Goal: Task Accomplishment & Management: Manage account settings

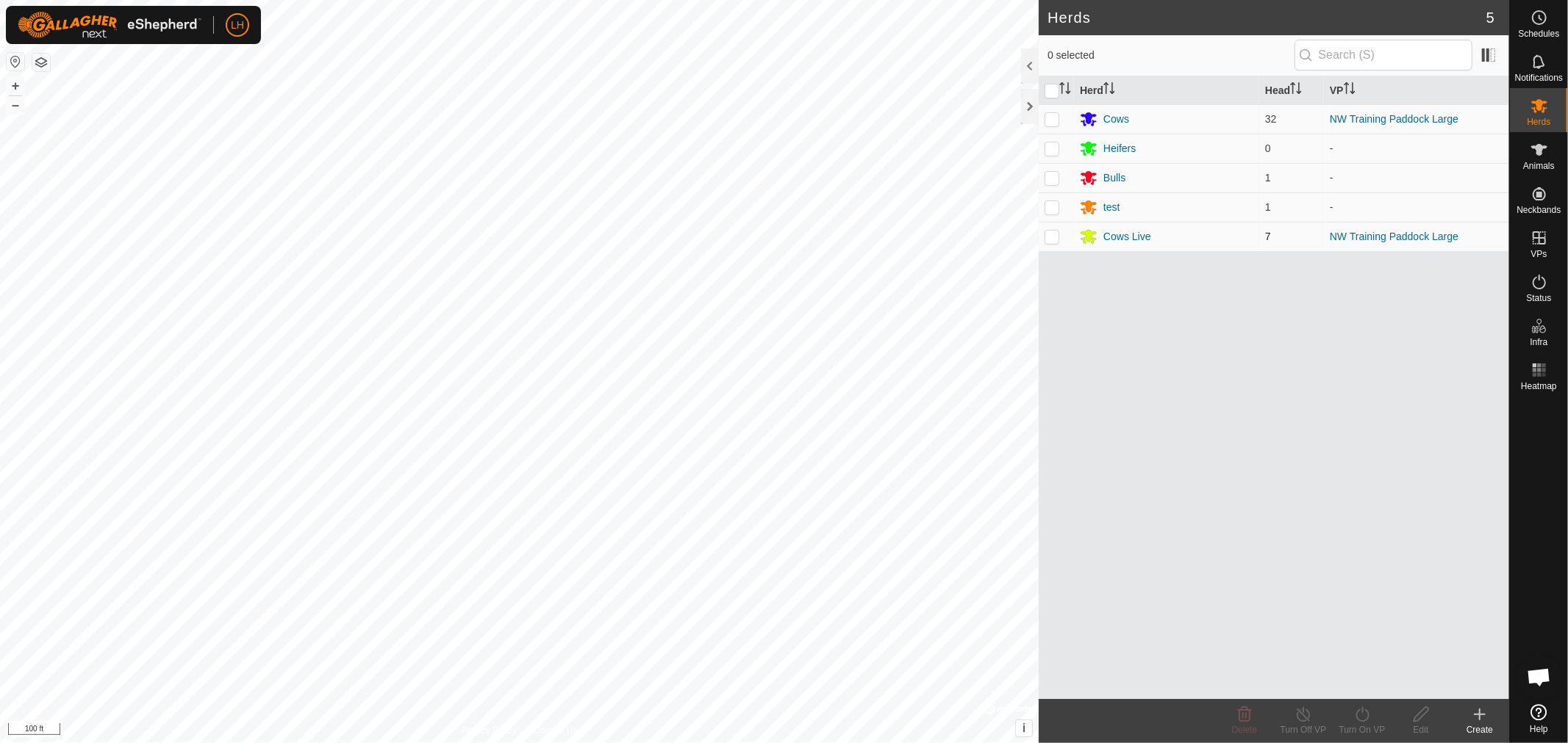
scroll to position [10759, 0]
click at [1054, 210] on p-checkbox at bounding box center [1051, 208] width 15 height 12
checkbox input "true"
click at [1109, 204] on div "test" at bounding box center [1112, 208] width 17 height 16
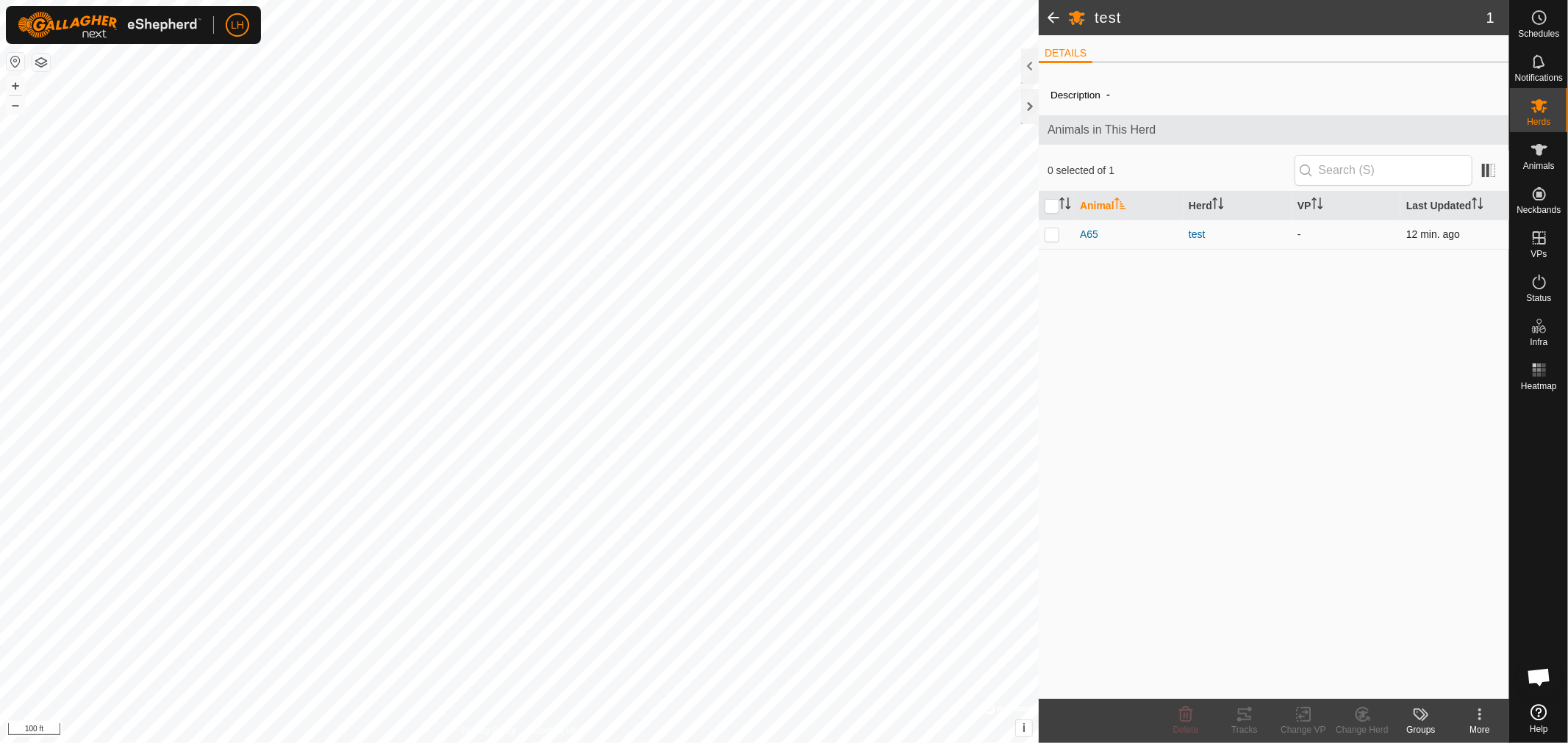
click at [1046, 238] on p-checkbox at bounding box center [1051, 234] width 15 height 12
checkbox input "true"
click at [1297, 714] on icon at bounding box center [1303, 714] width 18 height 17
click at [1335, 646] on link "Choose VP..." at bounding box center [1347, 651] width 145 height 29
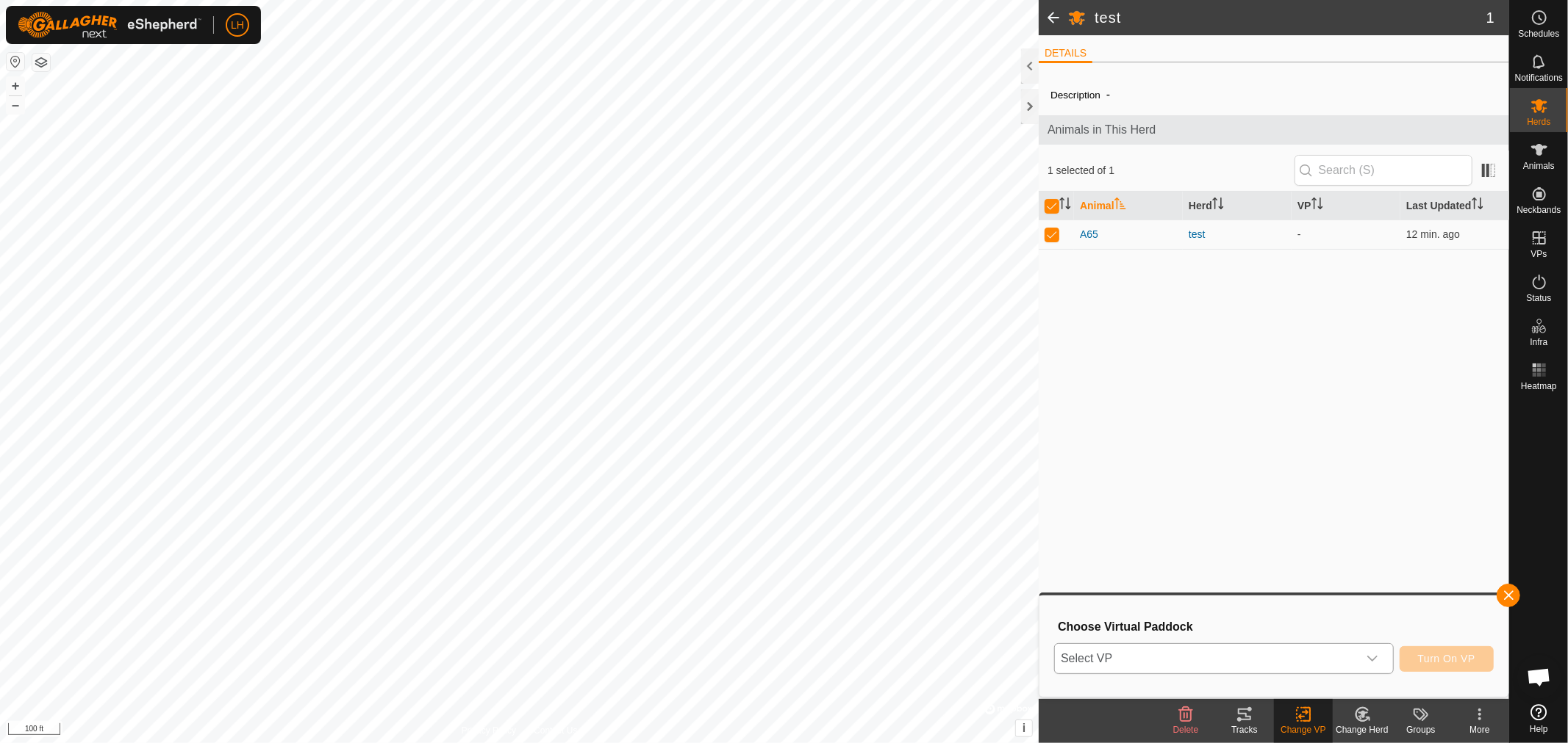
click at [1374, 658] on icon "dropdown trigger" at bounding box center [1372, 659] width 12 height 12
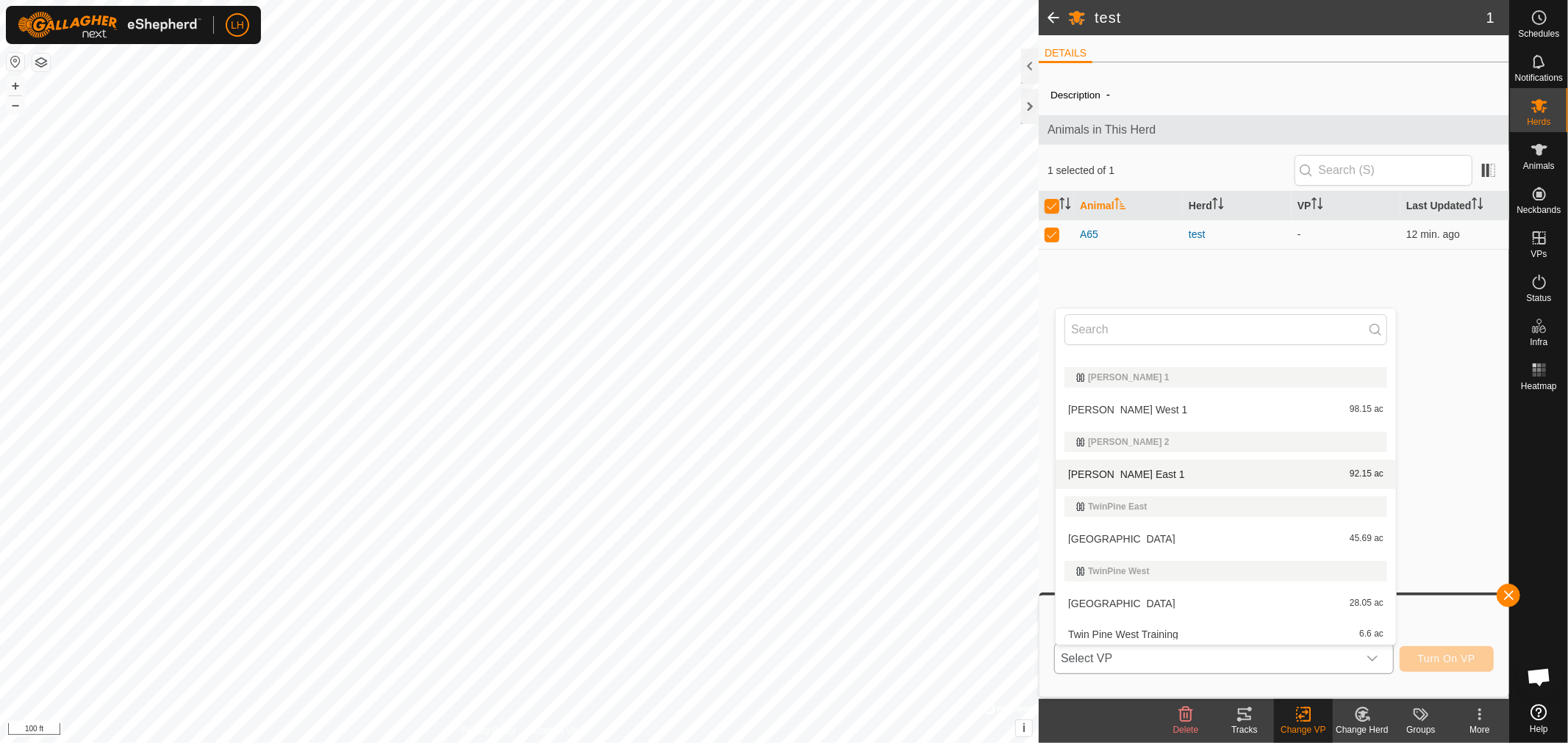
scroll to position [119, 0]
click at [1154, 627] on li "Twin Pine West Training 6.6 ac" at bounding box center [1225, 631] width 340 height 29
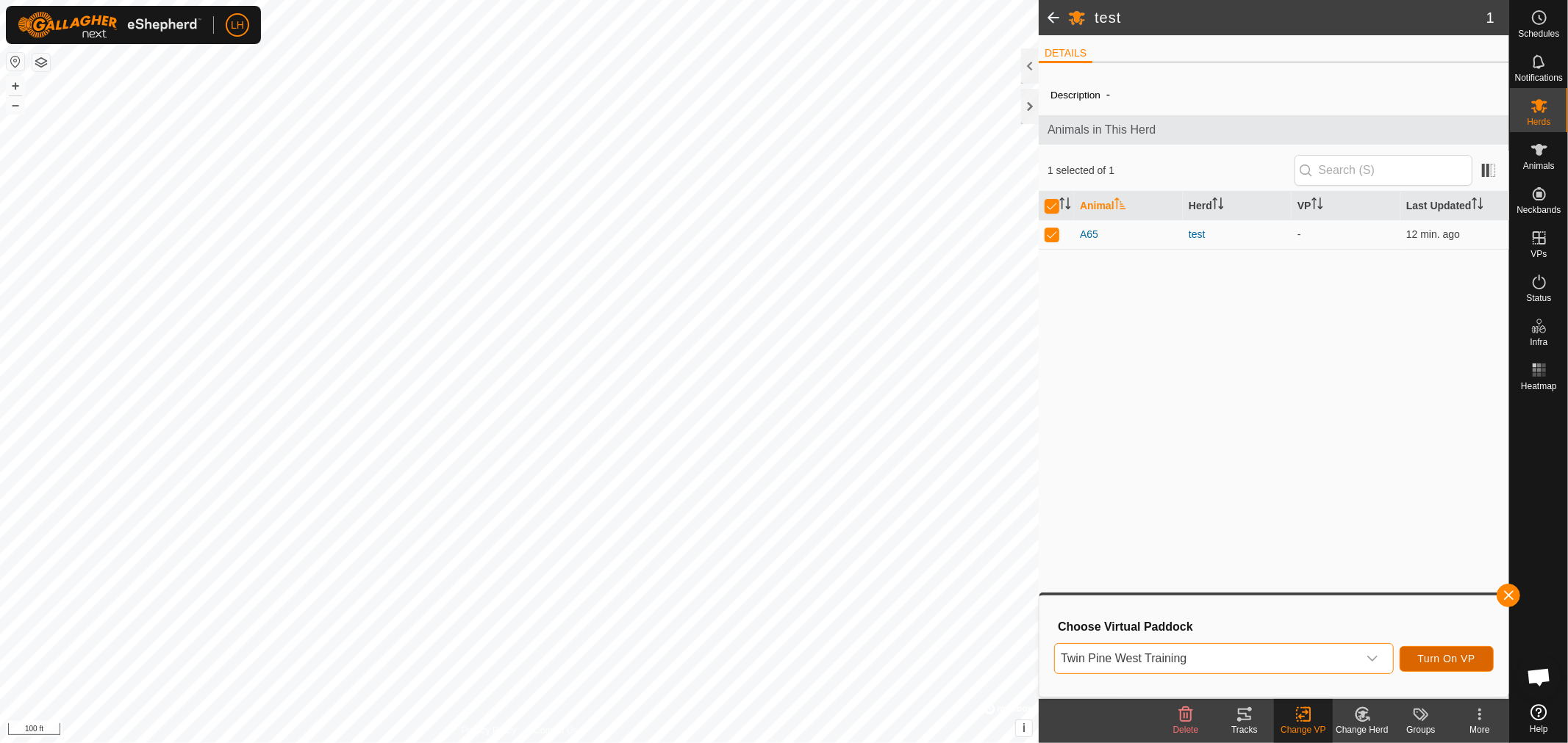
click at [1456, 655] on span "Turn On VP" at bounding box center [1446, 659] width 57 height 12
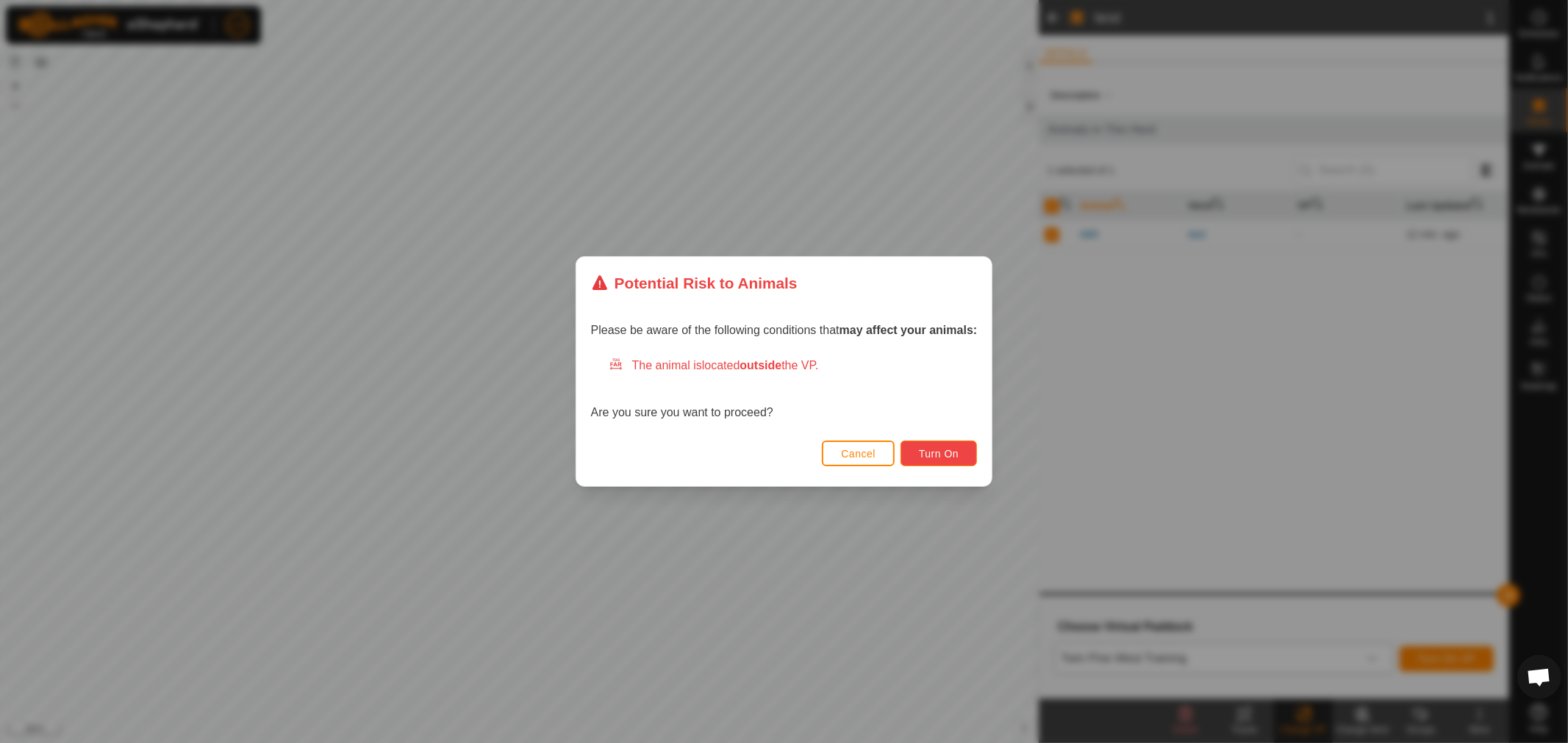
click at [930, 456] on span "Turn On" at bounding box center [939, 454] width 40 height 12
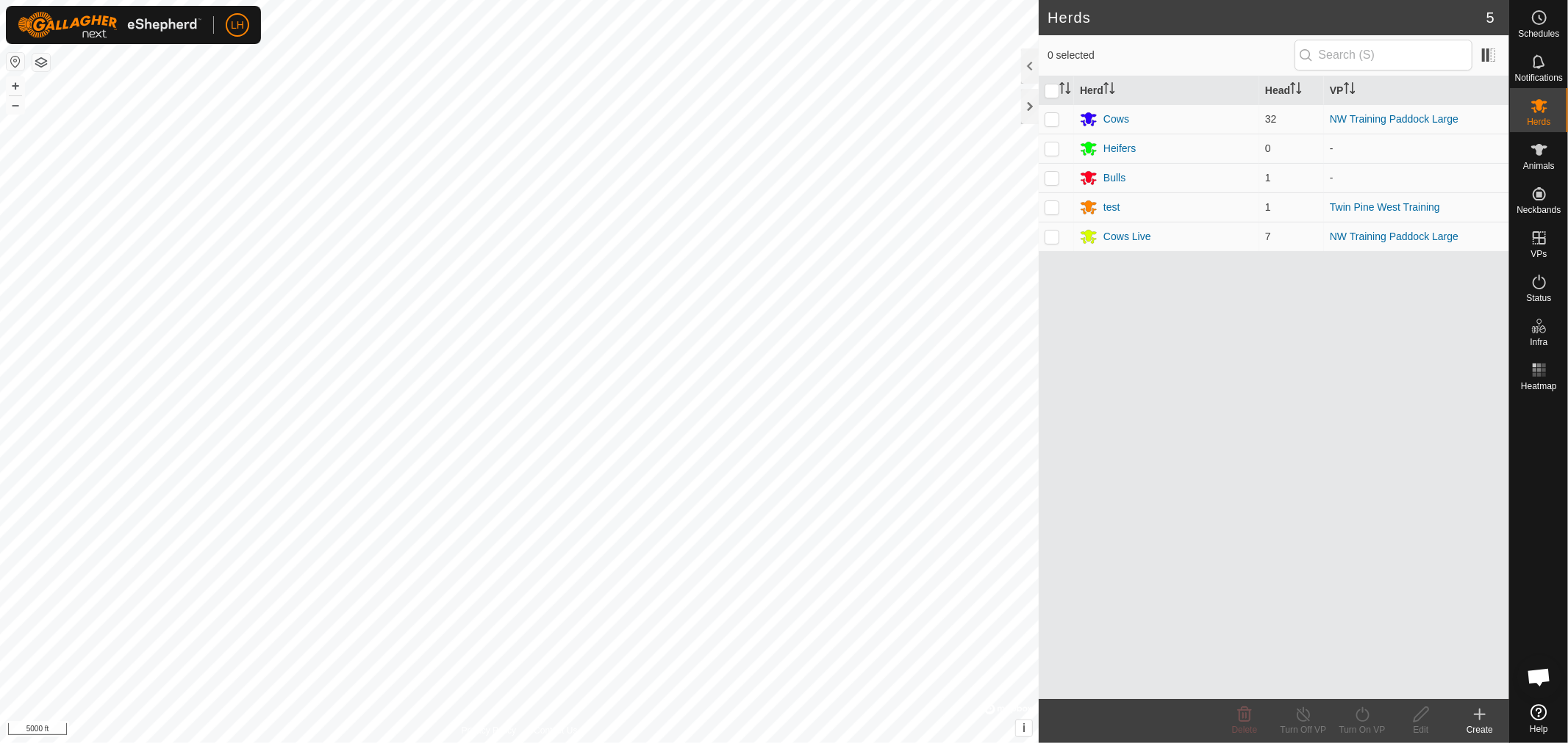
scroll to position [10759, 0]
click at [1029, 105] on div at bounding box center [1030, 106] width 17 height 35
click at [1029, 108] on div at bounding box center [1030, 106] width 17 height 35
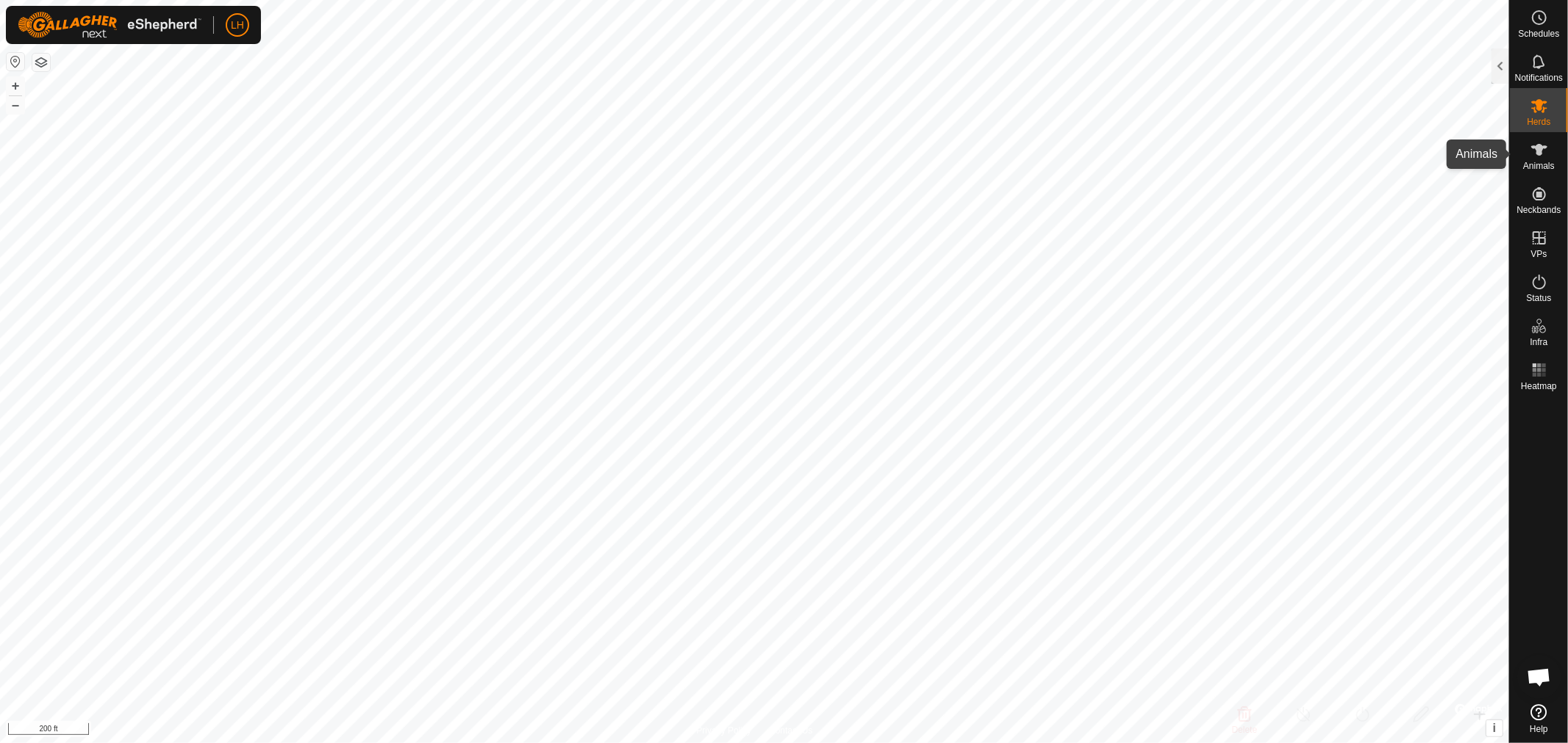
click at [1539, 151] on icon at bounding box center [1539, 150] width 16 height 12
click at [1505, 66] on div at bounding box center [1500, 66] width 17 height 35
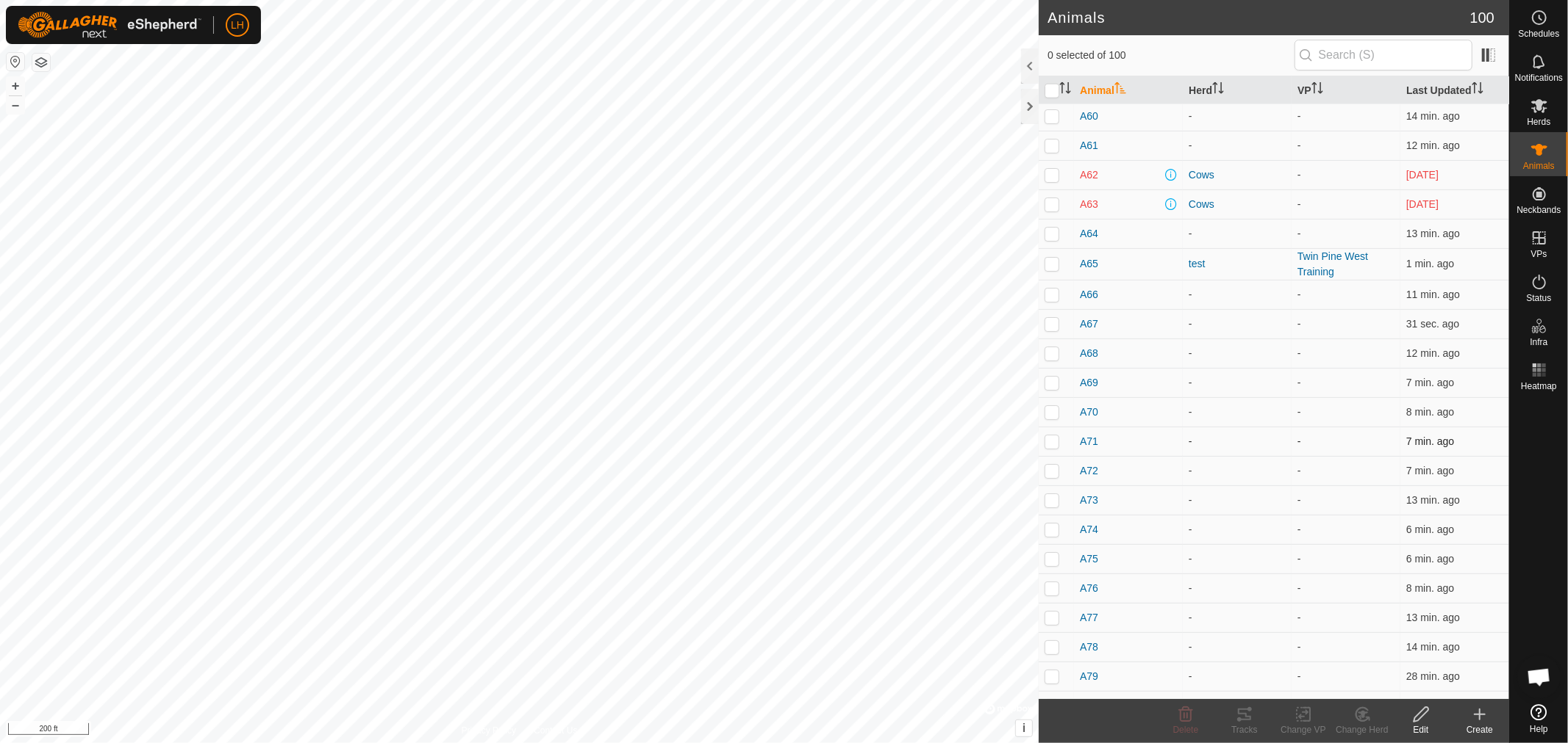
scroll to position [1713, 0]
click at [1027, 106] on div at bounding box center [1030, 106] width 17 height 35
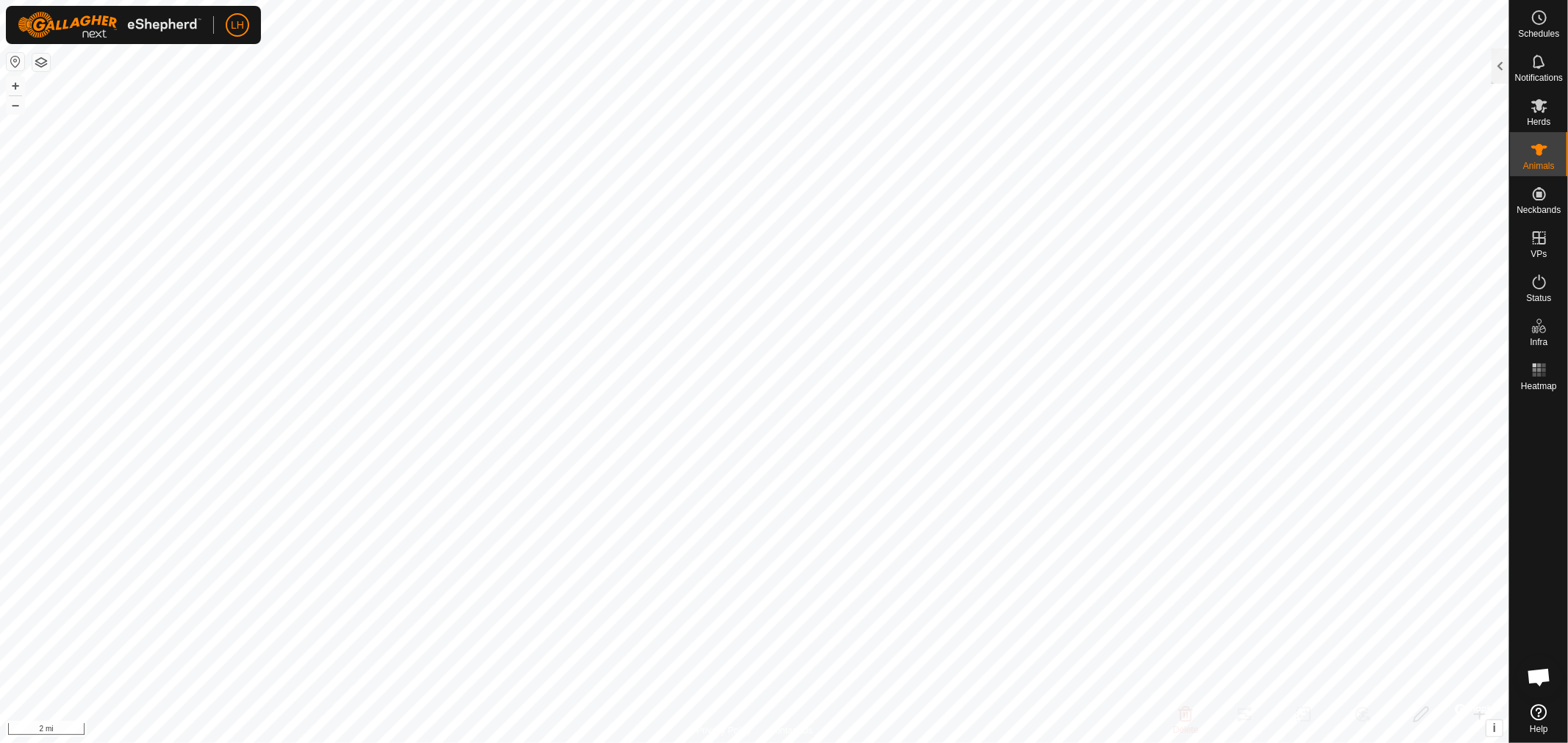
checkbox input "true"
click at [1533, 107] on icon at bounding box center [1539, 106] width 16 height 14
click at [1495, 66] on div at bounding box center [1500, 66] width 17 height 35
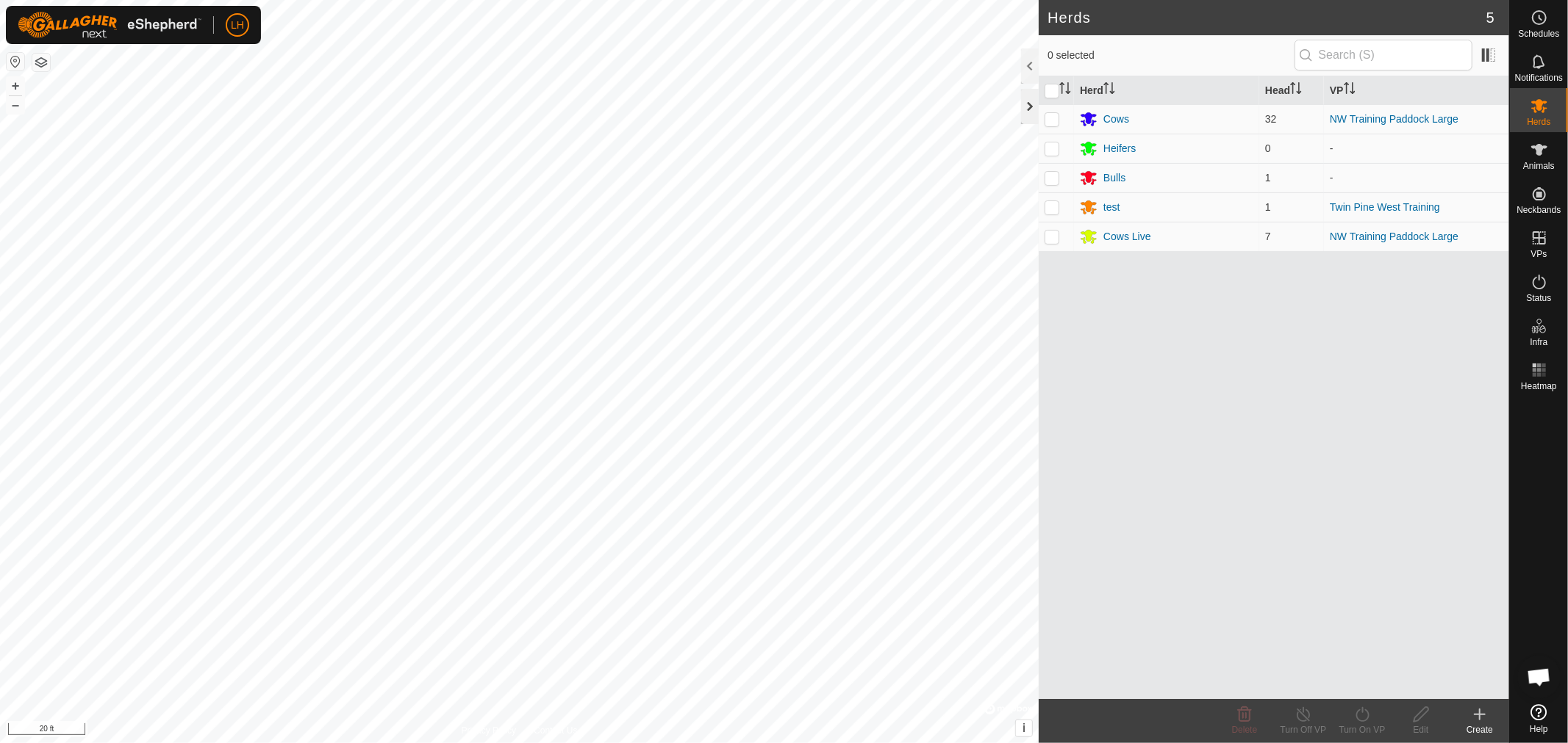
click at [1031, 106] on div at bounding box center [1030, 106] width 17 height 35
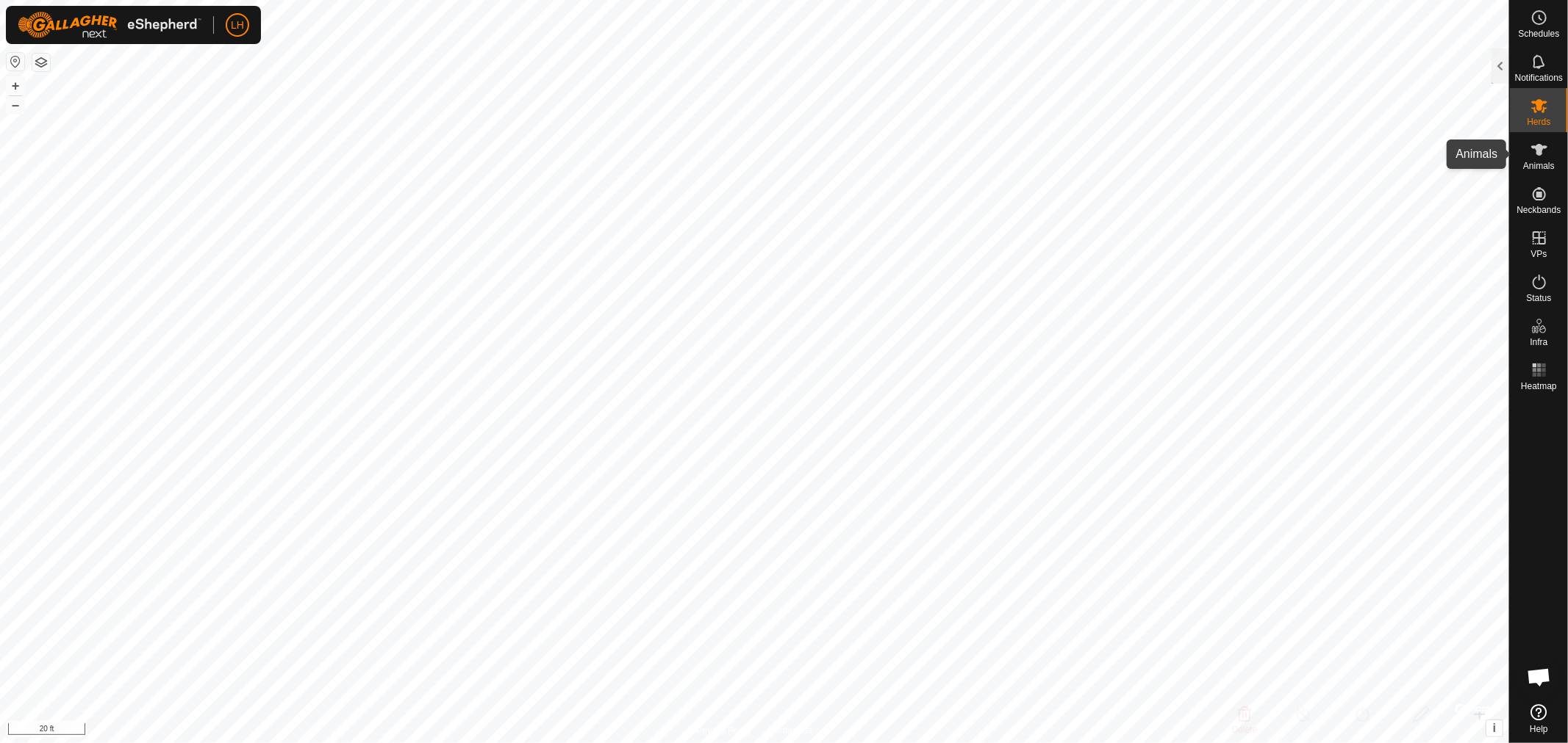
click at [1538, 156] on icon at bounding box center [1539, 150] width 17 height 17
click at [1495, 69] on div at bounding box center [1500, 66] width 17 height 35
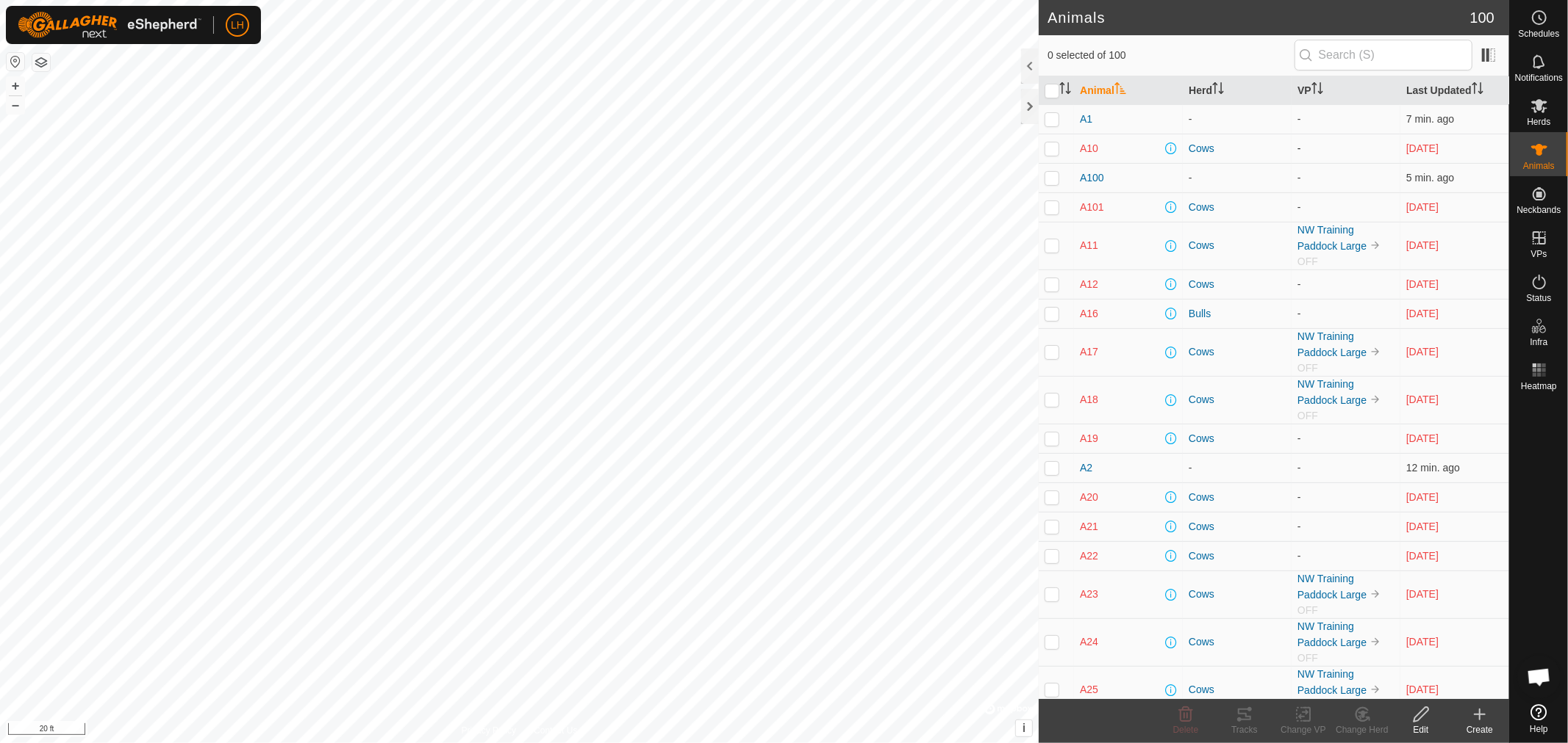
click at [1047, 145] on p-checkbox at bounding box center [1051, 149] width 15 height 12
click at [1363, 714] on icon at bounding box center [1363, 714] width 10 height 7
click at [1384, 681] on link "Remove from Herd" at bounding box center [1406, 682] width 145 height 29
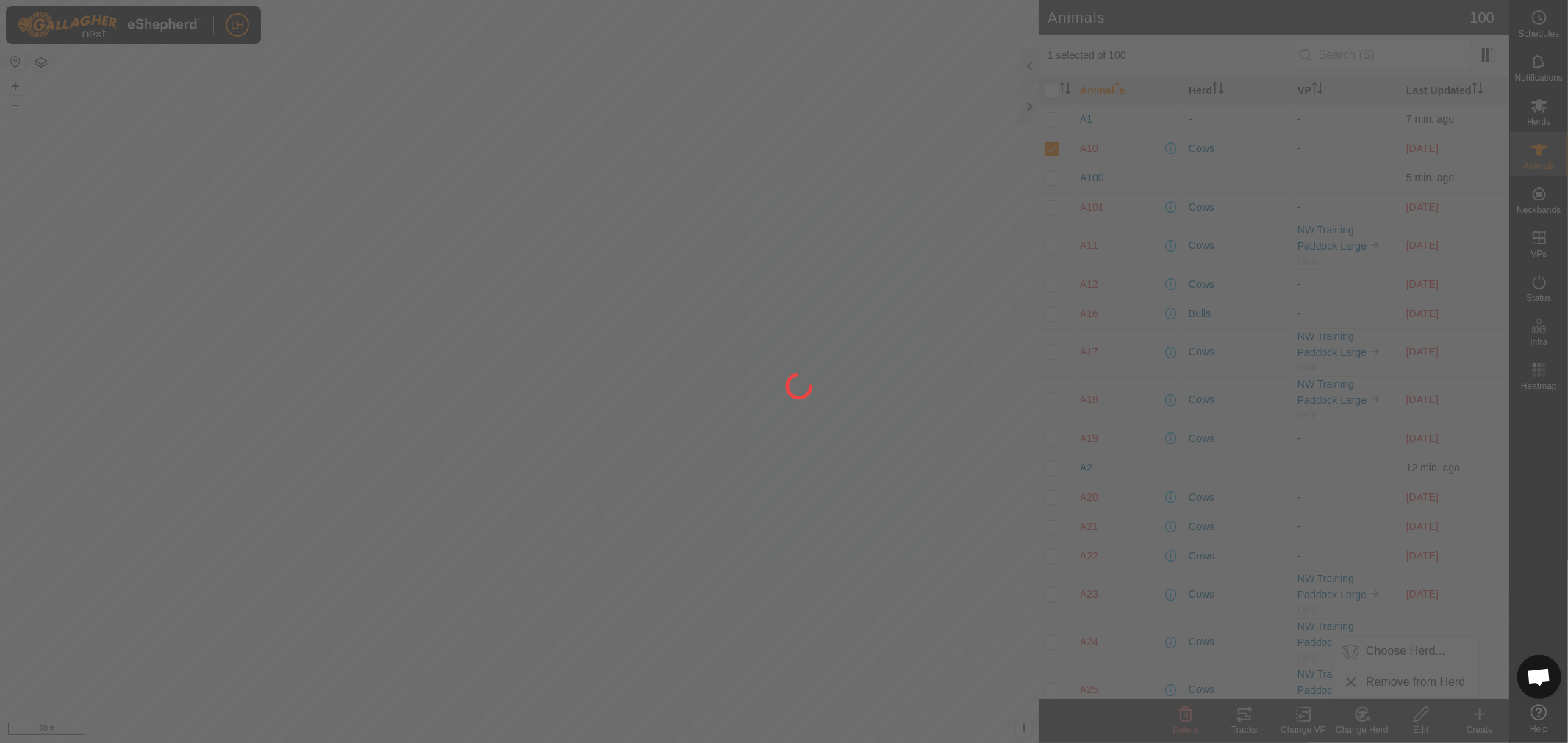
checkbox input "false"
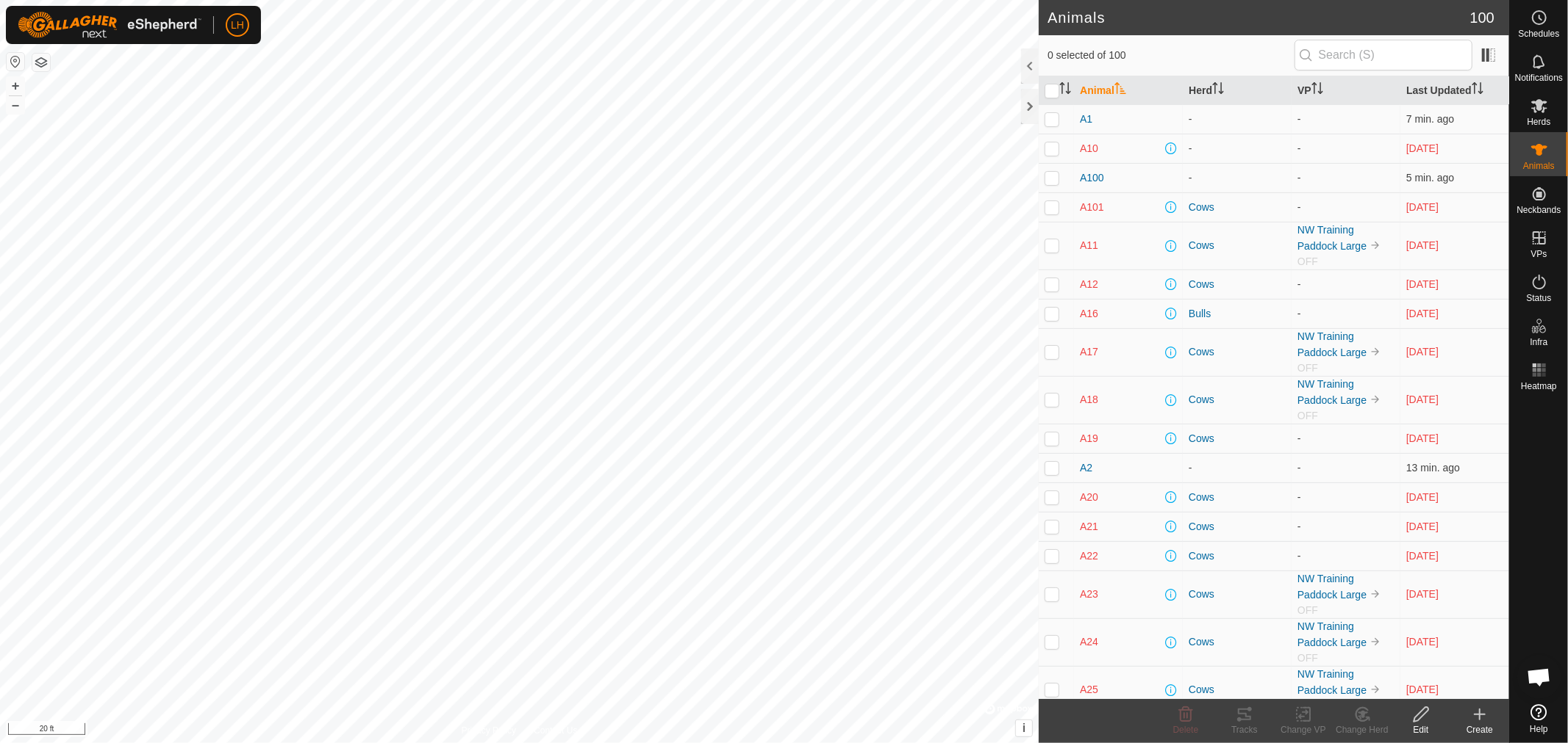
click at [1052, 250] on p-checkbox at bounding box center [1051, 246] width 15 height 12
checkbox input "true"
click at [1054, 353] on p-checkbox at bounding box center [1051, 352] width 15 height 12
checkbox input "true"
click at [1053, 406] on p-checkbox at bounding box center [1051, 400] width 15 height 12
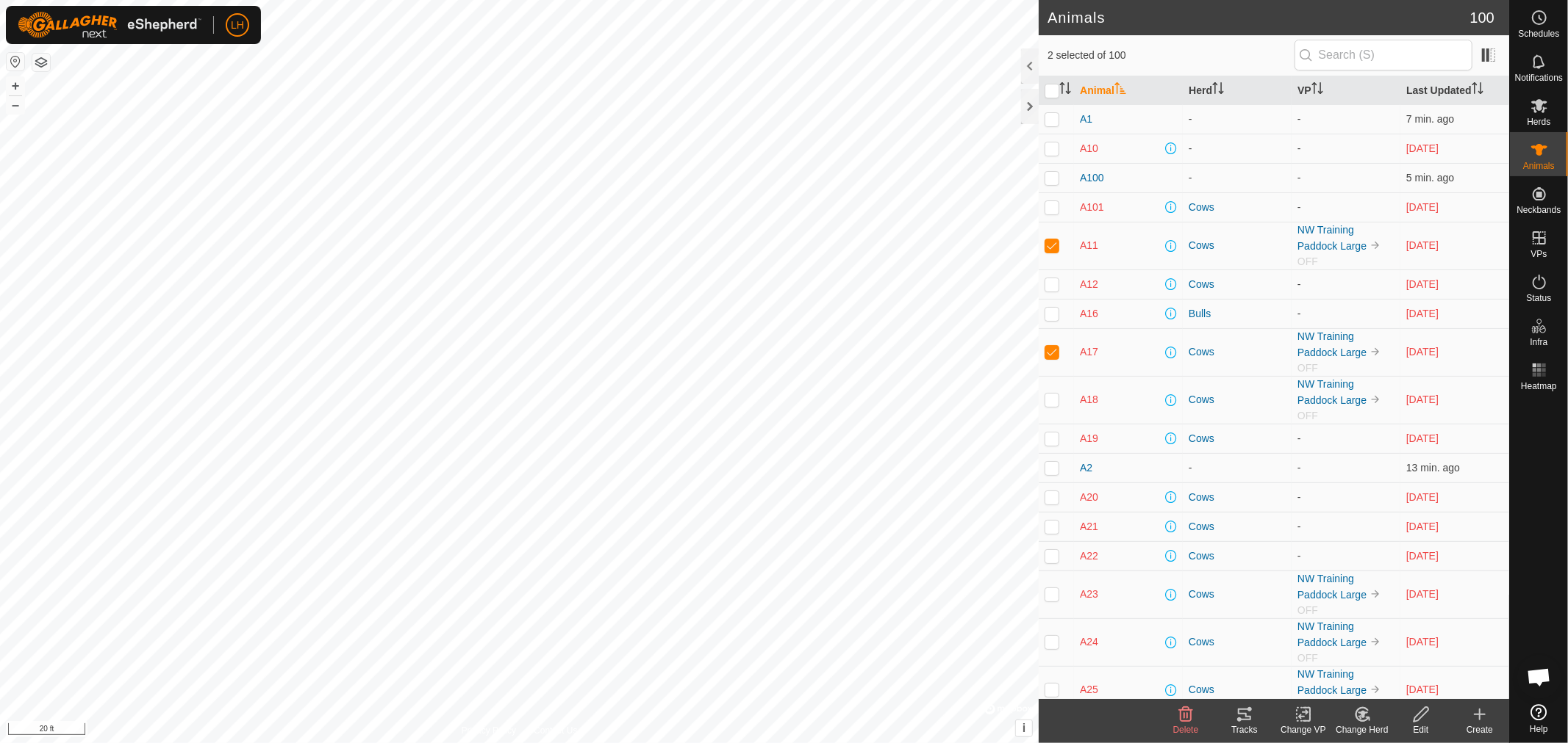
checkbox input "true"
click at [1056, 596] on p-checkbox at bounding box center [1051, 594] width 15 height 12
checkbox input "true"
click at [1053, 642] on p-checkbox at bounding box center [1051, 642] width 15 height 12
checkbox input "true"
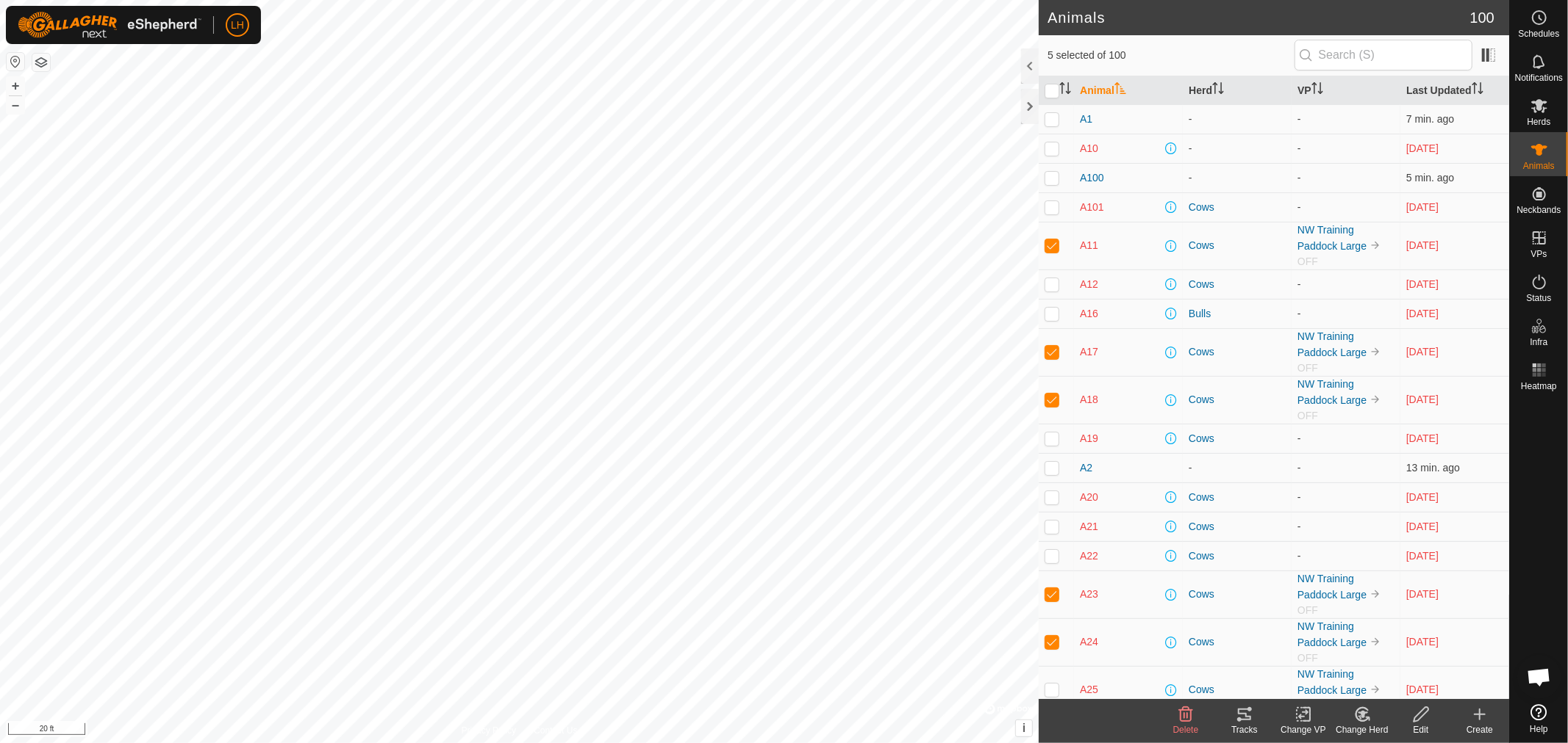
click at [1054, 689] on p-checkbox at bounding box center [1051, 690] width 15 height 12
checkbox input "true"
click at [1360, 722] on icon at bounding box center [1362, 714] width 18 height 17
click at [1406, 684] on link "Remove from Herd" at bounding box center [1406, 682] width 145 height 29
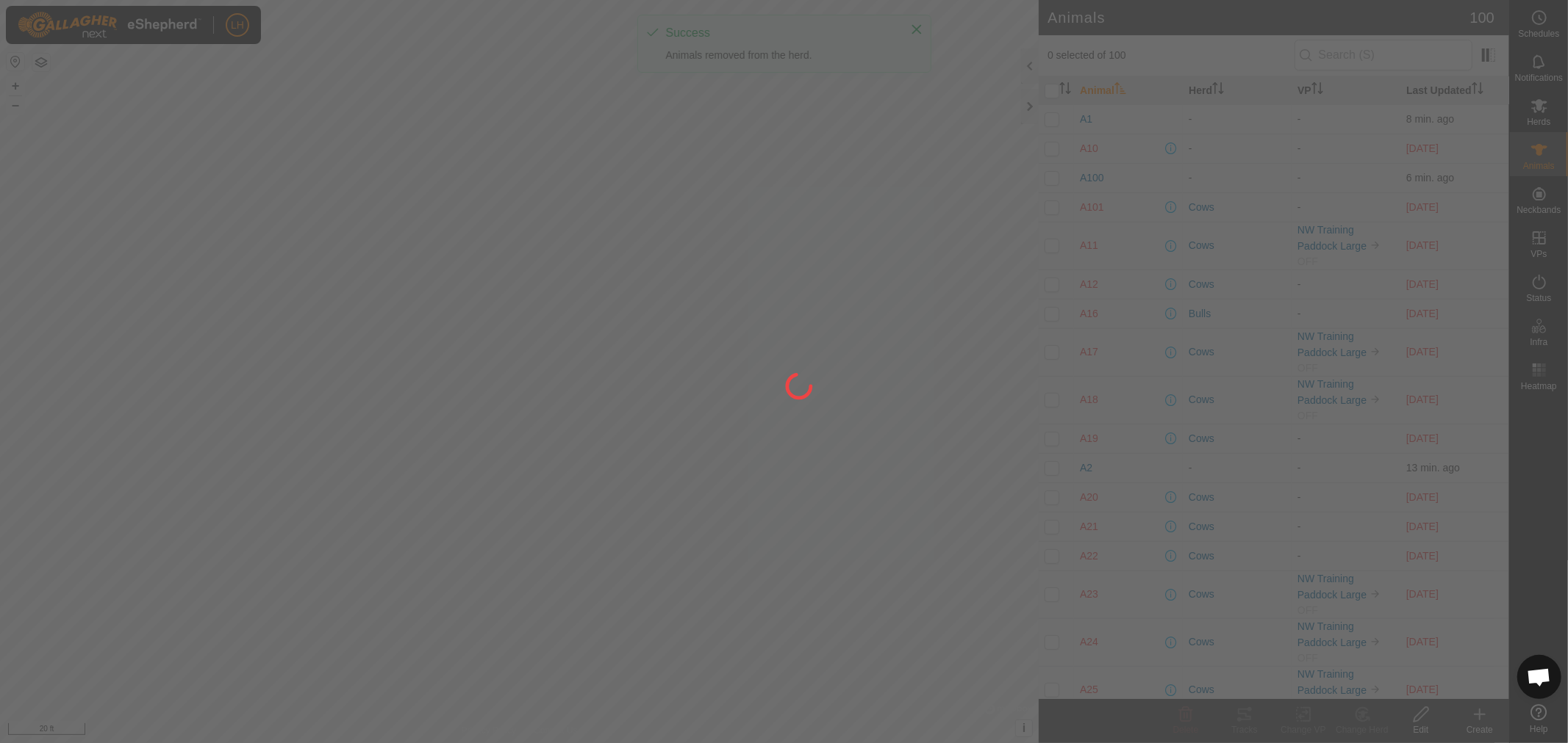
checkbox input "false"
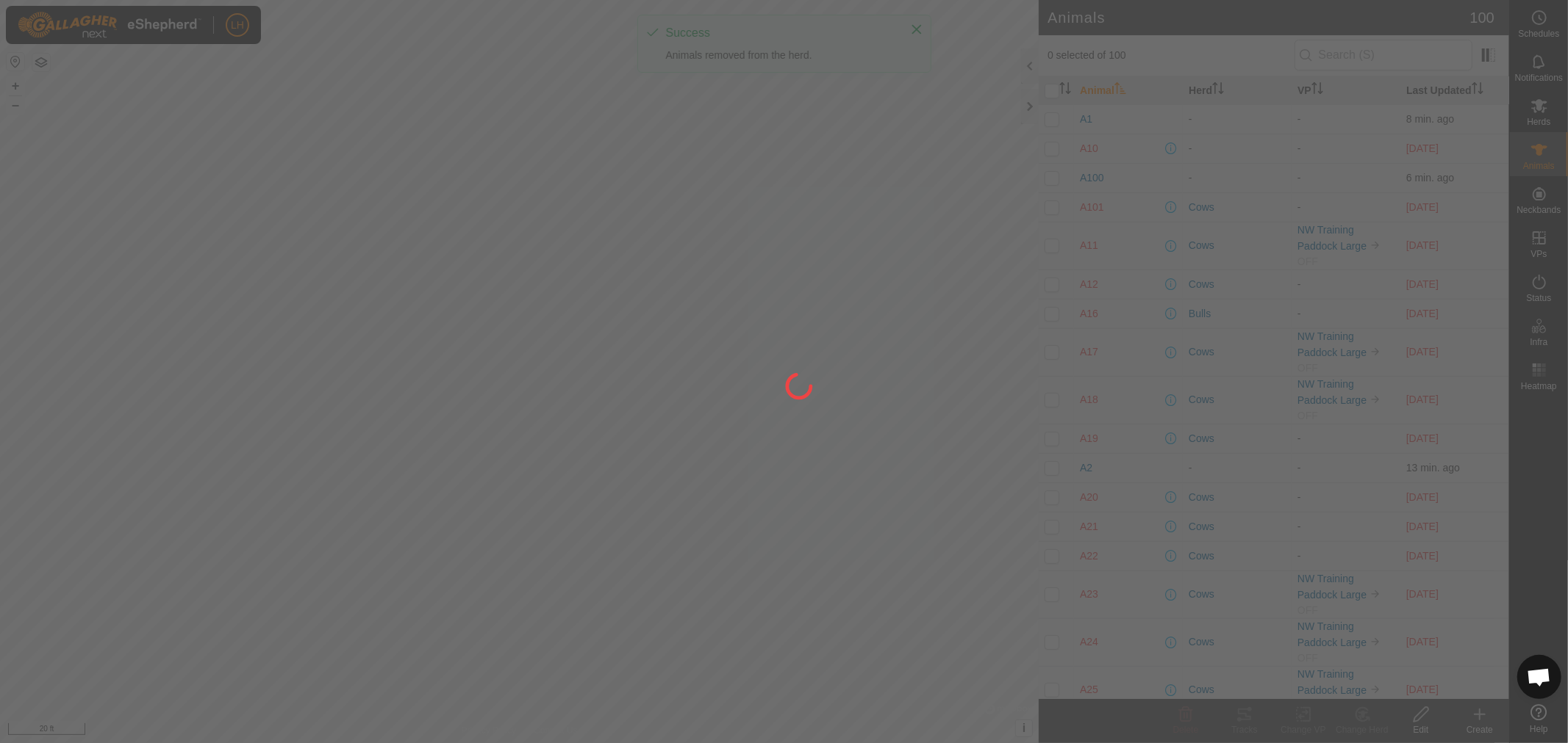
checkbox input "false"
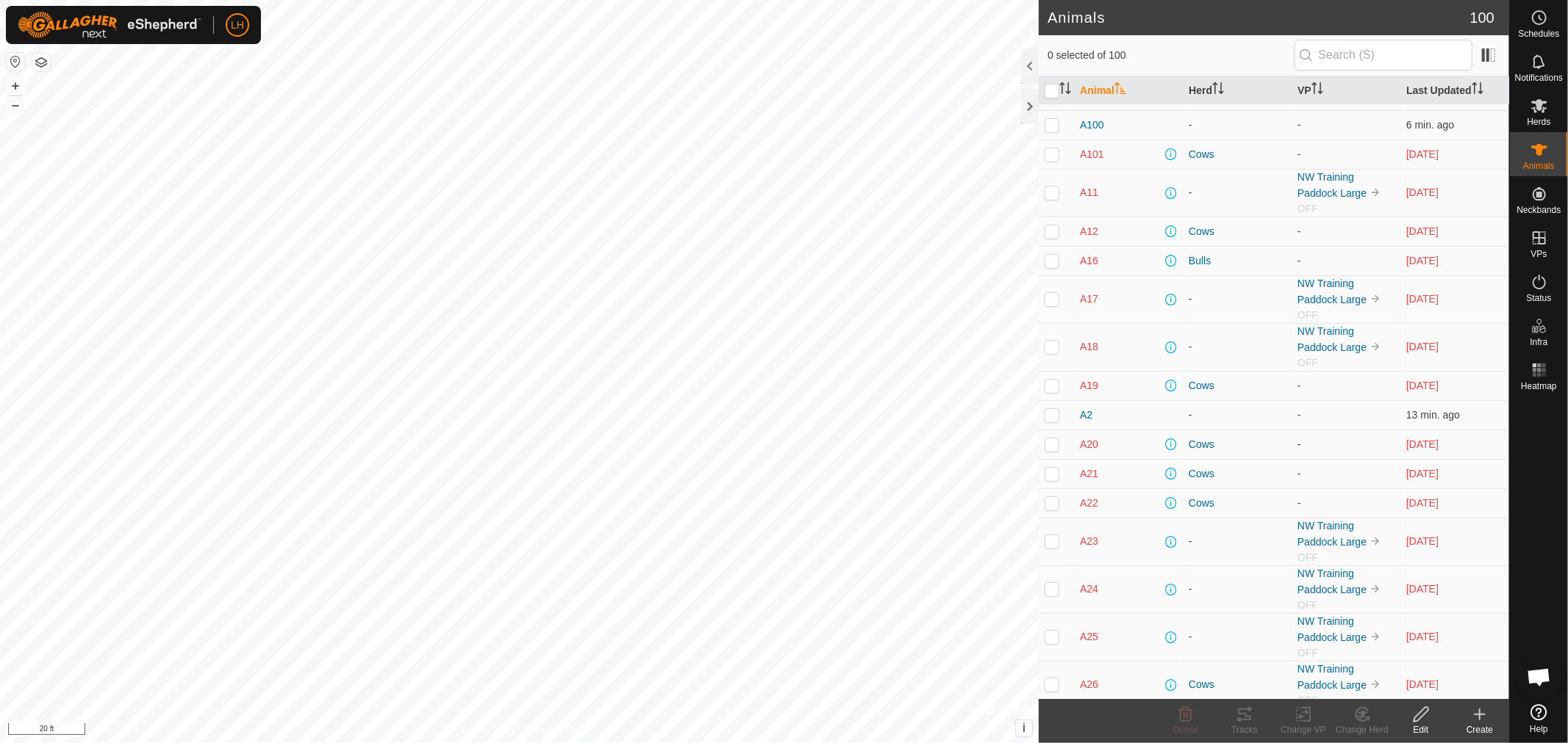
scroll to position [81, 0]
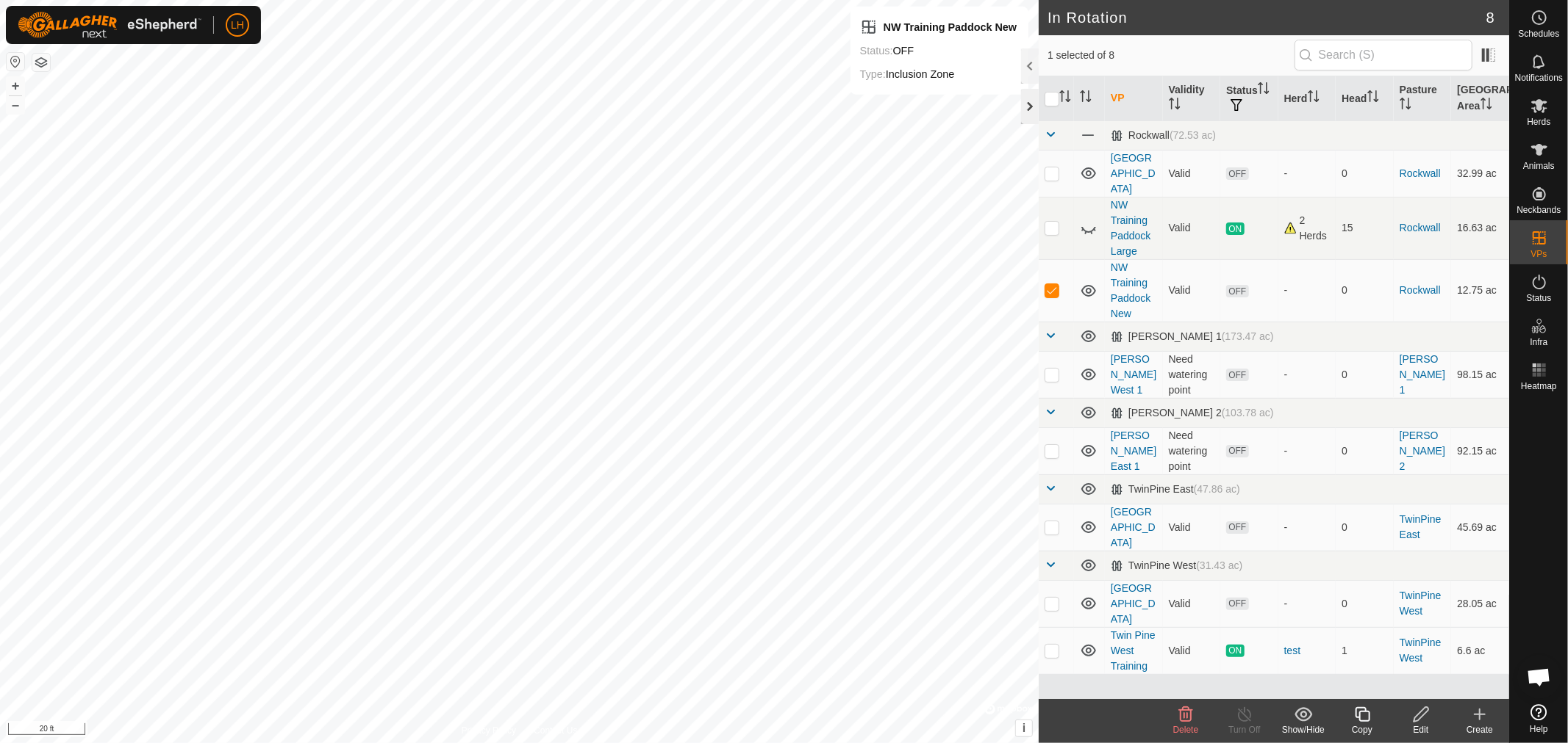
click at [1027, 103] on div at bounding box center [1030, 106] width 17 height 35
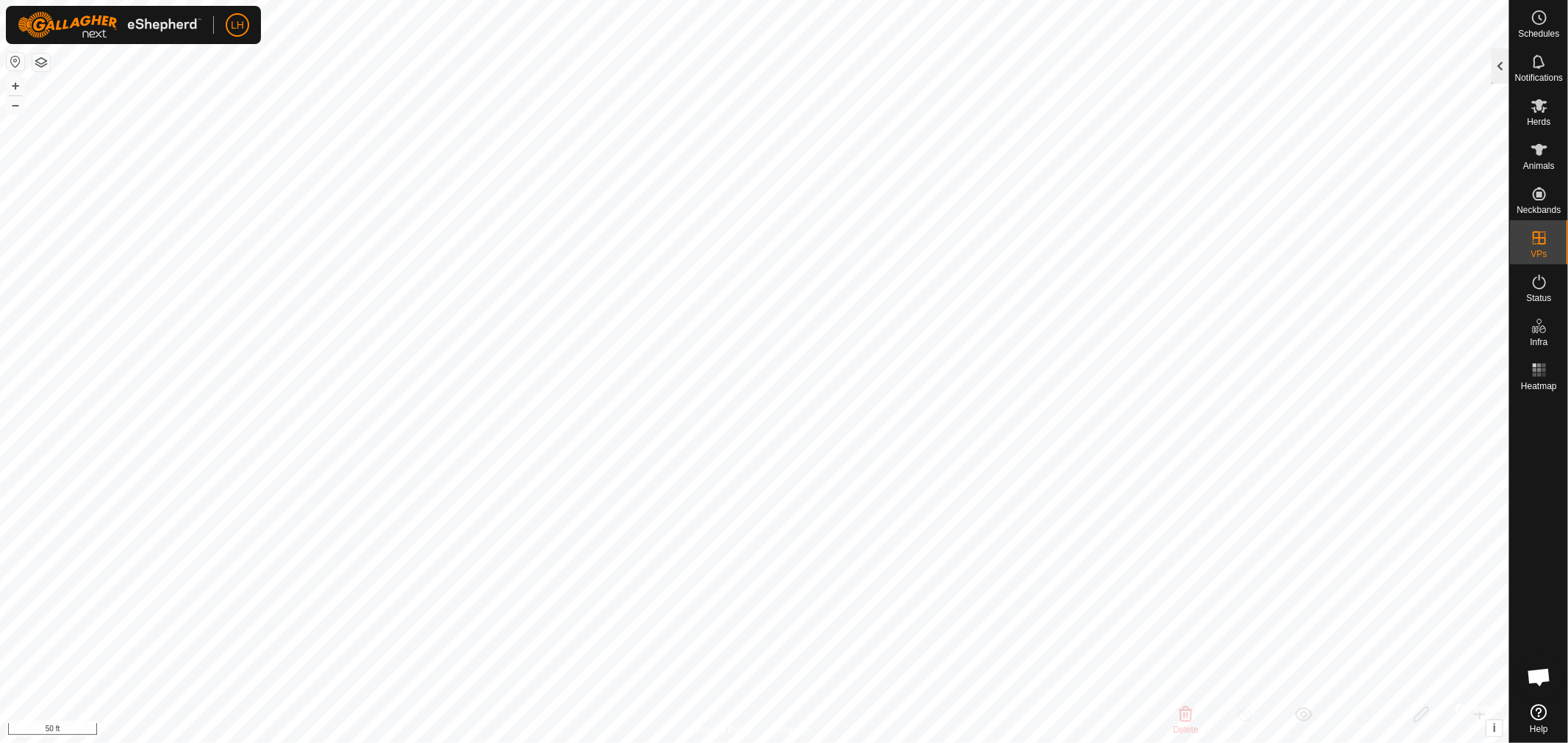
click at [1507, 74] on div at bounding box center [1500, 66] width 17 height 35
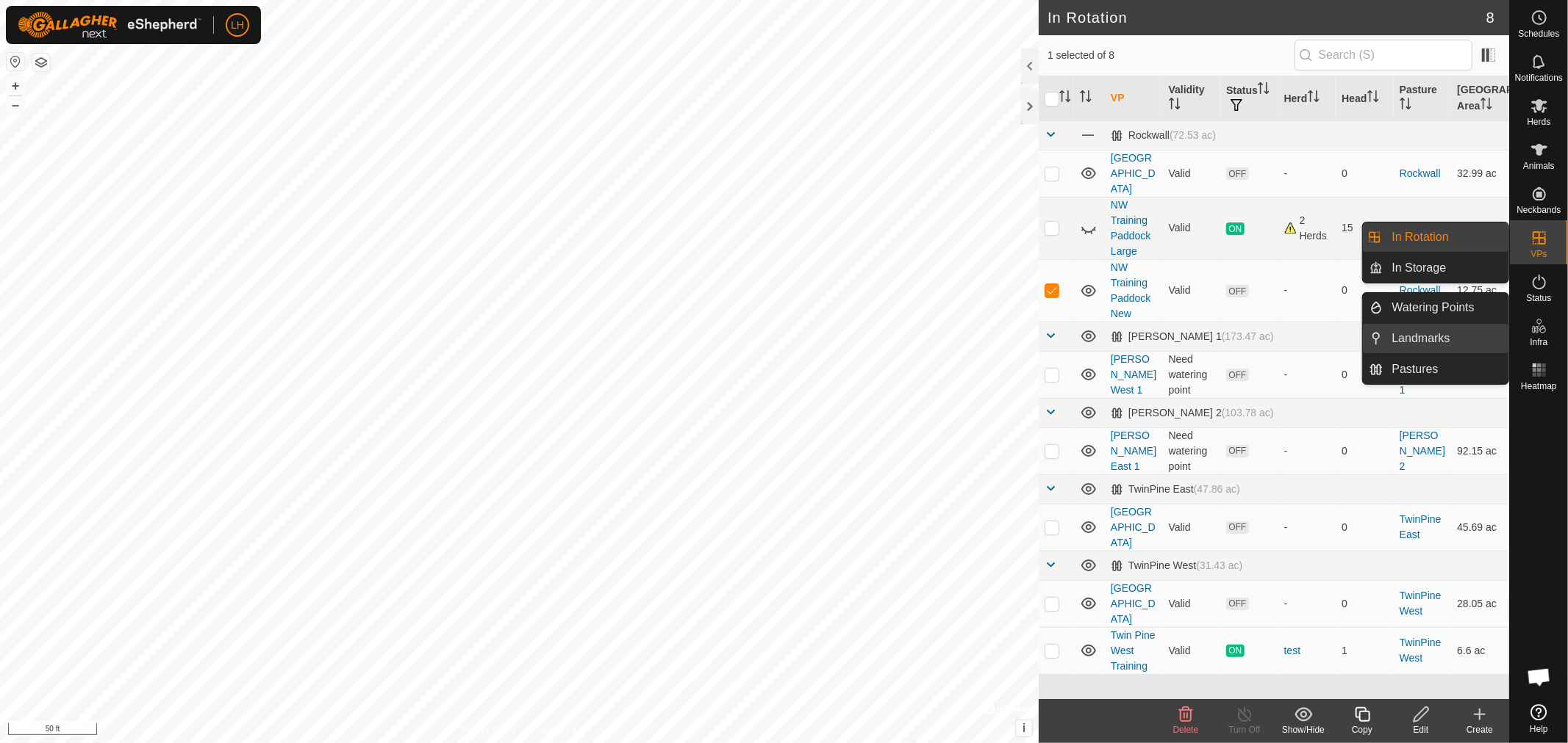
click at [1422, 335] on link "Landmarks" at bounding box center [1445, 339] width 125 height 29
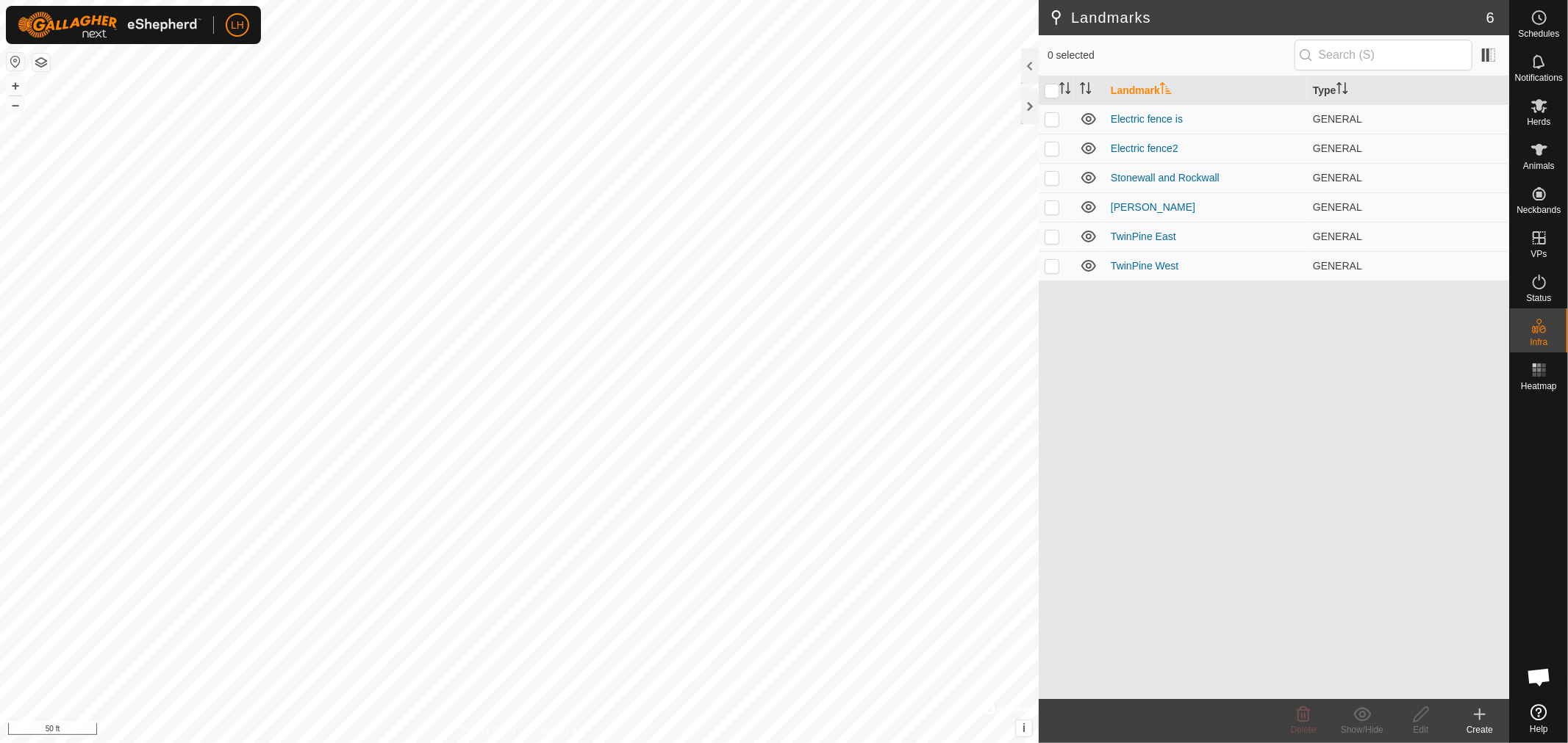
click at [1471, 720] on icon at bounding box center [1479, 714] width 17 height 17
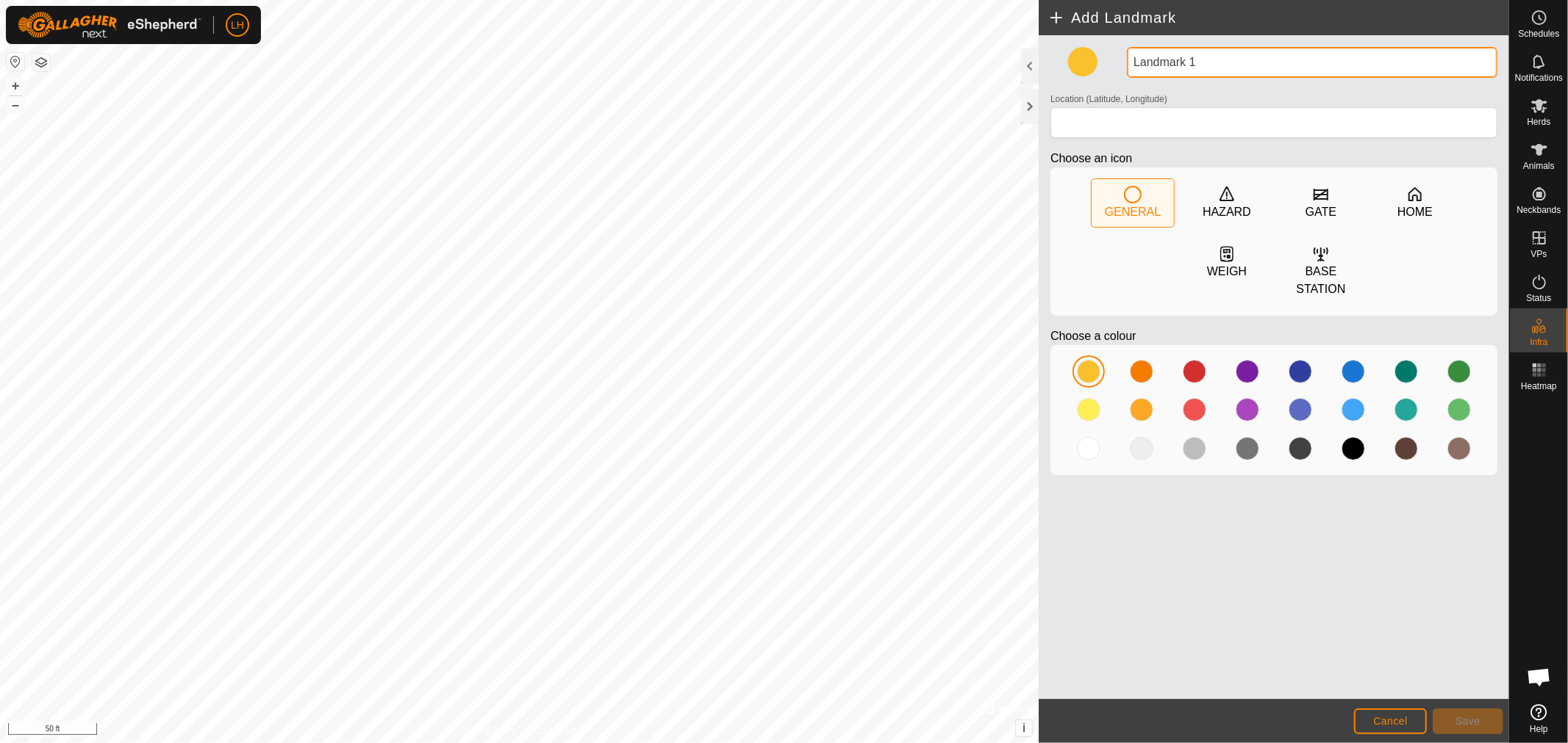
drag, startPoint x: 1198, startPoint y: 56, endPoint x: 1075, endPoint y: 55, distance: 123.0
click at [1075, 55] on div "Landmark 1 Location (Latitude, Longitude) Choose an icon GENERAL HAZARD GATE HO…" at bounding box center [1274, 266] width 459 height 440
type input "[GEOGRAPHIC_DATA]"
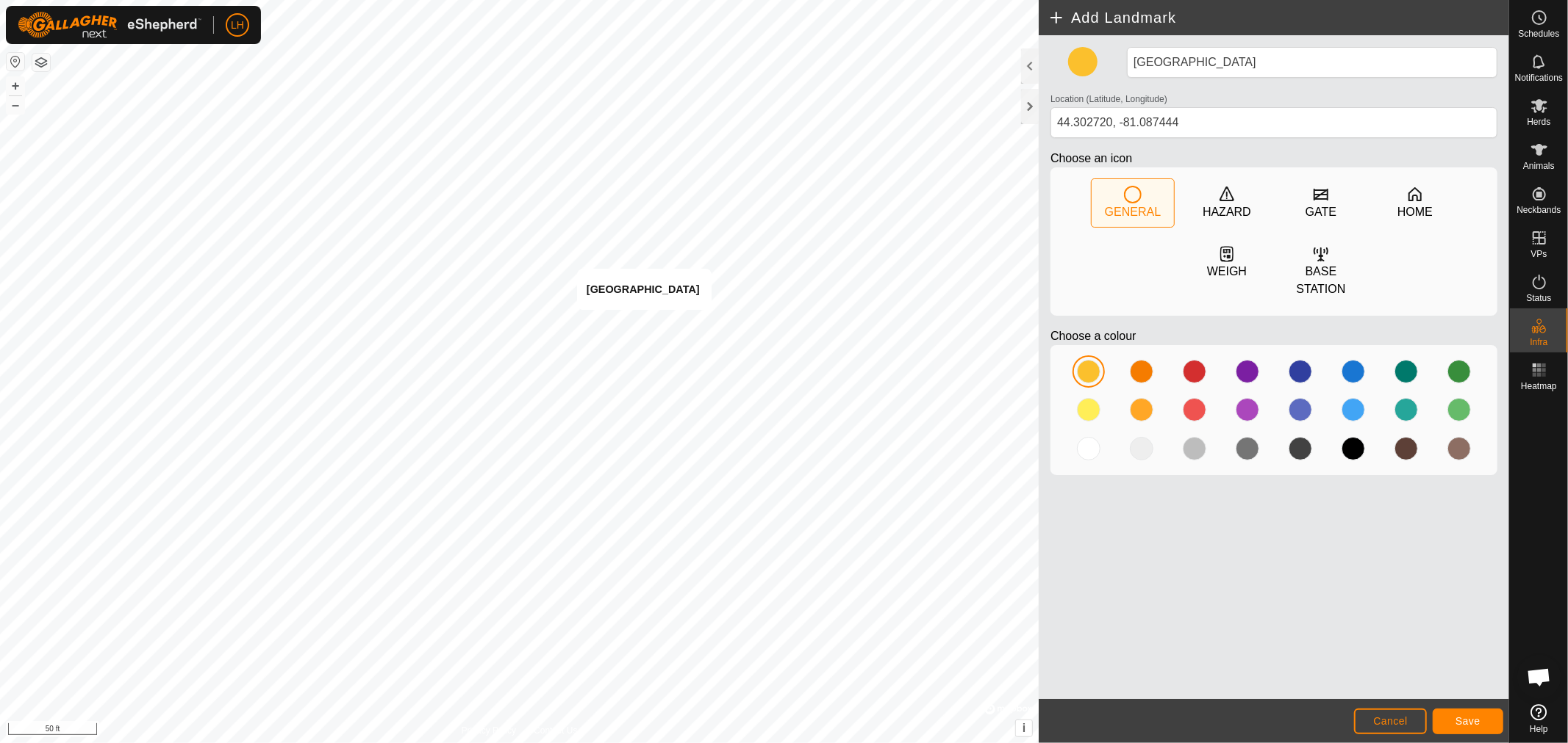
type input "44.302700, -81.087439"
click at [1461, 725] on span "Save" at bounding box center [1468, 721] width 25 height 12
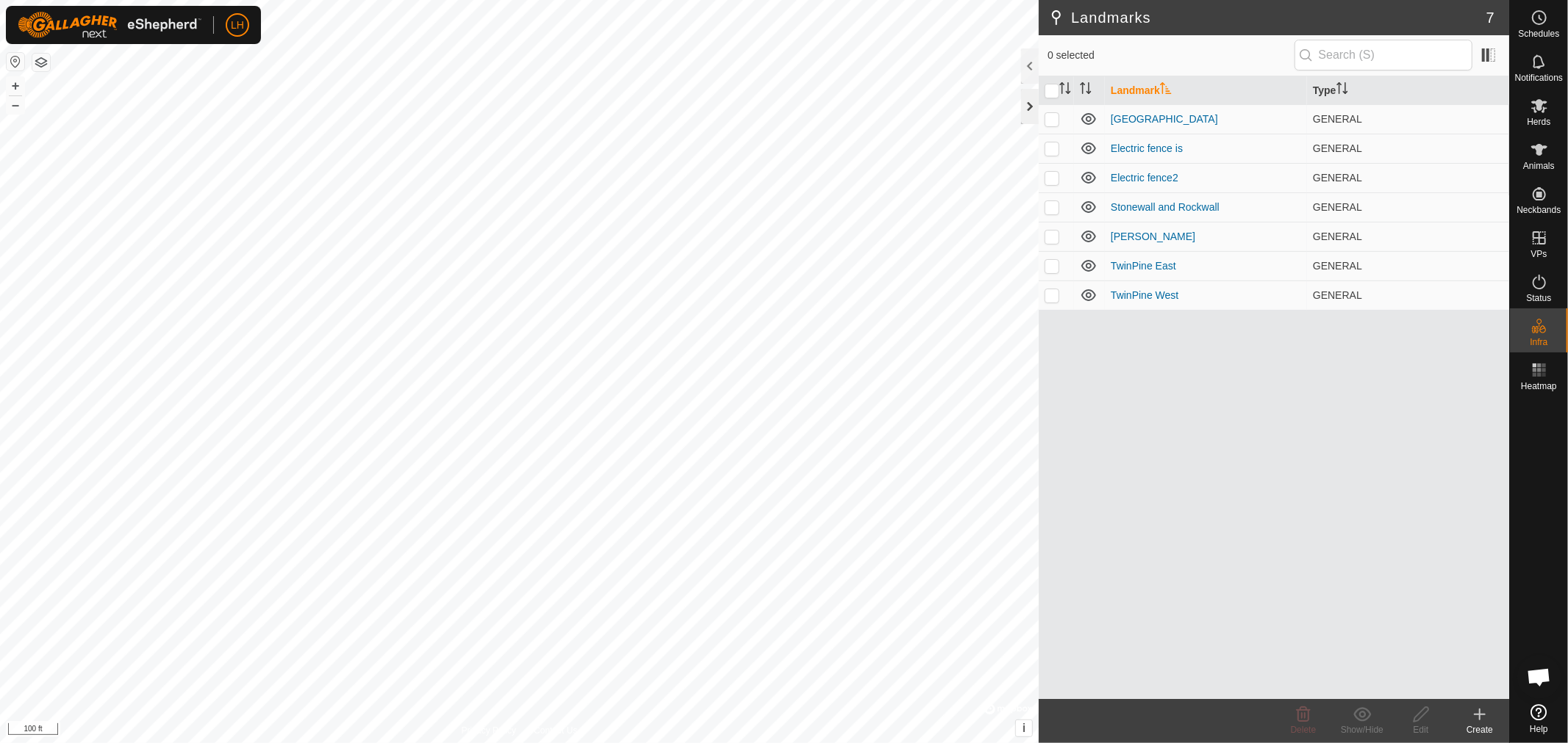
click at [1031, 104] on div at bounding box center [1030, 106] width 17 height 35
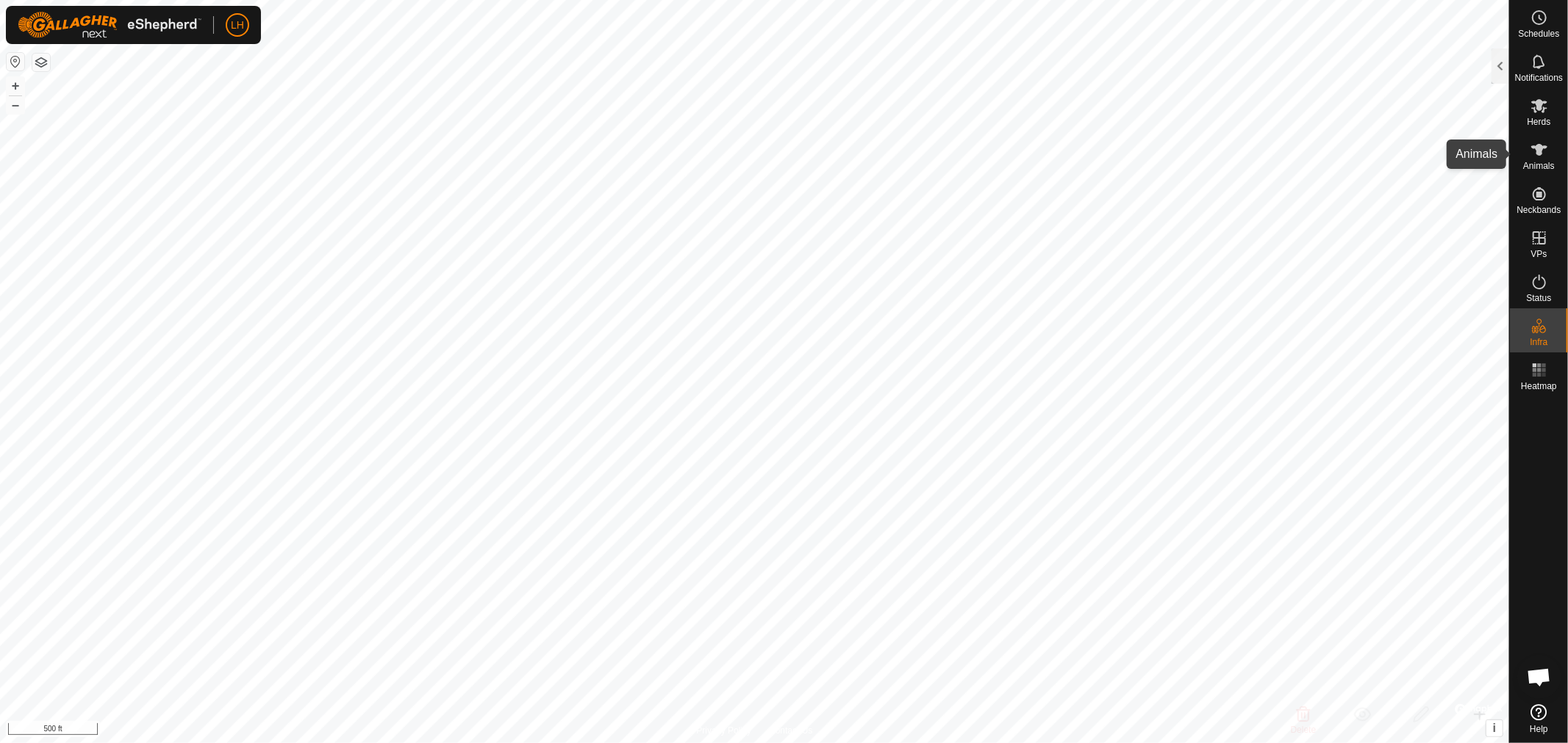
click at [1539, 153] on icon at bounding box center [1539, 150] width 16 height 12
click at [1501, 69] on div at bounding box center [1500, 66] width 17 height 35
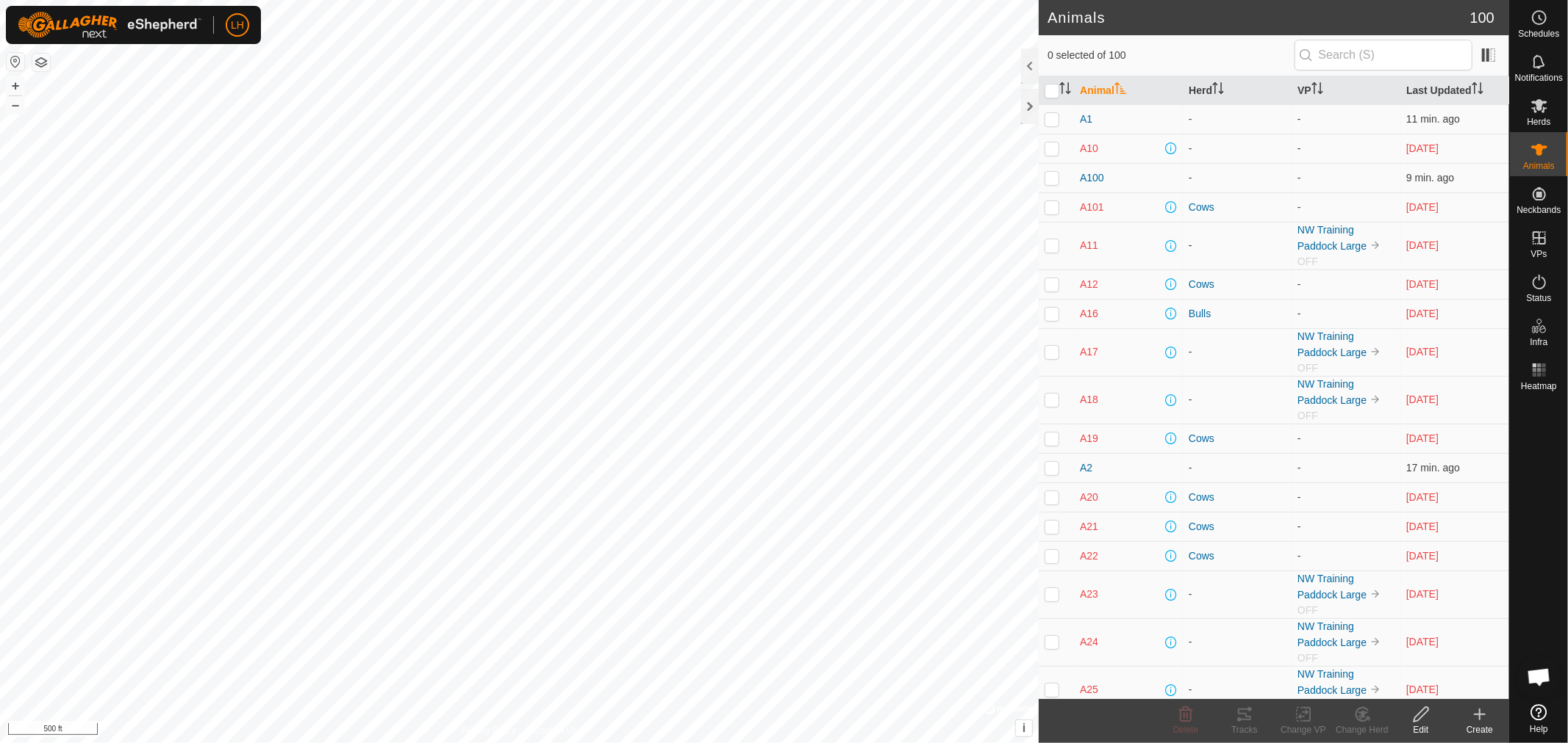
click at [1053, 244] on p-checkbox at bounding box center [1051, 246] width 15 height 12
click at [1360, 717] on icon at bounding box center [1362, 714] width 18 height 17
click at [1052, 244] on p-checkbox at bounding box center [1051, 246] width 15 height 12
checkbox input "false"
click at [1052, 207] on p-checkbox at bounding box center [1051, 208] width 15 height 12
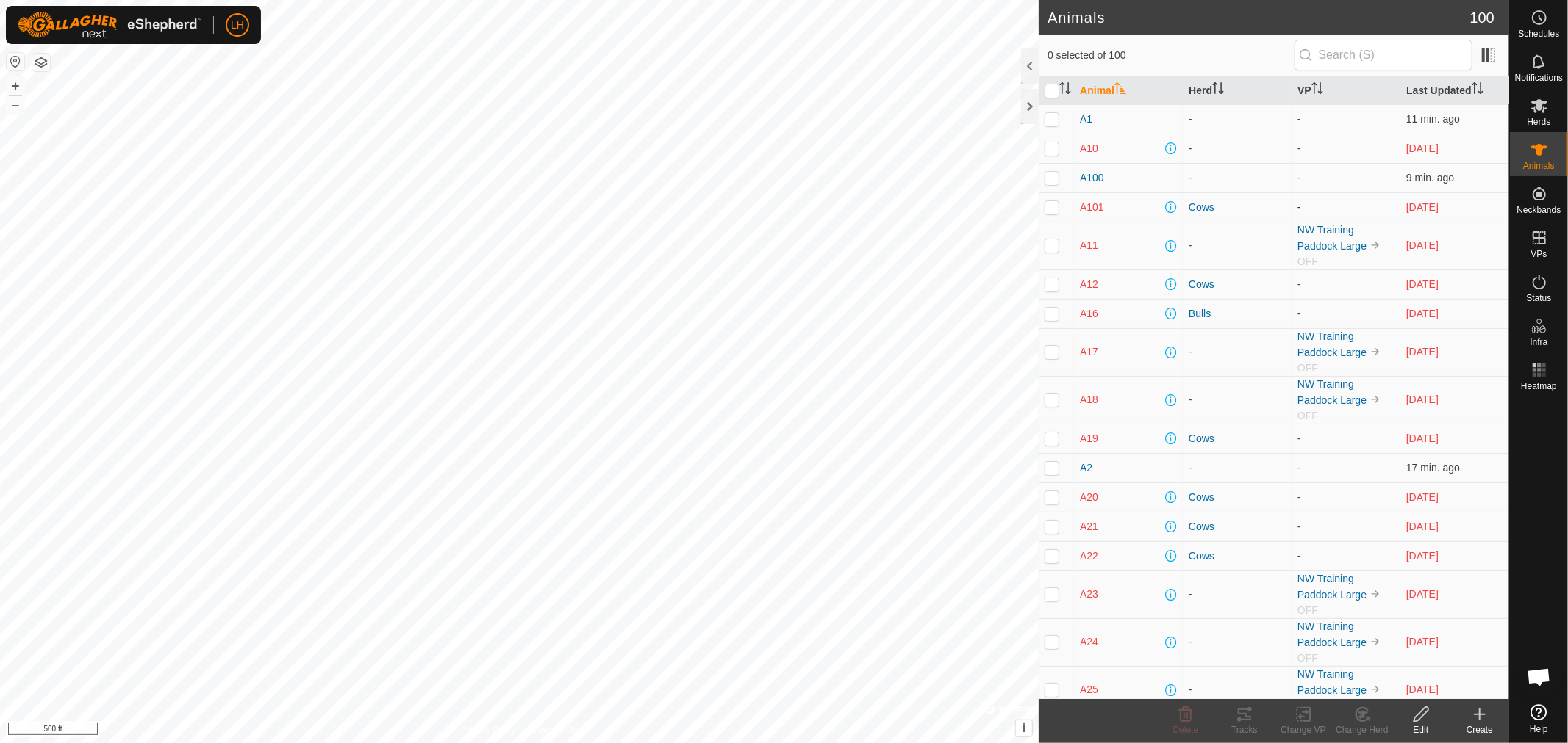
checkbox input "true"
click at [1055, 282] on p-checkbox at bounding box center [1051, 285] width 15 height 12
checkbox input "true"
click at [1051, 314] on p-checkbox at bounding box center [1051, 314] width 15 height 12
checkbox input "true"
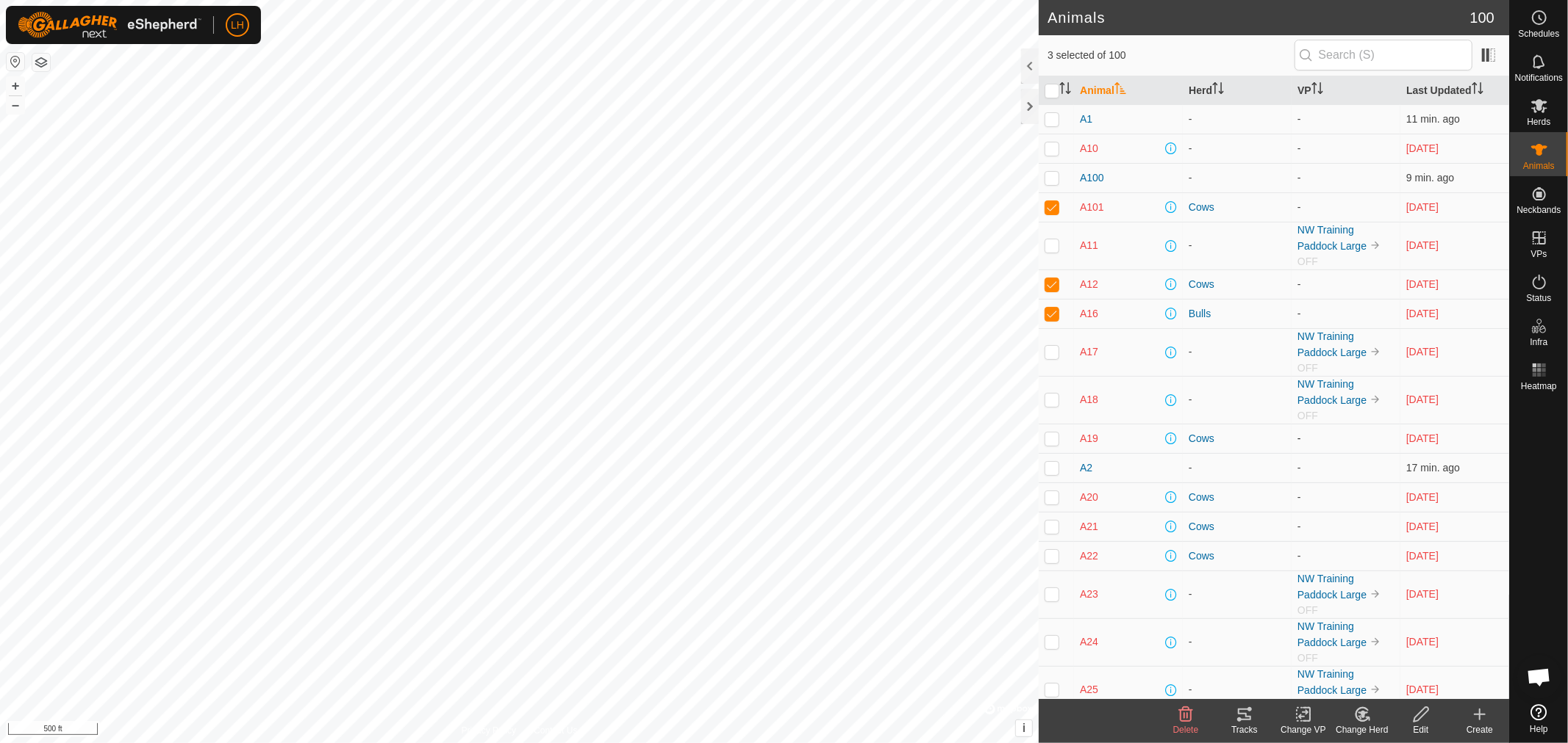
click at [1048, 436] on p-checkbox at bounding box center [1051, 439] width 15 height 12
checkbox input "true"
click at [1049, 496] on p-checkbox at bounding box center [1051, 497] width 15 height 12
checkbox input "true"
click at [1050, 529] on p-checkbox at bounding box center [1051, 527] width 15 height 12
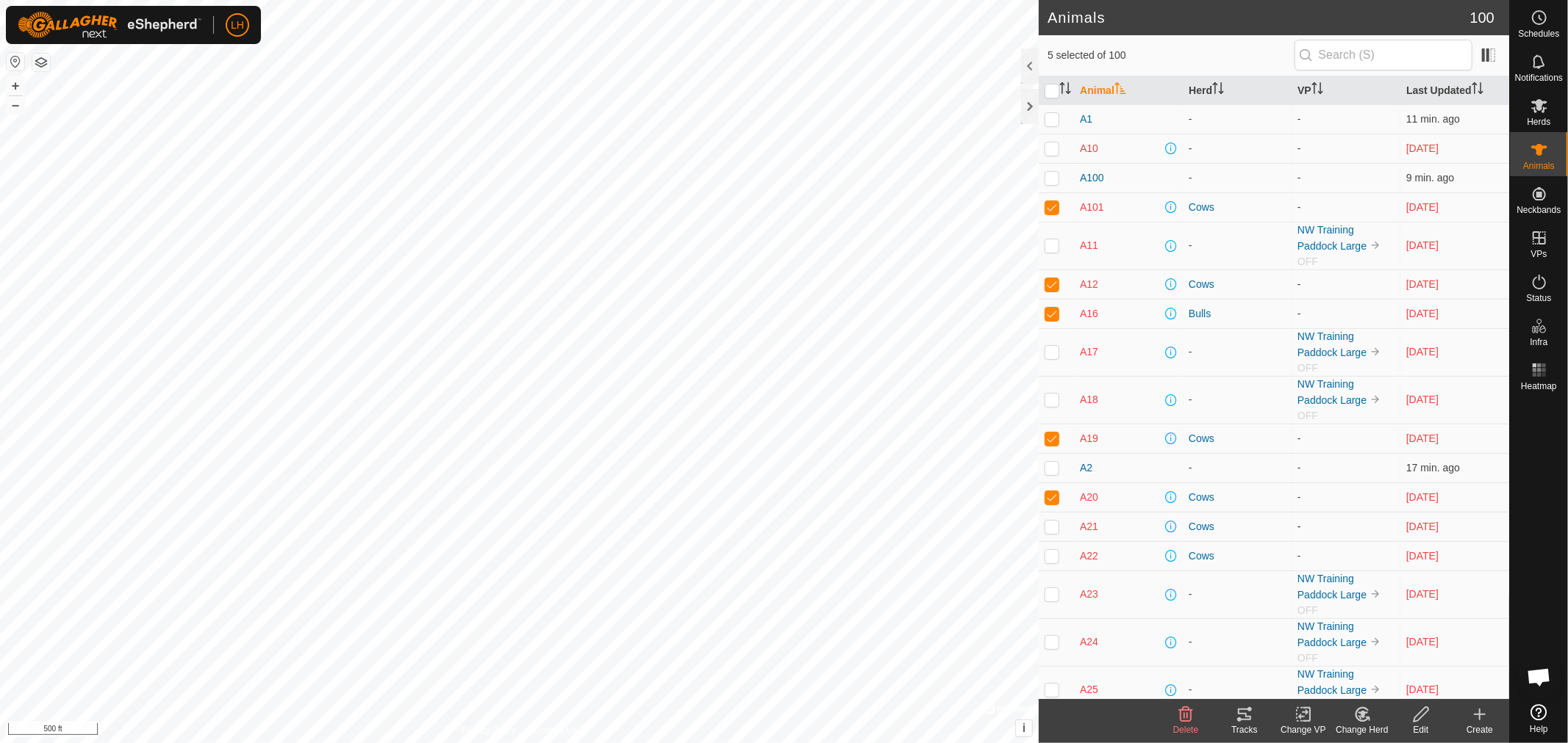
checkbox input "true"
click at [1049, 554] on p-checkbox at bounding box center [1051, 556] width 15 height 12
checkbox input "true"
click at [1362, 717] on icon at bounding box center [1363, 714] width 10 height 7
click at [1392, 687] on link "Remove from Herd" at bounding box center [1406, 682] width 145 height 29
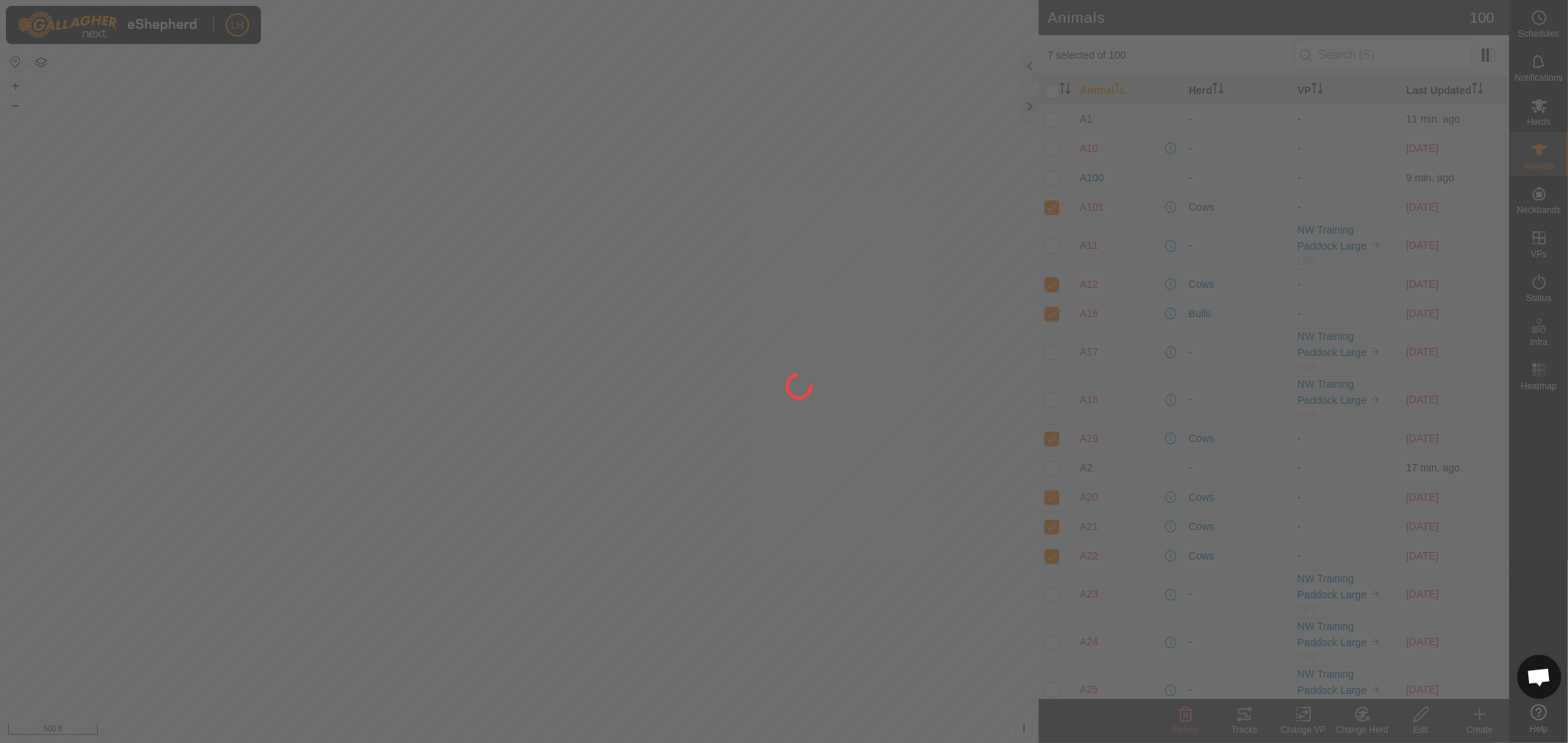
checkbox input "false"
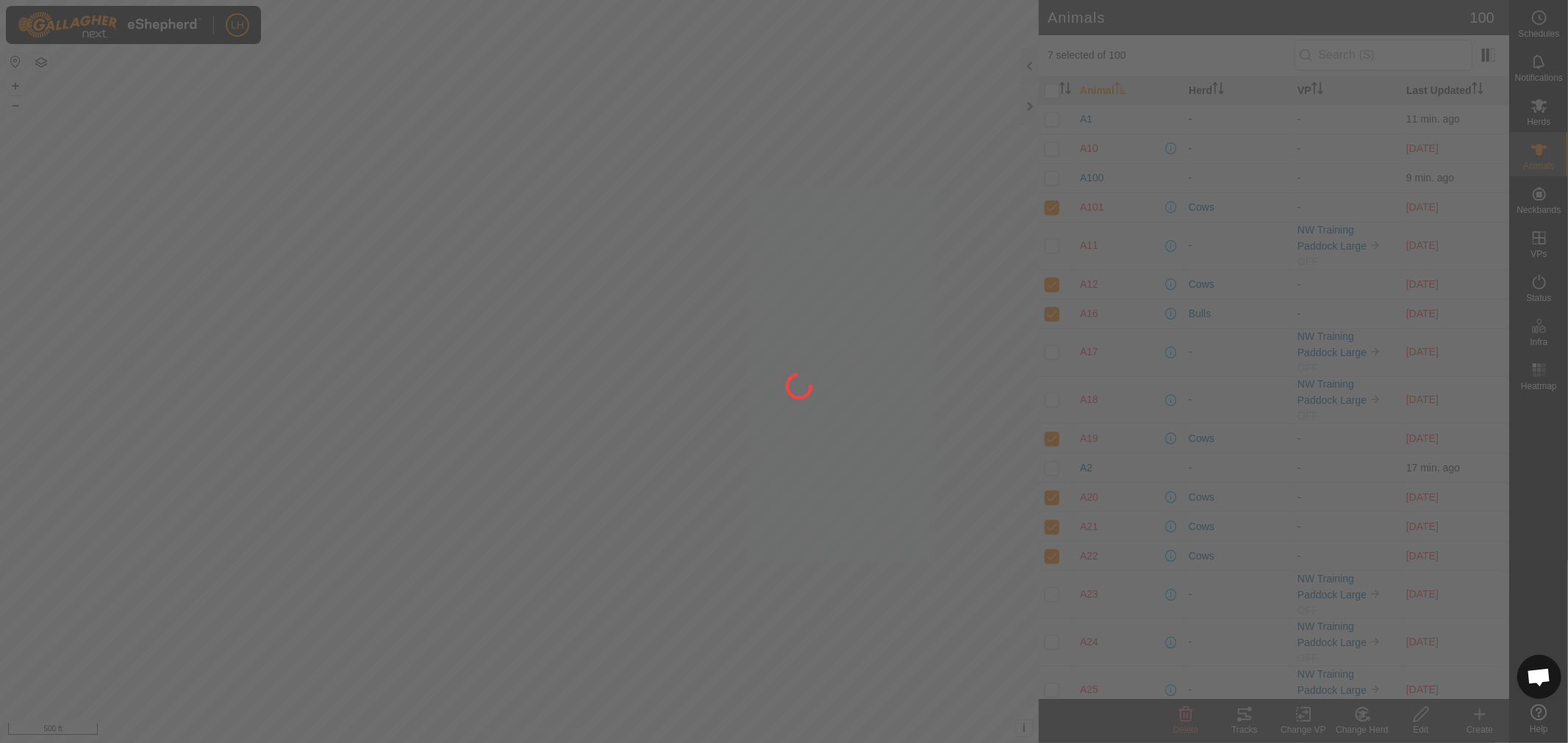
checkbox input "false"
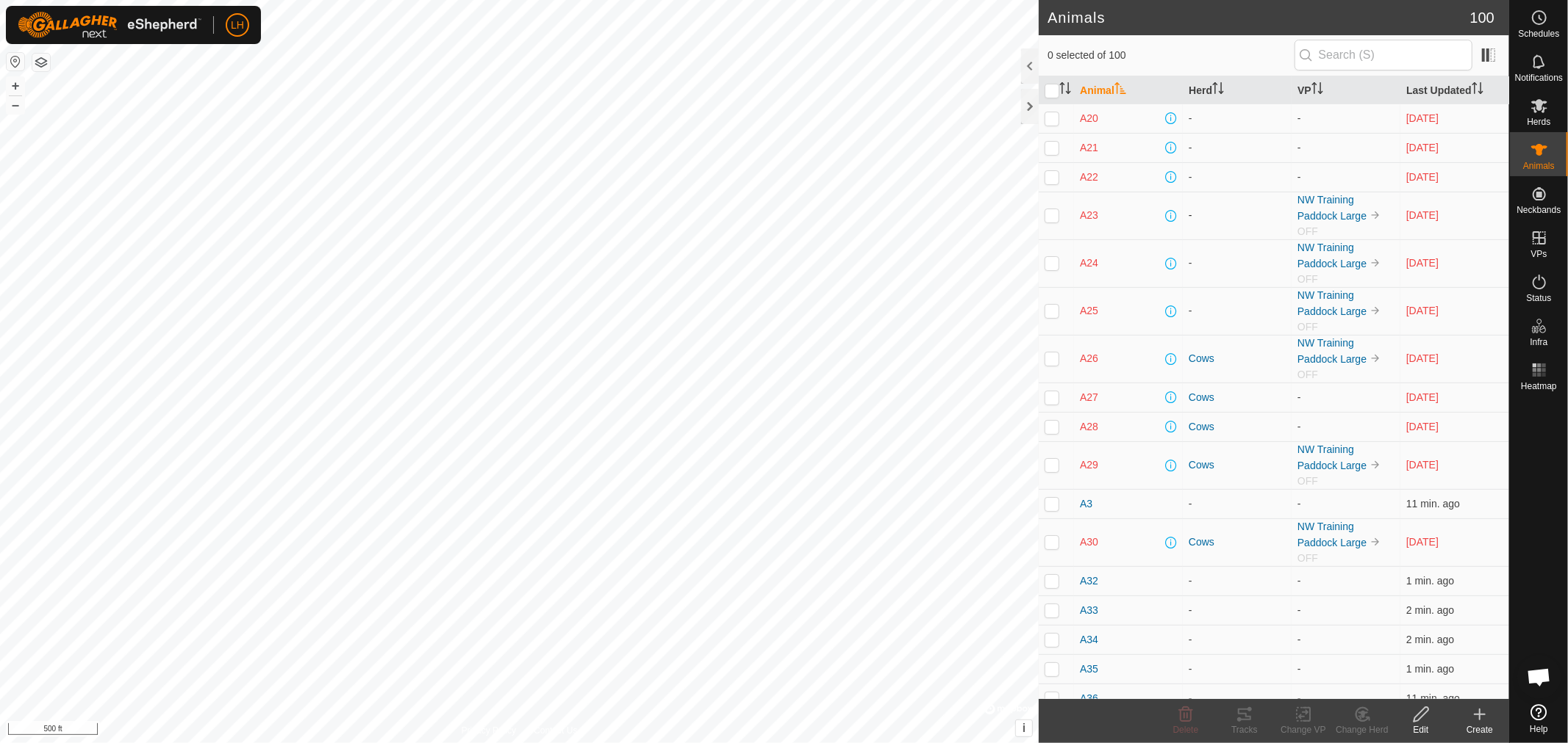
scroll to position [407, 0]
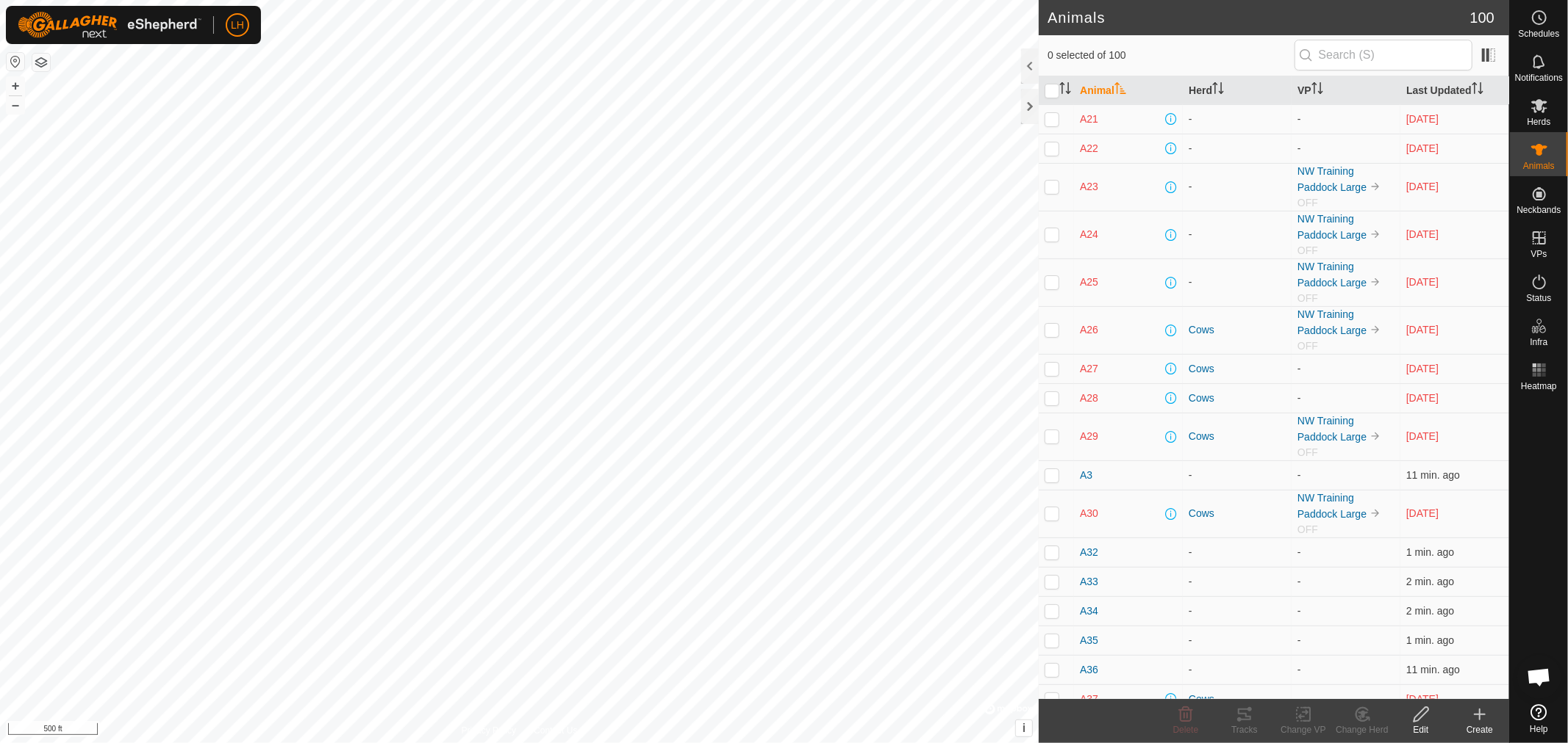
click at [1056, 332] on p-checkbox at bounding box center [1051, 330] width 15 height 12
checkbox input "true"
click at [1052, 366] on p-checkbox at bounding box center [1051, 369] width 15 height 12
checkbox input "true"
click at [1047, 401] on p-checkbox at bounding box center [1051, 399] width 15 height 12
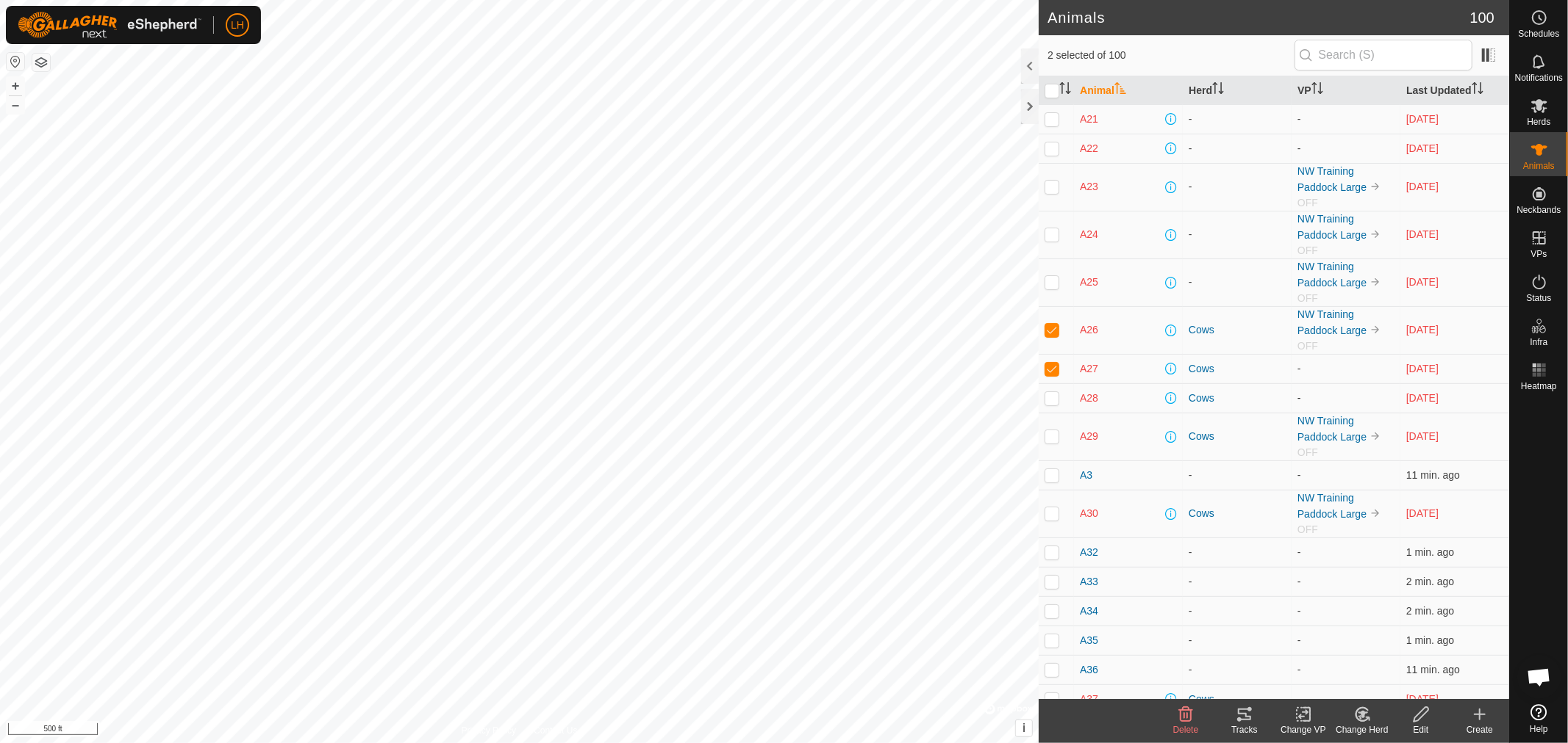
checkbox input "true"
click at [1052, 441] on p-checkbox at bounding box center [1051, 437] width 15 height 12
checkbox input "true"
click at [1051, 516] on p-checkbox at bounding box center [1051, 514] width 15 height 12
checkbox input "true"
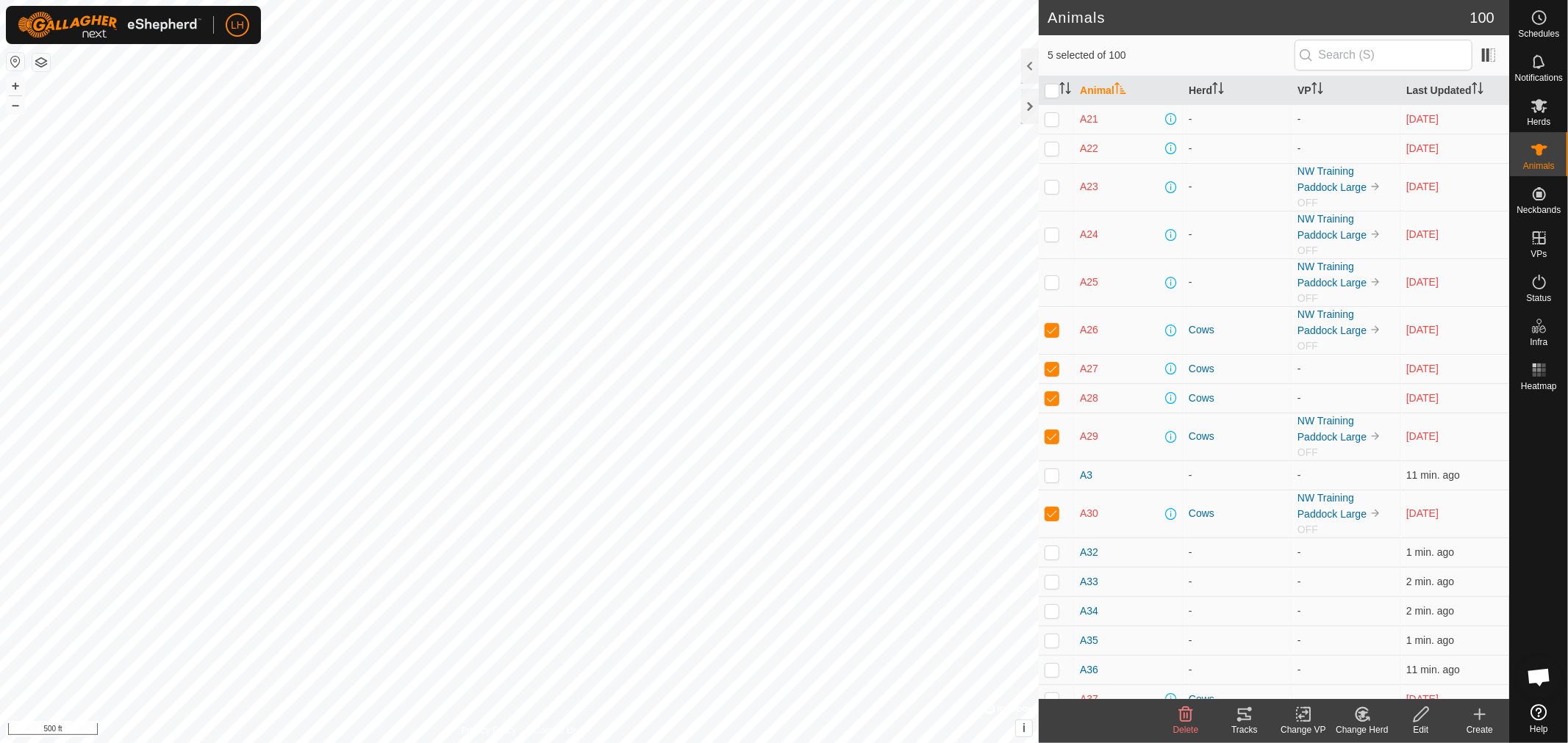
click at [1358, 714] on icon at bounding box center [1362, 714] width 18 height 17
click at [1392, 679] on link "Remove from Herd" at bounding box center [1406, 682] width 145 height 29
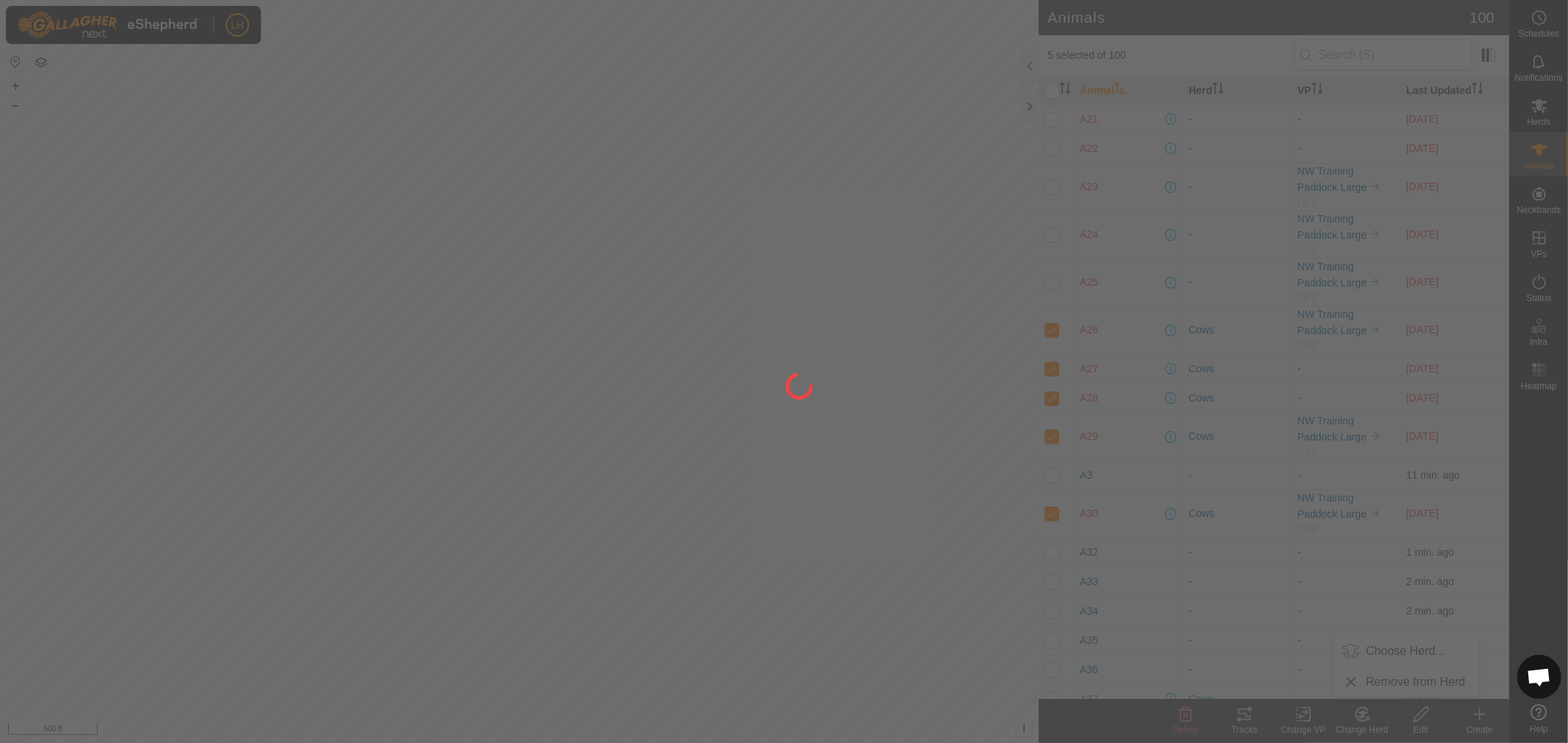
checkbox input "false"
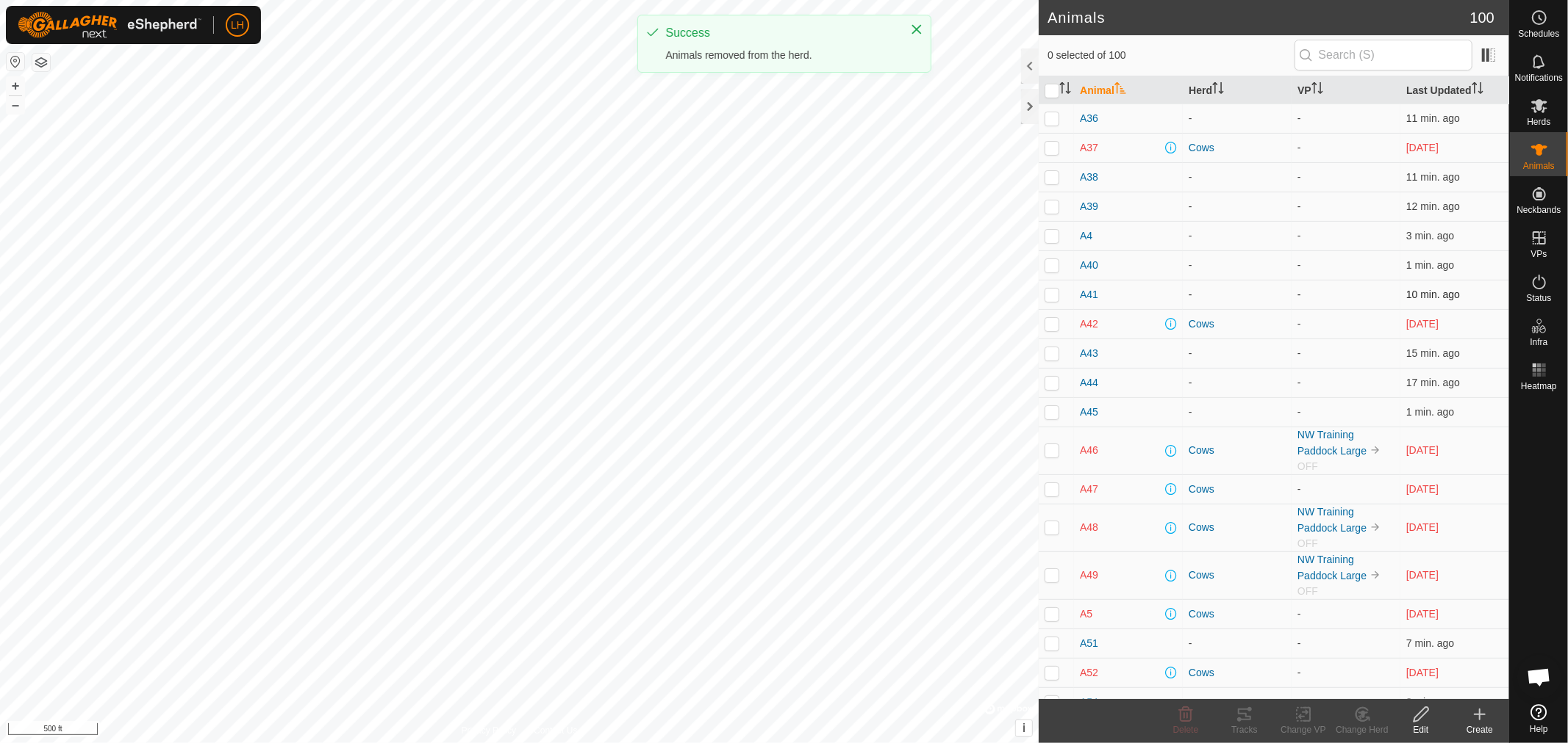
scroll to position [979, 0]
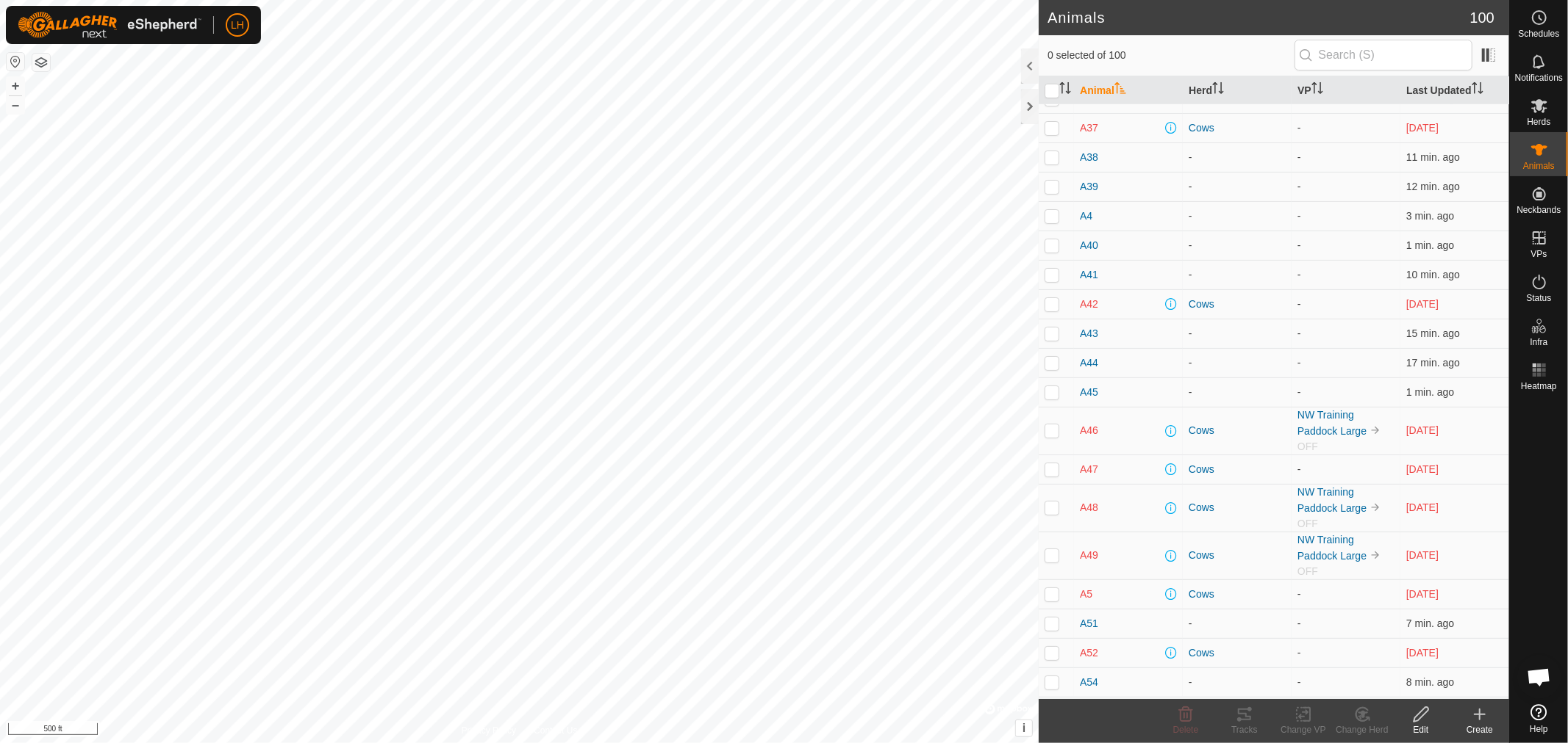
click at [1051, 304] on p-checkbox at bounding box center [1051, 304] width 15 height 12
checkbox input "true"
click at [1055, 429] on p-checkbox at bounding box center [1051, 431] width 15 height 12
checkbox input "true"
click at [1048, 475] on p-checkbox at bounding box center [1051, 470] width 15 height 12
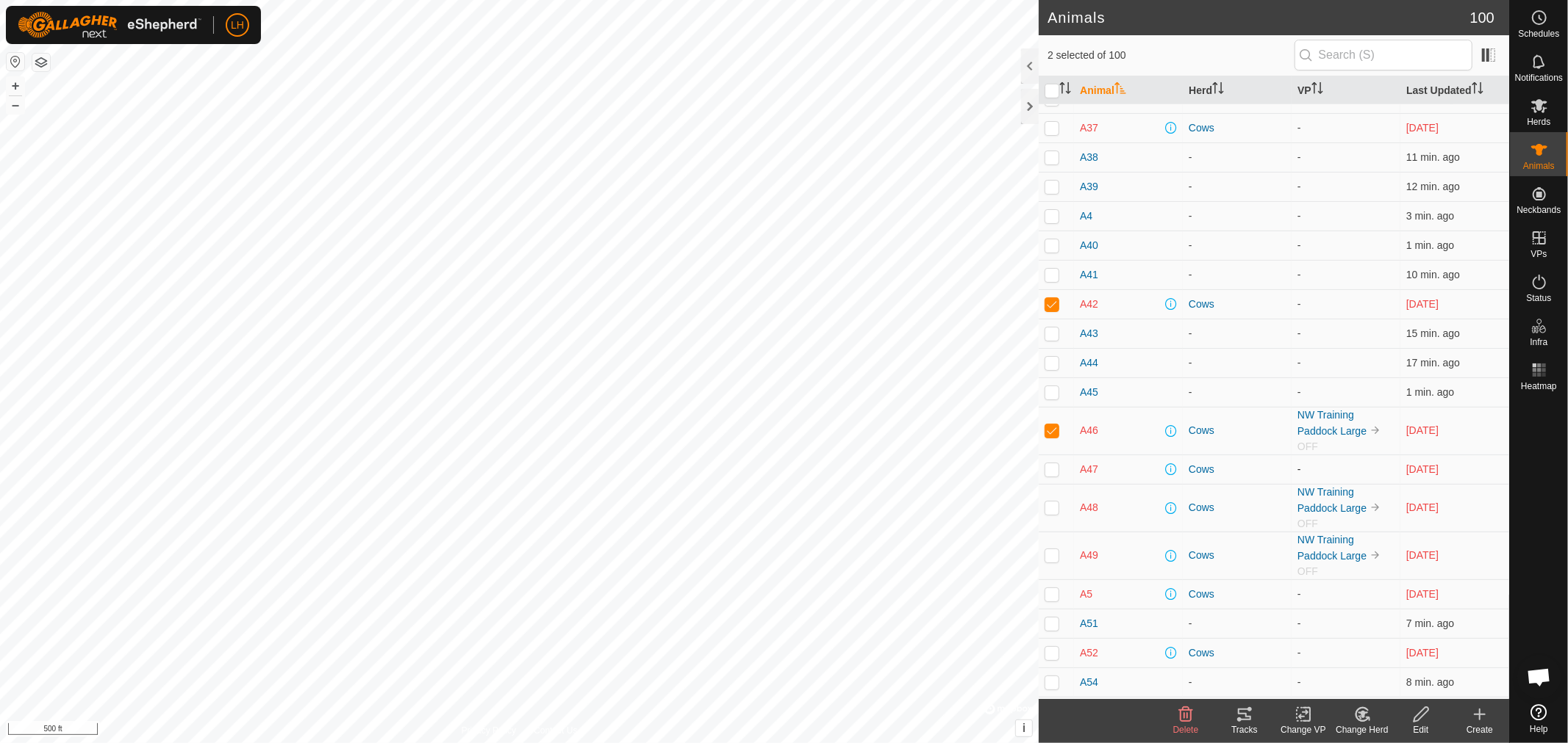
checkbox input "true"
click at [1049, 512] on p-checkbox at bounding box center [1051, 508] width 15 height 12
checkbox input "true"
click at [1050, 561] on p-checkbox at bounding box center [1051, 555] width 15 height 12
checkbox input "true"
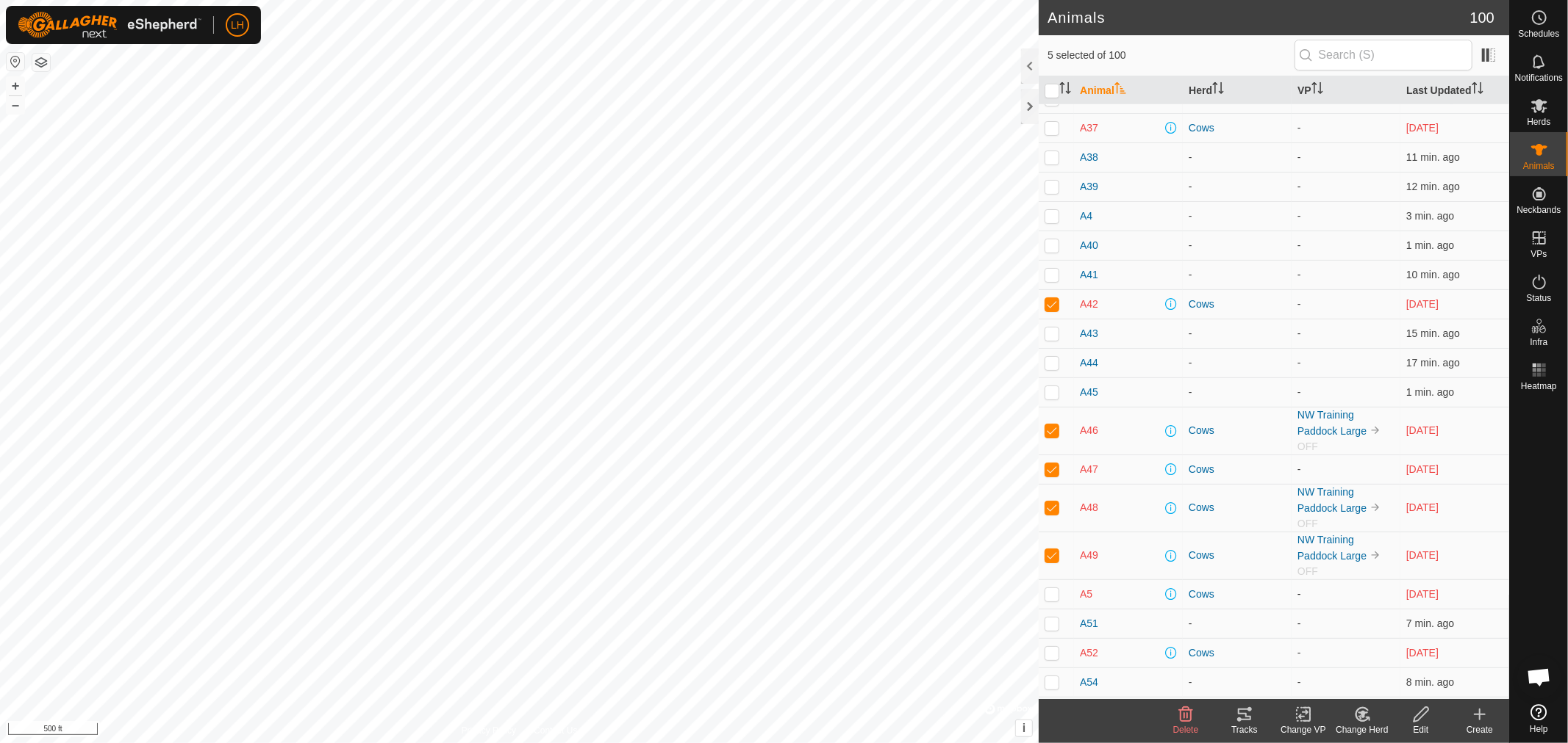
click at [1052, 600] on p-checkbox at bounding box center [1051, 594] width 15 height 12
checkbox input "true"
click at [1358, 718] on icon at bounding box center [1362, 714] width 18 height 17
click at [1391, 678] on span "Remove from Herd" at bounding box center [1415, 682] width 100 height 17
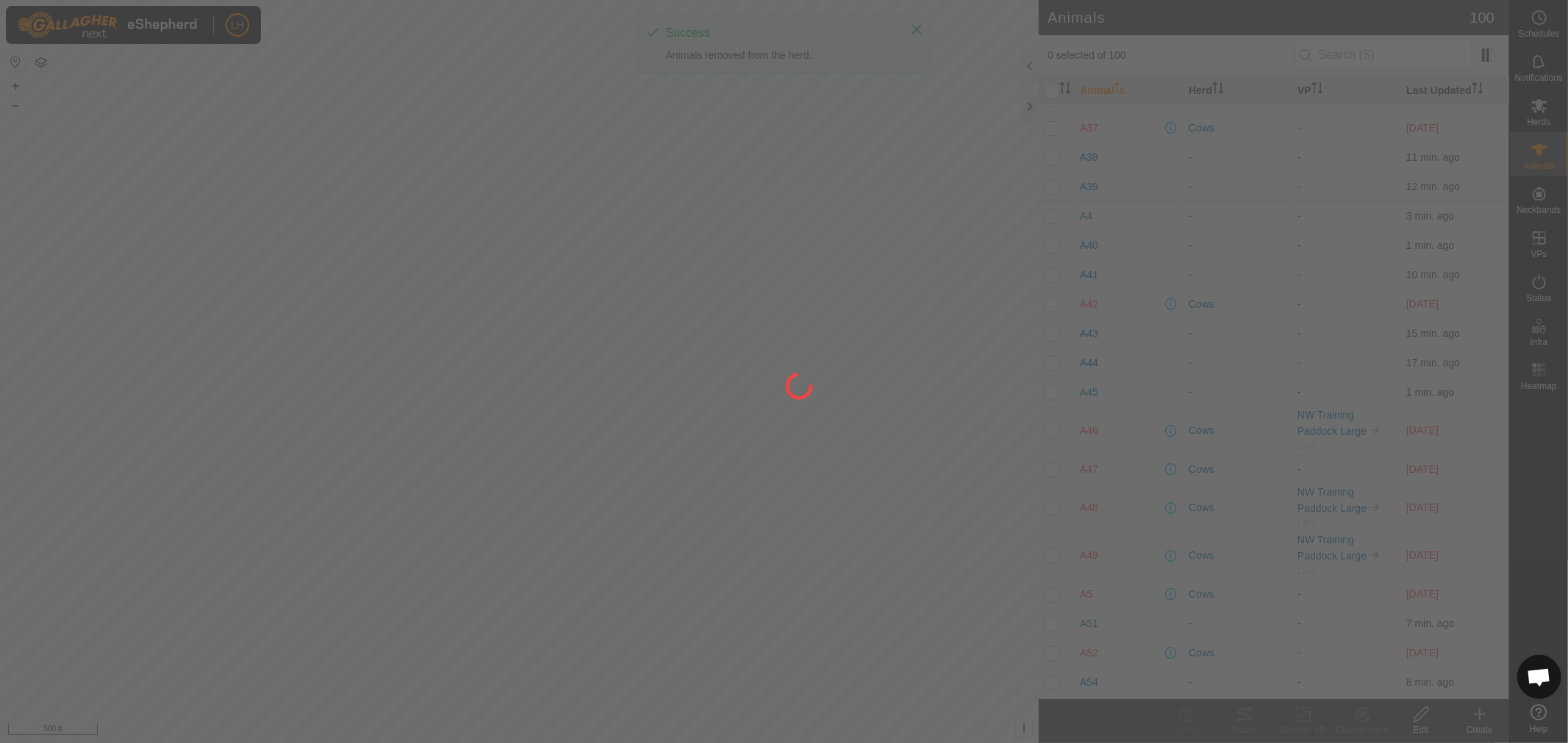
checkbox input "false"
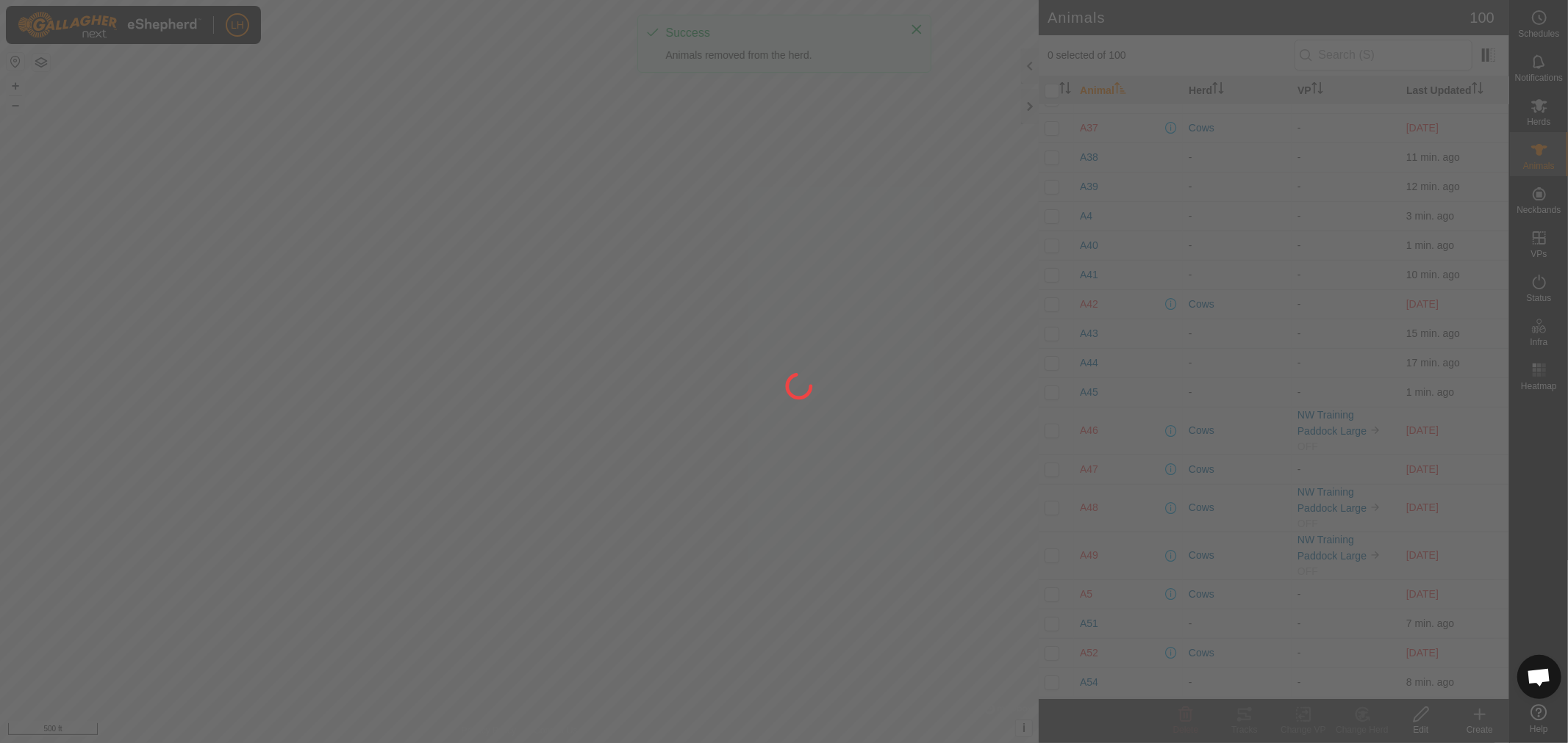
checkbox input "false"
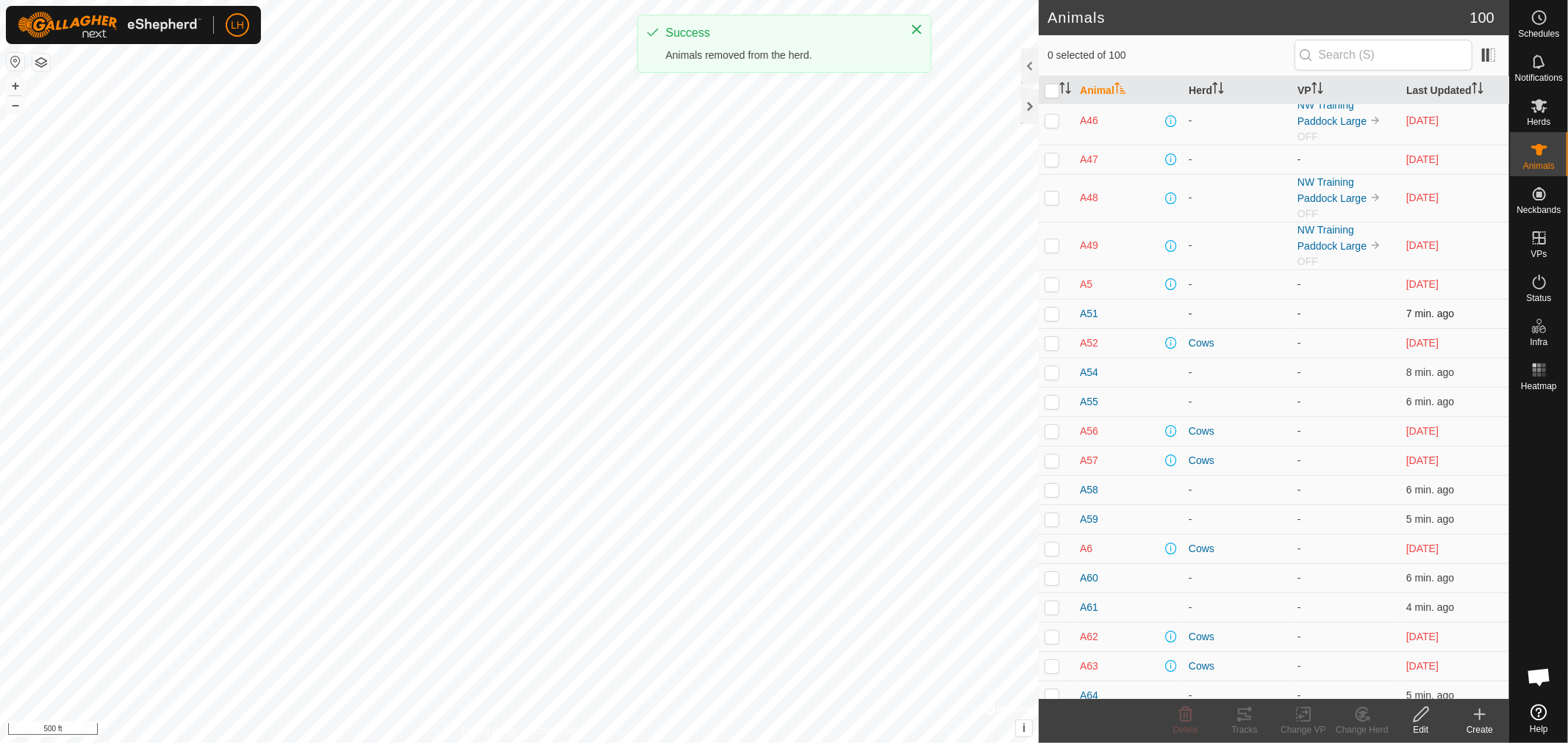
scroll to position [1387, 0]
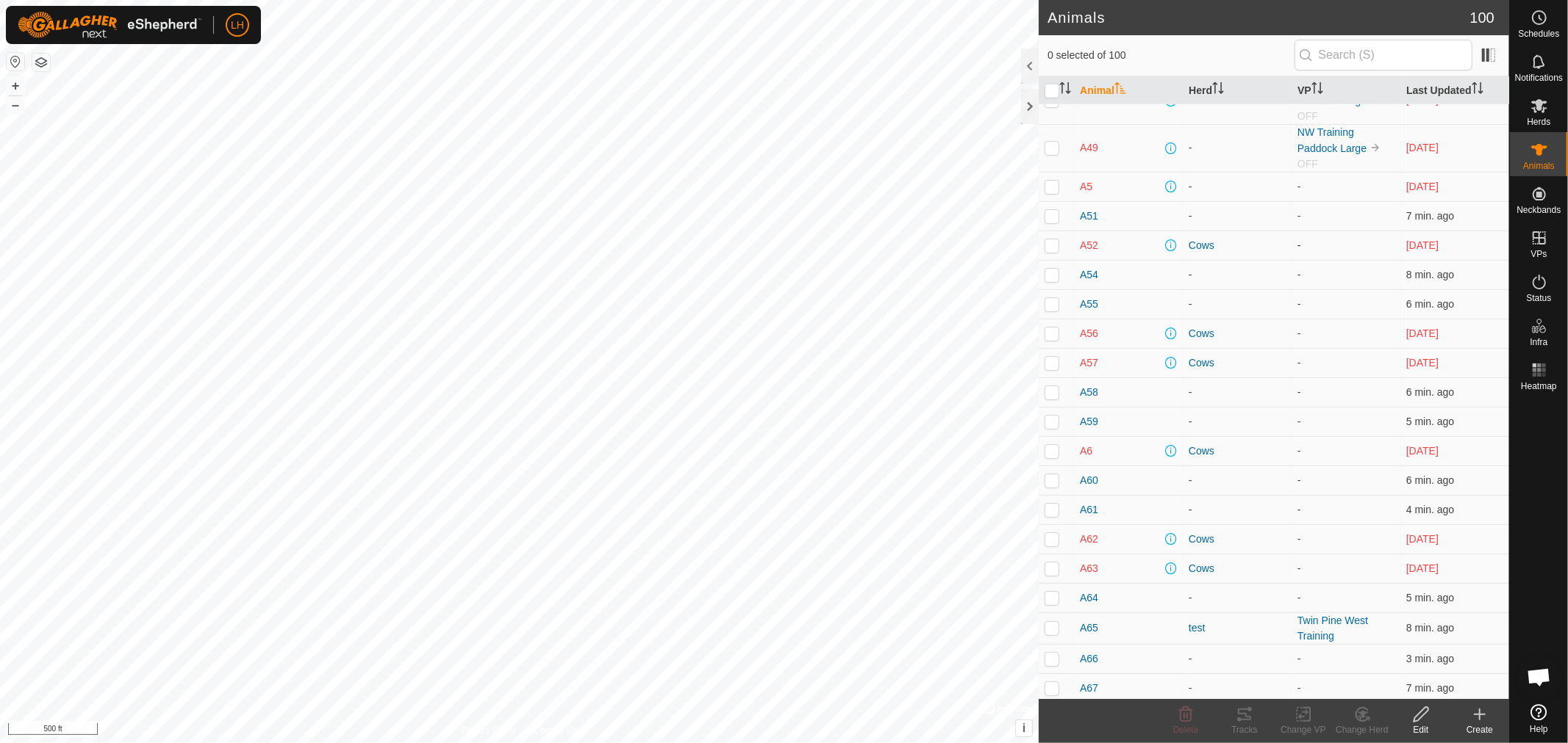
click at [1051, 247] on p-checkbox at bounding box center [1051, 246] width 15 height 12
checkbox input "true"
click at [1046, 334] on p-checkbox at bounding box center [1051, 334] width 15 height 12
checkbox input "true"
click at [1049, 368] on p-checkbox at bounding box center [1051, 363] width 15 height 12
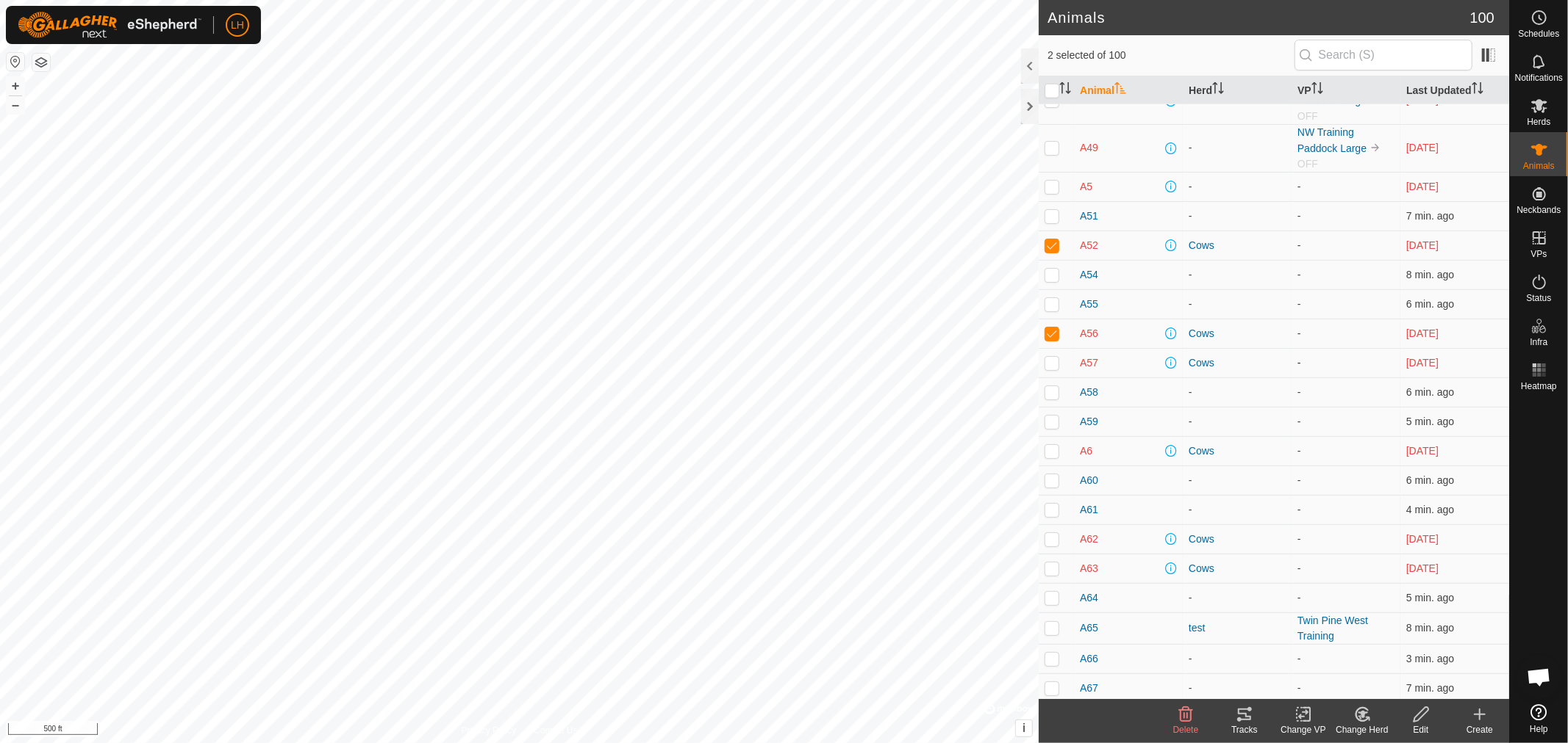
checkbox input "true"
click at [1052, 452] on p-checkbox at bounding box center [1051, 452] width 15 height 12
checkbox input "true"
click at [1053, 545] on p-checkbox at bounding box center [1051, 540] width 15 height 12
checkbox input "true"
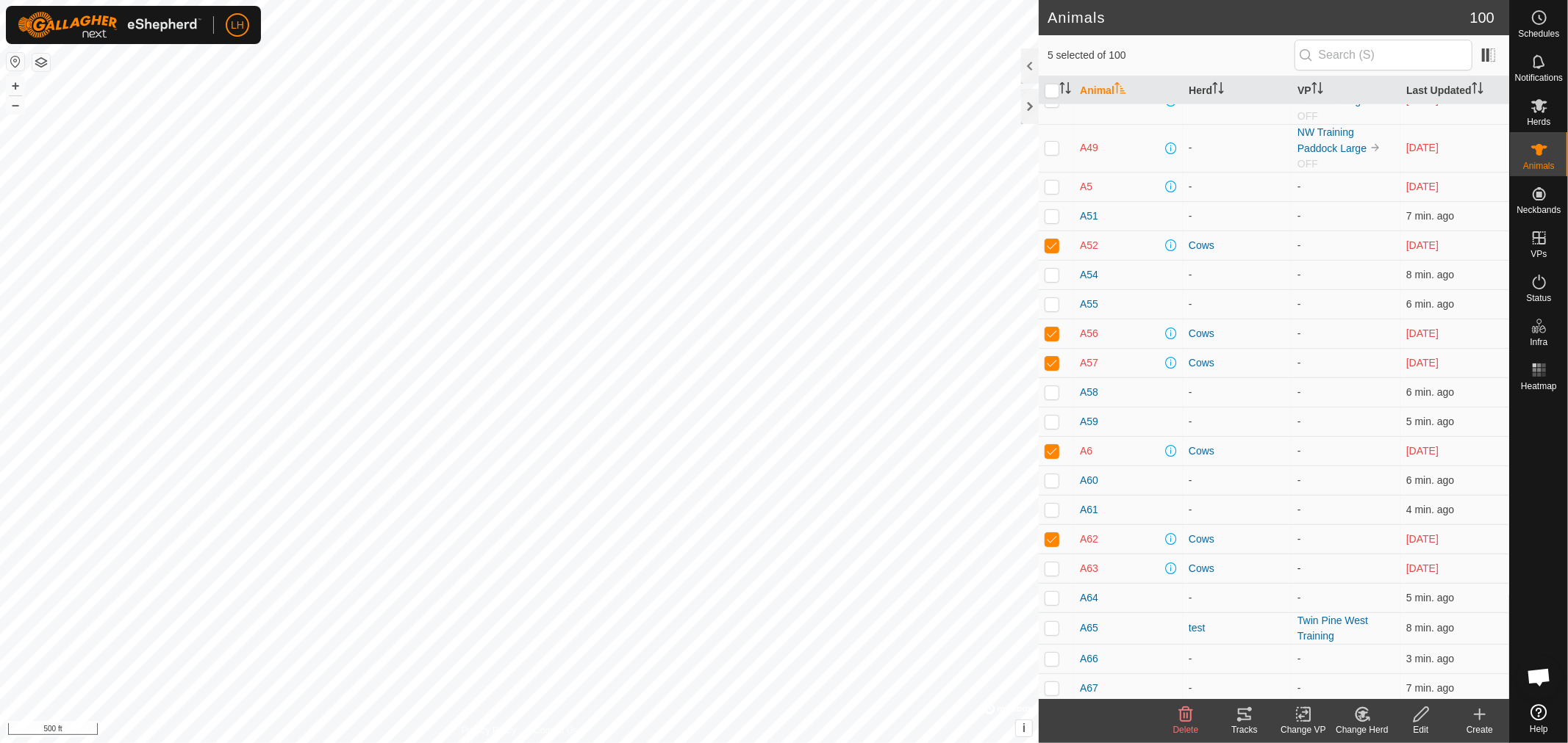
click at [1054, 572] on p-checkbox at bounding box center [1051, 569] width 15 height 12
checkbox input "true"
click at [1356, 716] on icon at bounding box center [1361, 714] width 12 height 13
click at [1377, 676] on link "Remove from Herd" at bounding box center [1406, 682] width 145 height 29
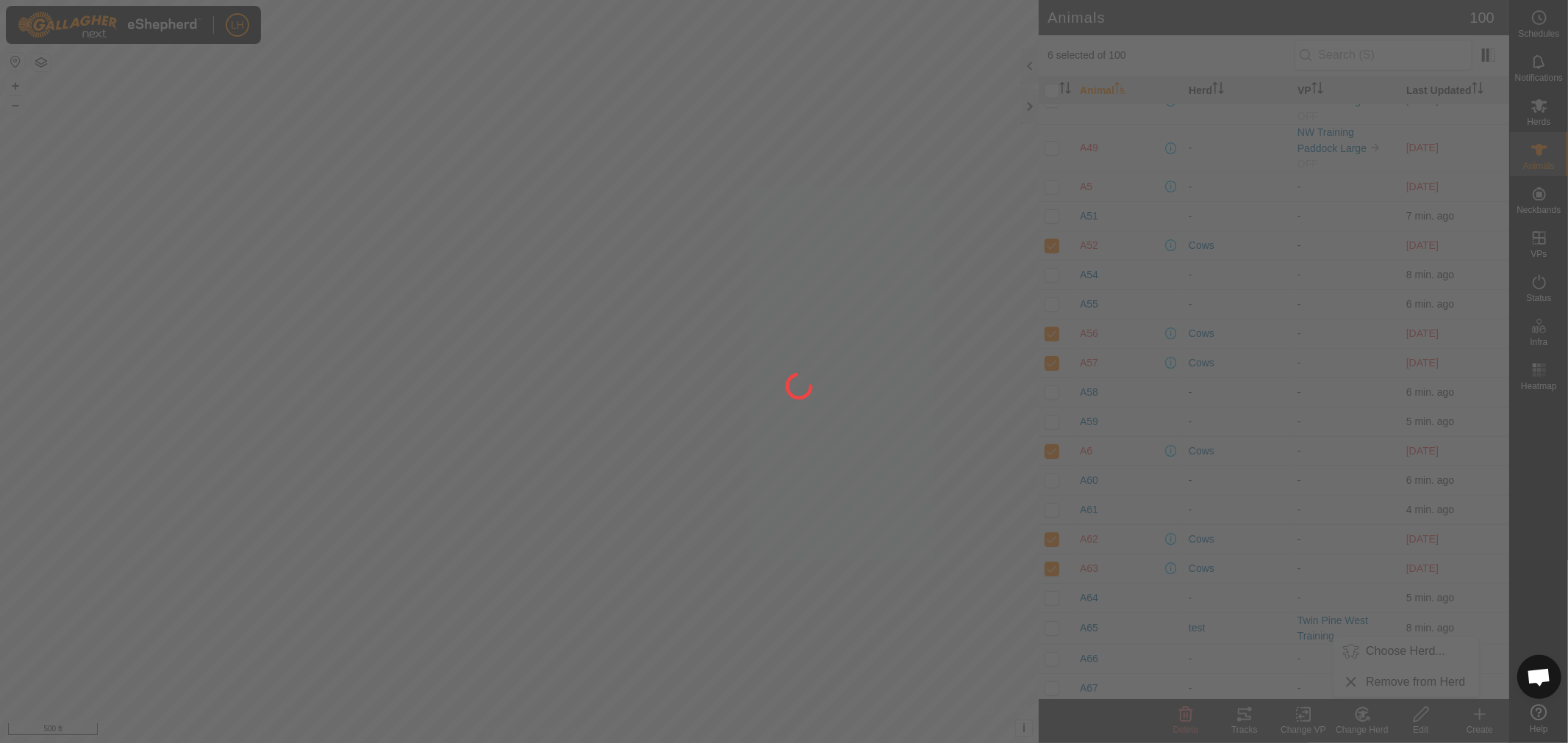
checkbox input "false"
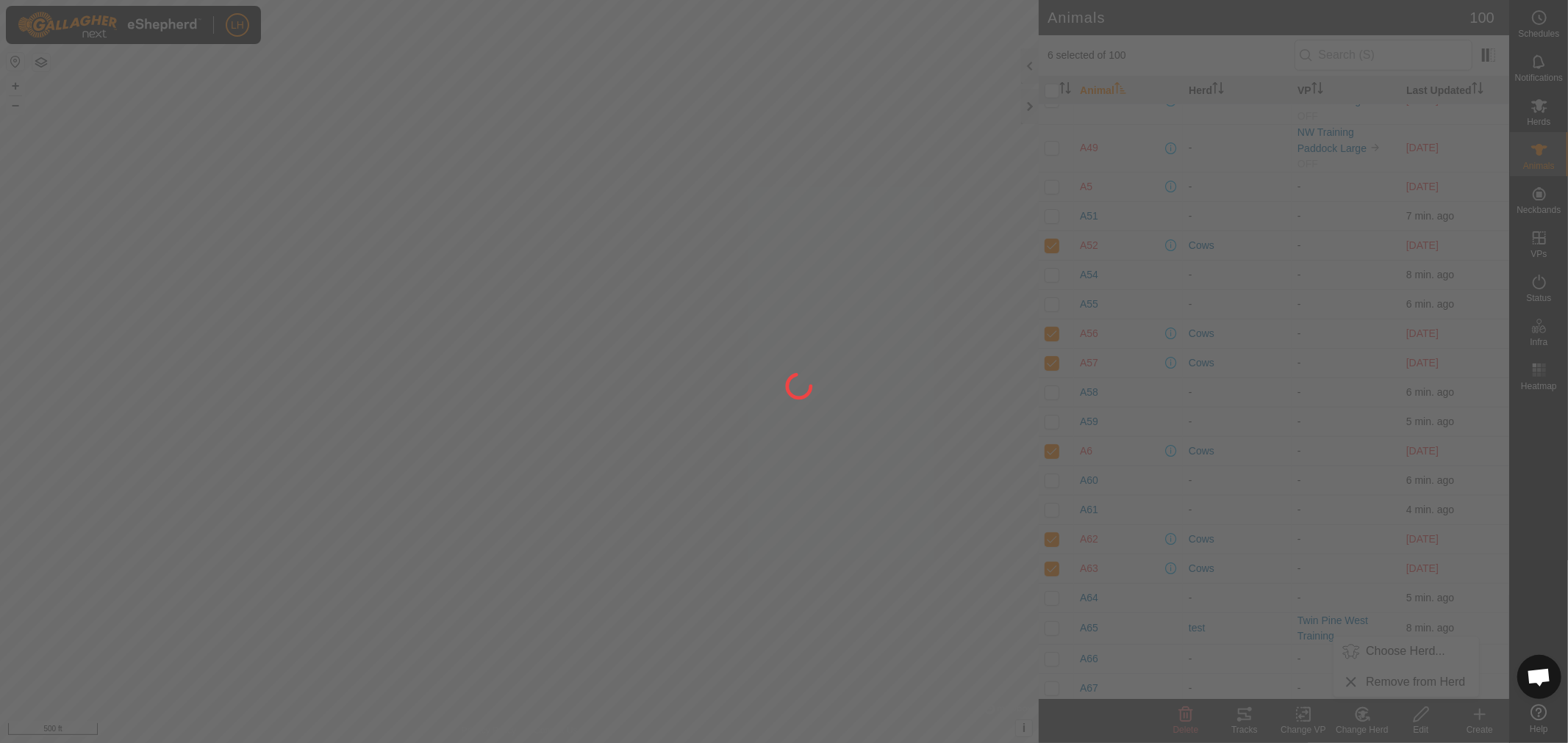
checkbox input "false"
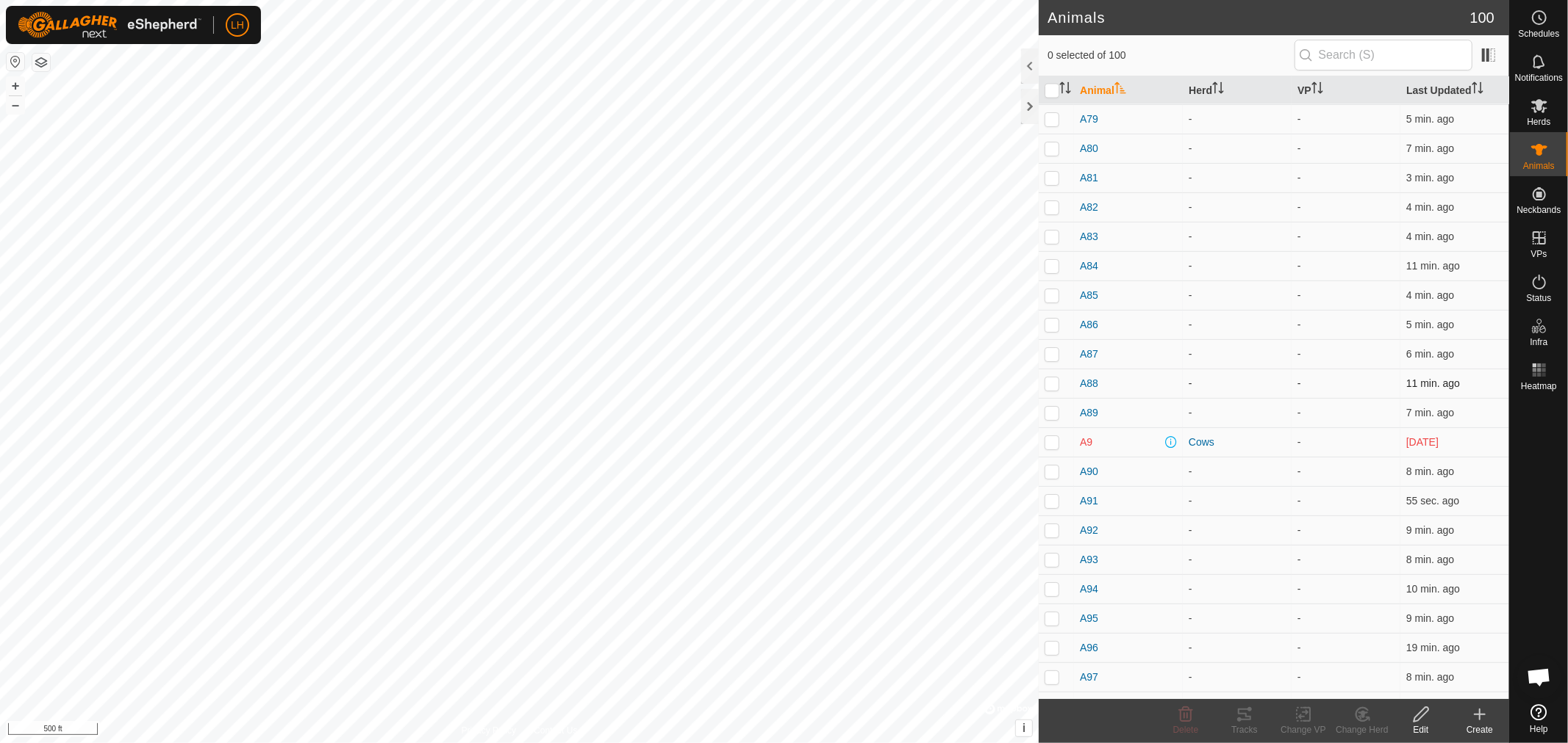
scroll to position [2367, 0]
click at [1046, 390] on p-checkbox at bounding box center [1051, 384] width 15 height 12
click at [1363, 716] on icon at bounding box center [1363, 714] width 10 height 7
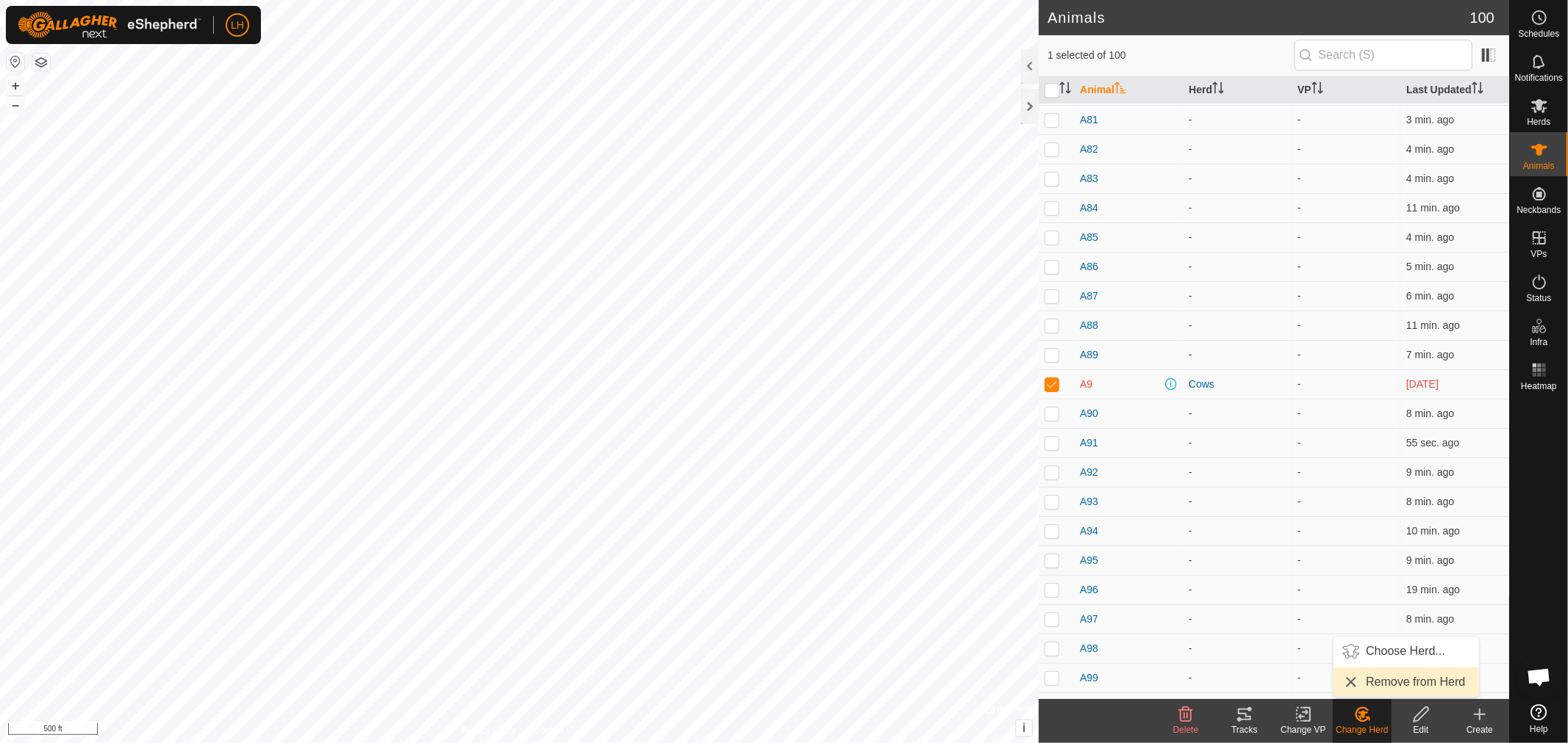
click at [1374, 680] on link "Remove from Herd" at bounding box center [1406, 682] width 145 height 29
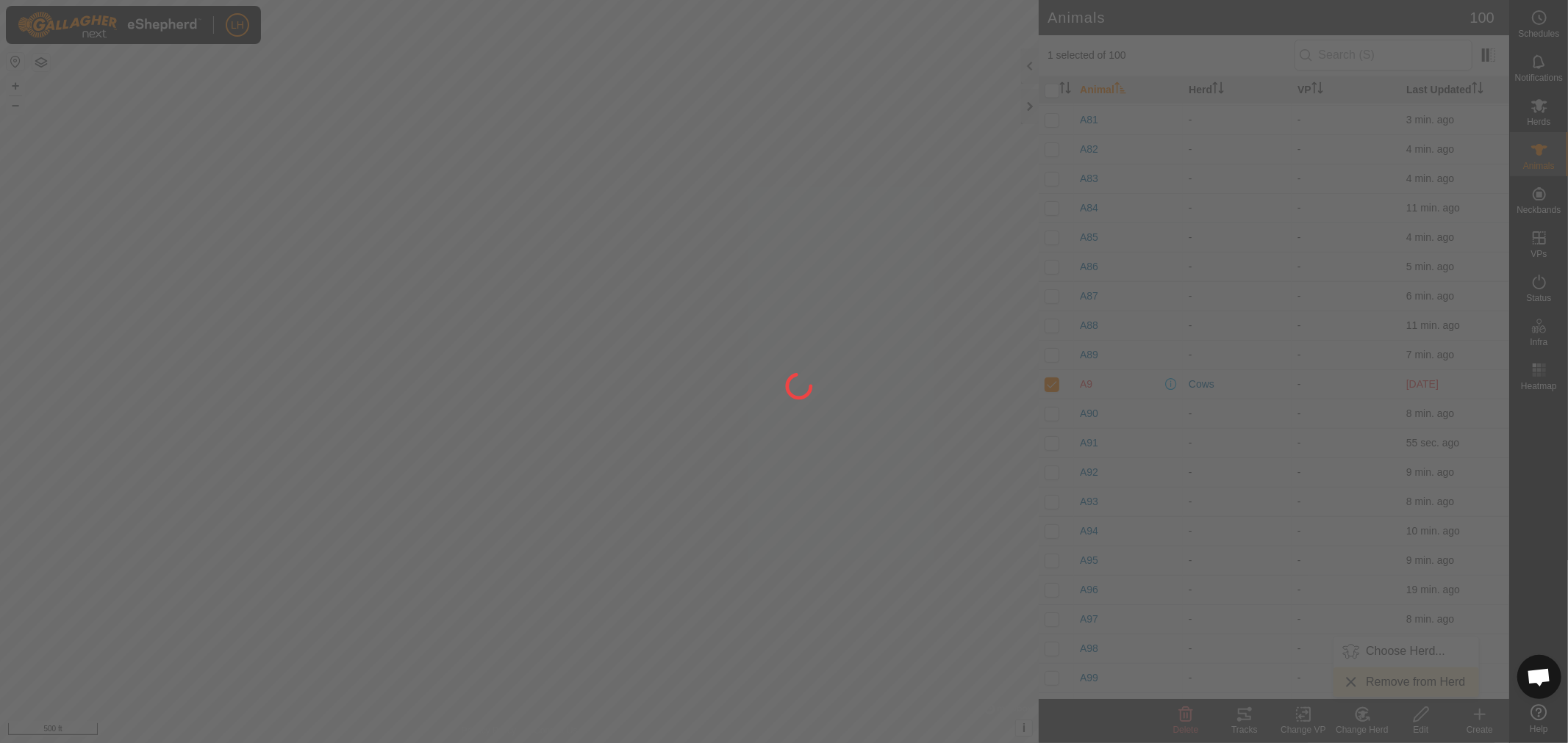
checkbox input "false"
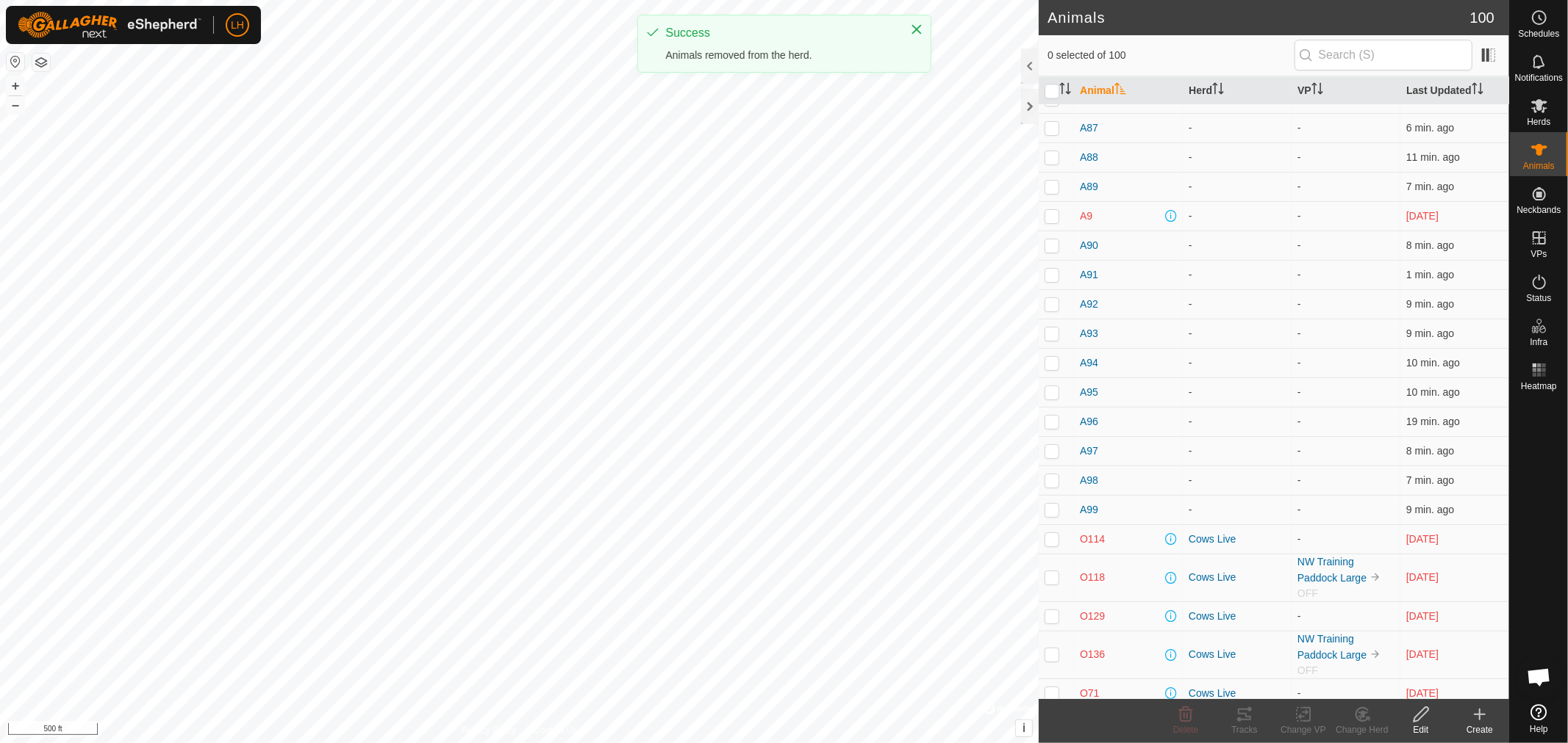
scroll to position [2629, 0]
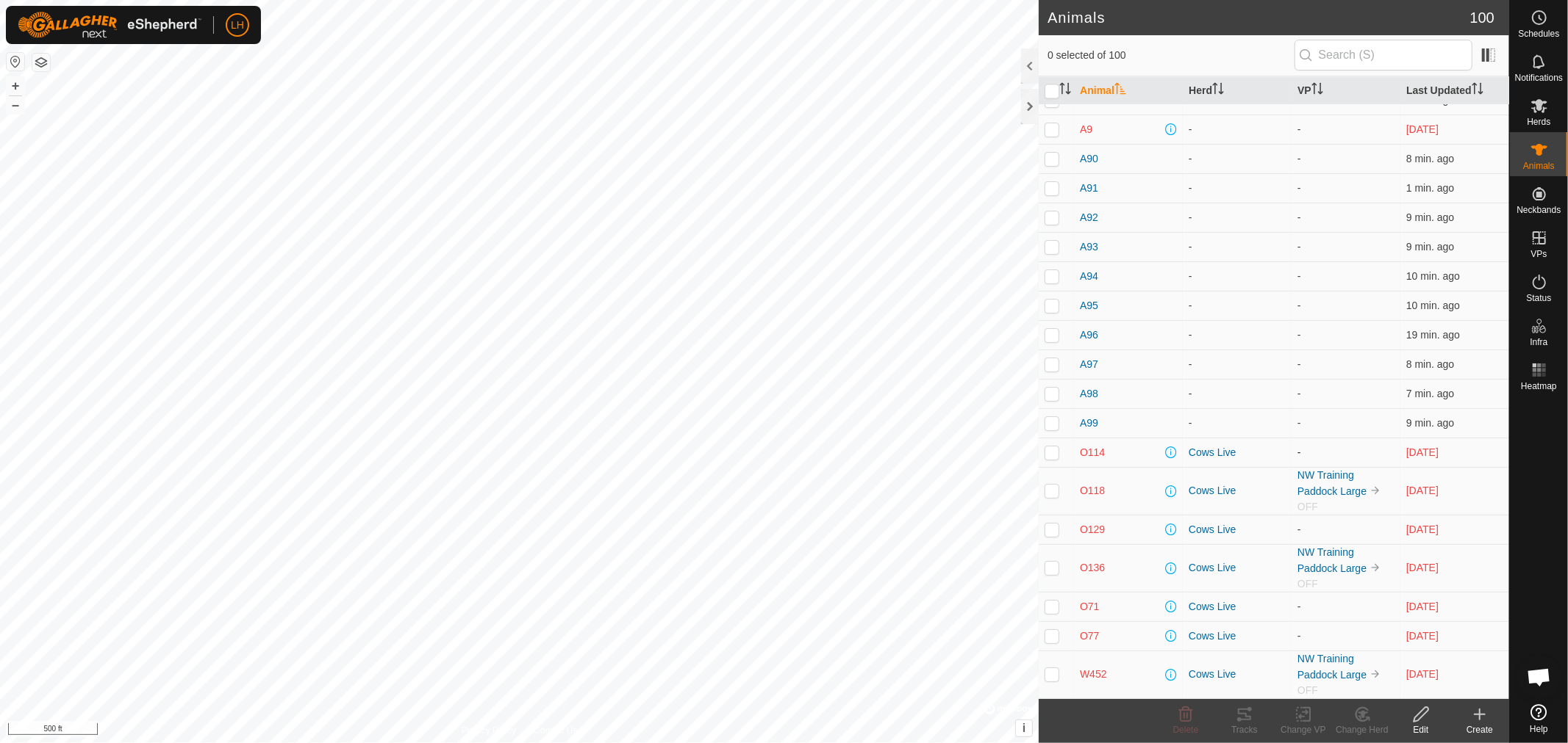
click at [1049, 451] on p-checkbox at bounding box center [1051, 452] width 15 height 12
checkbox input "true"
click at [1054, 486] on p-checkbox at bounding box center [1051, 491] width 15 height 12
checkbox input "true"
click at [1050, 525] on p-checkbox at bounding box center [1051, 530] width 15 height 12
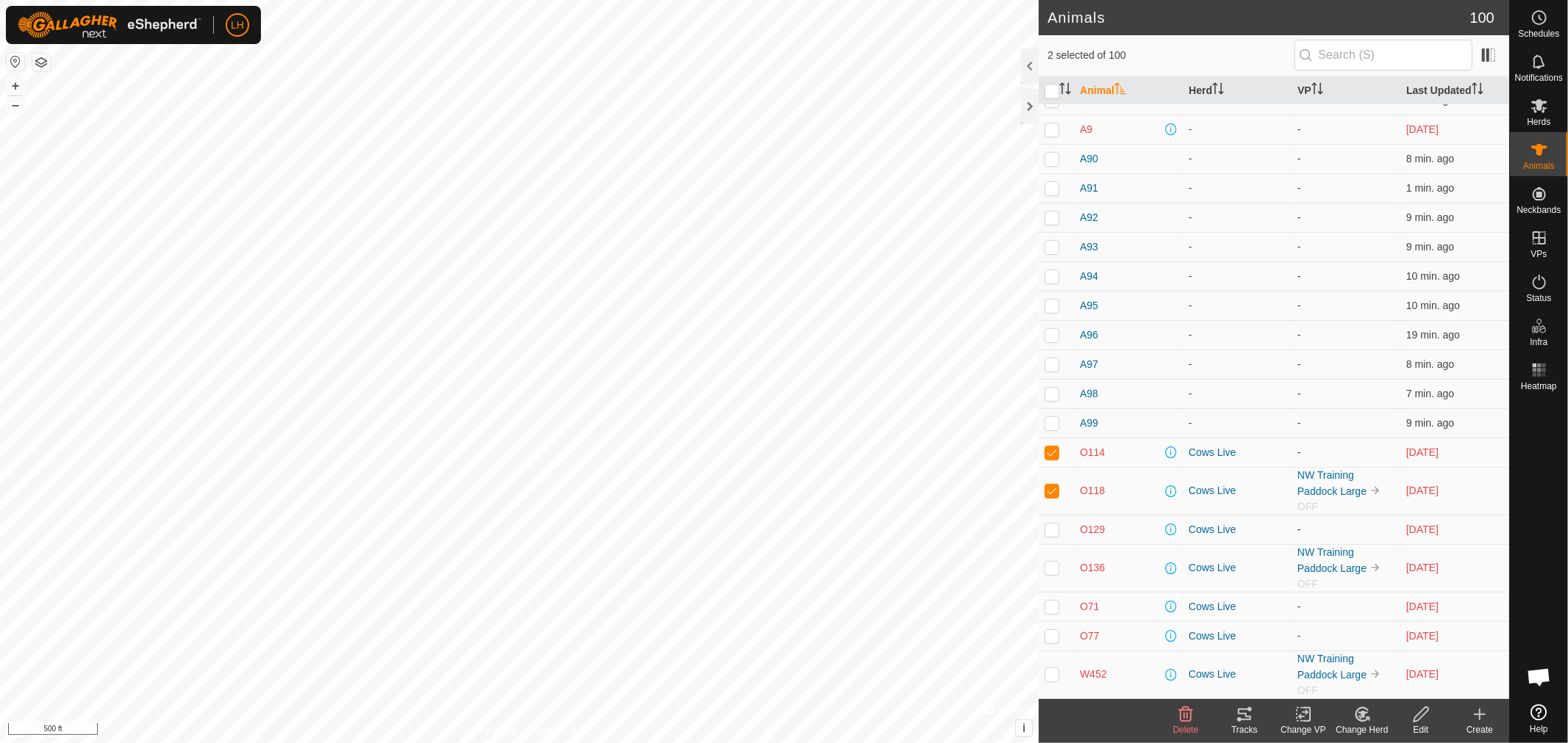
checkbox input "true"
click at [1055, 567] on p-checkbox at bounding box center [1051, 568] width 15 height 12
checkbox input "true"
click at [1052, 602] on p-checkbox at bounding box center [1051, 607] width 15 height 12
checkbox input "true"
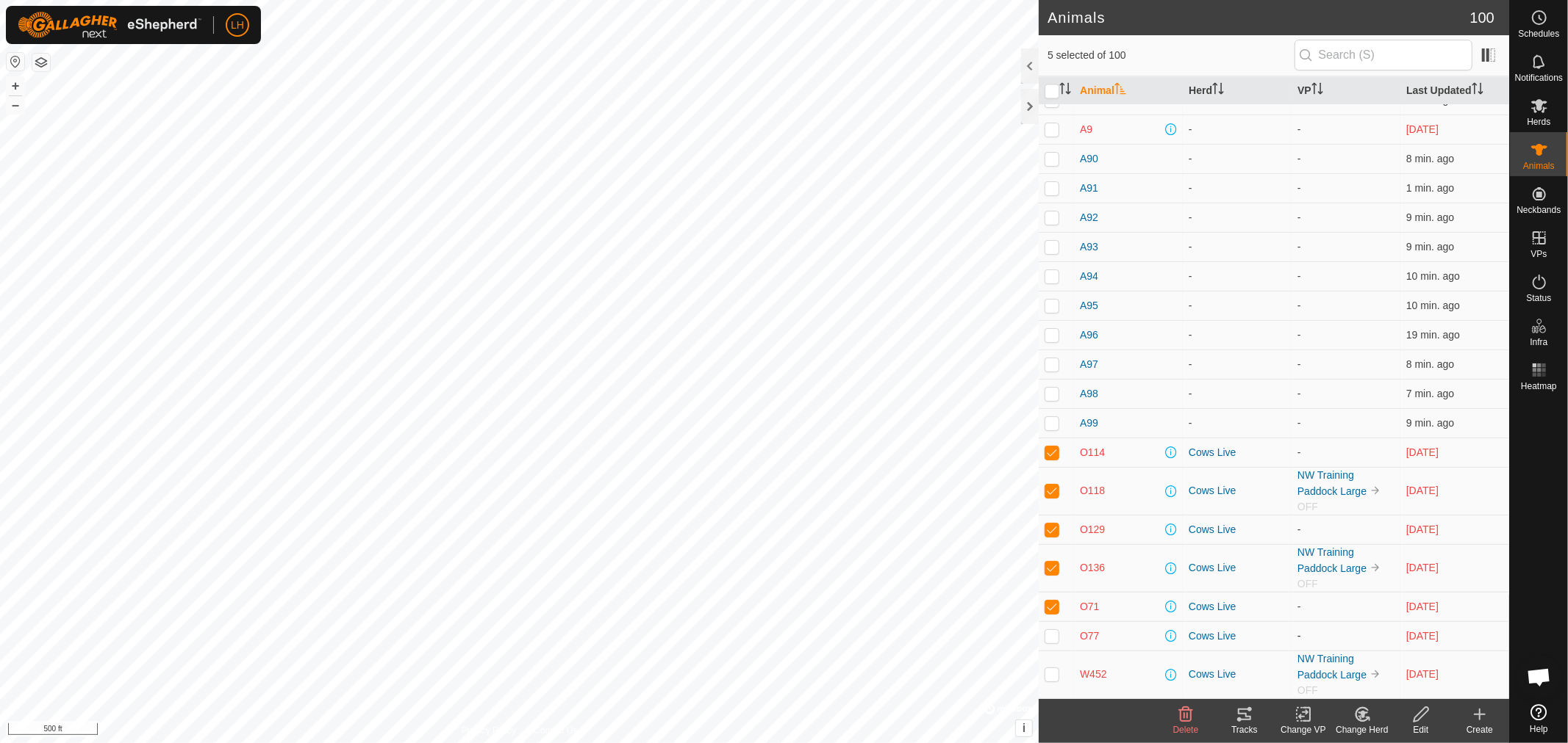
click at [1051, 634] on p-checkbox at bounding box center [1051, 637] width 15 height 12
checkbox input "true"
click at [1046, 675] on p-checkbox at bounding box center [1051, 675] width 15 height 12
checkbox input "true"
click at [1358, 721] on icon at bounding box center [1362, 714] width 18 height 17
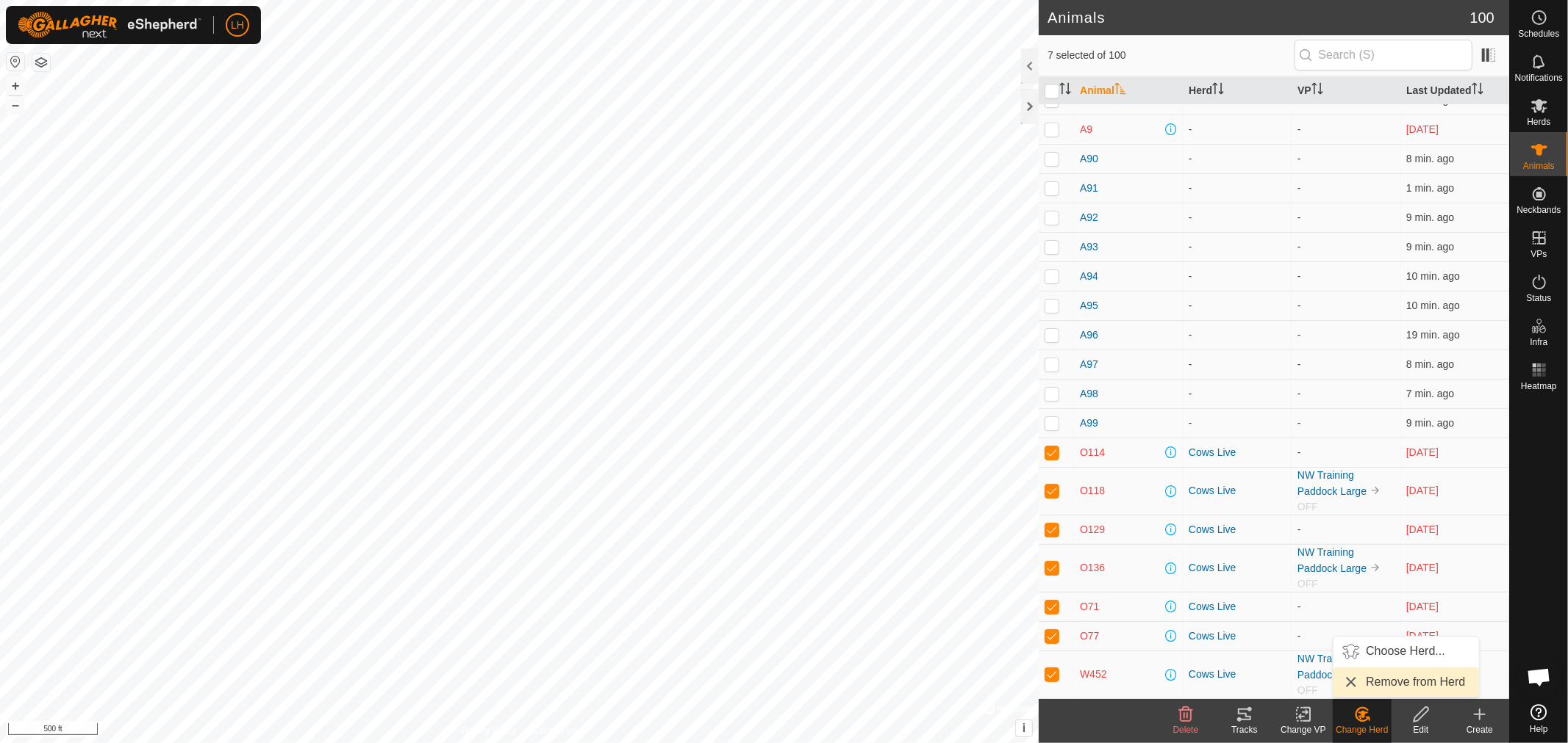
click at [1390, 680] on link "Remove from Herd" at bounding box center [1406, 682] width 145 height 29
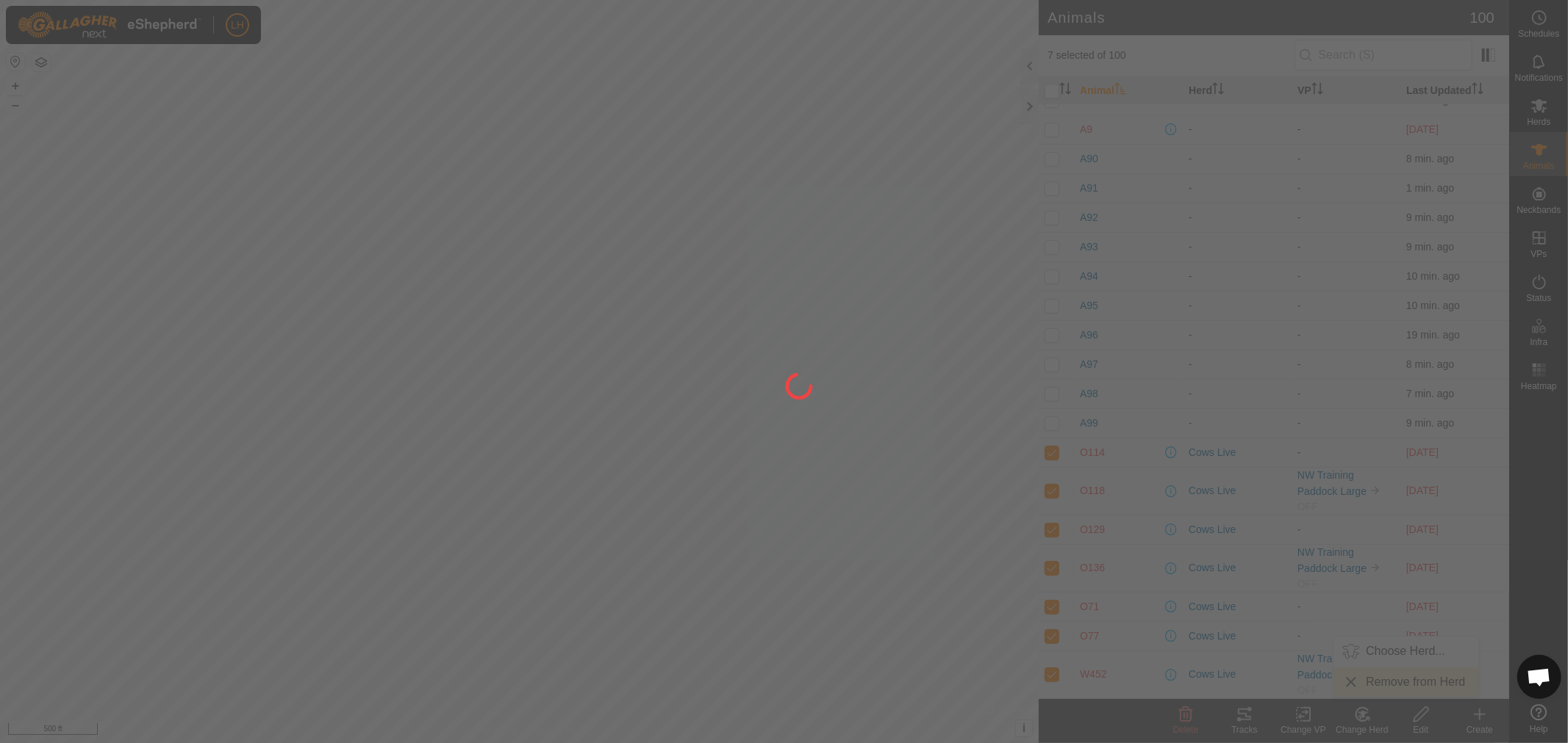
checkbox input "false"
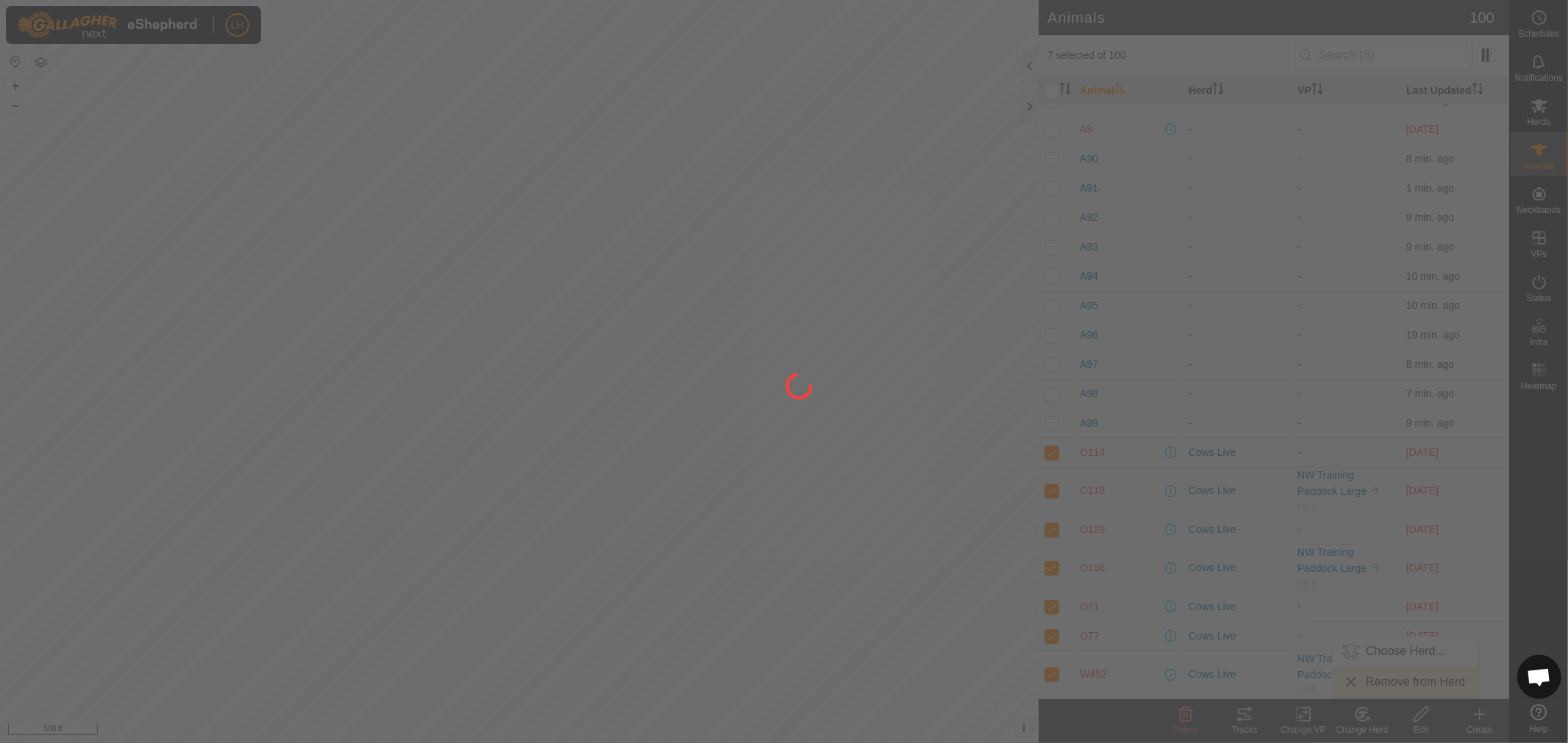
checkbox input "false"
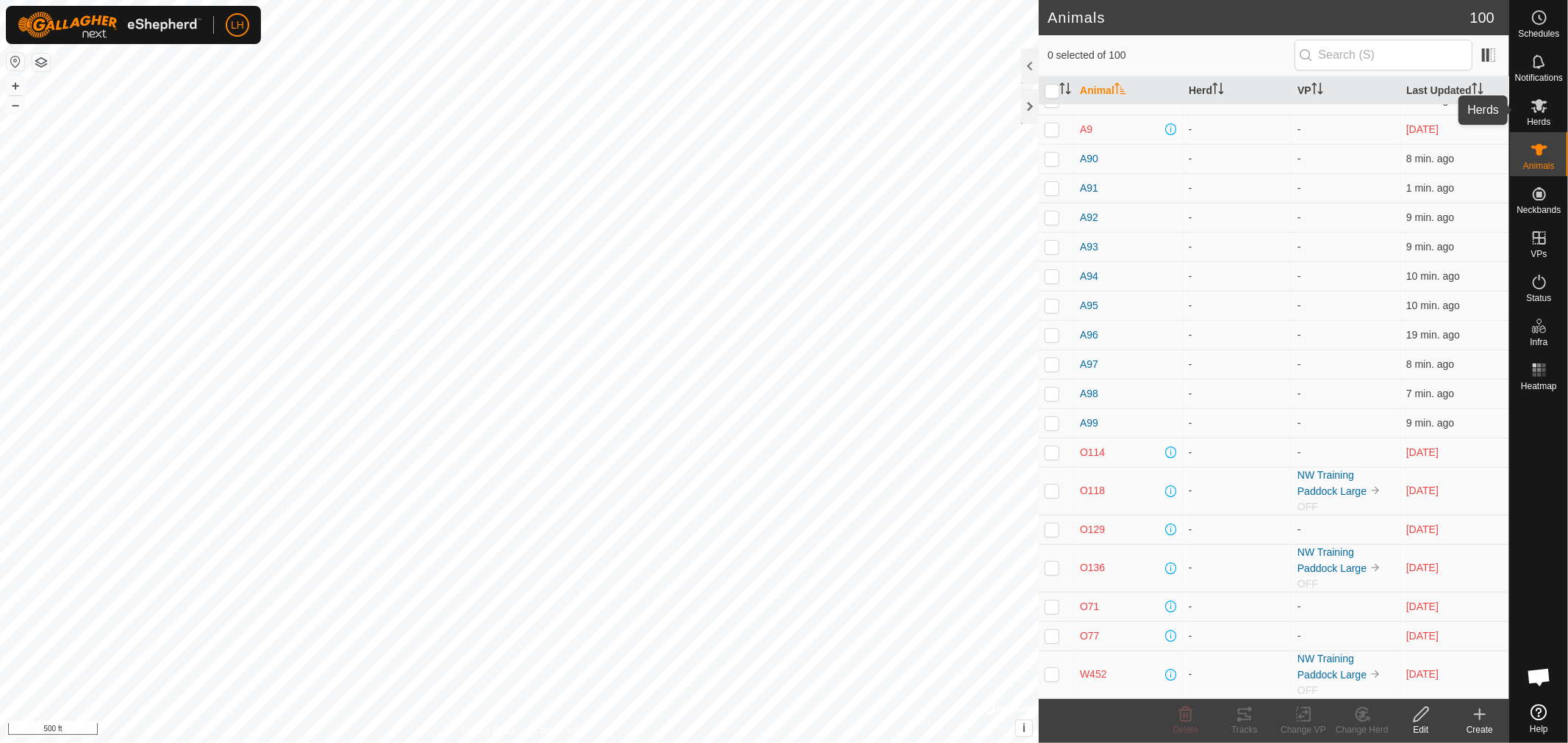
click at [1544, 104] on icon at bounding box center [1539, 106] width 16 height 14
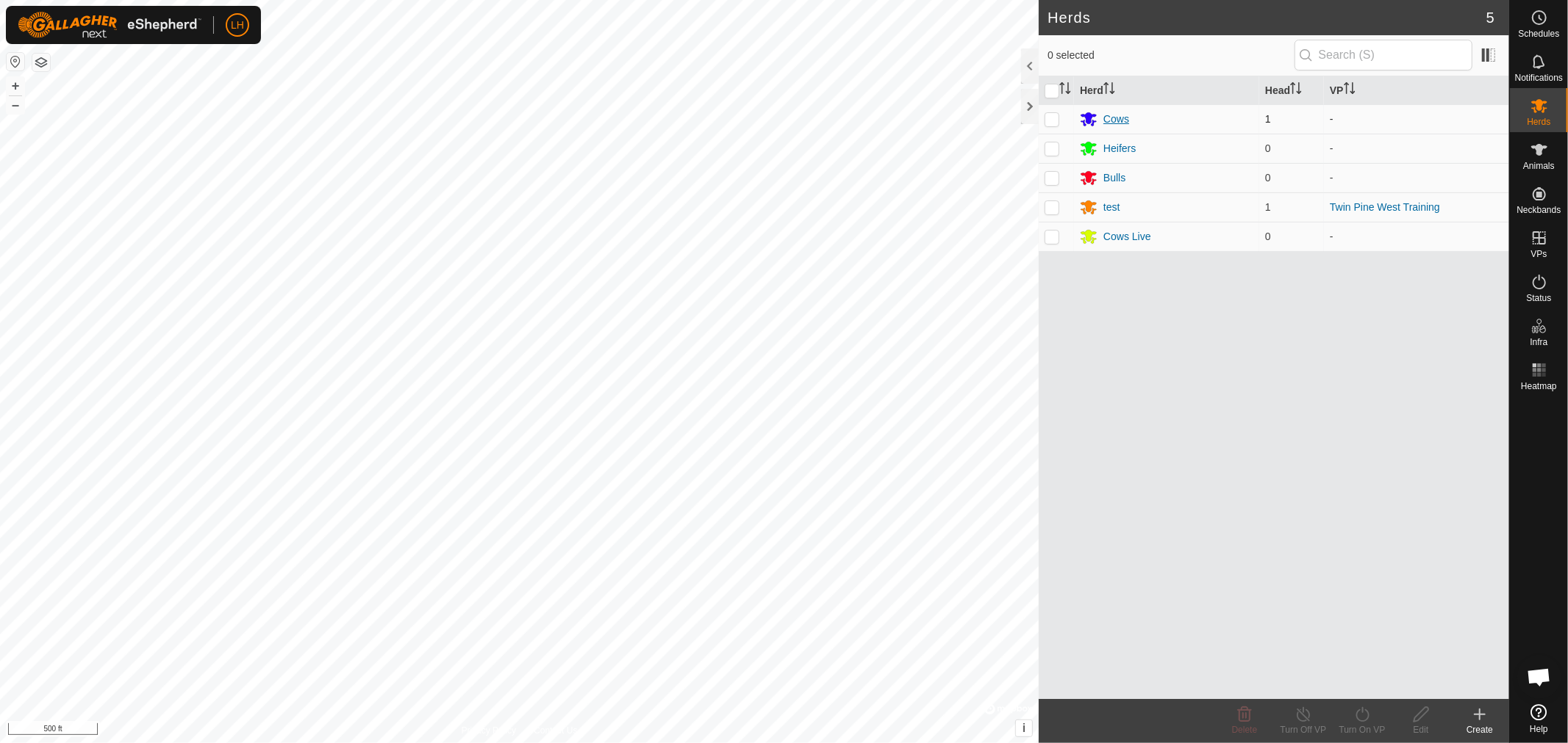
click at [1120, 116] on div "Cows" at bounding box center [1116, 119] width 26 height 16
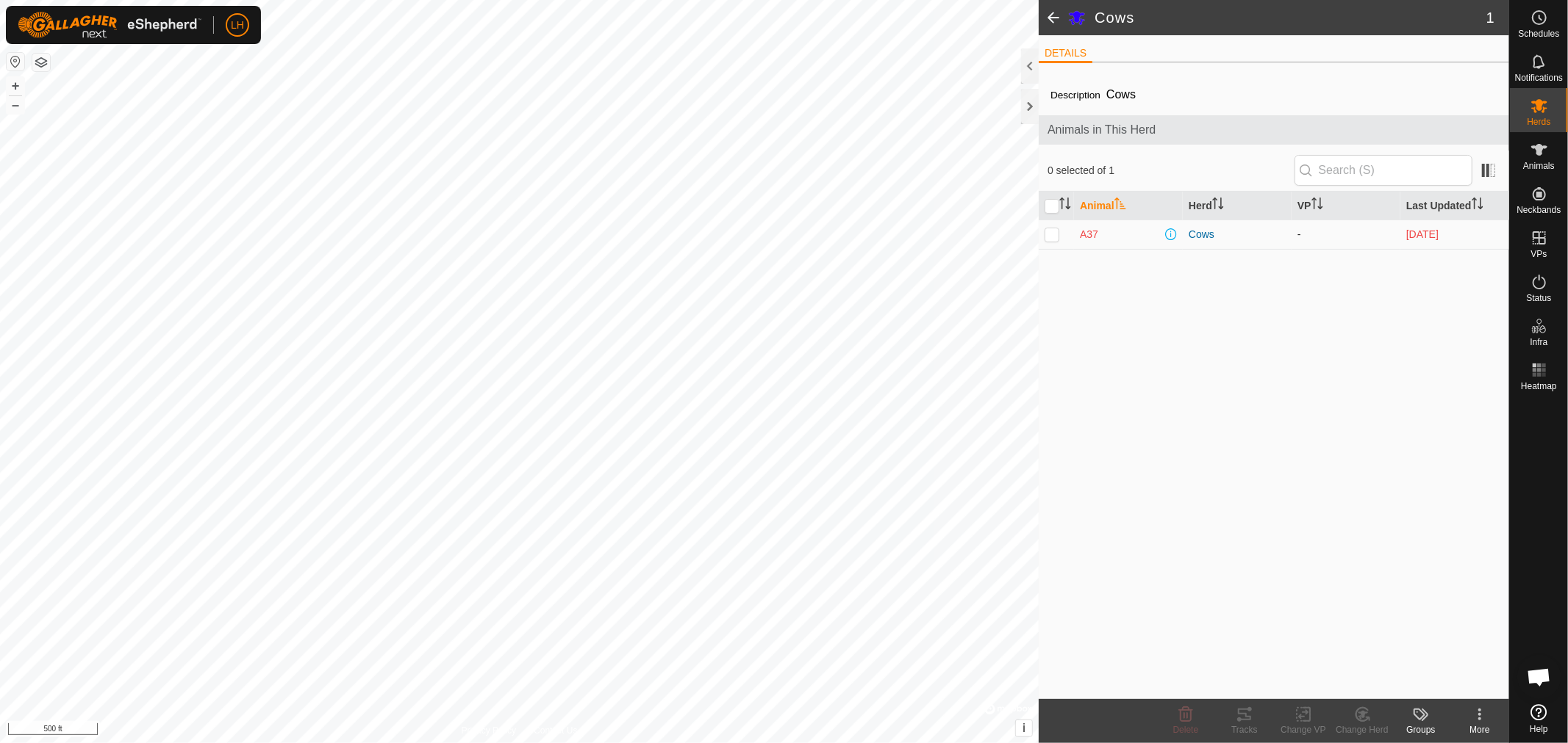
click at [1047, 235] on p-checkbox at bounding box center [1051, 234] width 15 height 12
checkbox input "true"
click at [1362, 714] on icon at bounding box center [1363, 714] width 10 height 7
click at [1395, 676] on link "Remove from Herd" at bounding box center [1406, 682] width 145 height 29
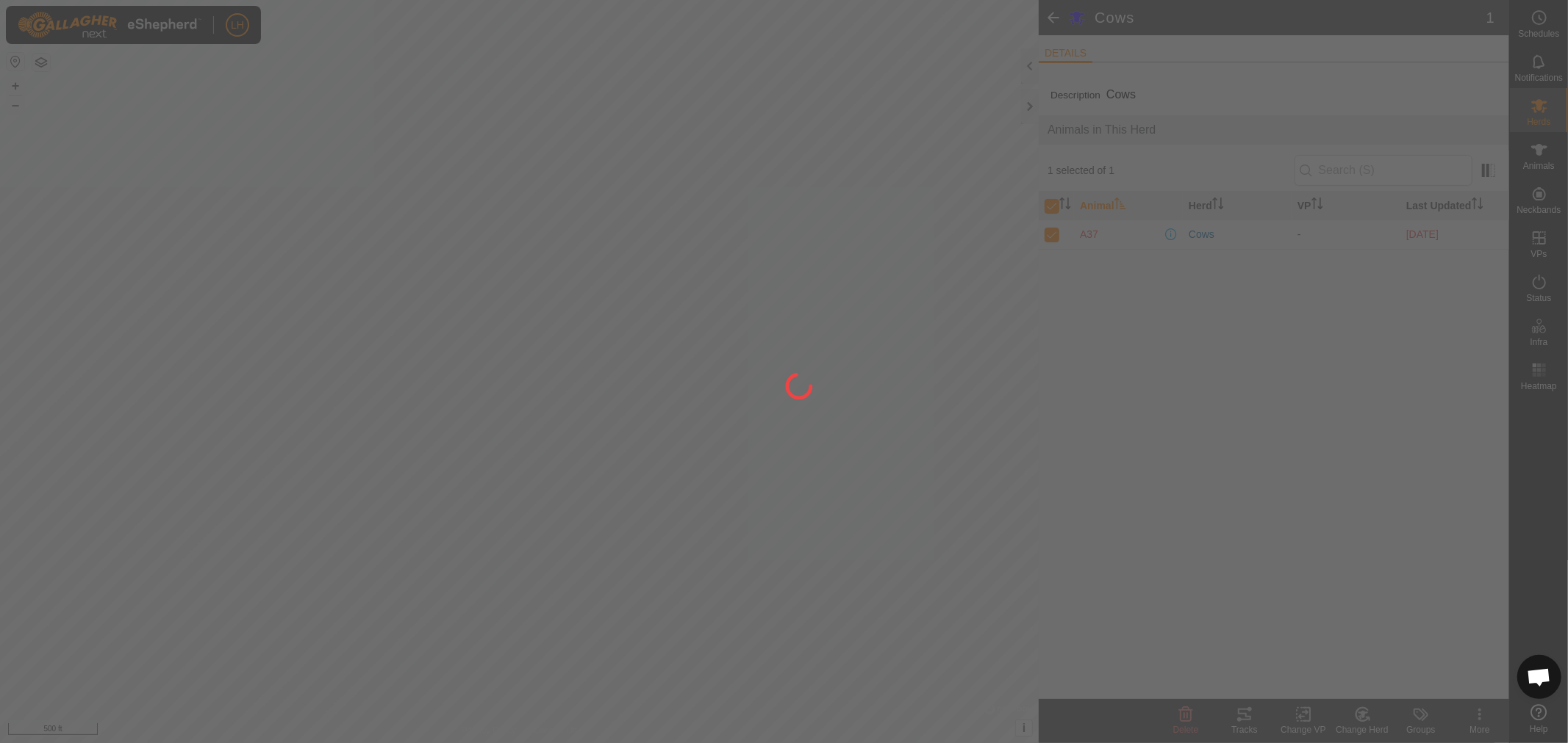
checkbox input "false"
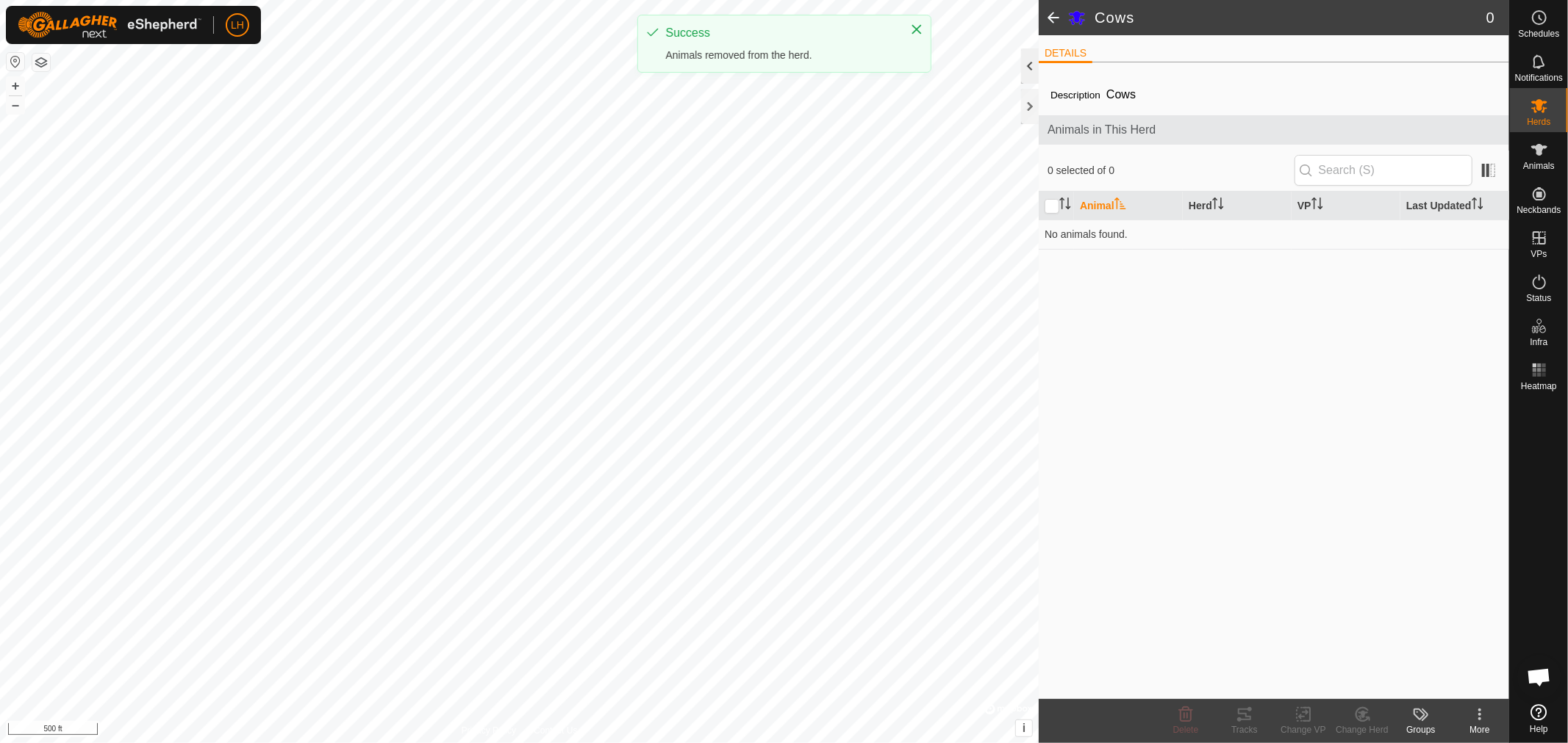
click at [1030, 70] on div at bounding box center [1030, 66] width 17 height 35
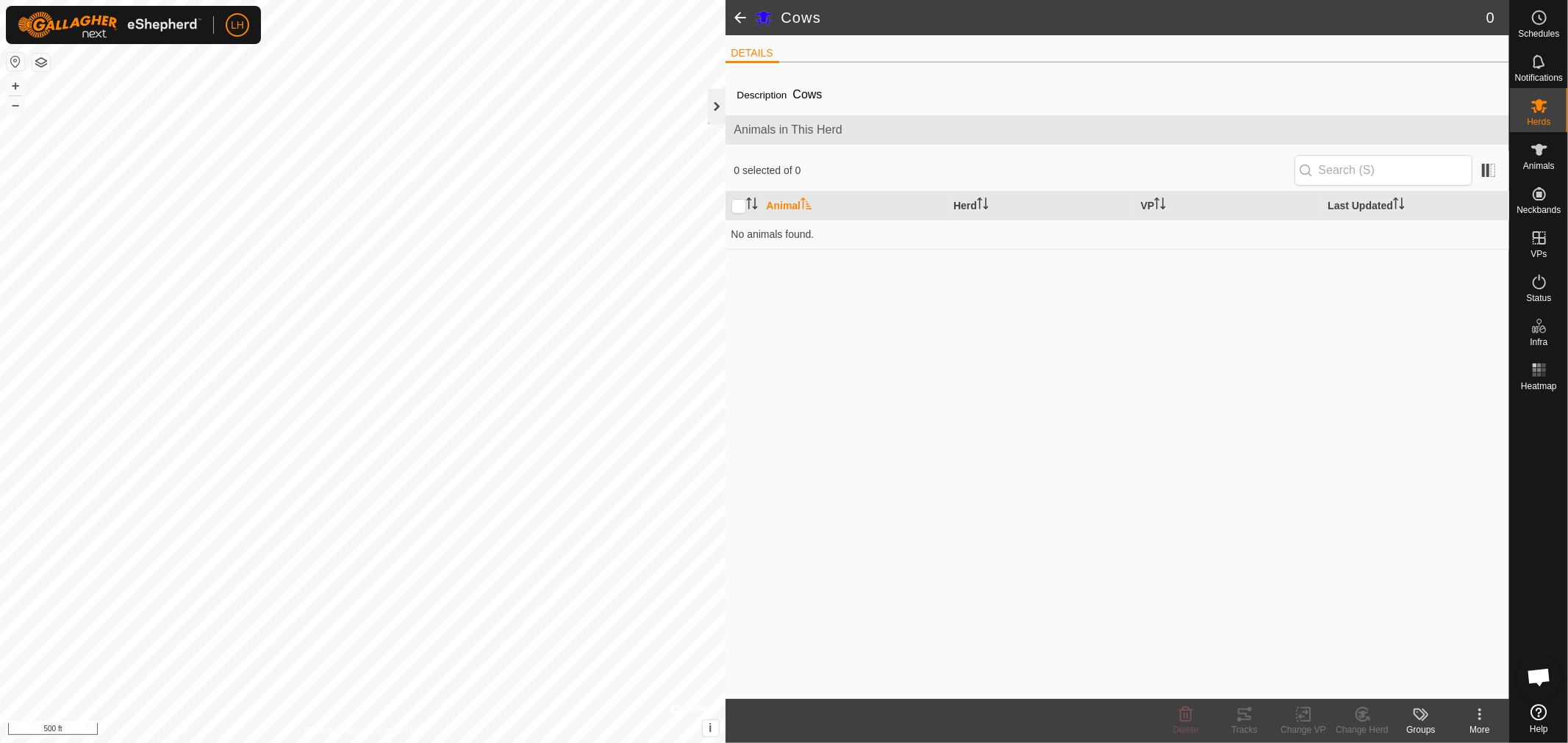
click at [708, 109] on div at bounding box center [717, 106] width 17 height 35
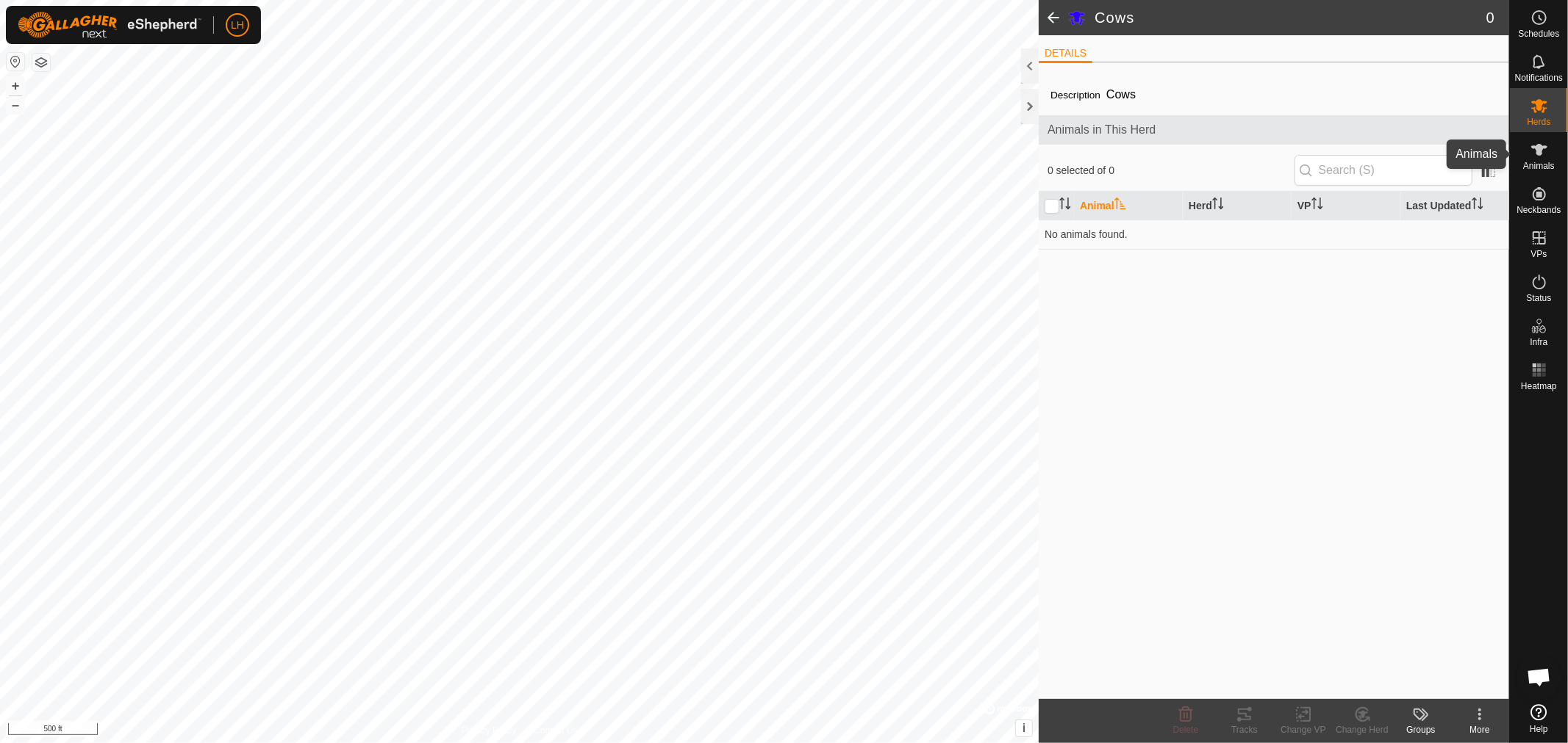
click at [1536, 155] on icon at bounding box center [1539, 150] width 17 height 17
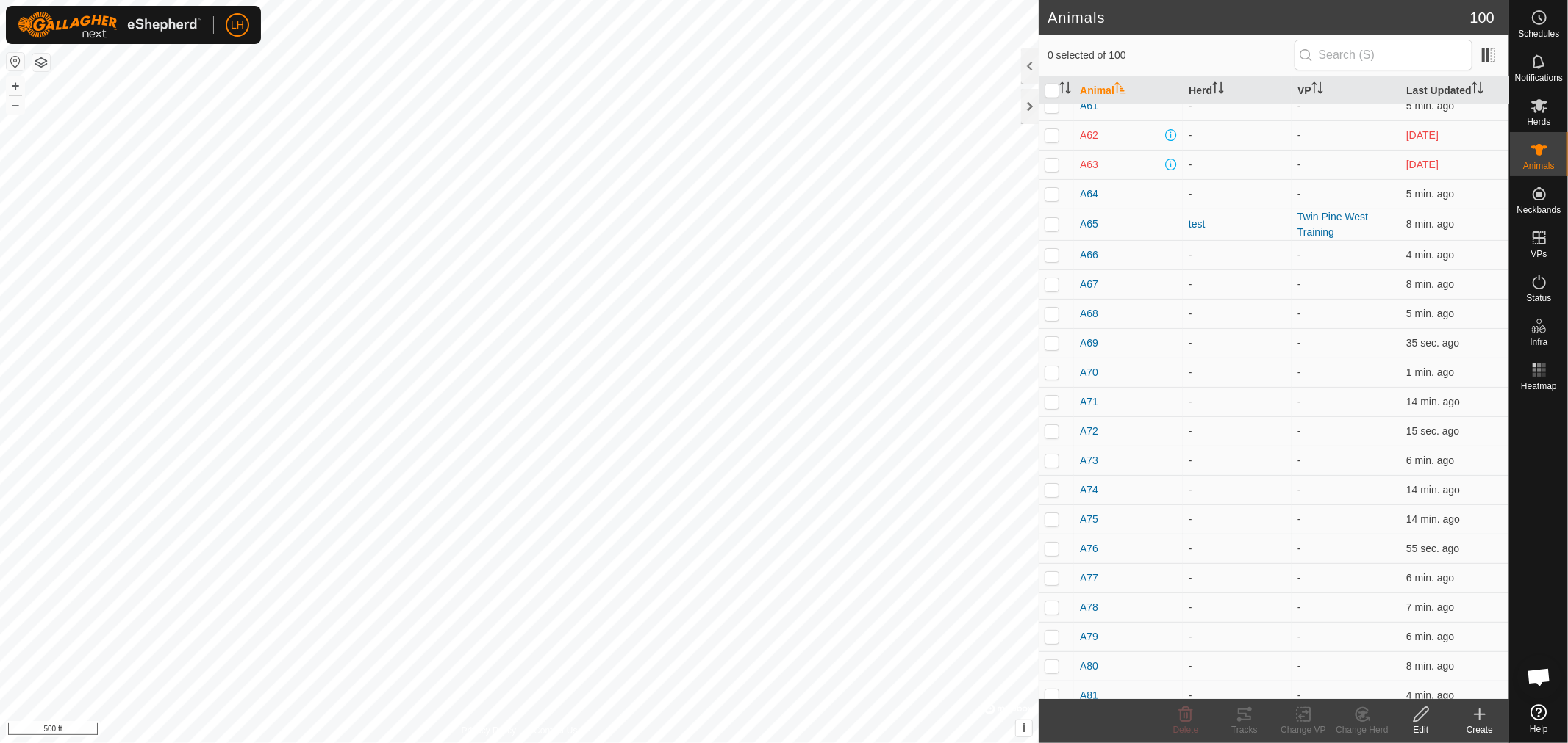
scroll to position [1796, 0]
click at [1207, 86] on th "Herd" at bounding box center [1237, 90] width 109 height 29
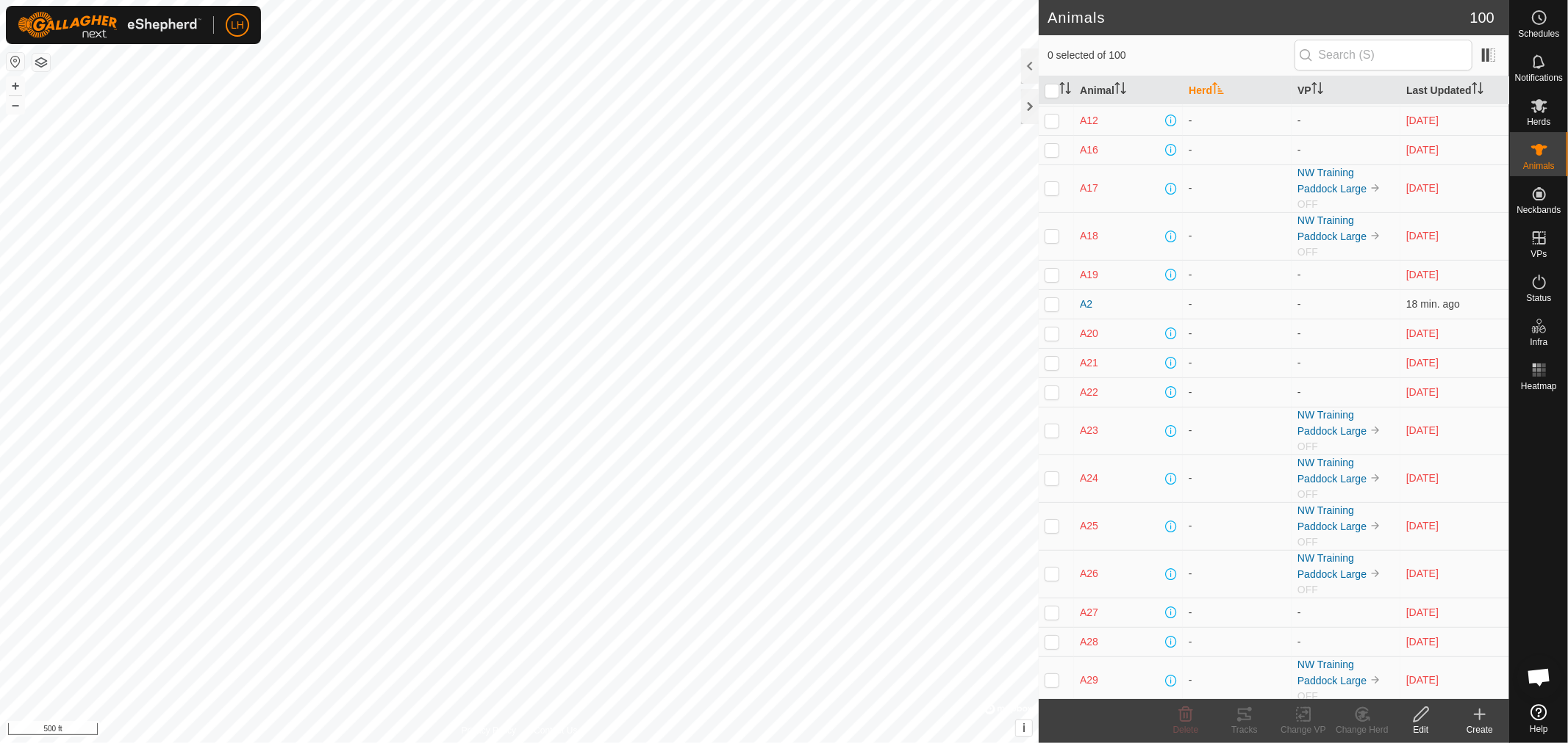
scroll to position [0, 0]
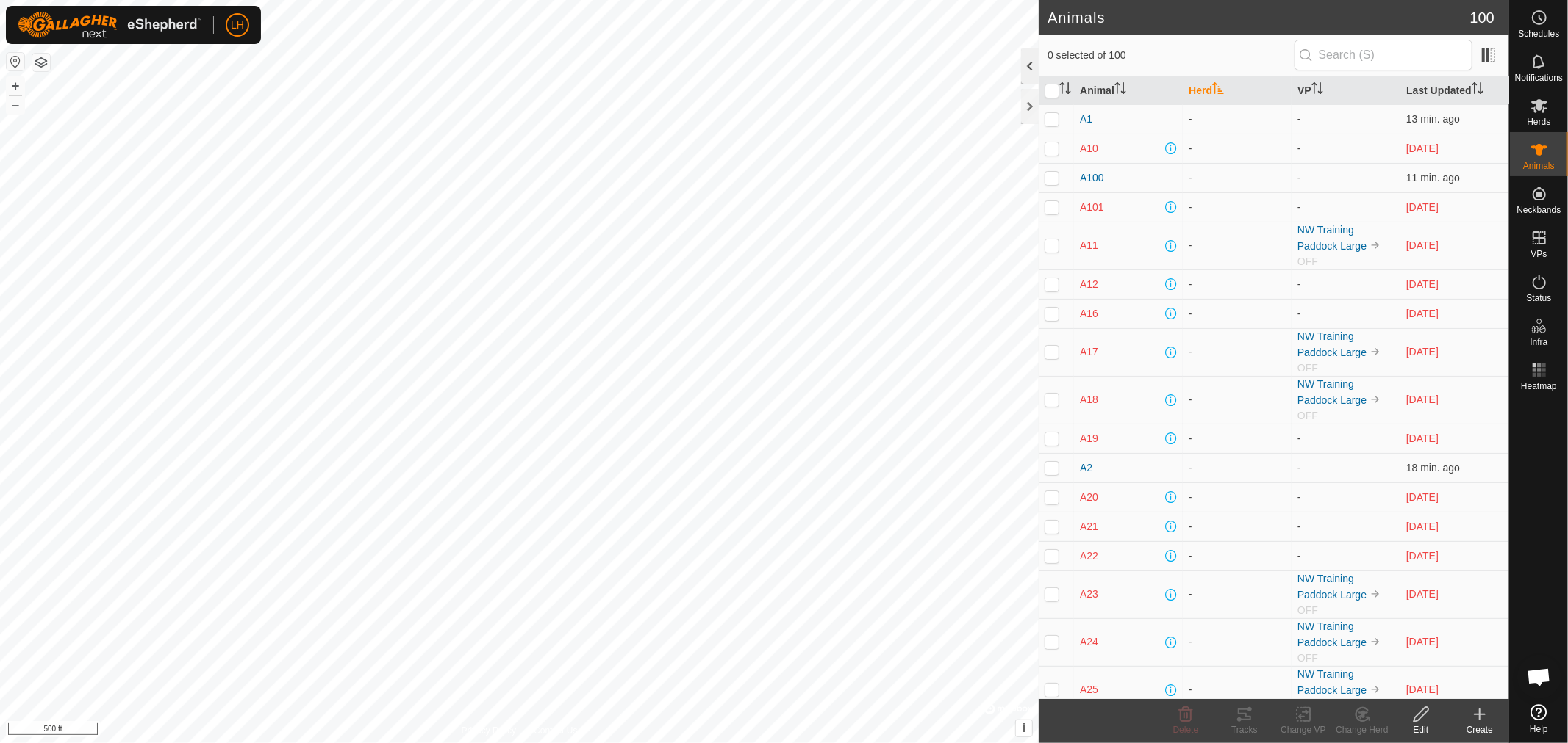
click at [1026, 67] on div at bounding box center [1030, 66] width 17 height 35
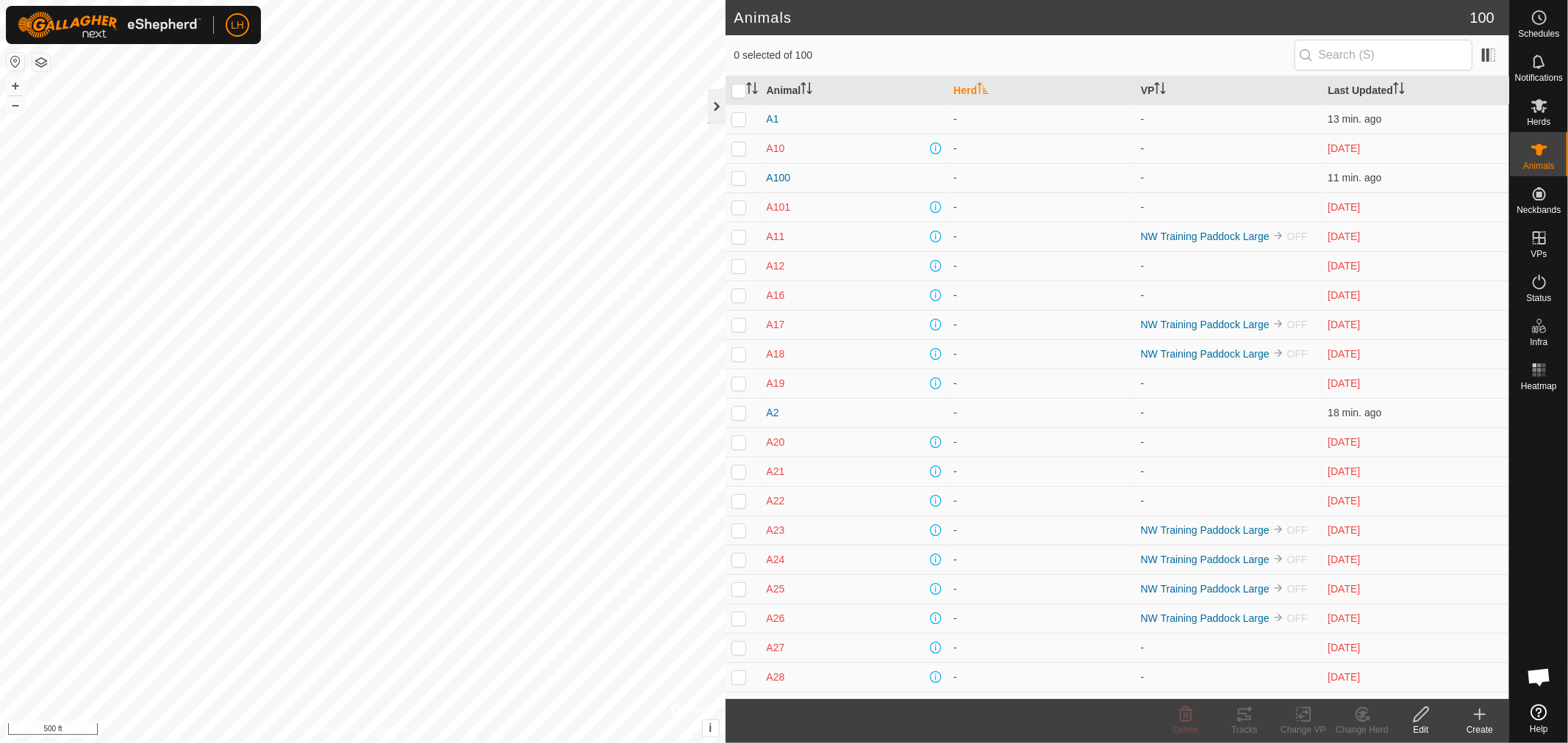
click at [715, 106] on div at bounding box center [717, 106] width 17 height 35
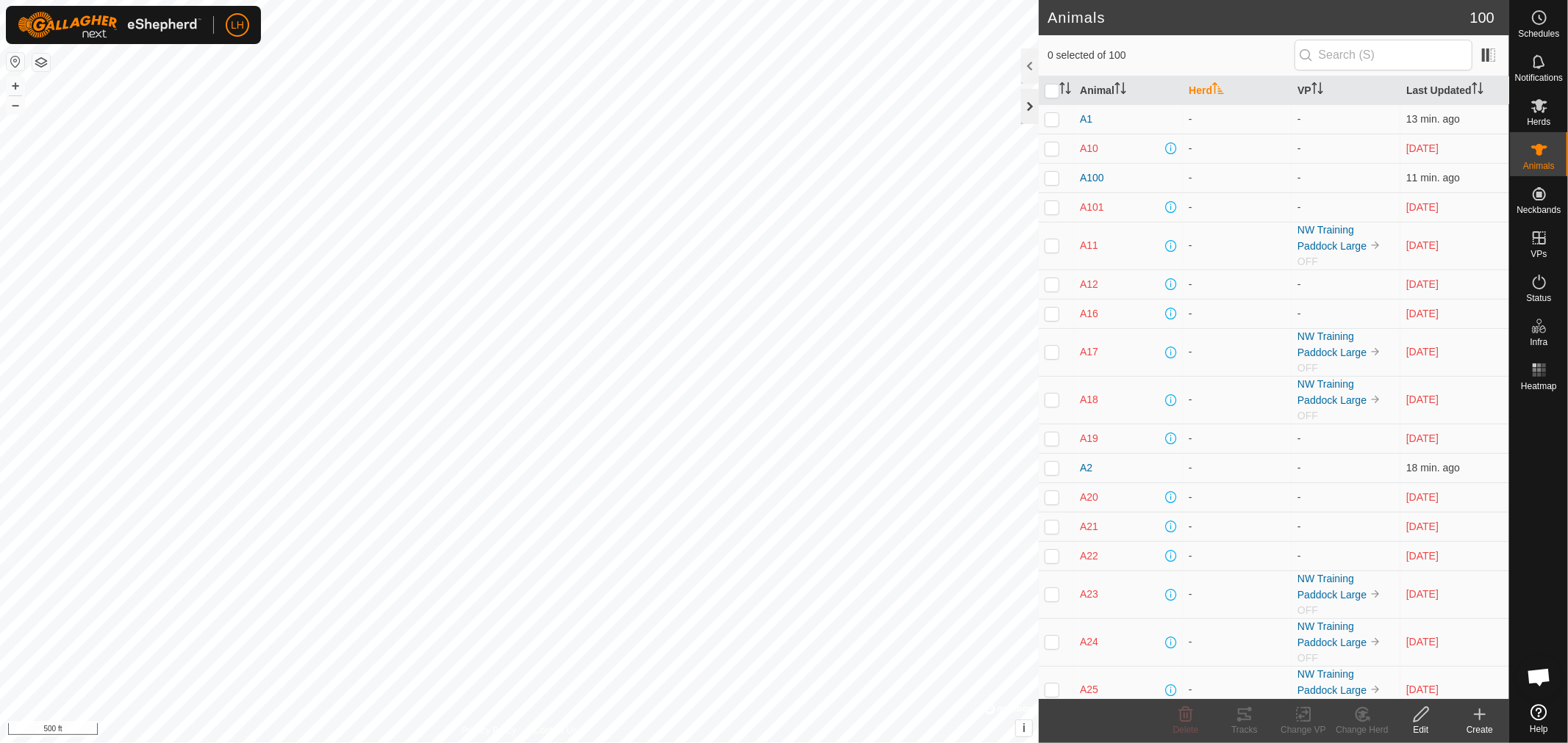
click at [1032, 113] on div at bounding box center [1030, 106] width 17 height 35
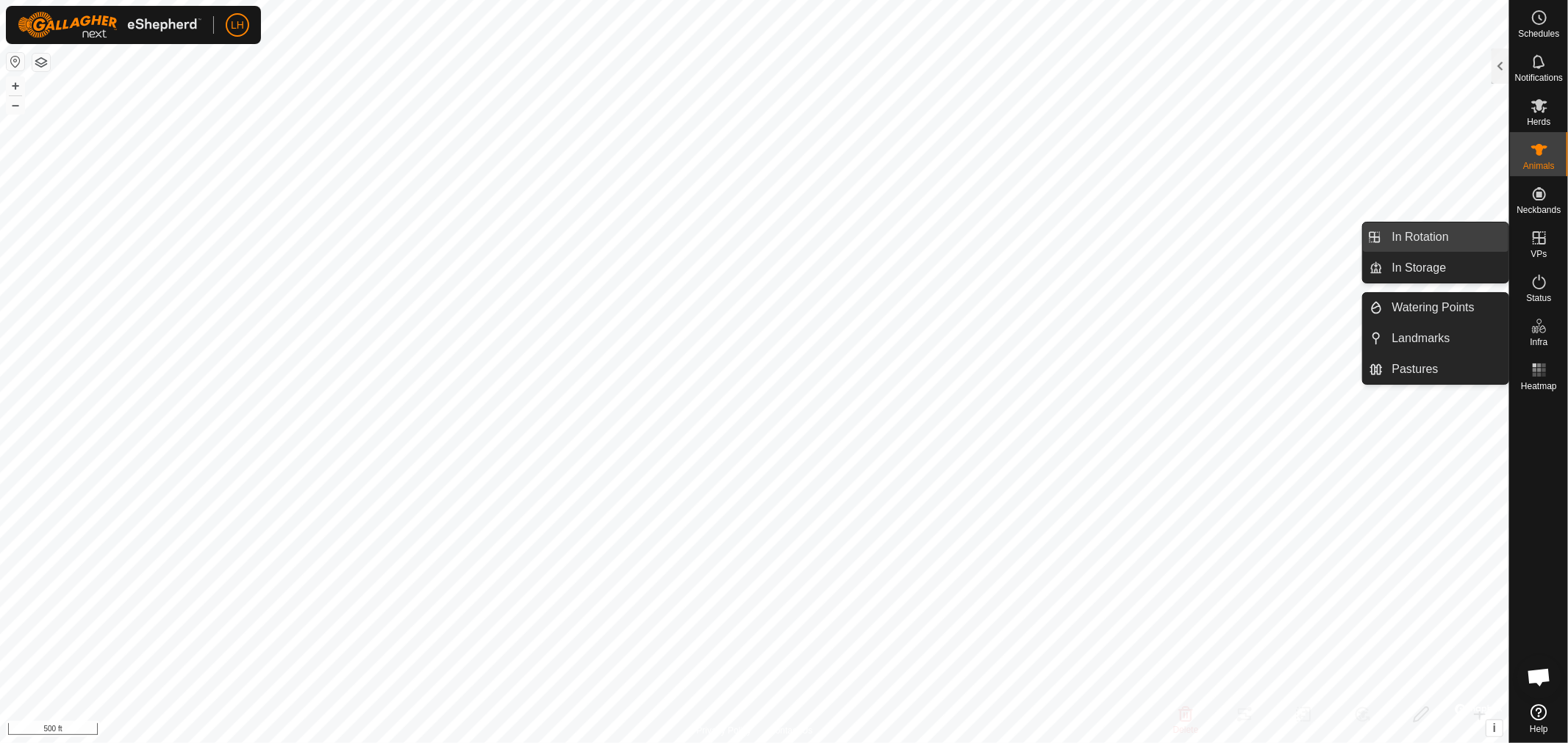
click at [1431, 235] on link "In Rotation" at bounding box center [1445, 237] width 125 height 29
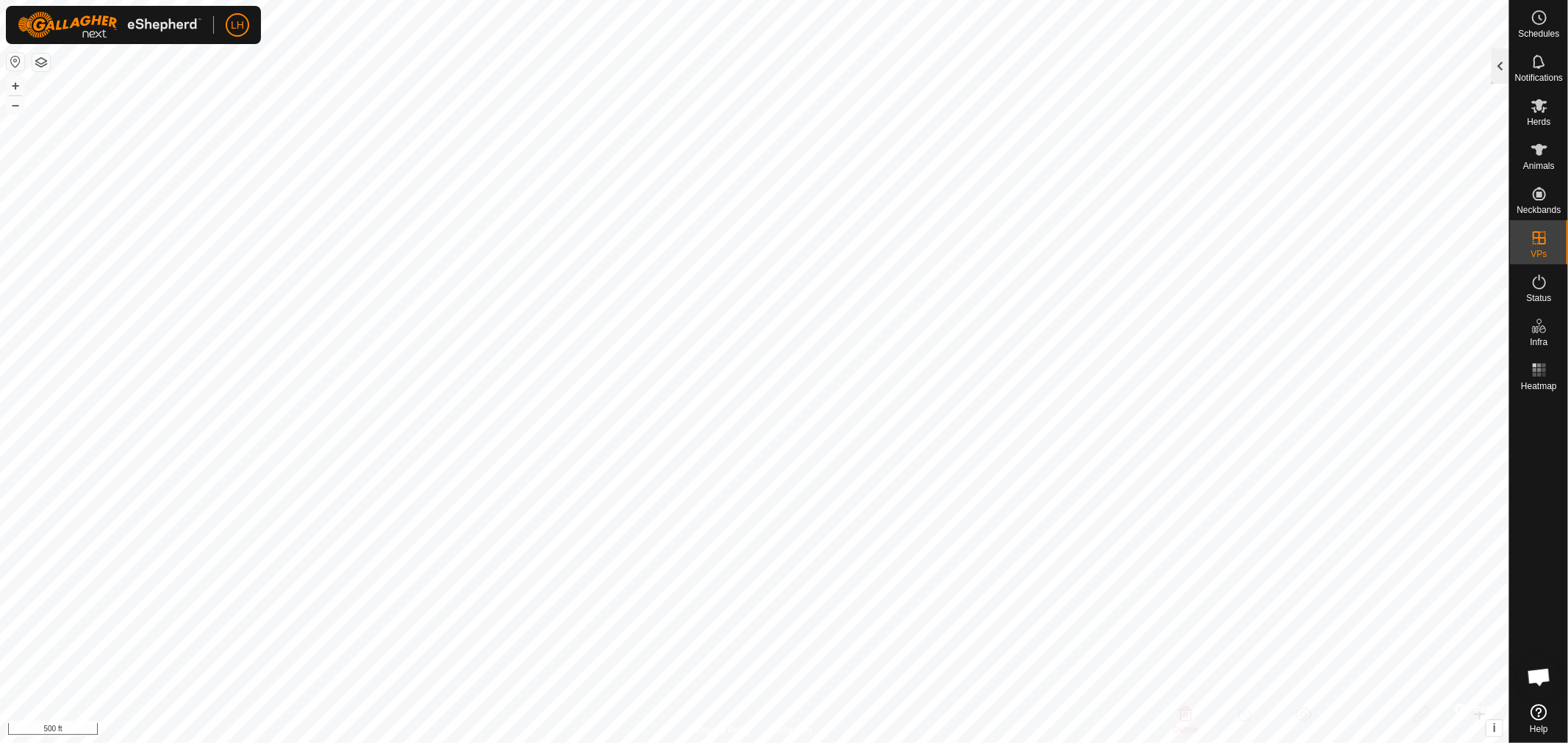
click at [1496, 64] on div at bounding box center [1500, 66] width 17 height 35
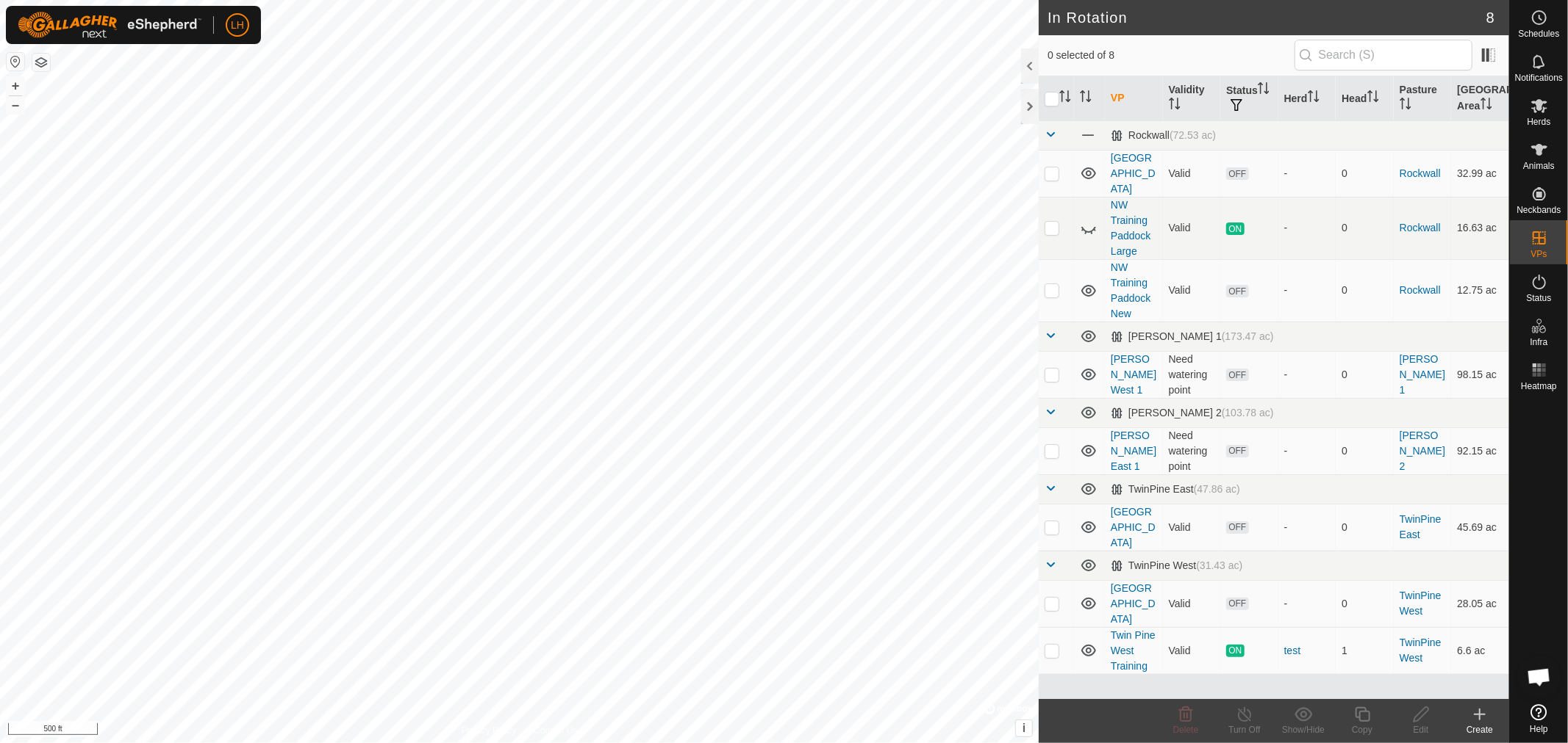
click at [1481, 722] on icon at bounding box center [1479, 714] width 17 height 17
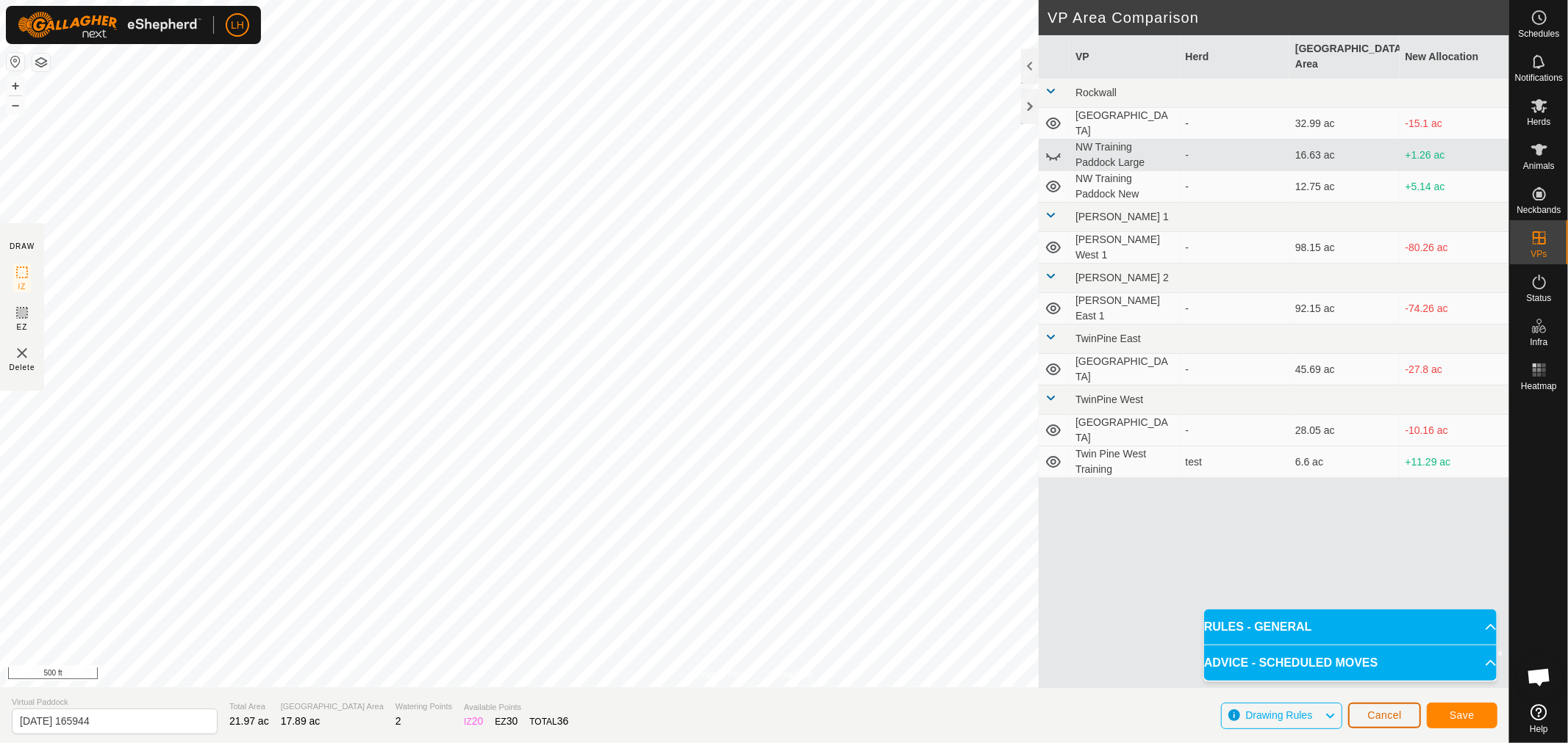
click at [1400, 714] on span "Cancel" at bounding box center [1385, 715] width 35 height 12
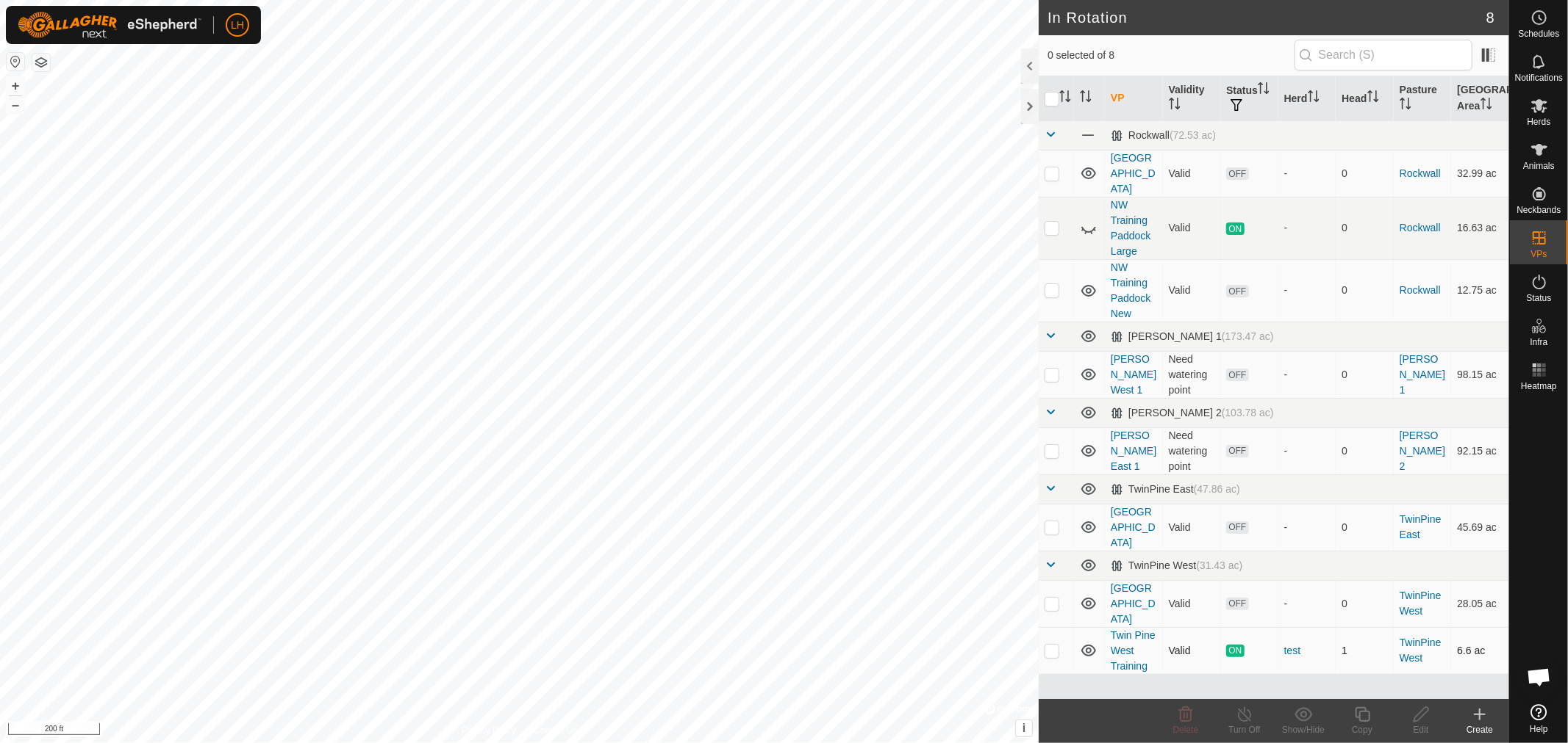
click at [1046, 645] on p-checkbox at bounding box center [1051, 651] width 15 height 12
checkbox input "true"
click at [1026, 106] on div at bounding box center [1030, 106] width 17 height 35
click at [1029, 103] on div at bounding box center [1030, 106] width 17 height 35
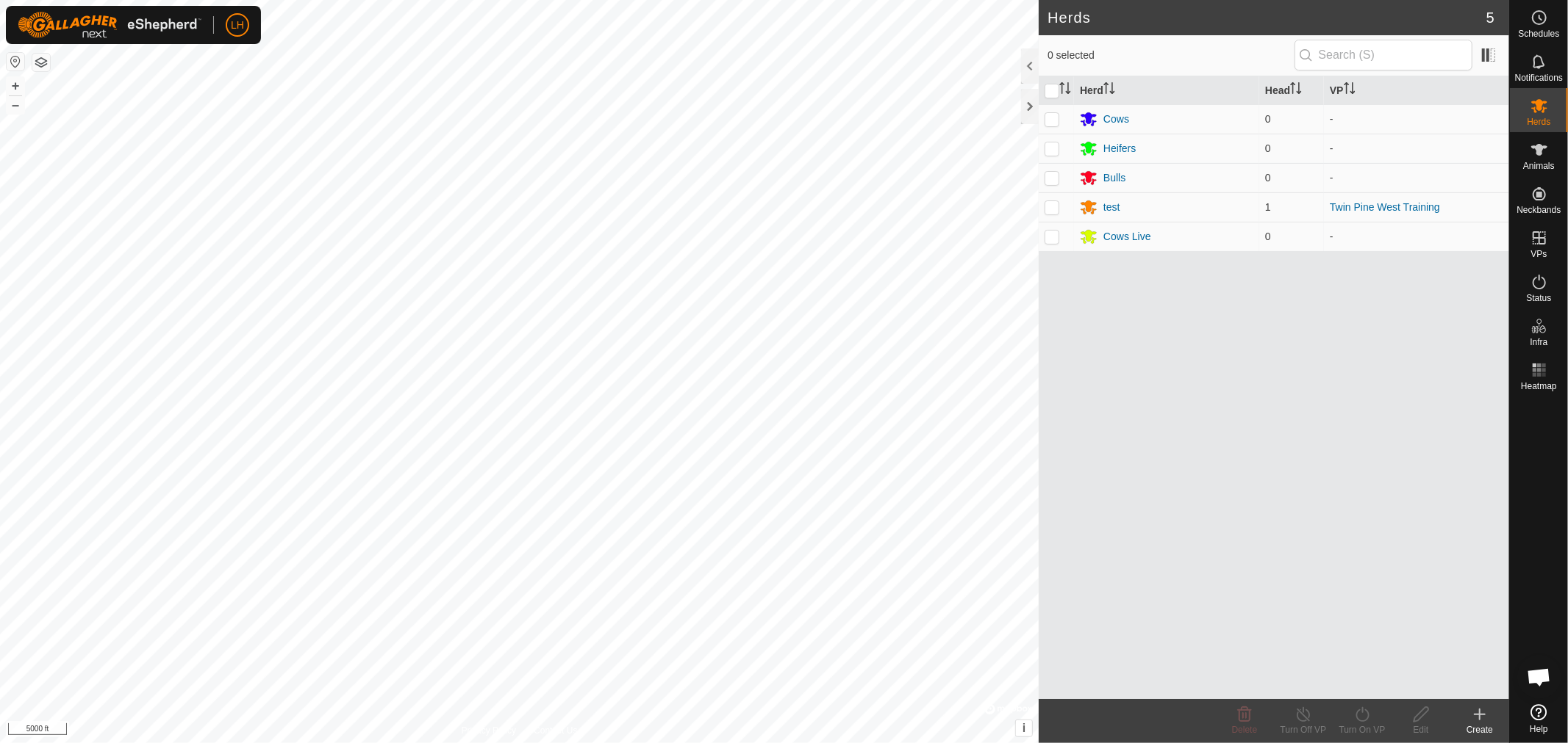
scroll to position [10759, 0]
click at [1051, 207] on p-checkbox at bounding box center [1051, 208] width 15 height 12
checkbox input "true"
click at [1302, 719] on icon at bounding box center [1303, 714] width 18 height 17
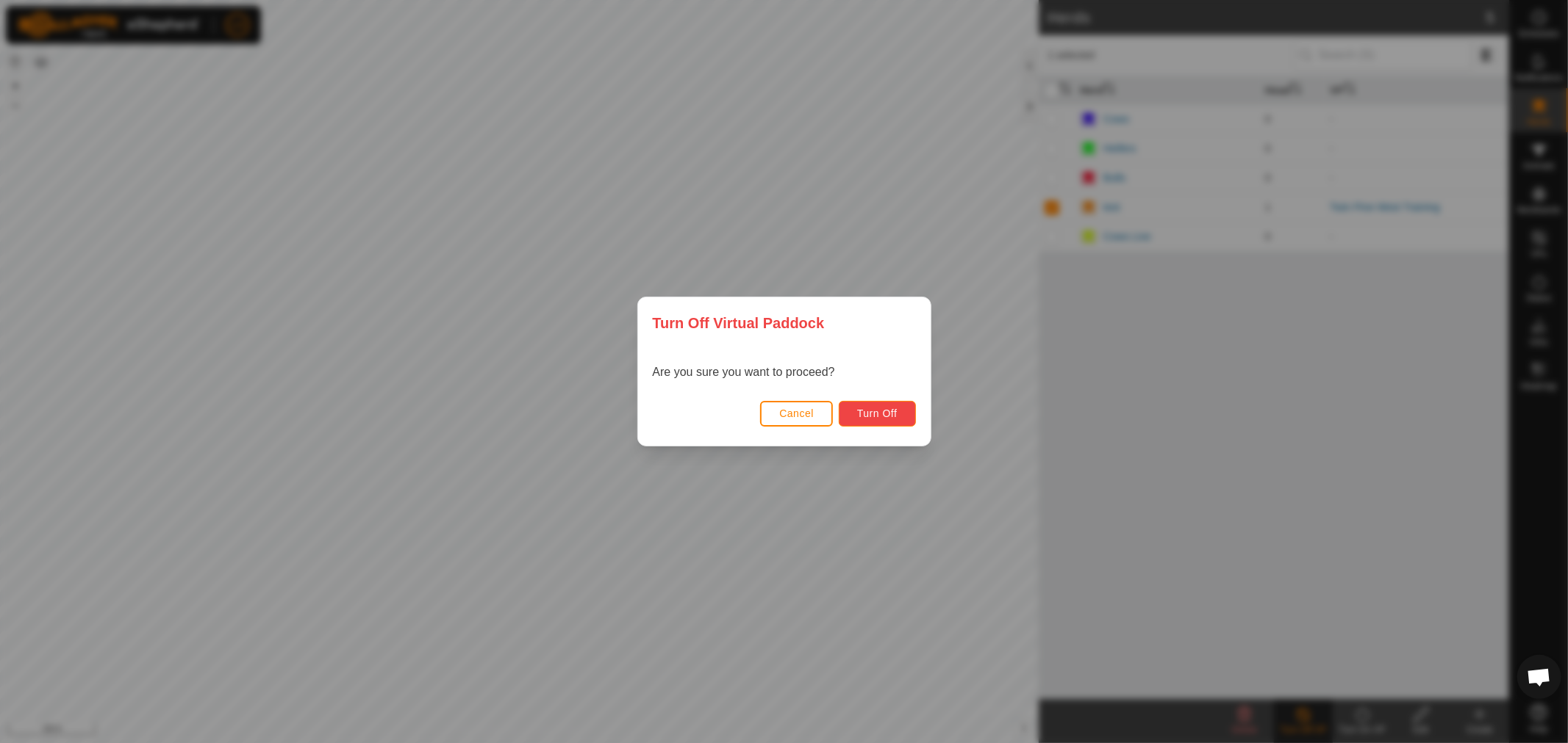
click at [893, 410] on span "Turn Off" at bounding box center [877, 413] width 41 height 12
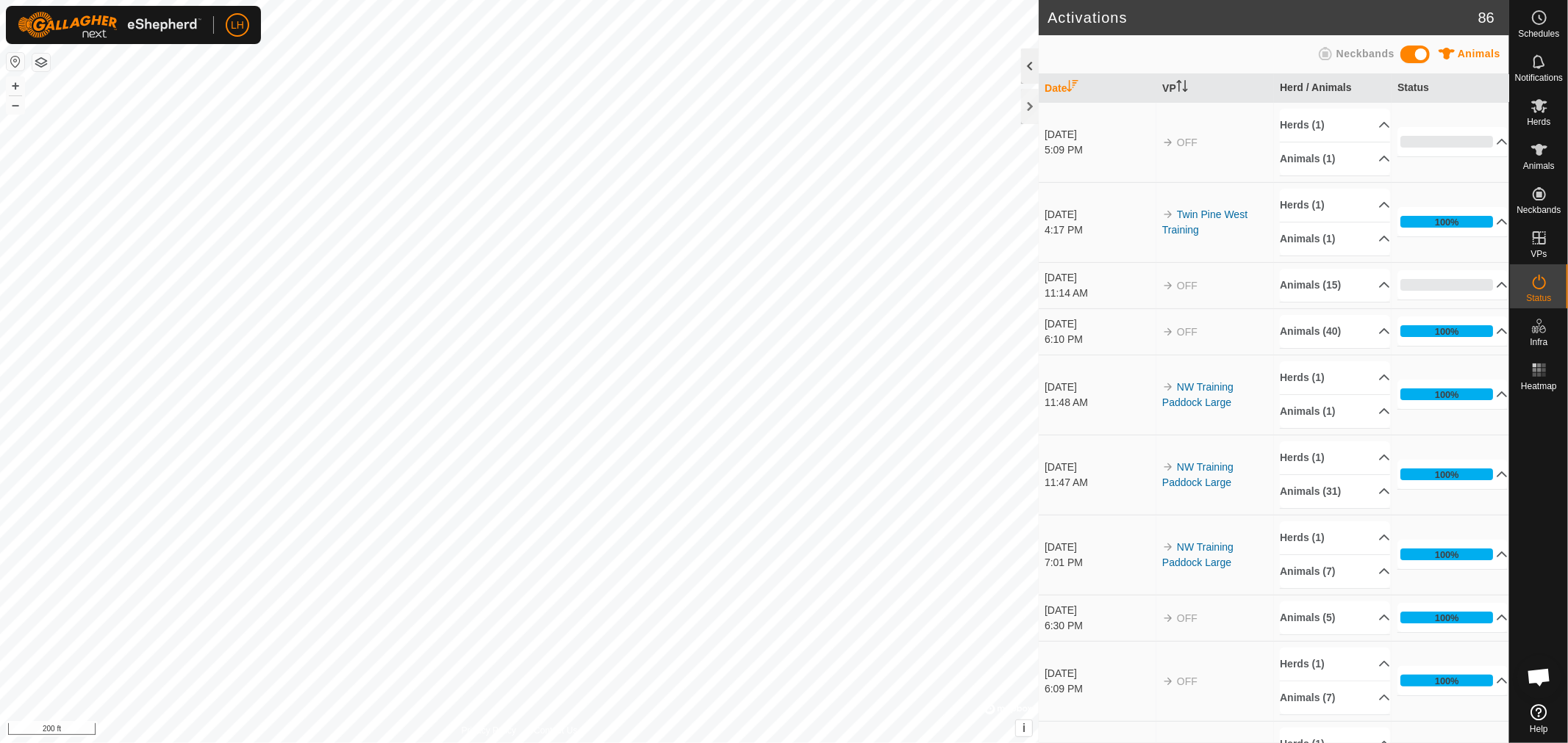
click at [1027, 64] on div at bounding box center [1030, 66] width 17 height 35
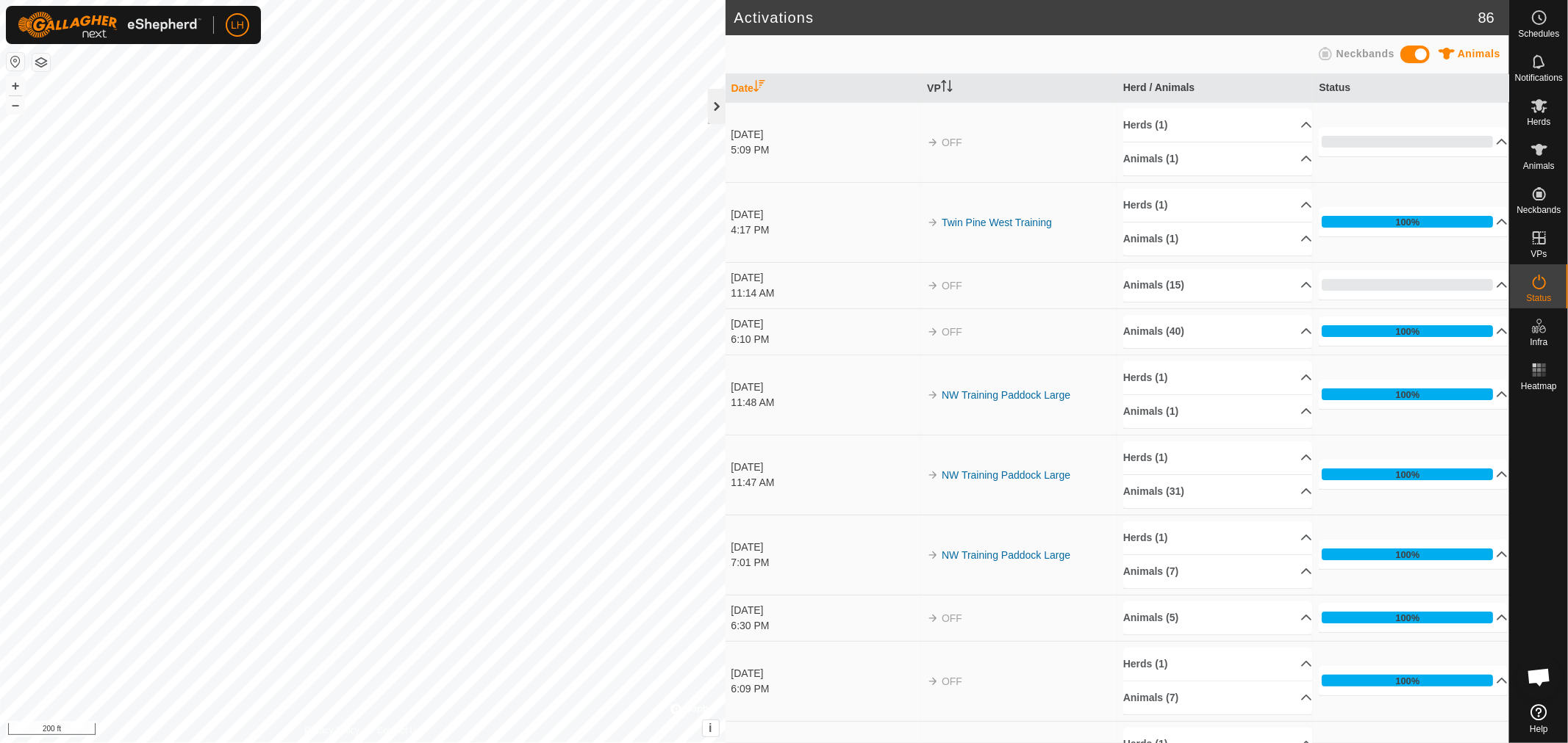
click at [717, 109] on div at bounding box center [717, 106] width 17 height 35
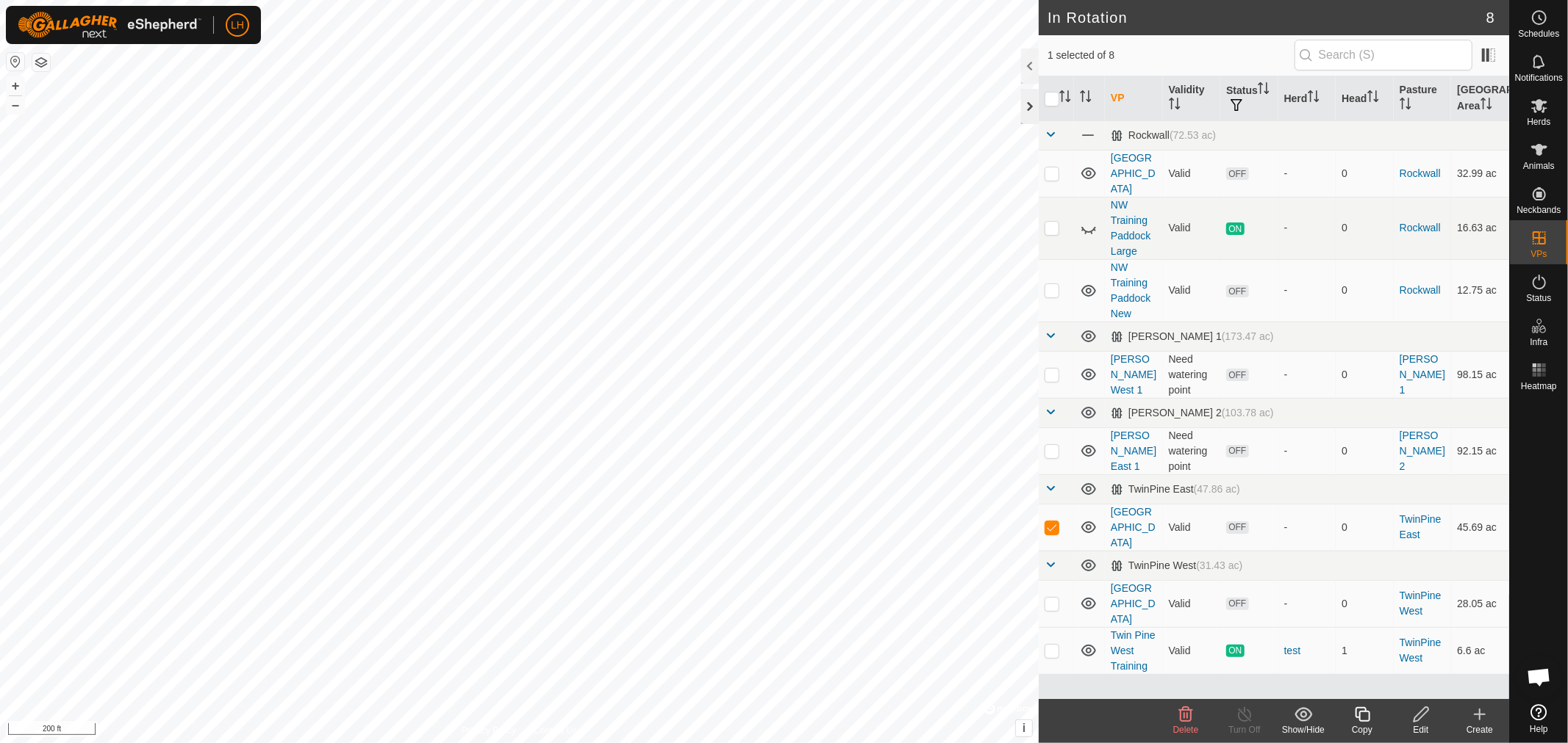
click at [1031, 105] on div at bounding box center [1030, 106] width 17 height 35
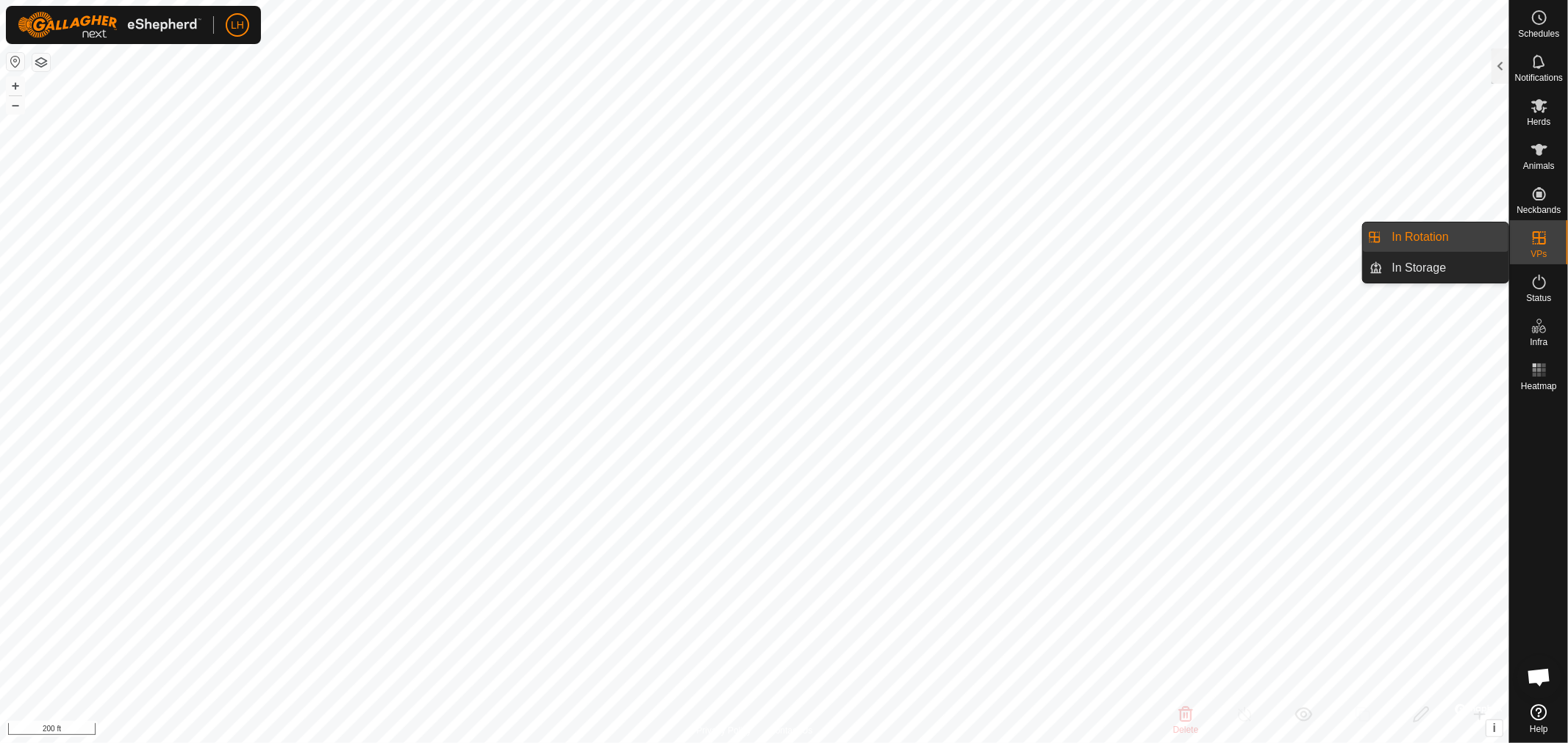
click at [1382, 233] on li "In Rotation" at bounding box center [1436, 237] width 145 height 29
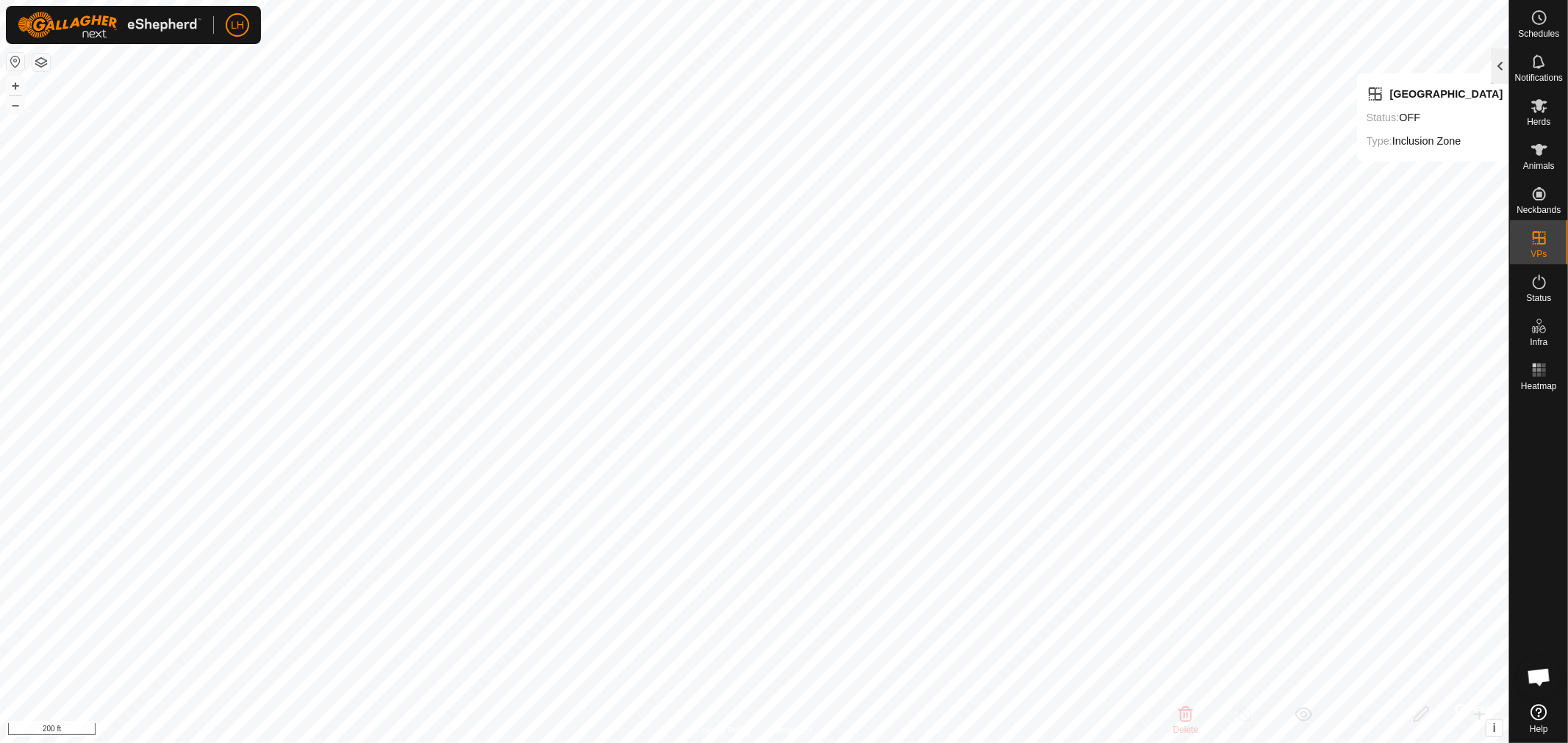
click at [1505, 71] on div at bounding box center [1500, 66] width 17 height 35
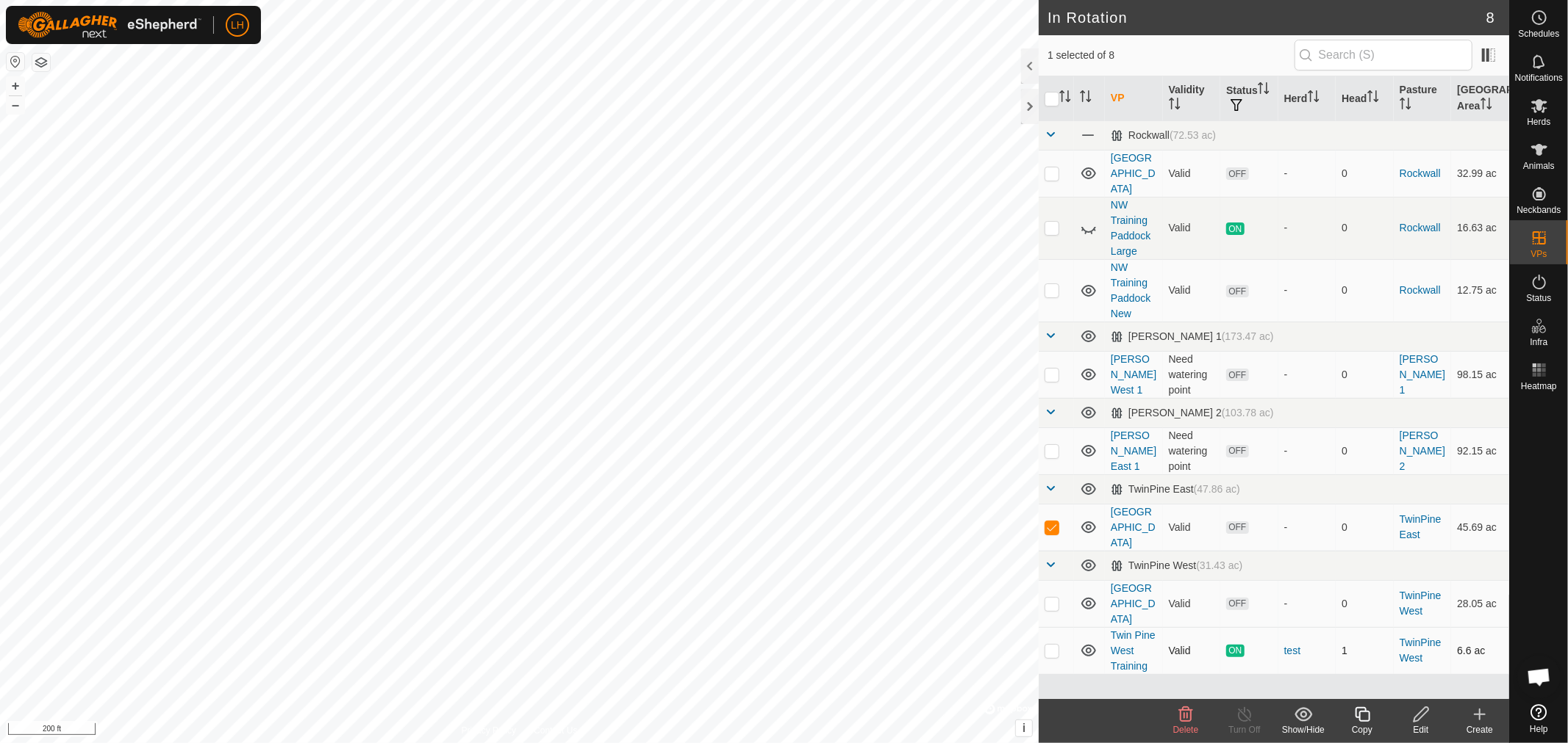
click at [1045, 645] on p-checkbox at bounding box center [1051, 651] width 15 height 12
checkbox input "true"
click at [1052, 522] on p-checkbox at bounding box center [1051, 528] width 15 height 12
checkbox input "false"
click at [1031, 110] on div at bounding box center [1030, 106] width 17 height 35
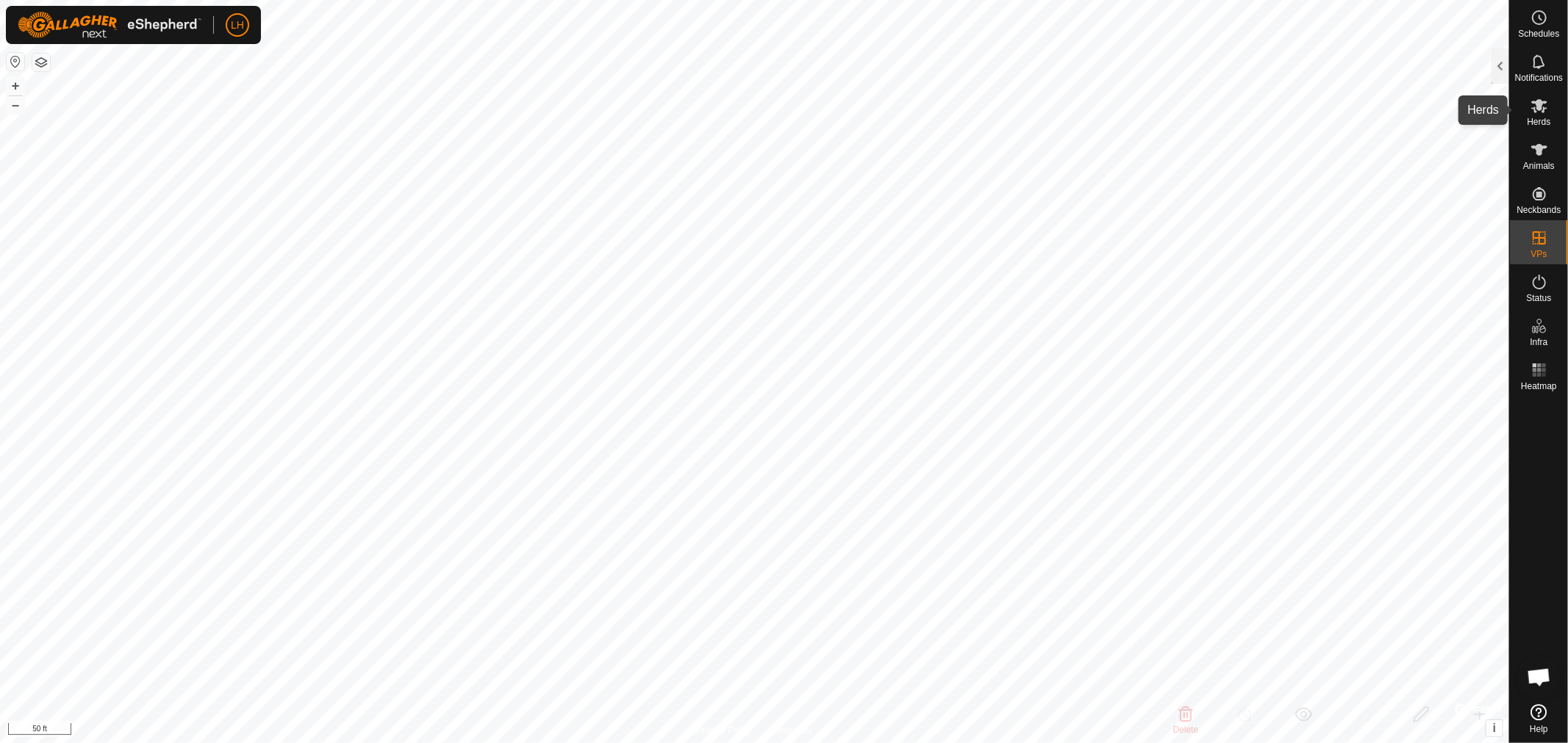
click at [1548, 112] on es-mob-svg-icon at bounding box center [1539, 106] width 27 height 23
click at [1509, 67] on div "Schedules Notifications Herds Animals Neckbands VPs Status Infra Heatmap Help" at bounding box center [1539, 371] width 59 height 743
click at [1500, 74] on div at bounding box center [1500, 66] width 17 height 35
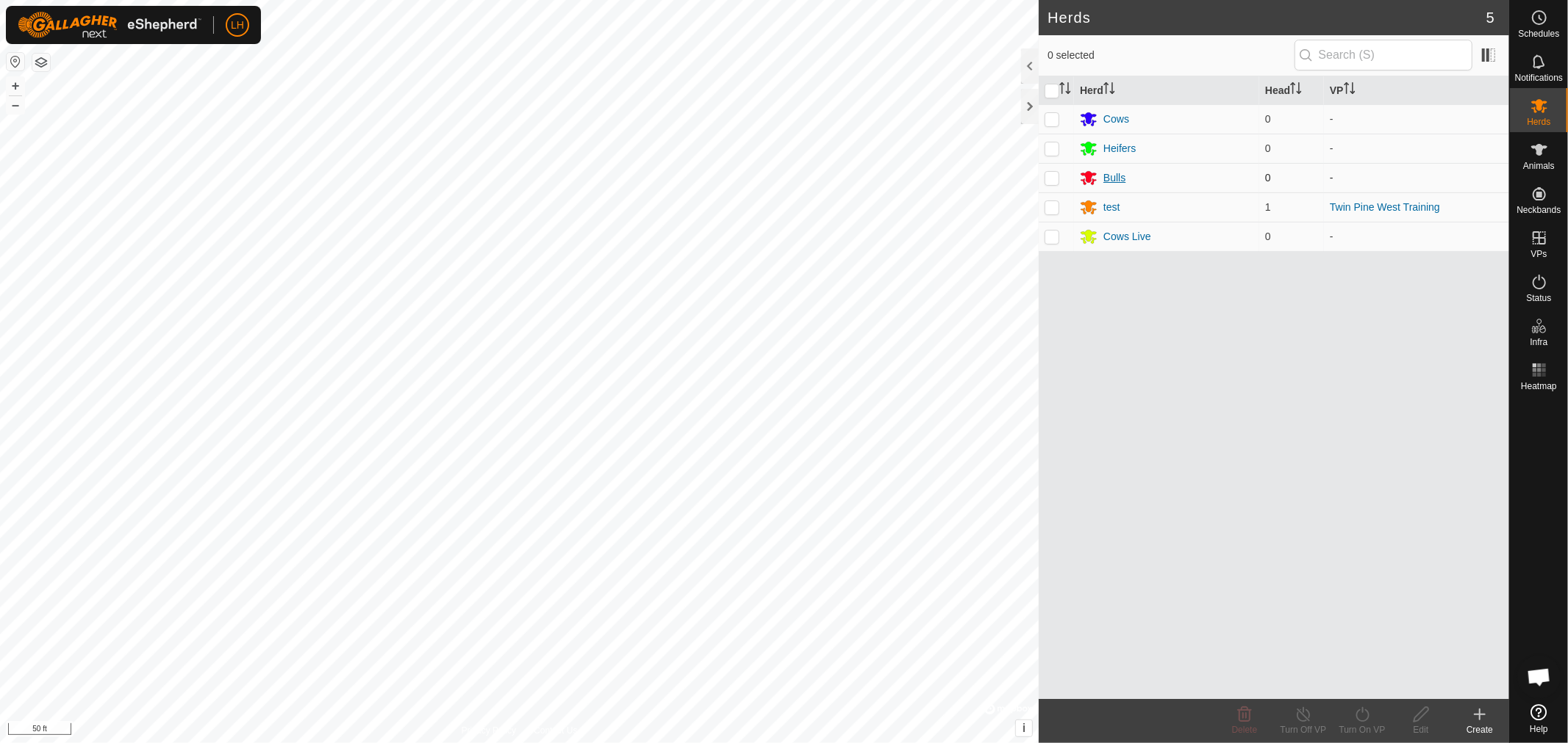
click at [1109, 178] on div "Bulls" at bounding box center [1114, 178] width 22 height 16
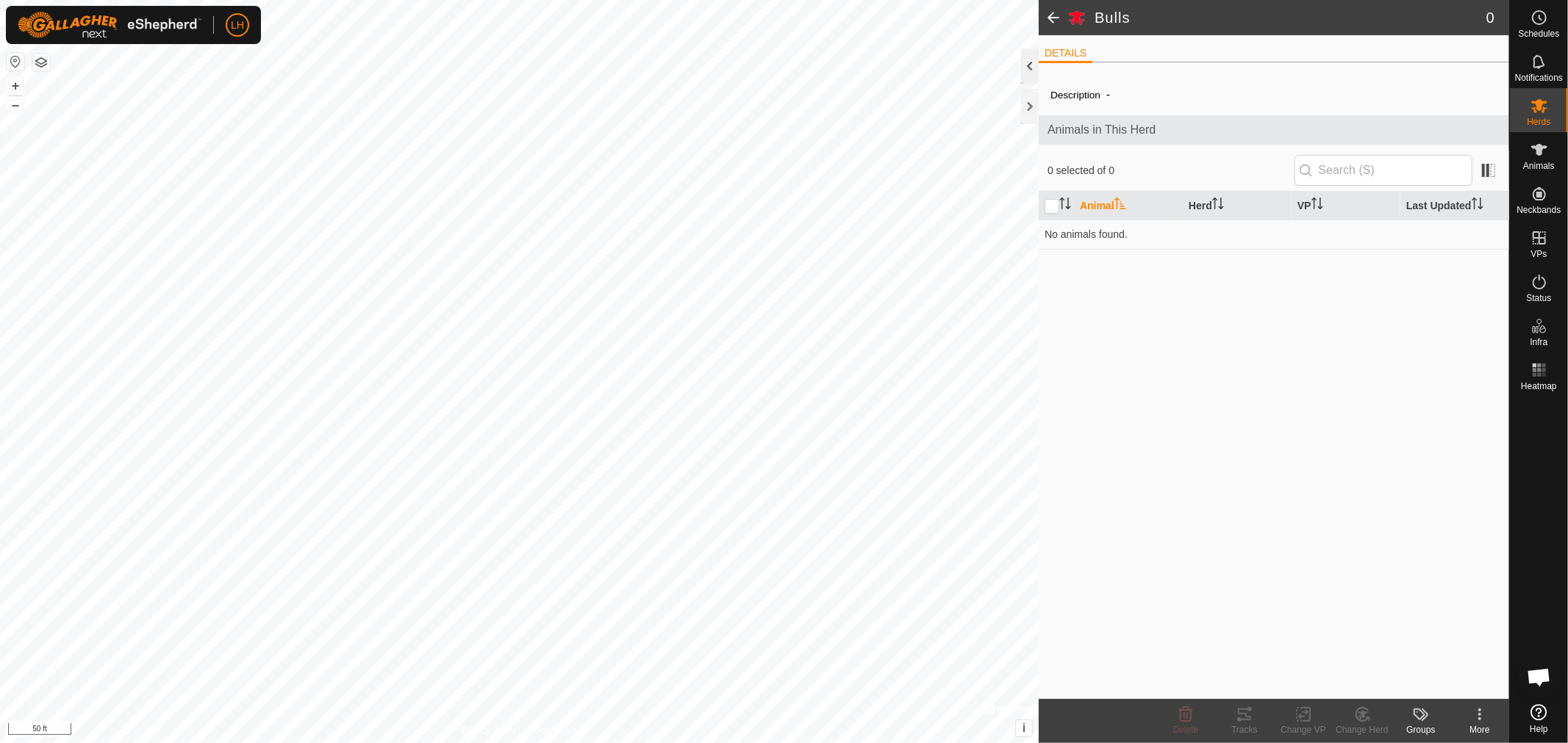
click at [1031, 64] on div at bounding box center [1030, 66] width 17 height 35
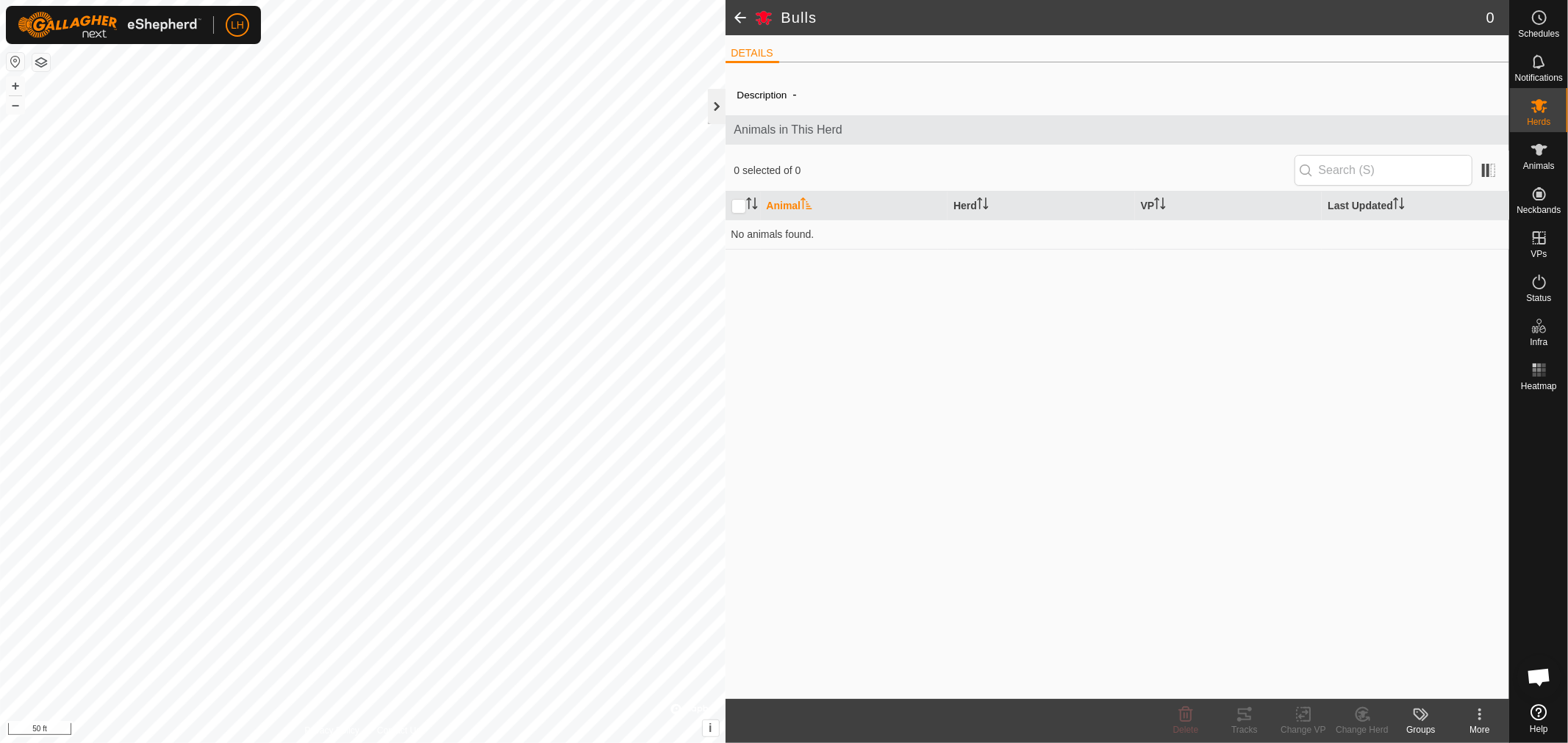
click at [711, 108] on div at bounding box center [717, 106] width 17 height 35
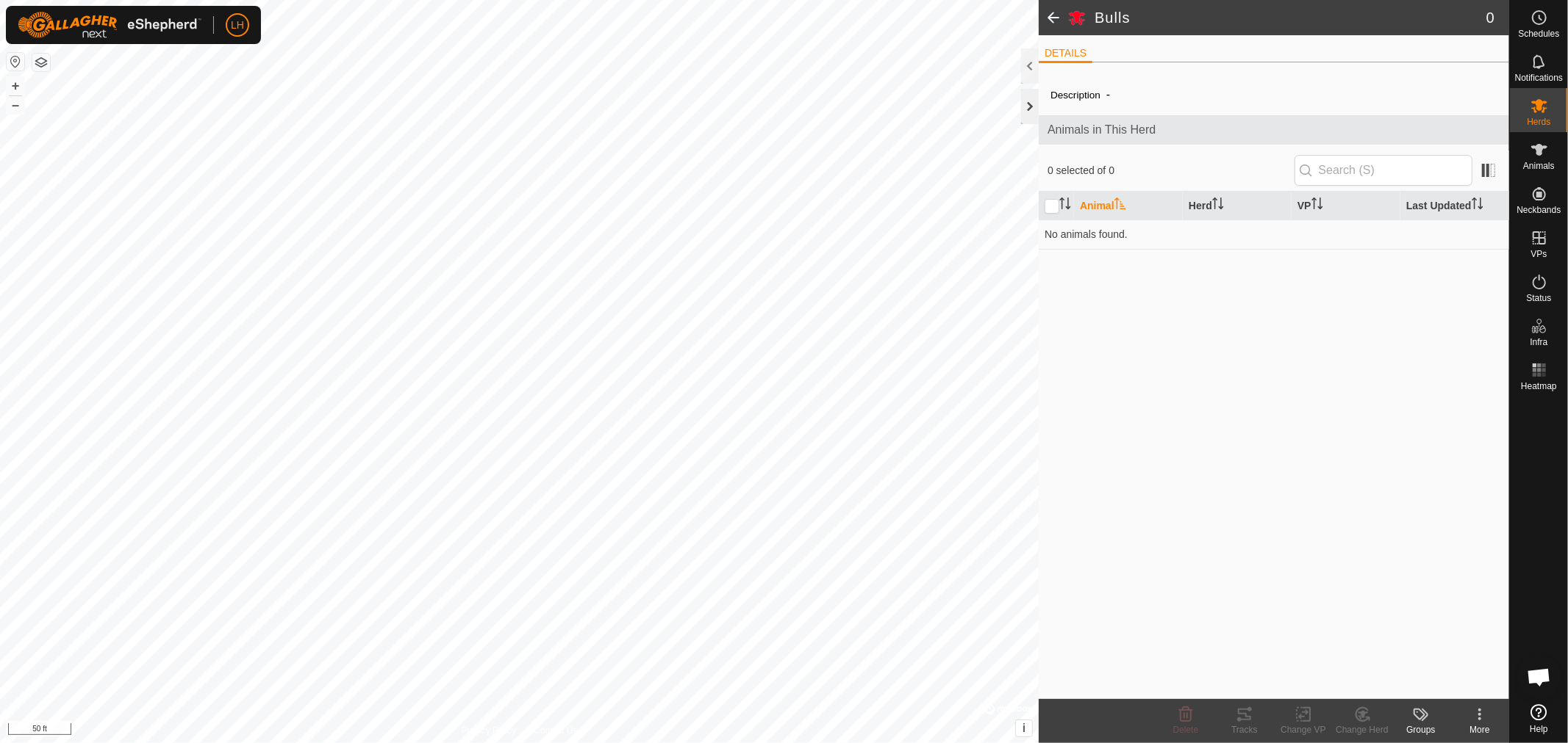
click at [1034, 112] on div at bounding box center [1030, 106] width 17 height 35
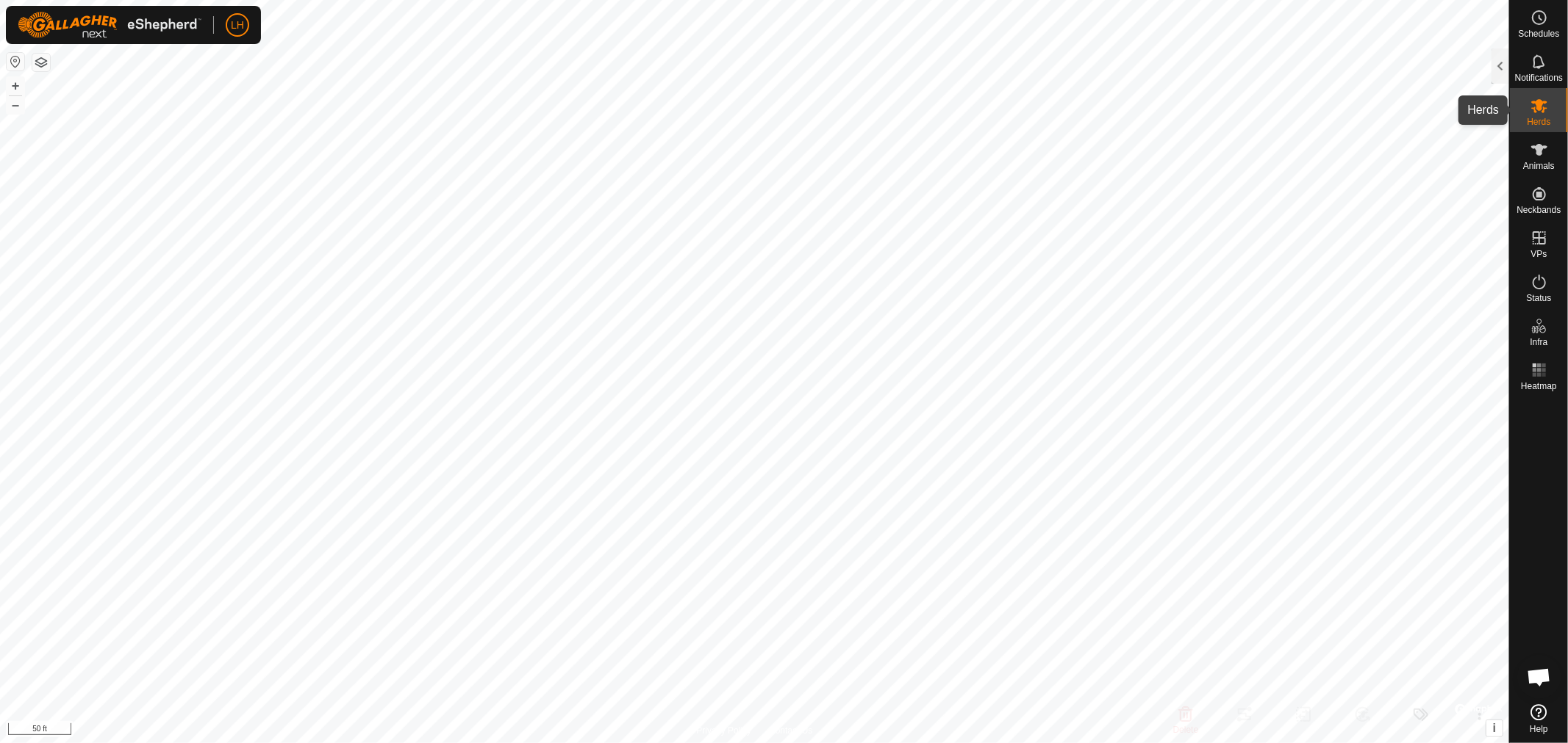
click at [1539, 110] on icon at bounding box center [1539, 106] width 16 height 14
click at [1501, 69] on div at bounding box center [1500, 66] width 17 height 35
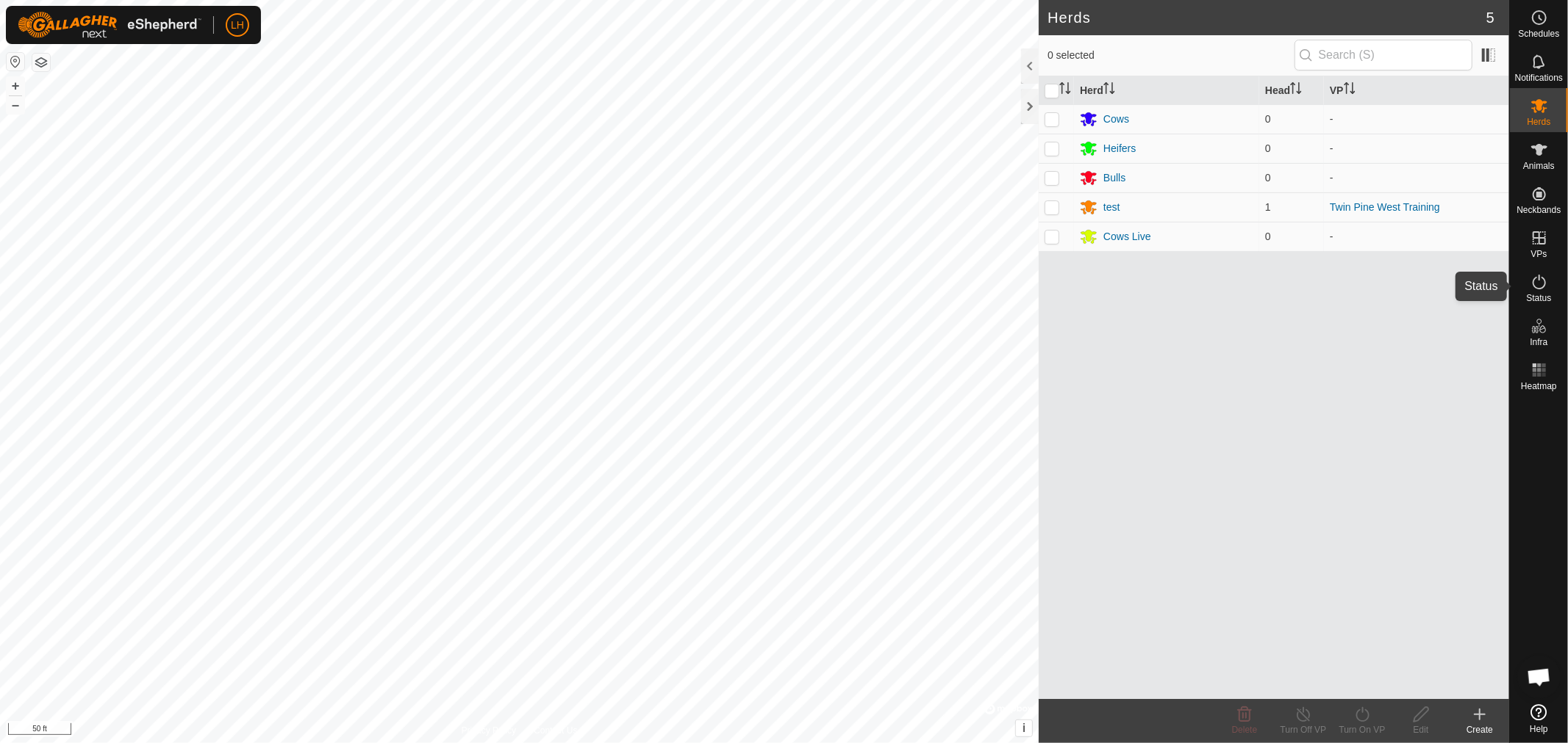
click at [1540, 276] on icon at bounding box center [1539, 282] width 17 height 17
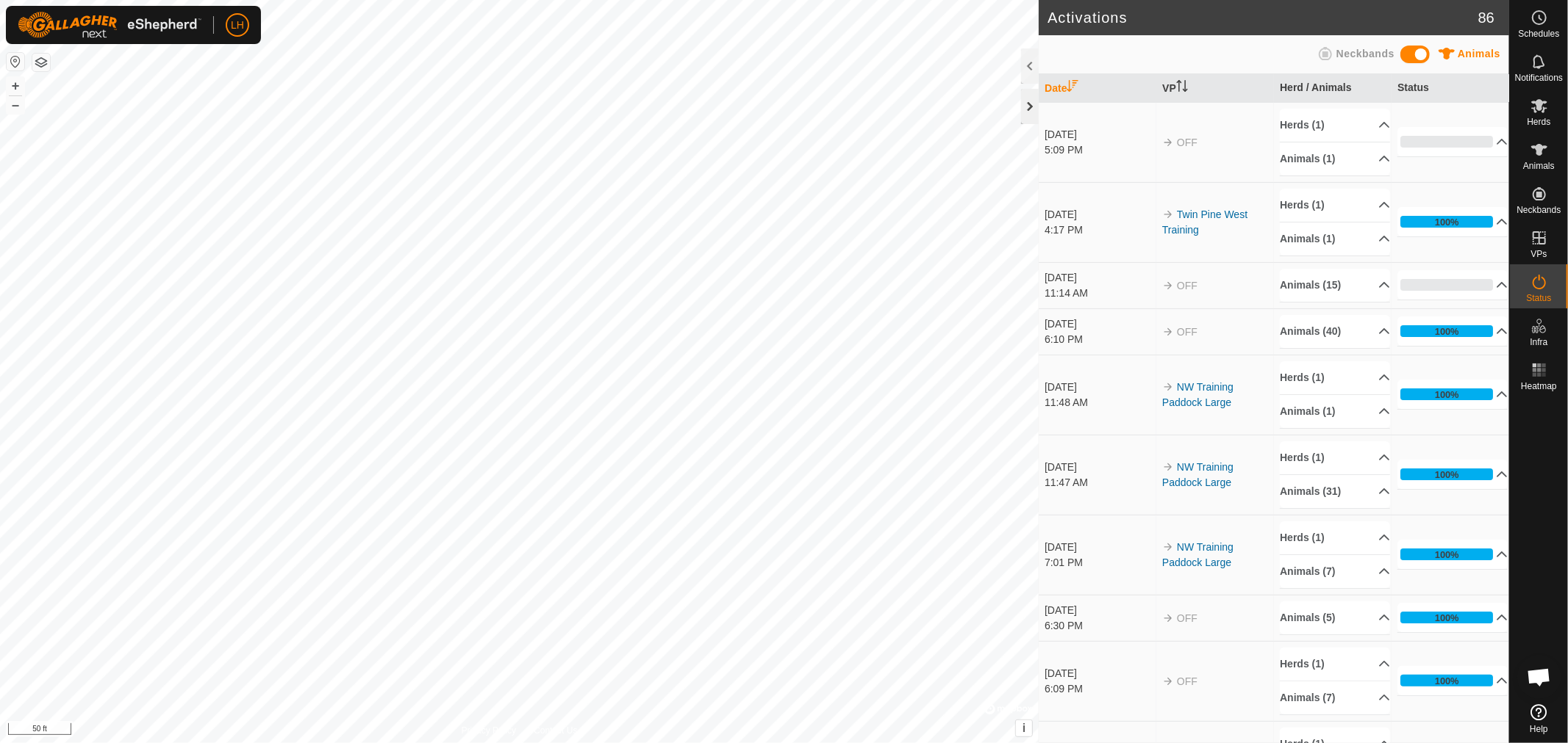
click at [1027, 113] on div at bounding box center [1030, 106] width 17 height 35
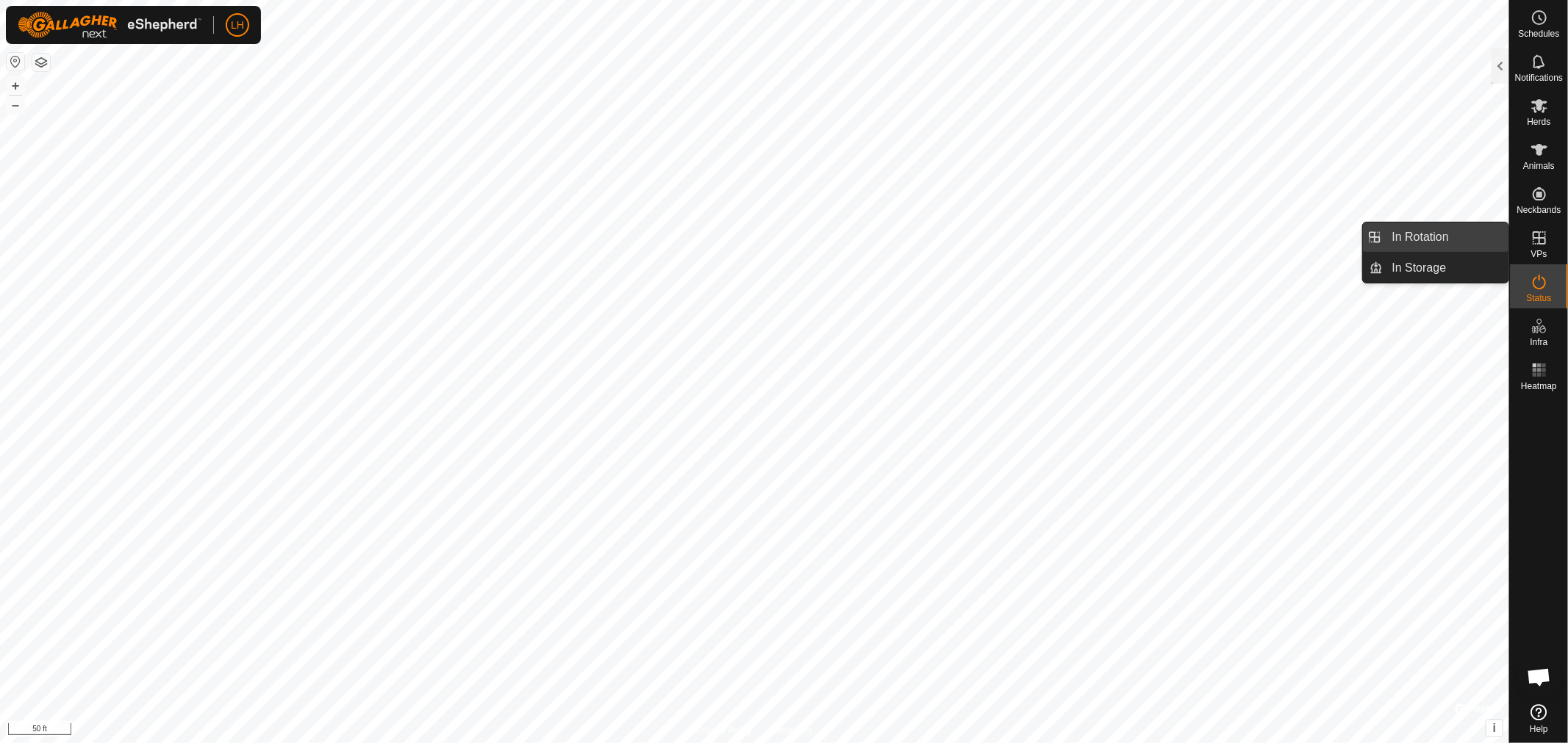
click at [1429, 236] on link "In Rotation" at bounding box center [1445, 237] width 125 height 29
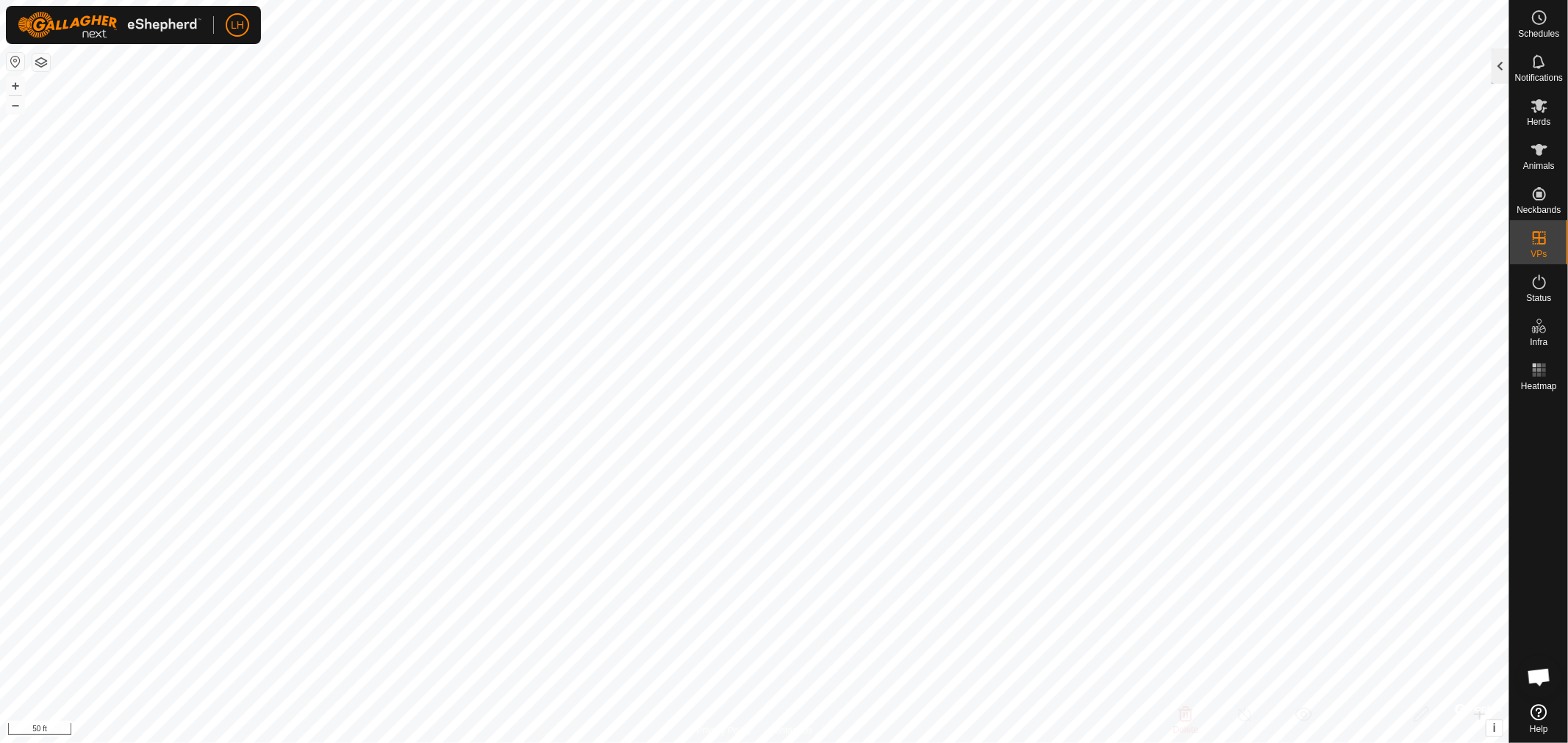
click at [1501, 69] on div at bounding box center [1500, 66] width 17 height 35
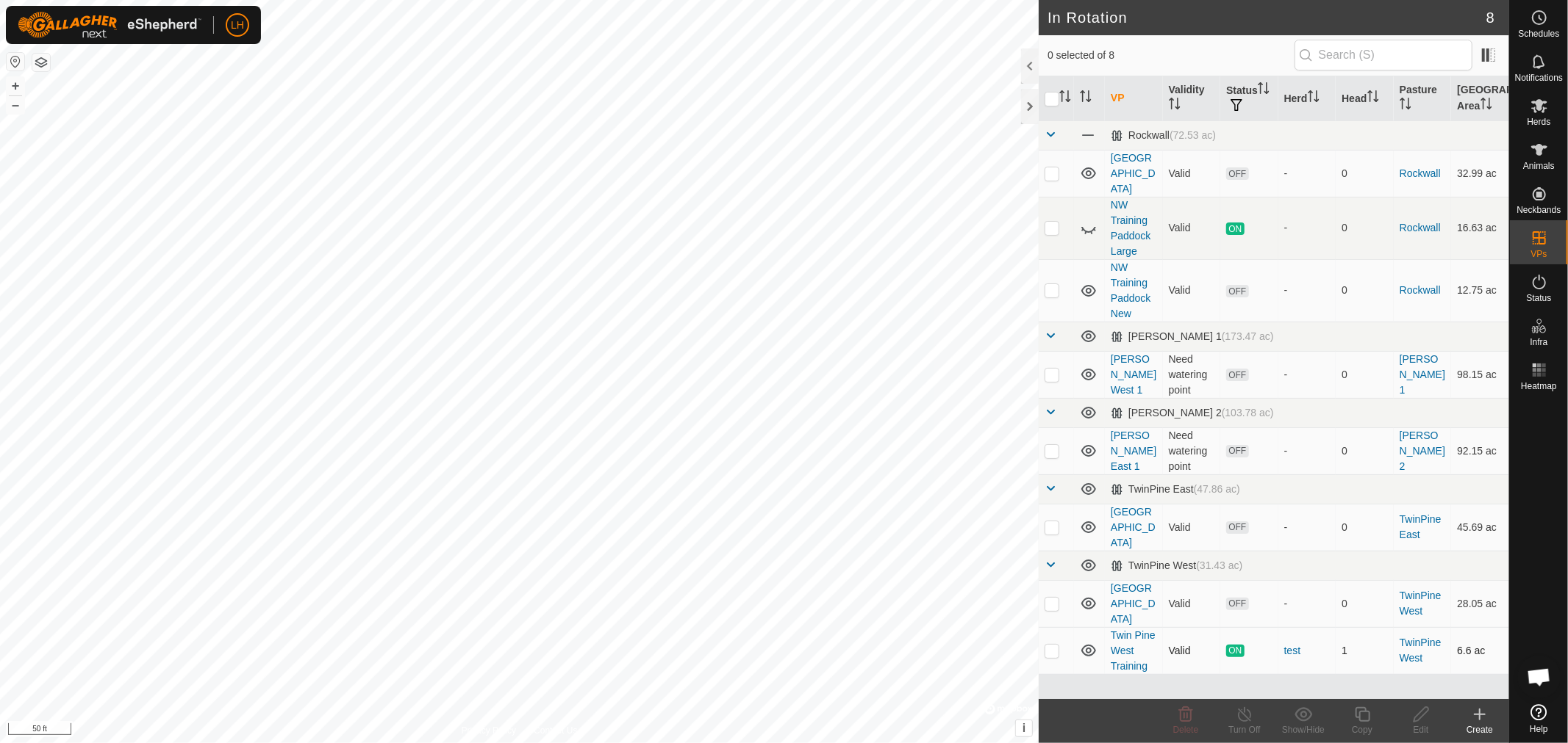
click at [1052, 645] on p-checkbox at bounding box center [1051, 651] width 15 height 12
checkbox input "true"
click at [1246, 714] on icon at bounding box center [1244, 714] width 18 height 17
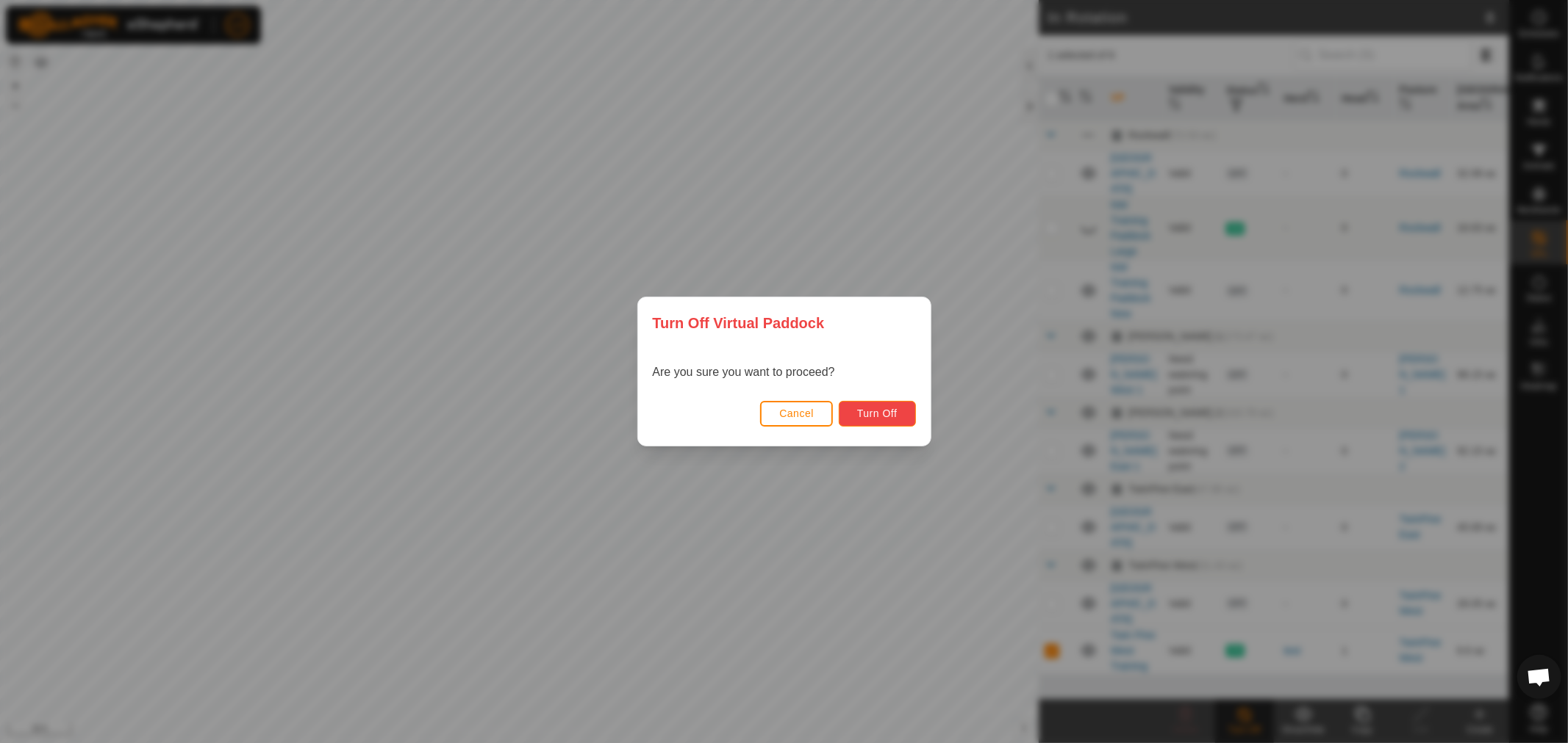
click at [890, 413] on span "Turn Off" at bounding box center [877, 413] width 41 height 12
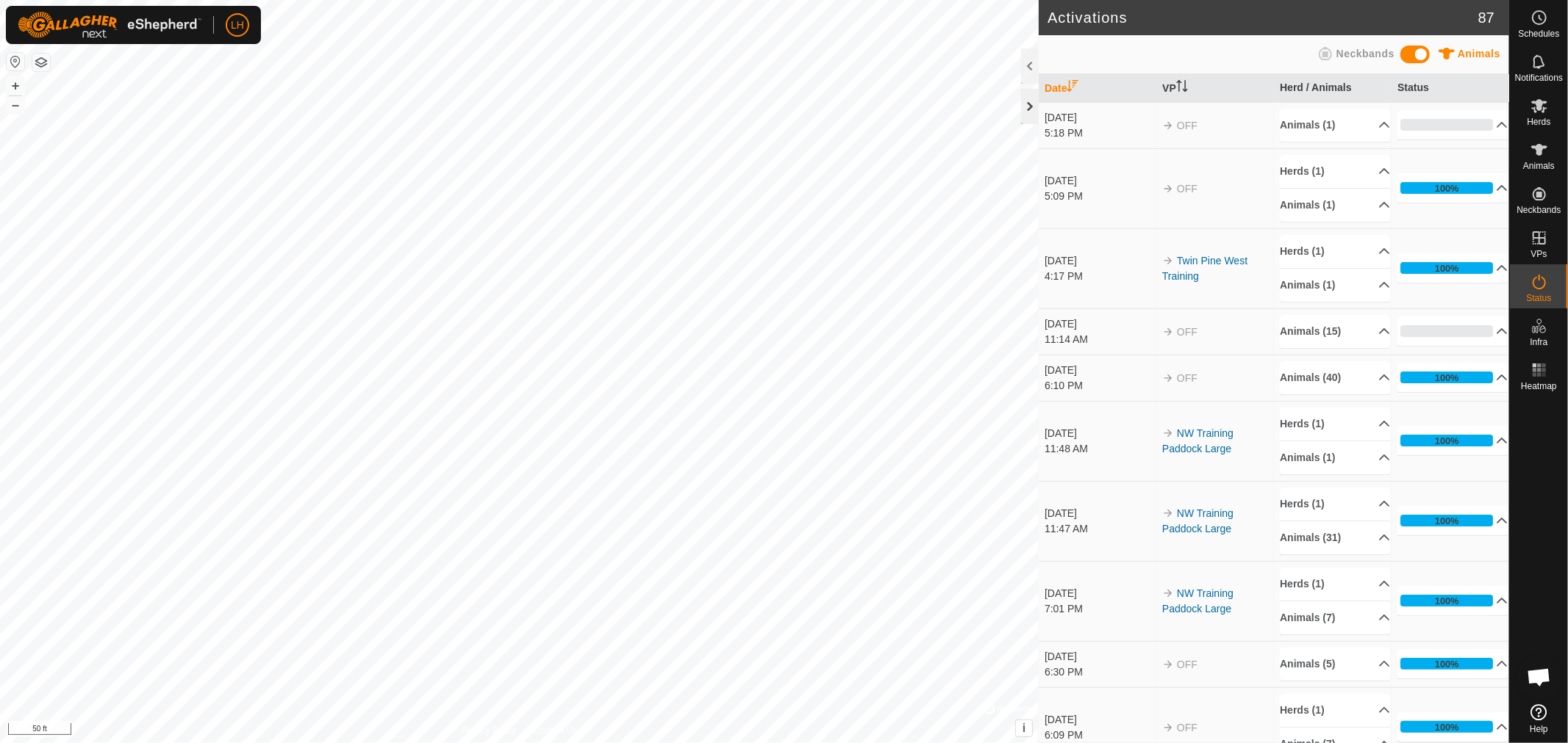
click at [1031, 110] on div at bounding box center [1030, 106] width 17 height 35
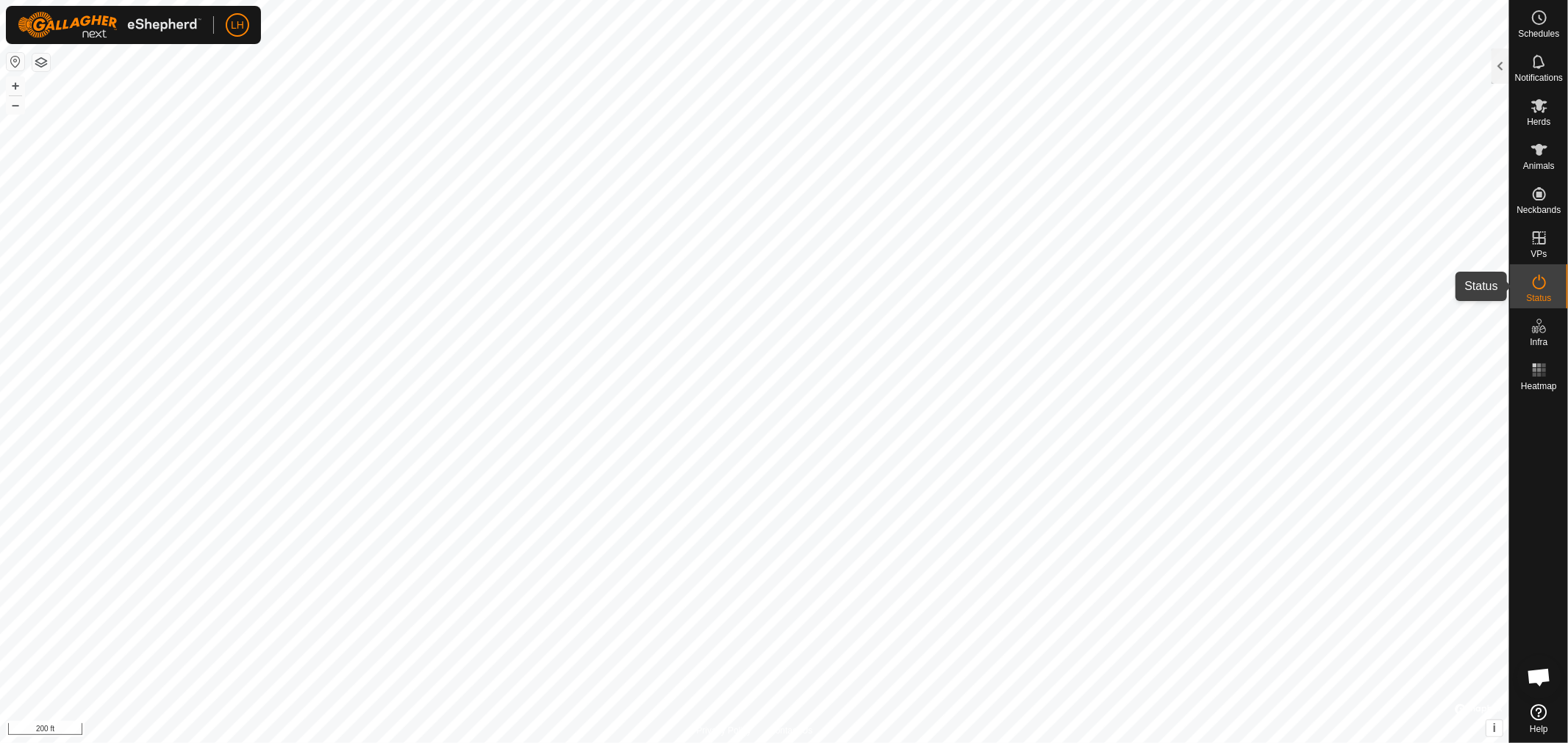
click at [1539, 285] on icon at bounding box center [1539, 282] width 17 height 17
click at [1501, 61] on div at bounding box center [1500, 66] width 17 height 35
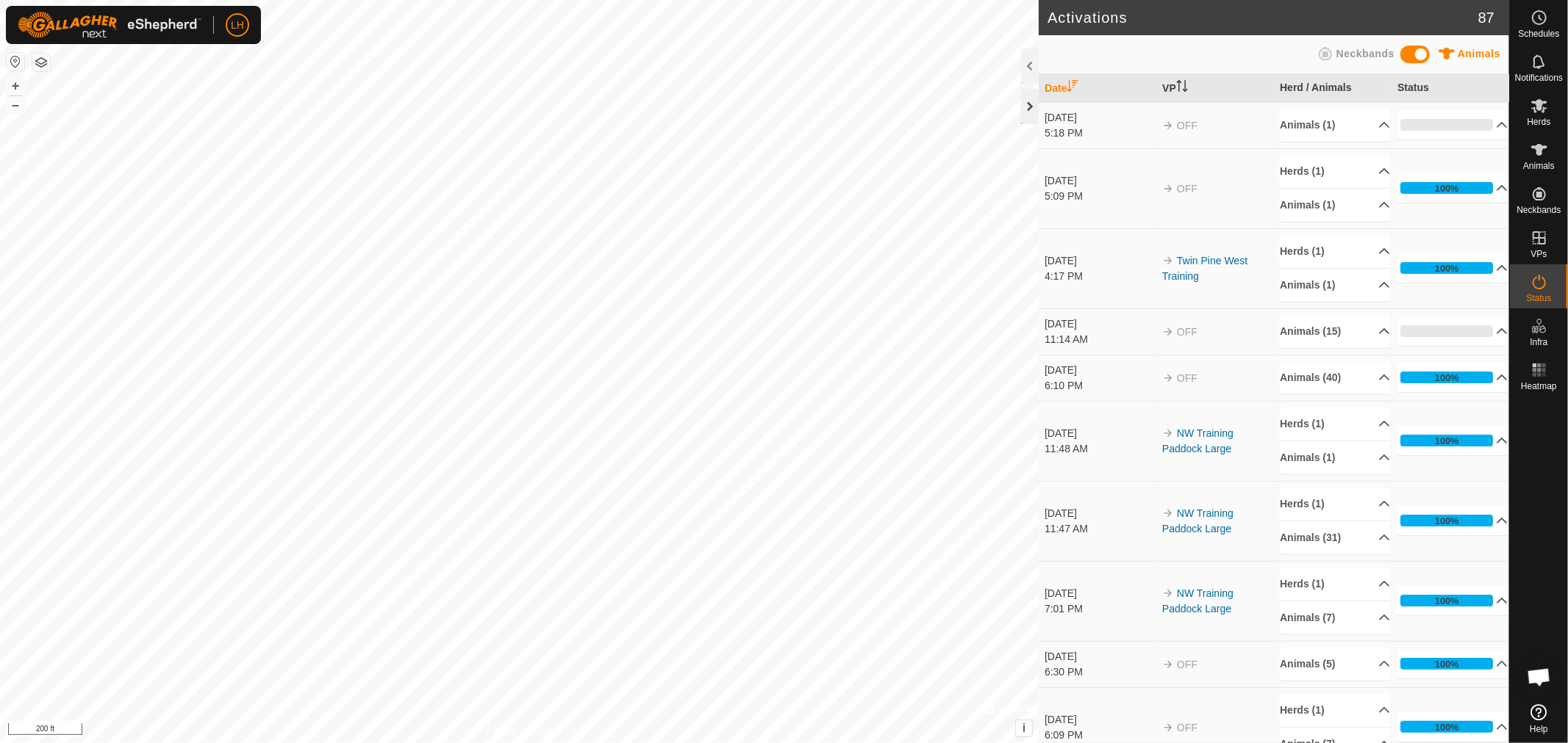
click at [1029, 106] on div at bounding box center [1030, 106] width 17 height 35
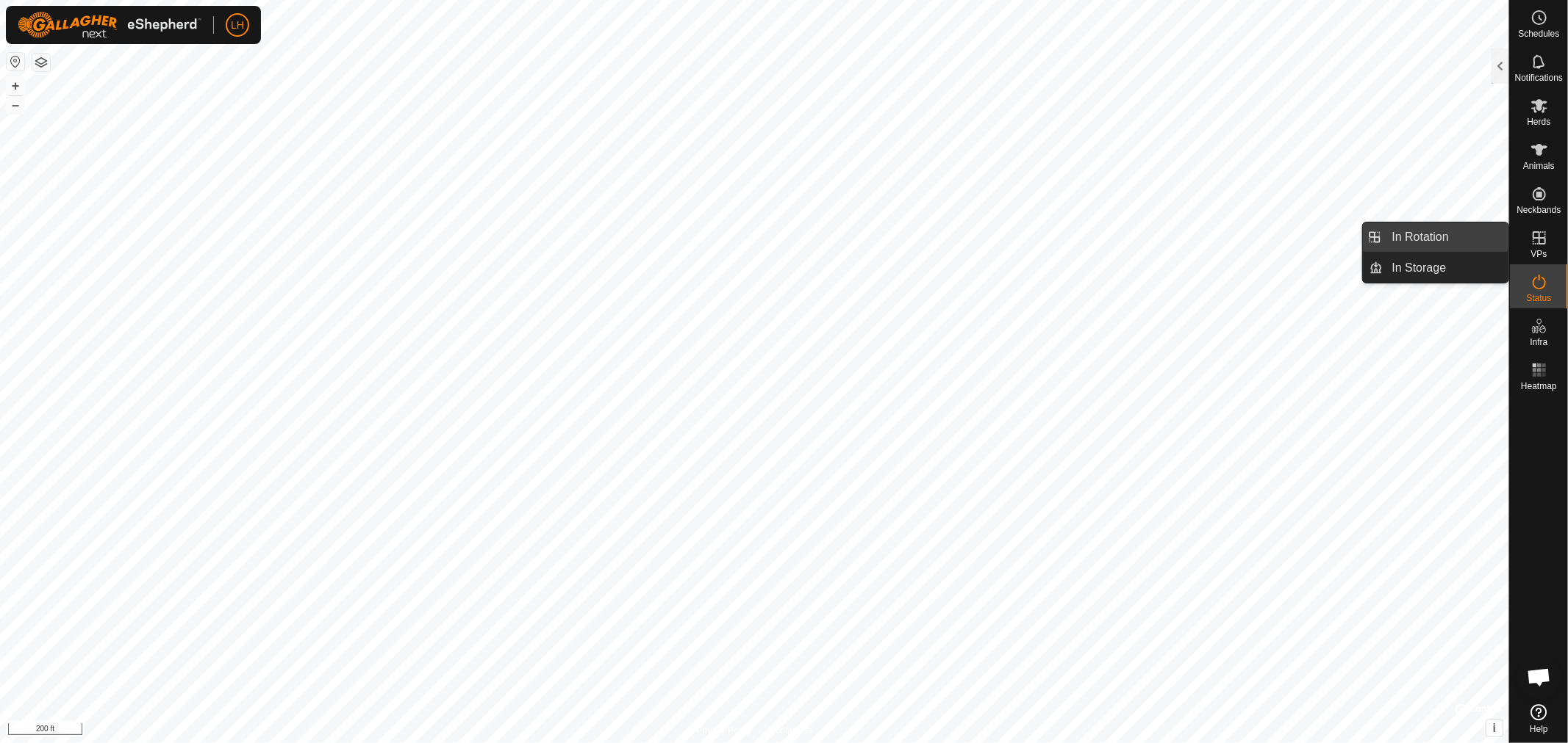
click at [1437, 229] on link "In Rotation" at bounding box center [1445, 237] width 125 height 29
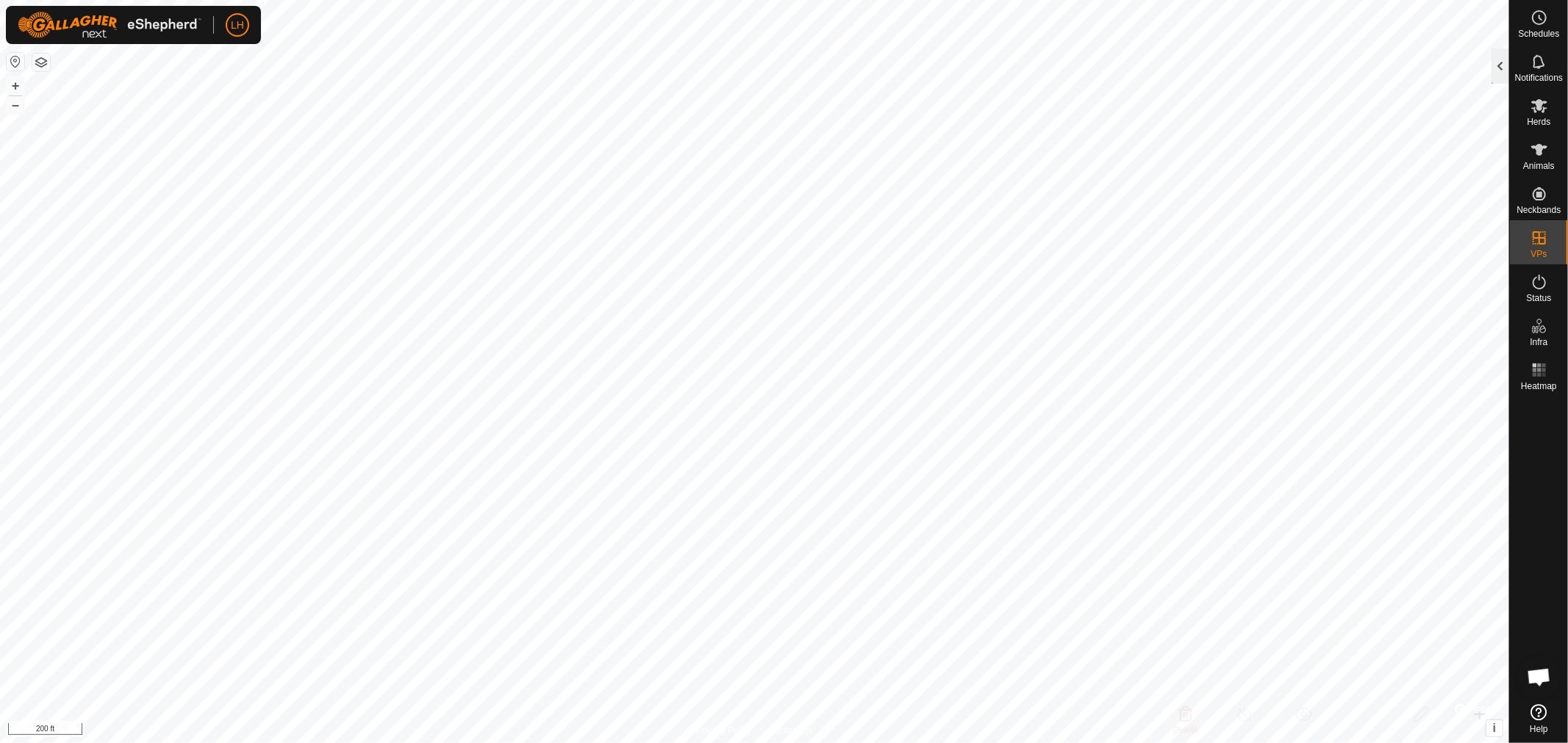
click at [1505, 66] on div at bounding box center [1500, 66] width 17 height 35
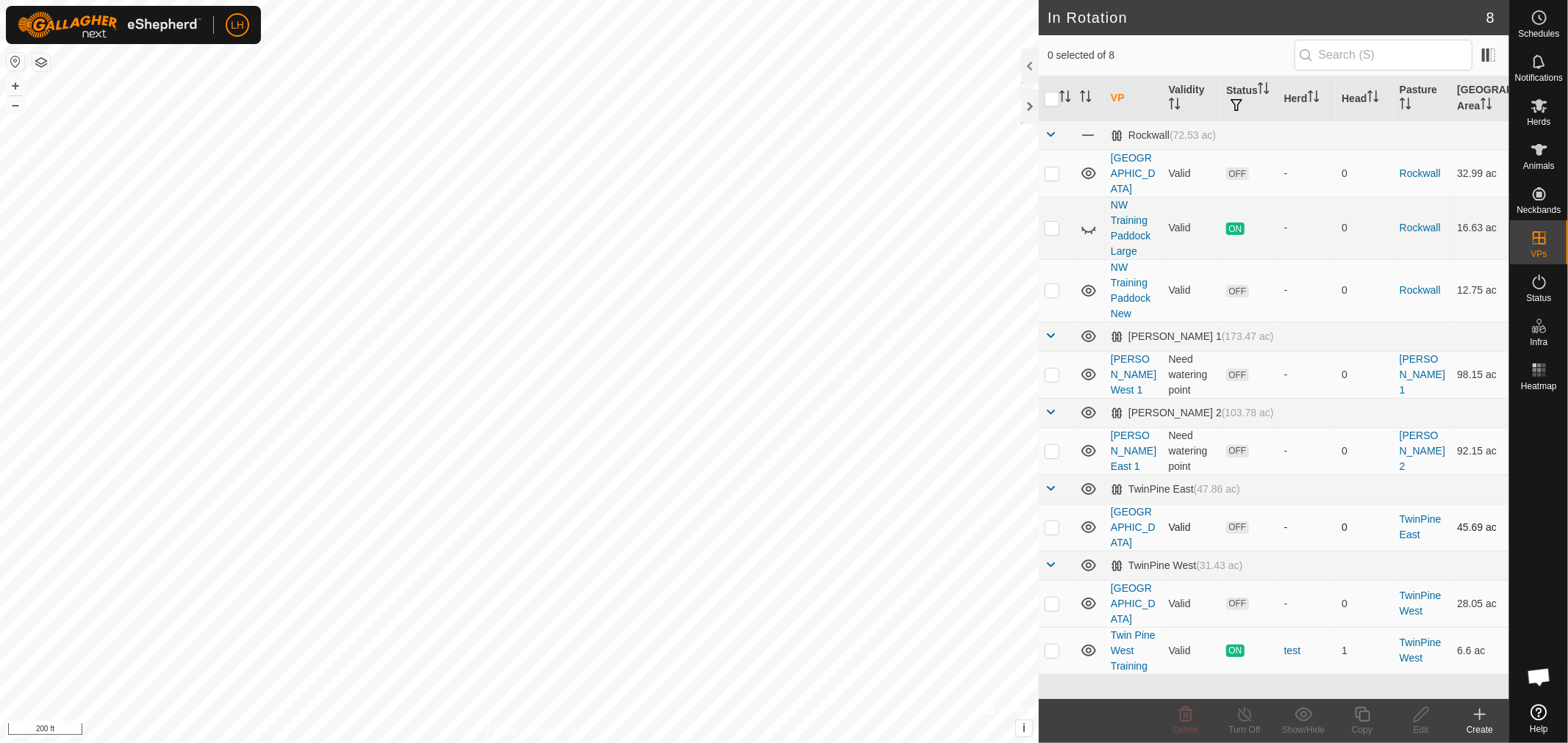
click at [1052, 522] on p-checkbox at bounding box center [1051, 528] width 15 height 12
checkbox input "true"
click at [1031, 110] on div at bounding box center [1030, 106] width 17 height 35
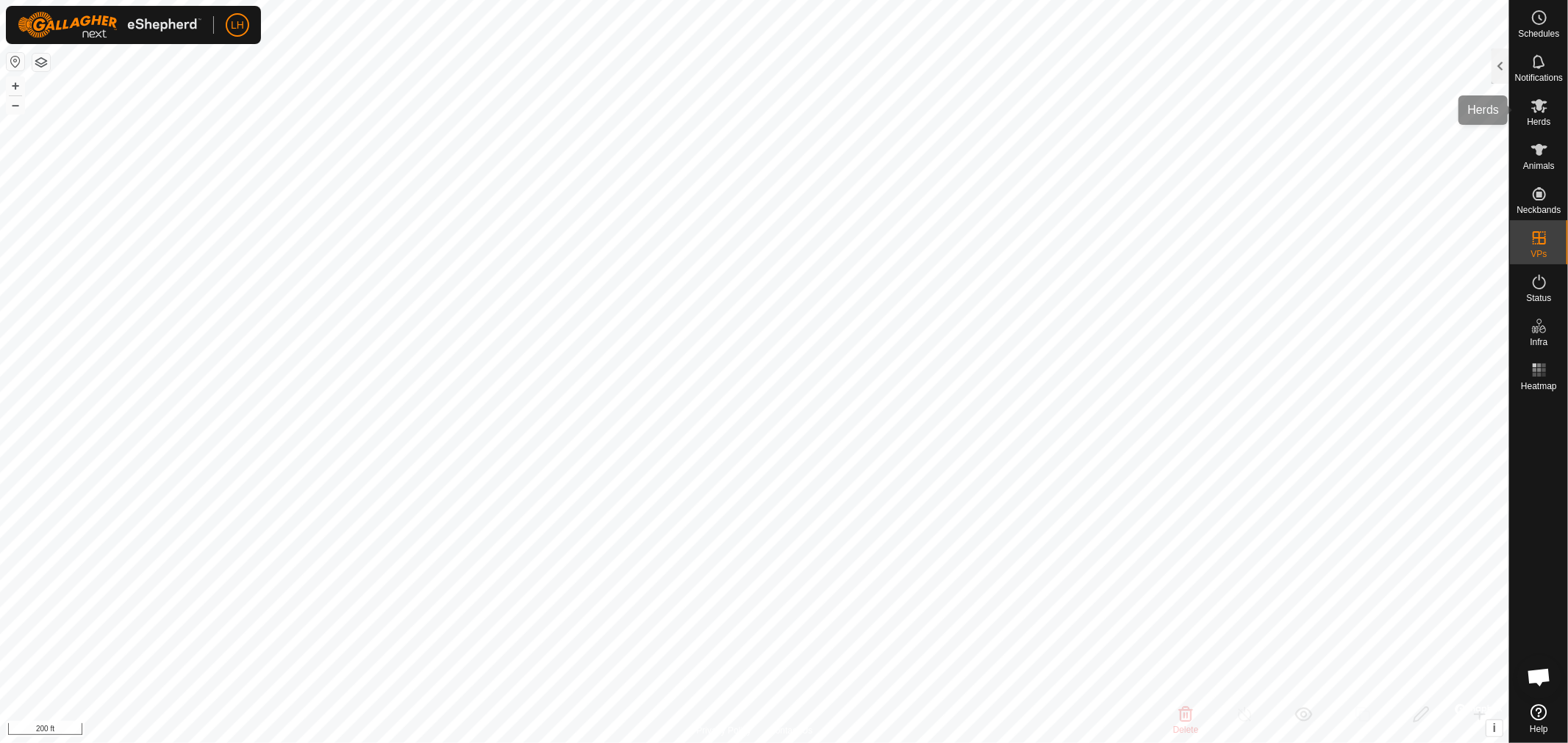
click at [1533, 111] on icon at bounding box center [1539, 106] width 17 height 17
click at [1495, 67] on div at bounding box center [1500, 66] width 17 height 35
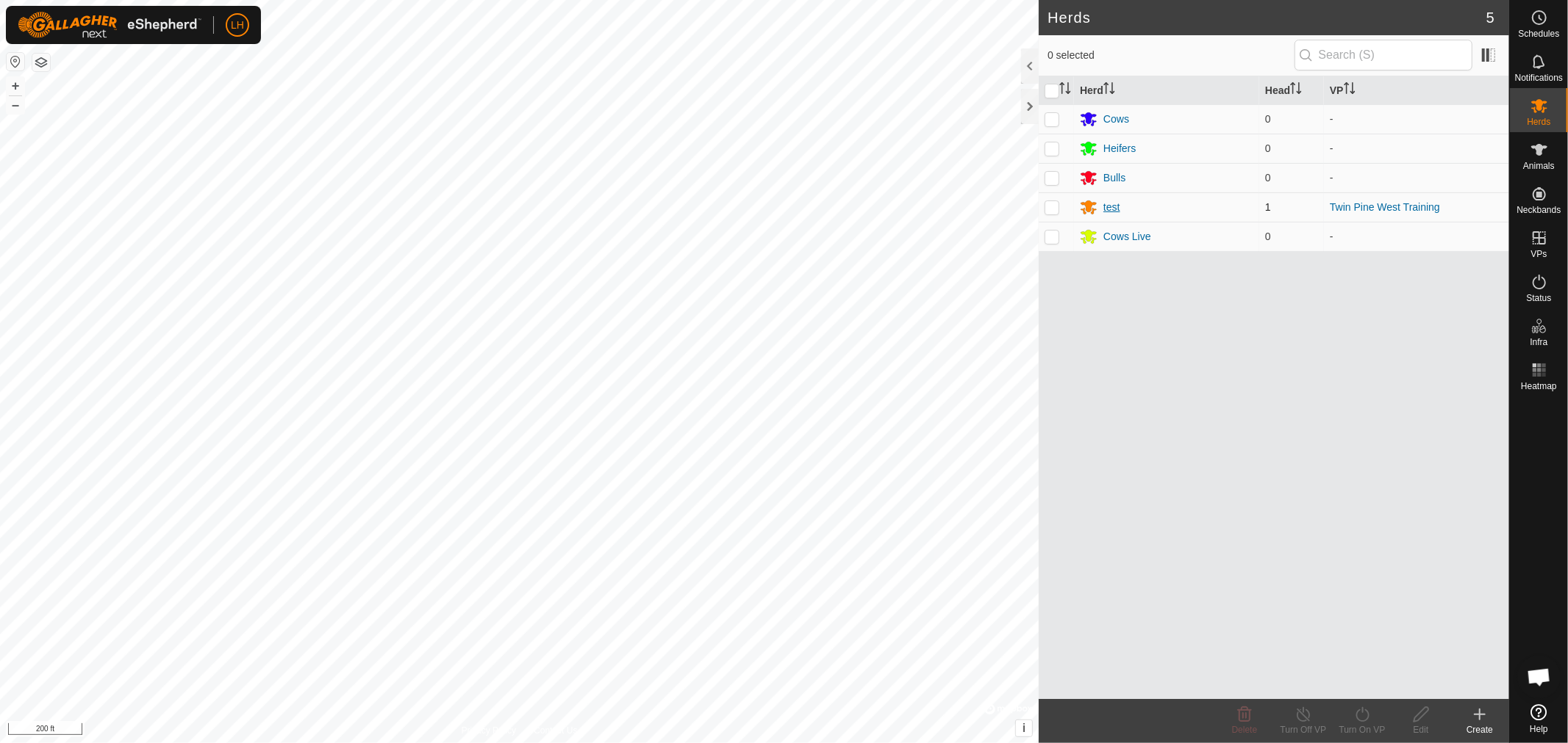
click at [1112, 208] on div "test" at bounding box center [1112, 208] width 17 height 16
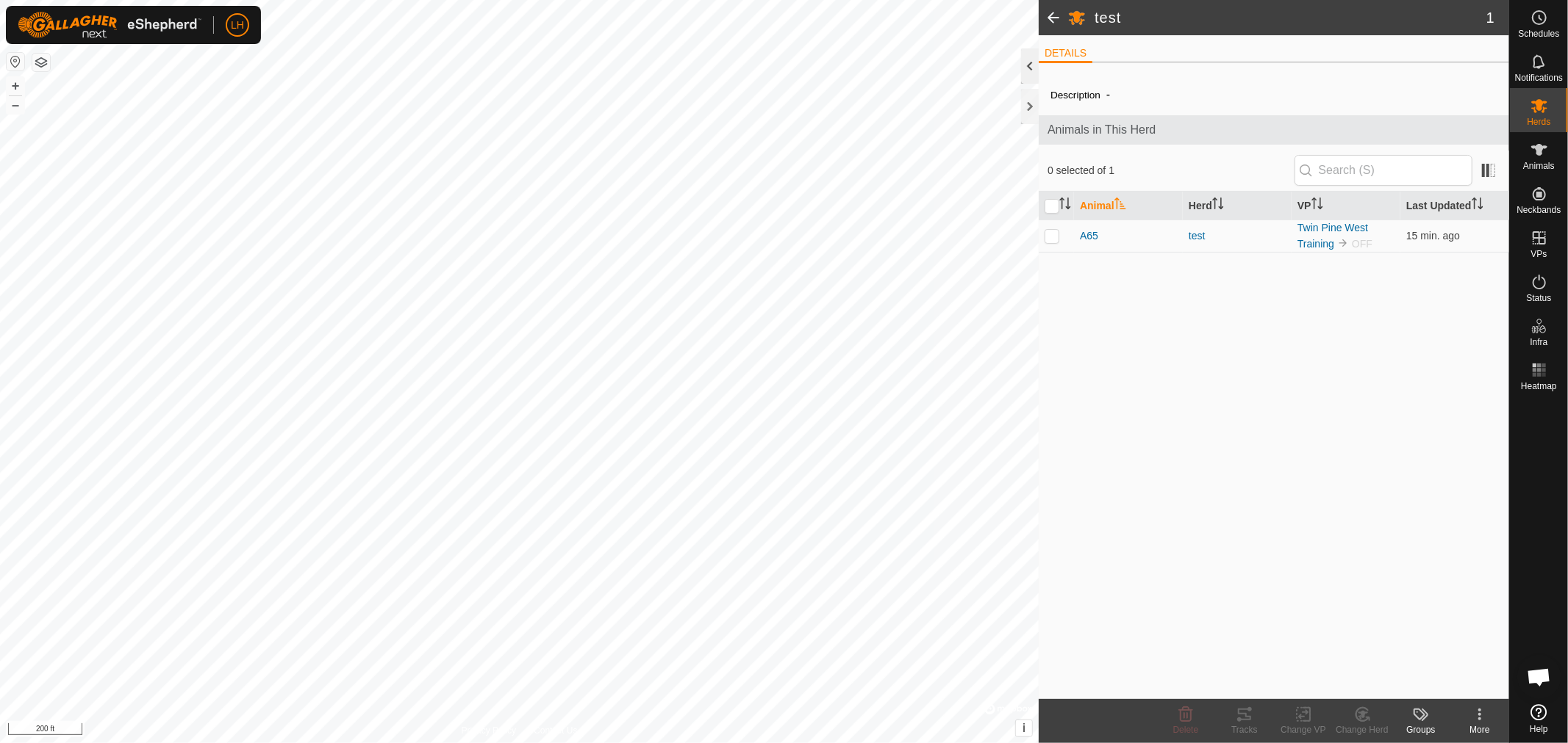
click at [1026, 67] on div at bounding box center [1030, 66] width 17 height 35
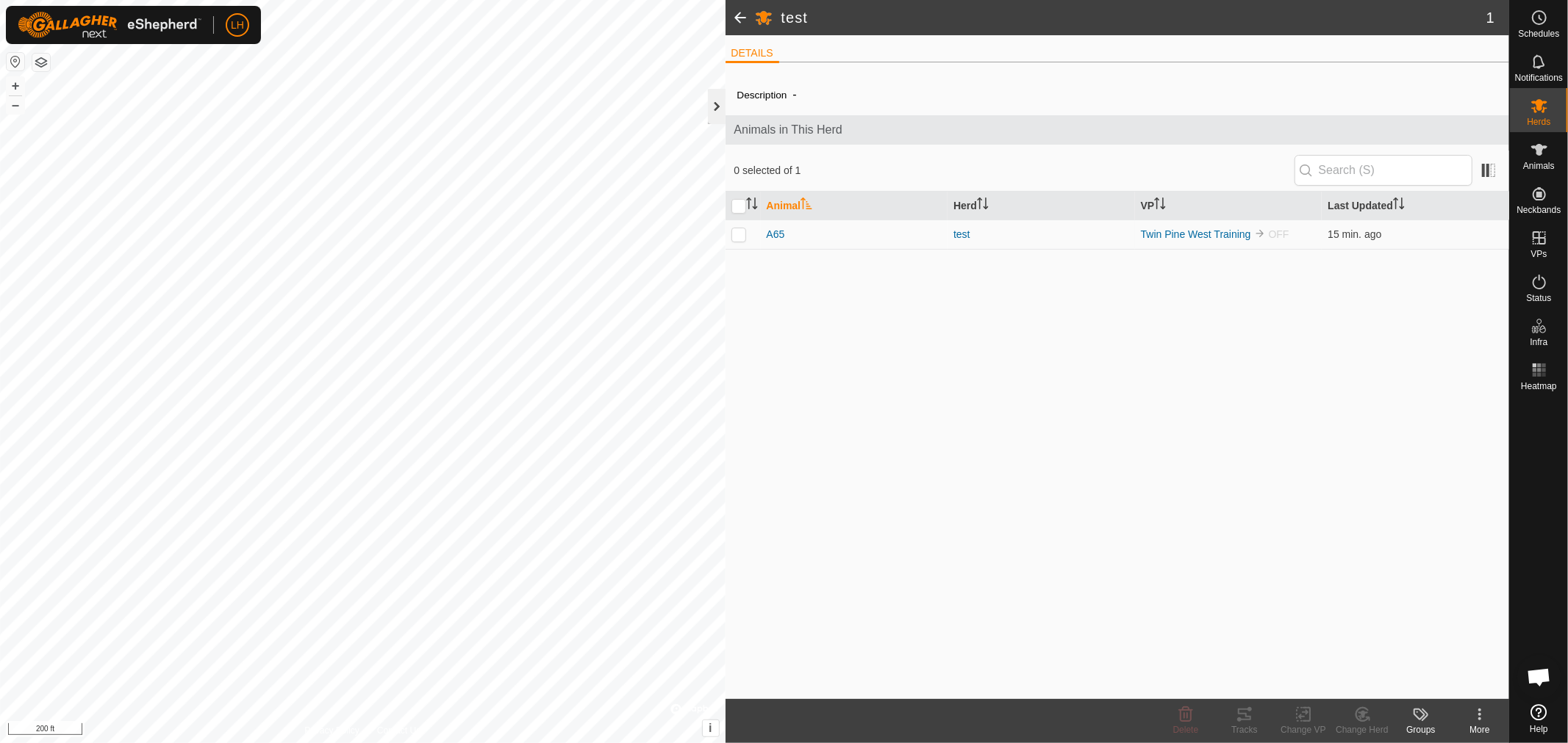
click at [716, 106] on div at bounding box center [717, 106] width 17 height 35
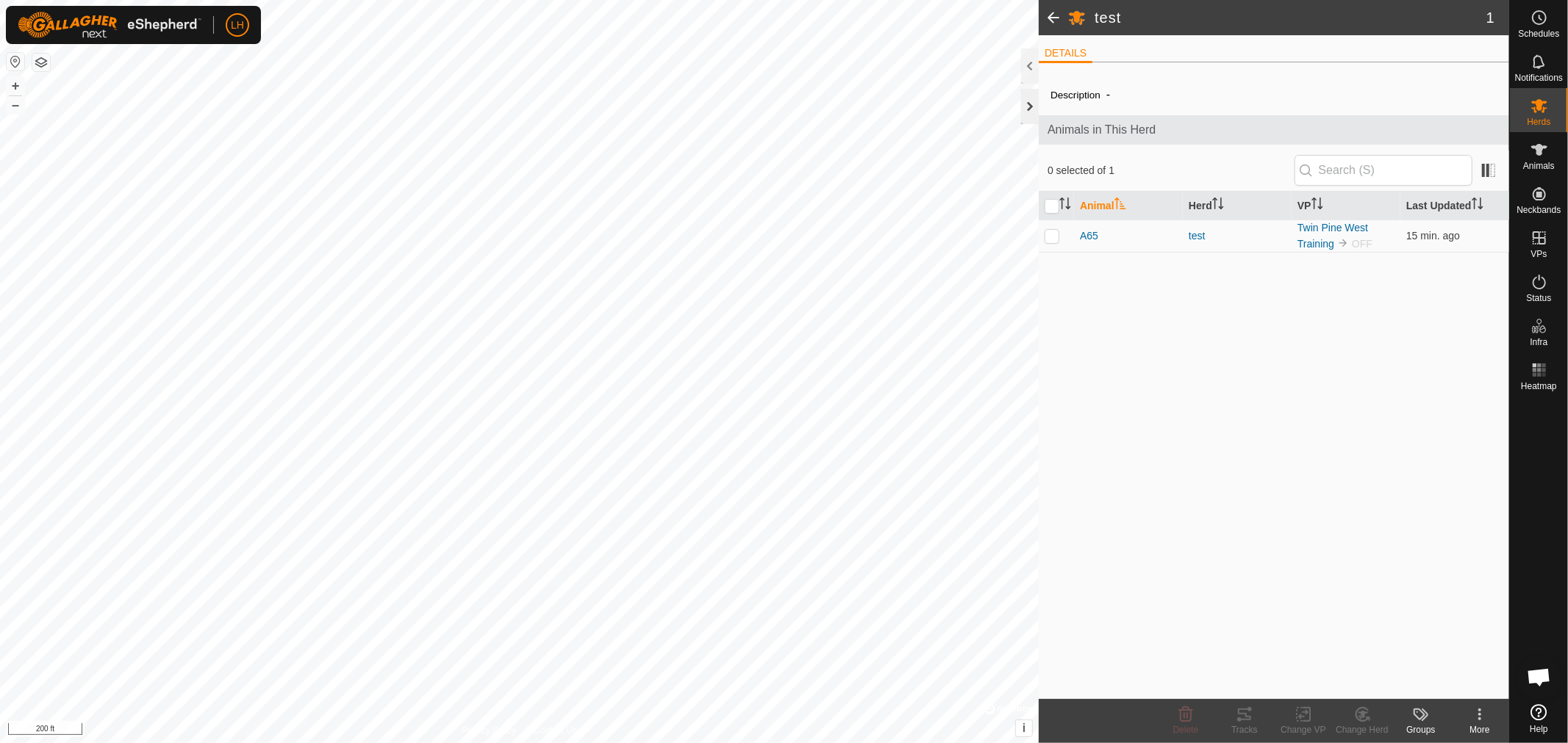
click at [1027, 109] on div at bounding box center [1030, 106] width 17 height 35
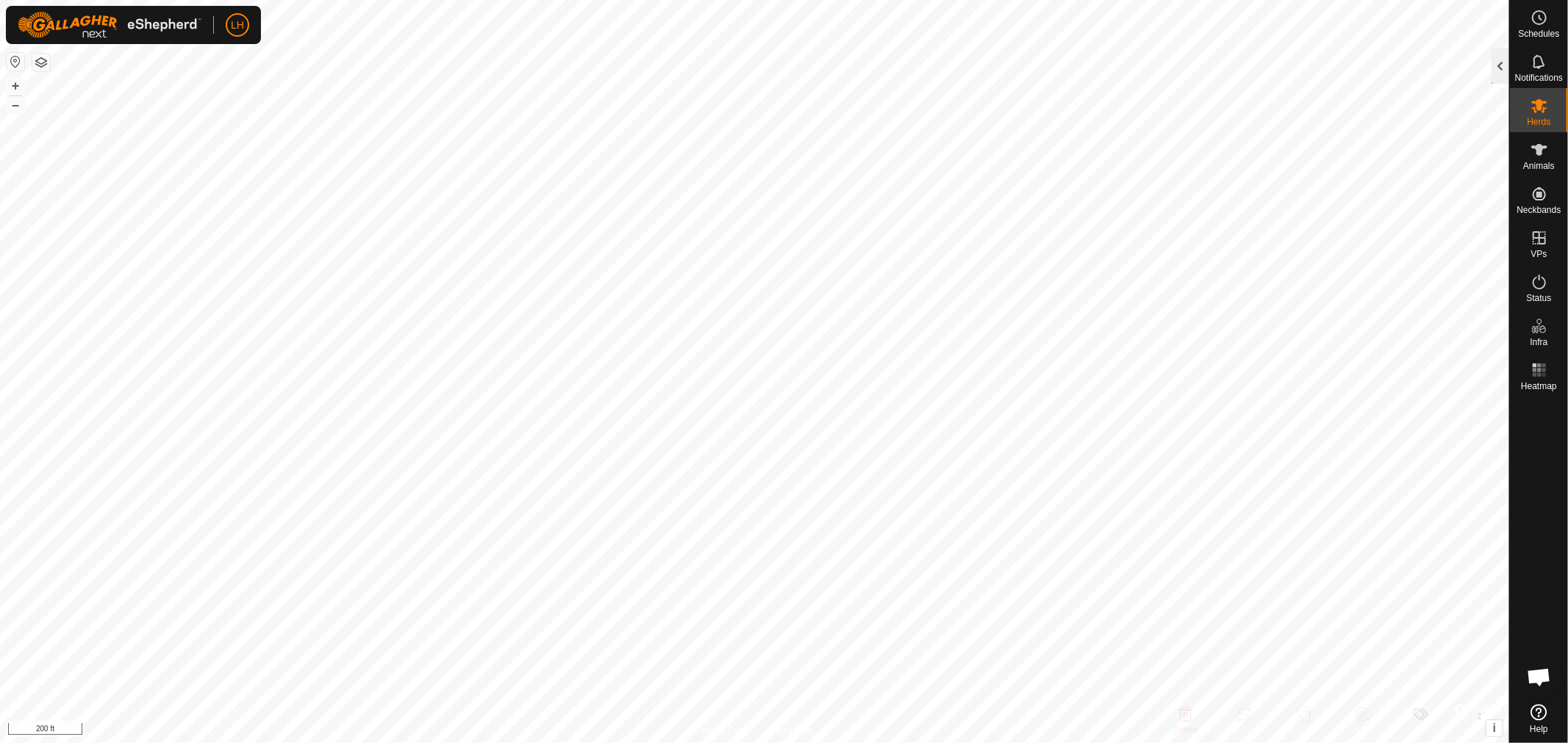
click at [1500, 53] on div at bounding box center [1500, 66] width 17 height 35
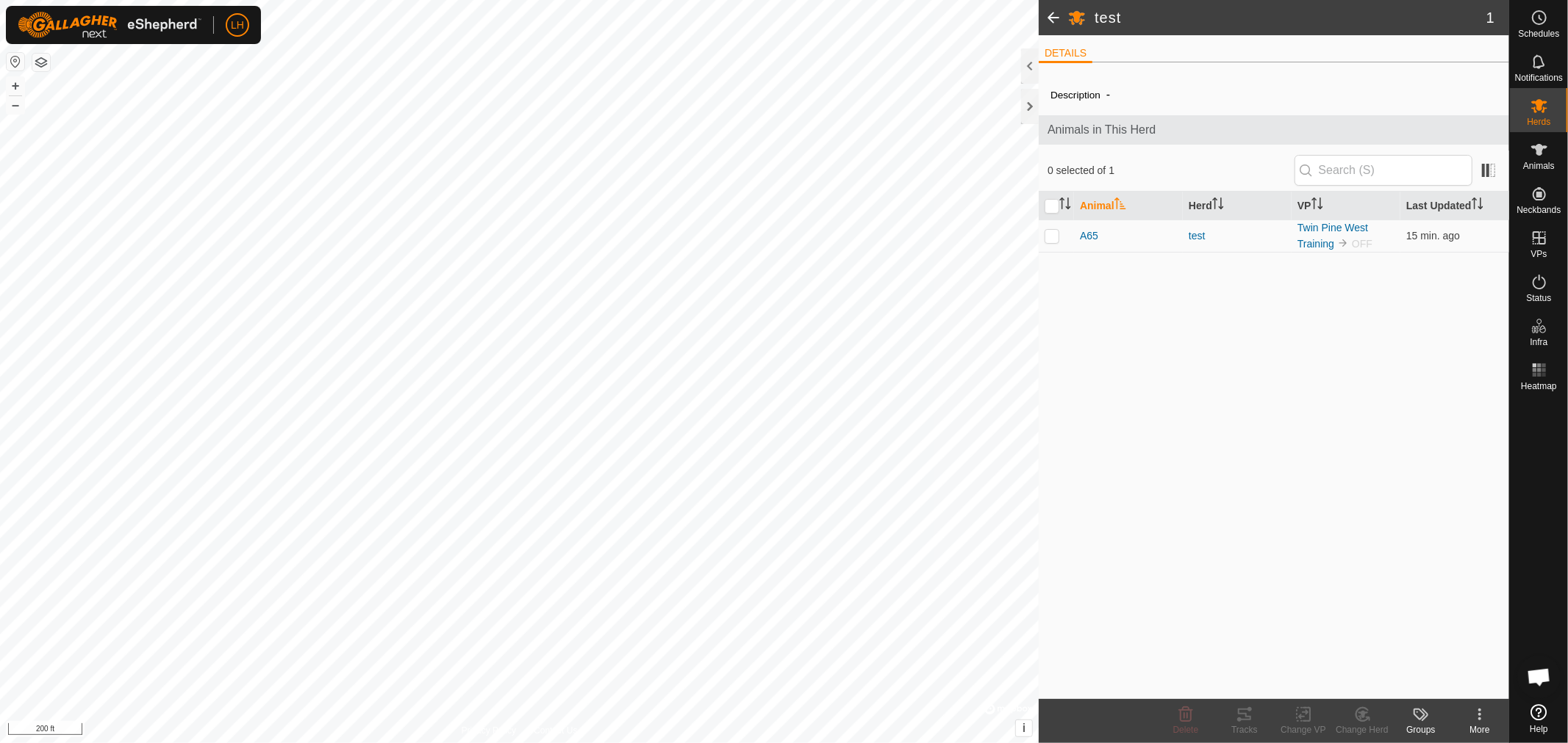
click at [1056, 19] on span at bounding box center [1053, 17] width 29 height 35
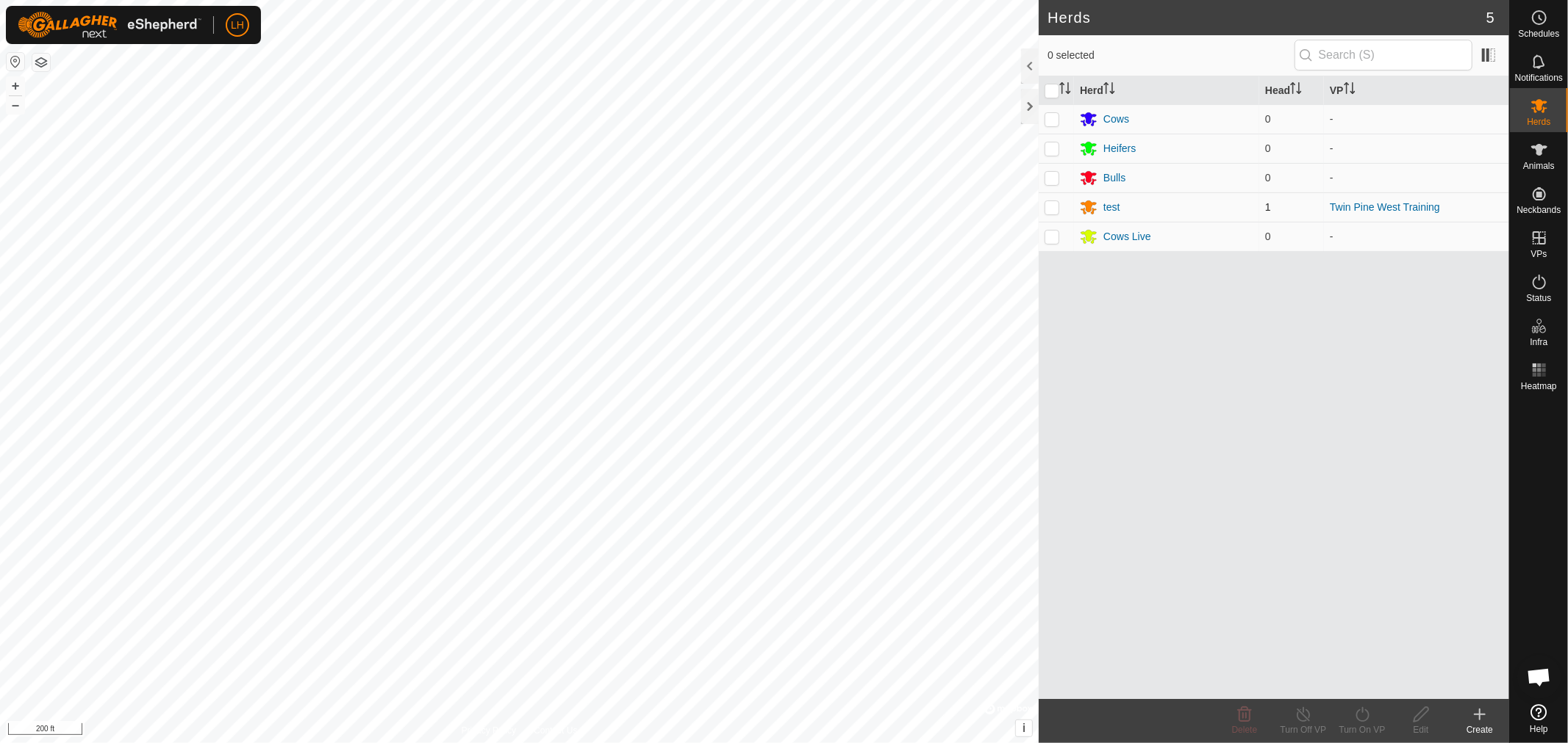
click at [1052, 208] on p-checkbox at bounding box center [1051, 208] width 15 height 12
checkbox input "true"
click at [1369, 719] on icon at bounding box center [1362, 714] width 18 height 17
click at [1367, 680] on link "Now" at bounding box center [1406, 682] width 145 height 29
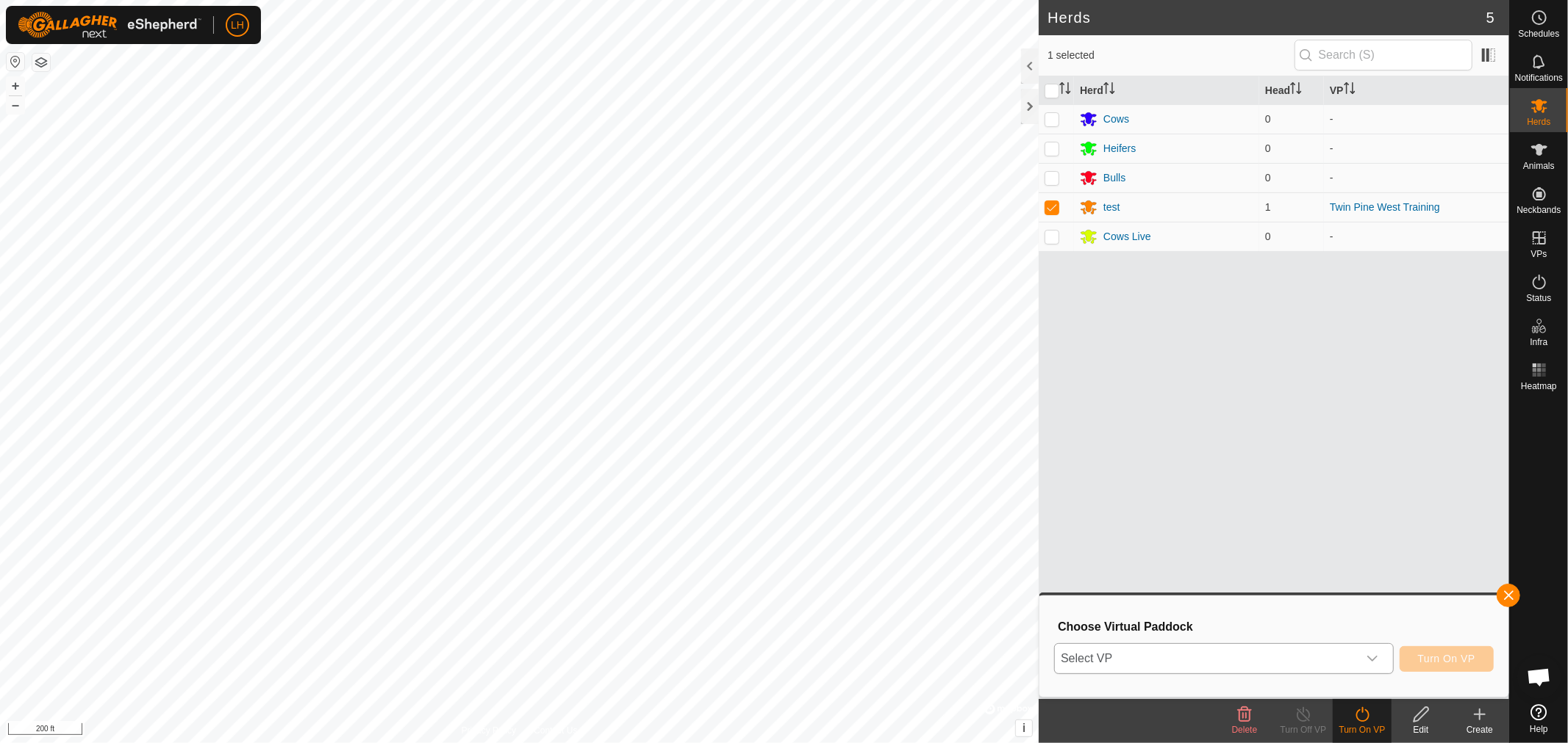
click at [1370, 656] on icon "dropdown trigger" at bounding box center [1372, 659] width 12 height 12
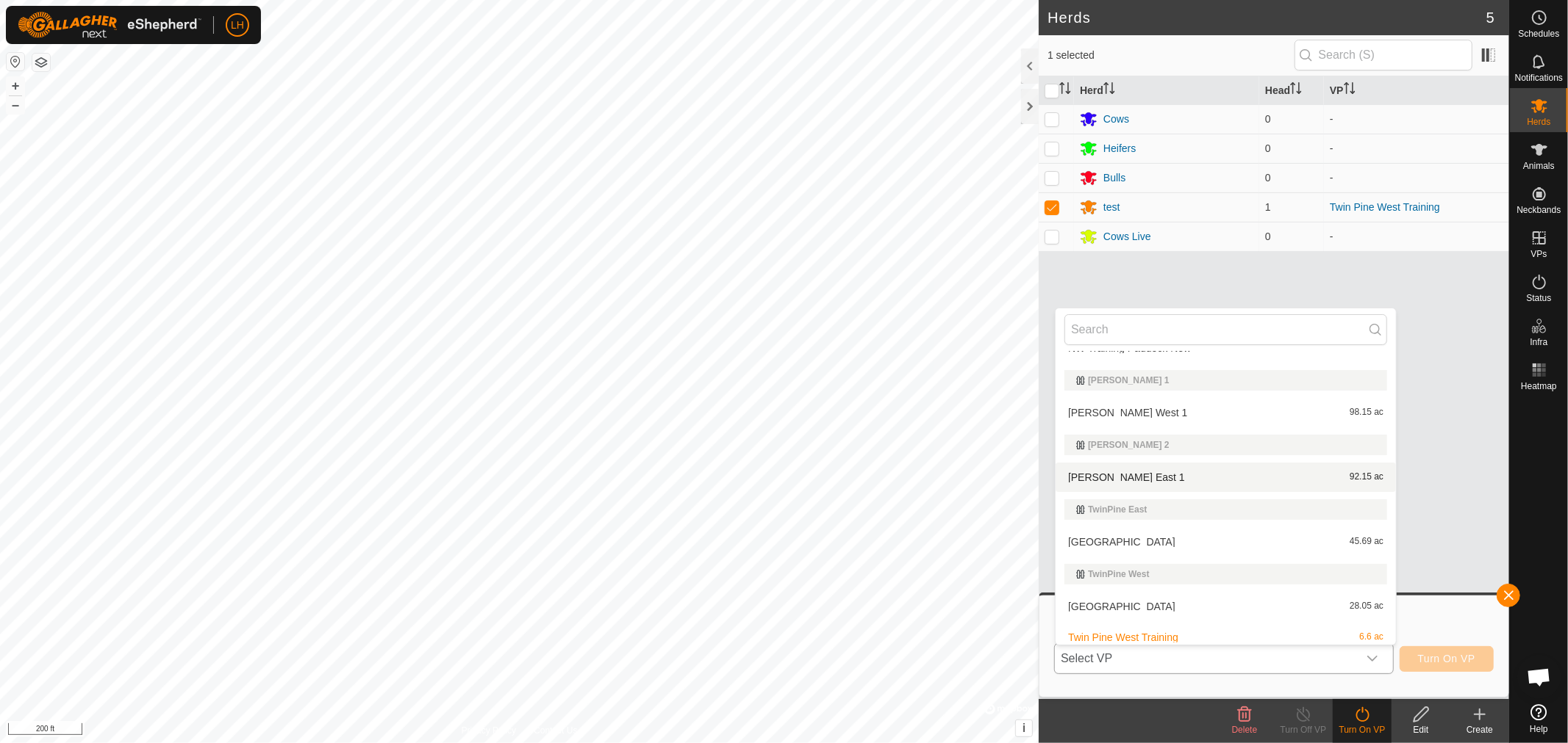
scroll to position [119, 0]
click at [1128, 531] on li "Twin Pine East 45.69 ac" at bounding box center [1225, 535] width 340 height 29
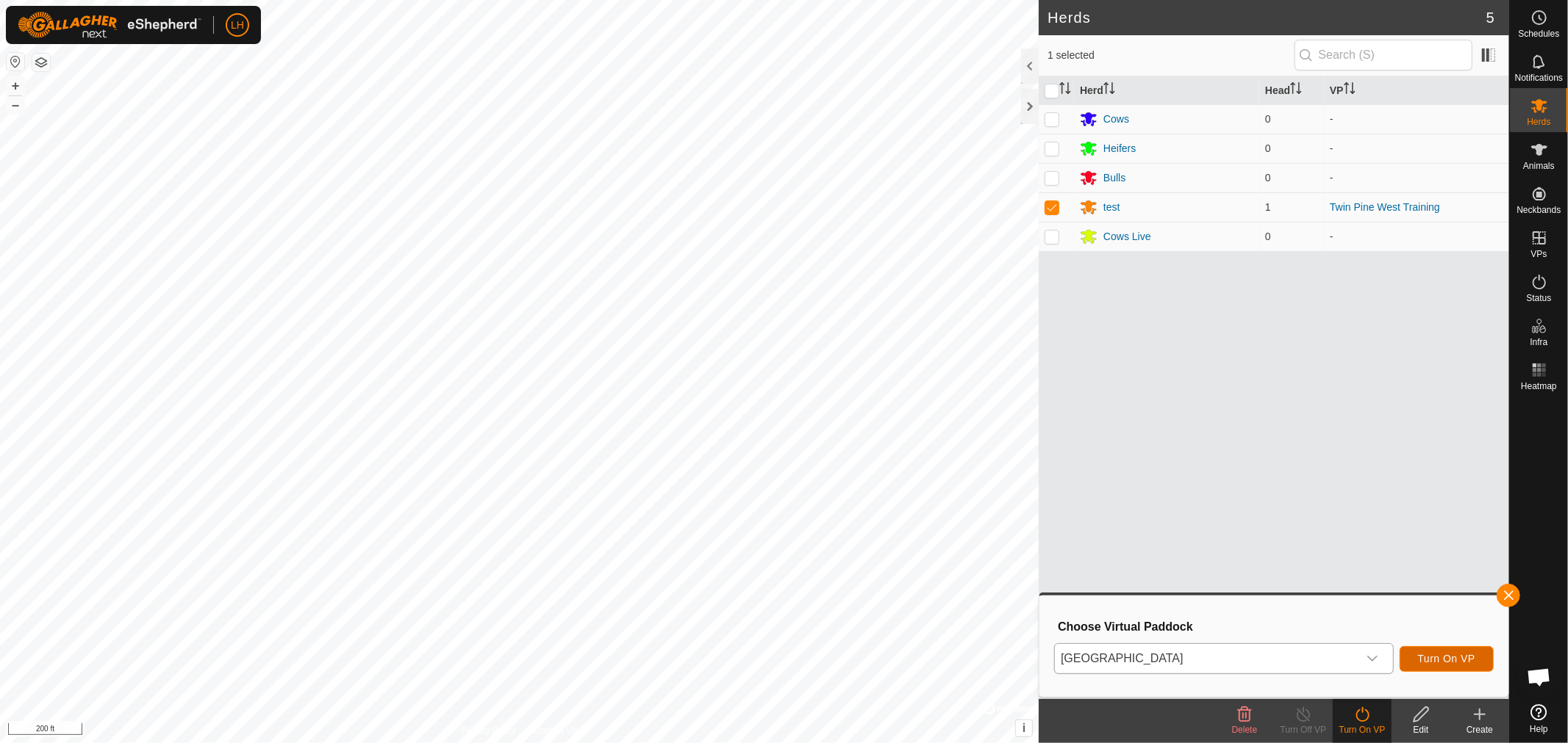
click at [1450, 657] on span "Turn On VP" at bounding box center [1446, 659] width 57 height 12
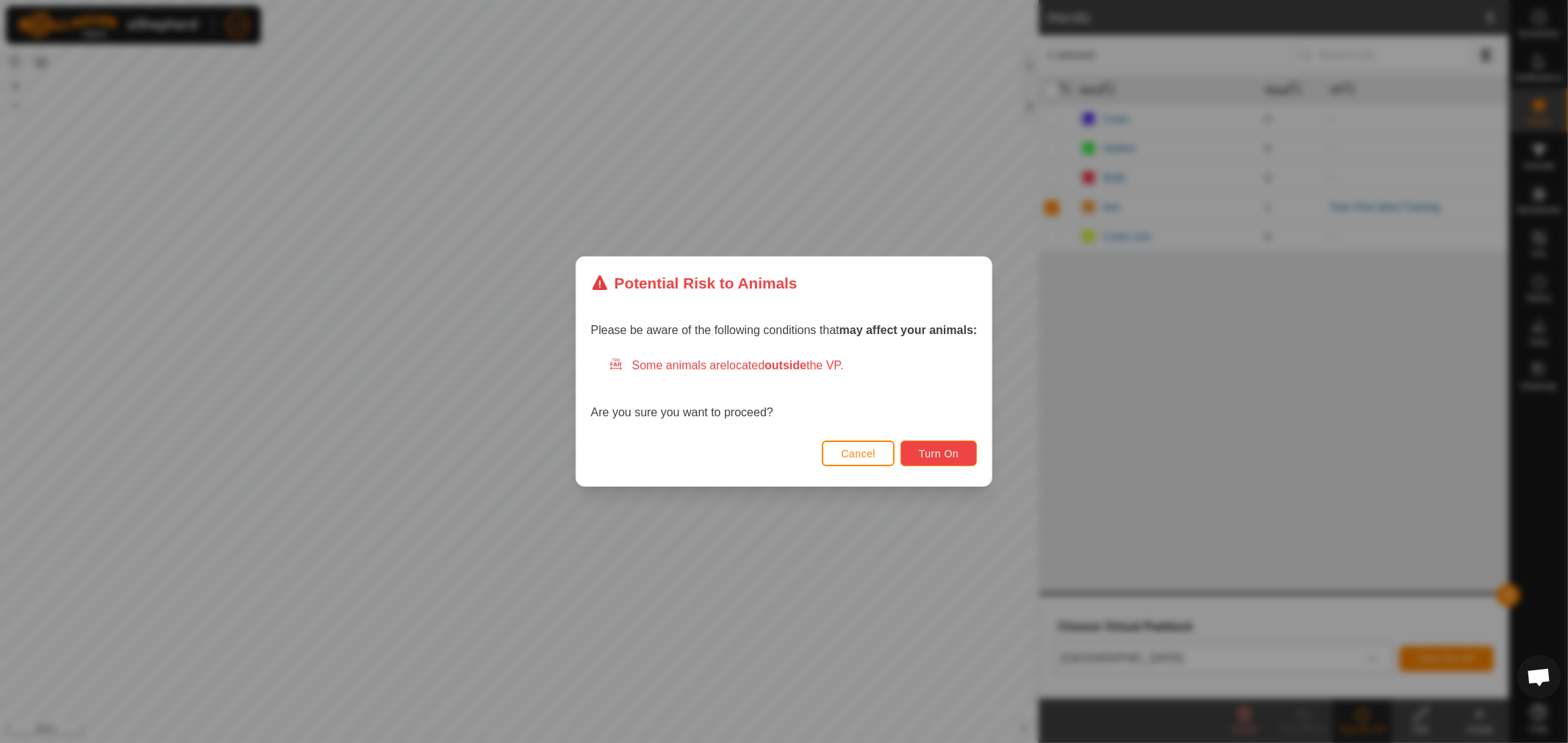
click at [939, 453] on span "Turn On" at bounding box center [939, 454] width 40 height 12
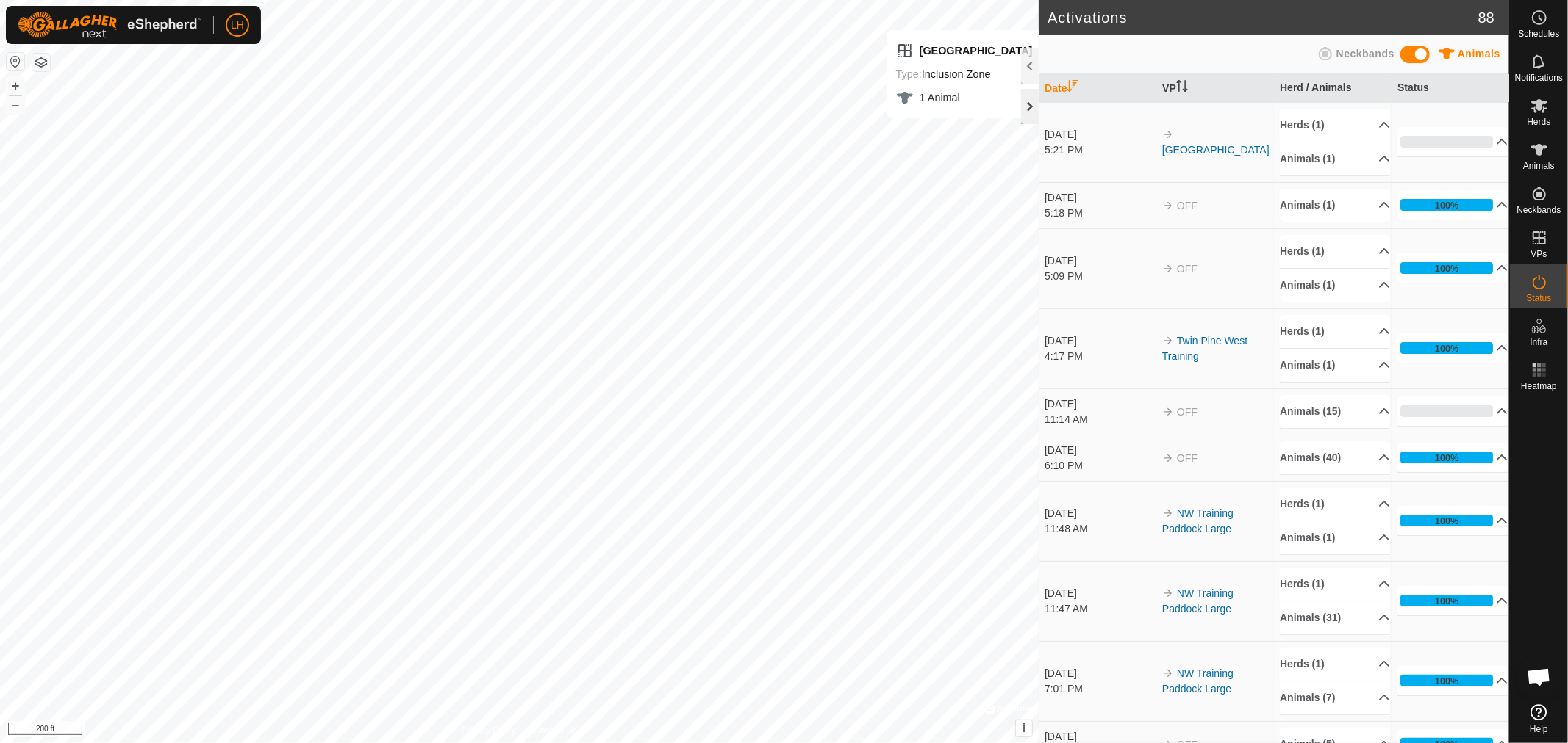
click at [1027, 105] on div at bounding box center [1030, 106] width 17 height 35
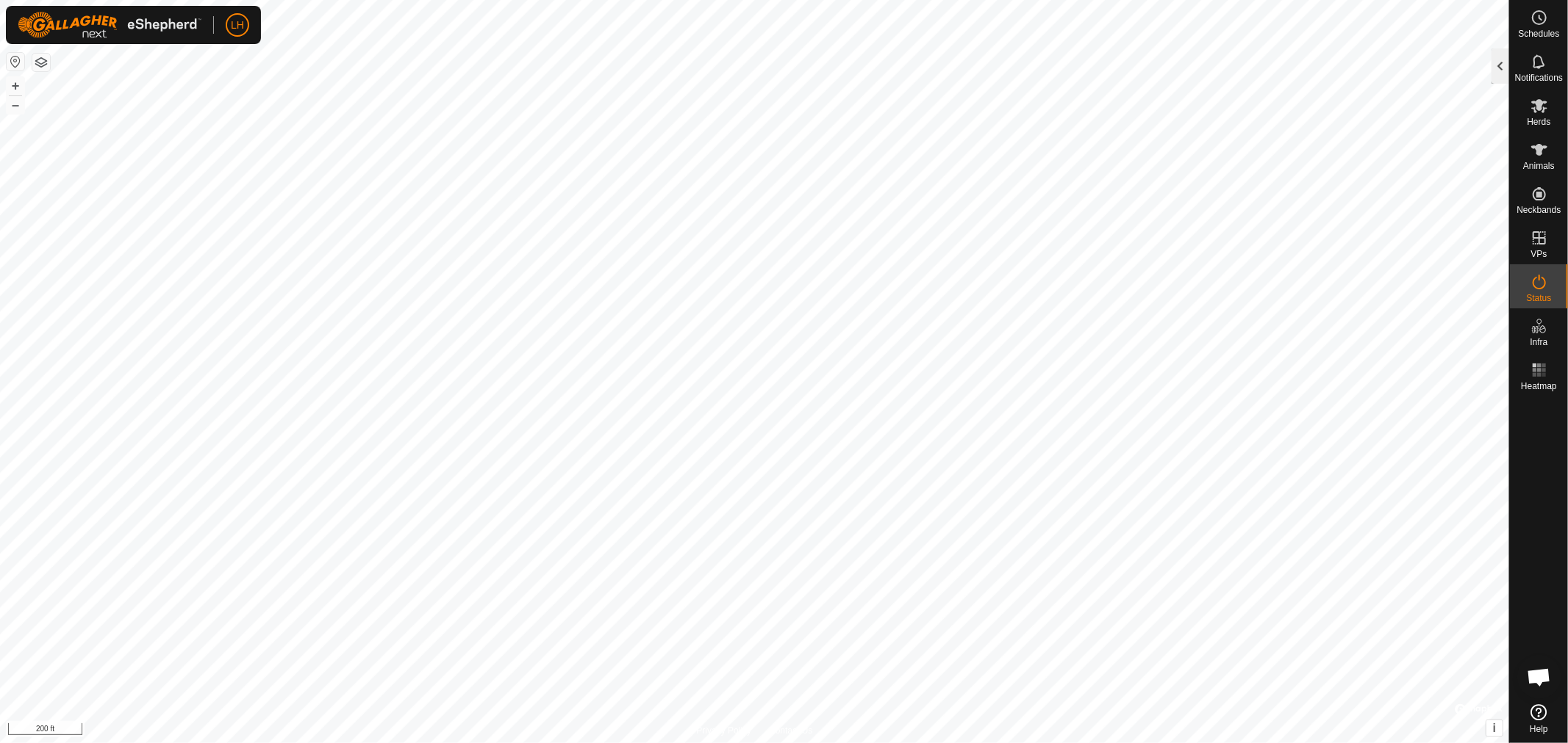
click at [1500, 65] on div at bounding box center [1500, 66] width 17 height 35
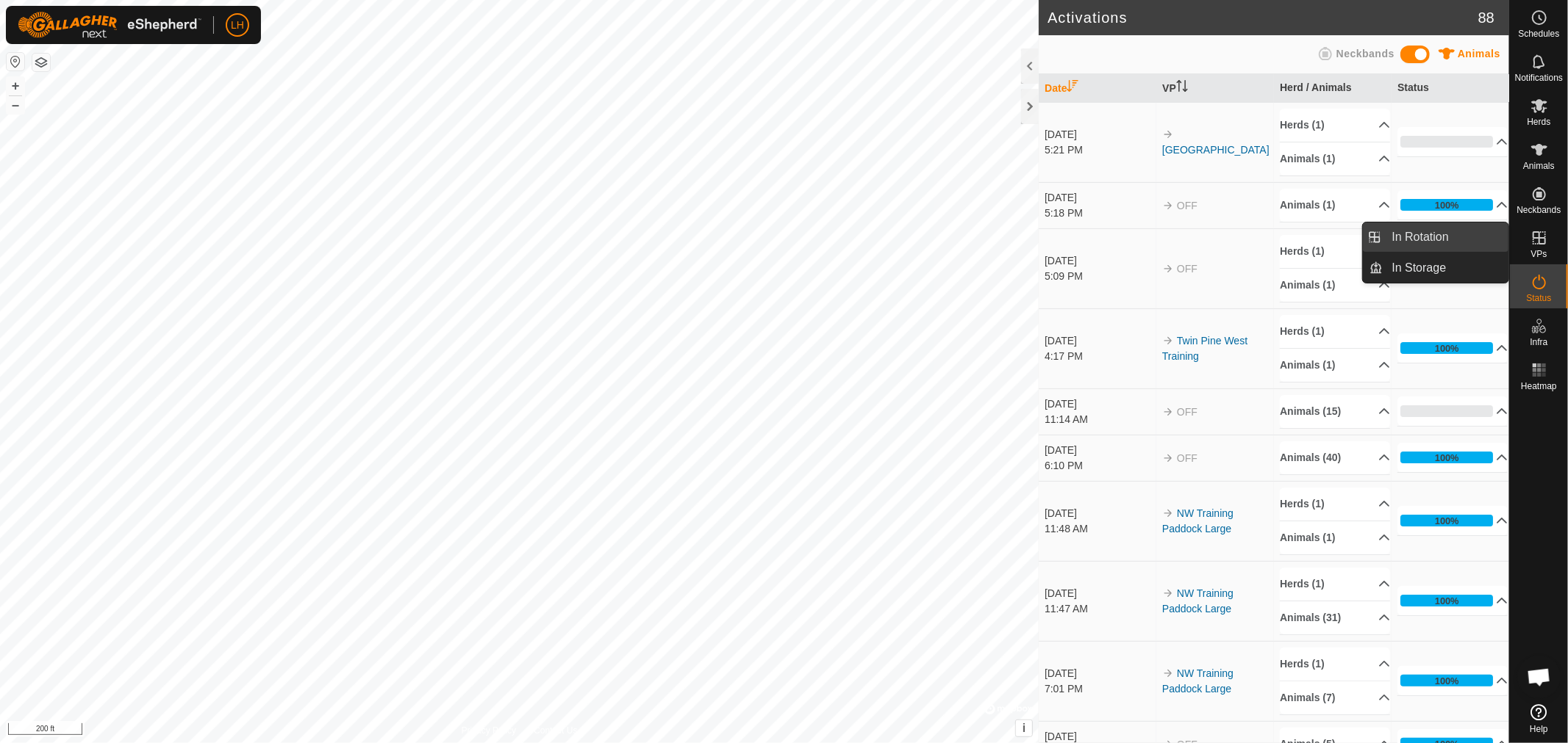
click at [1431, 233] on link "In Rotation" at bounding box center [1445, 237] width 125 height 29
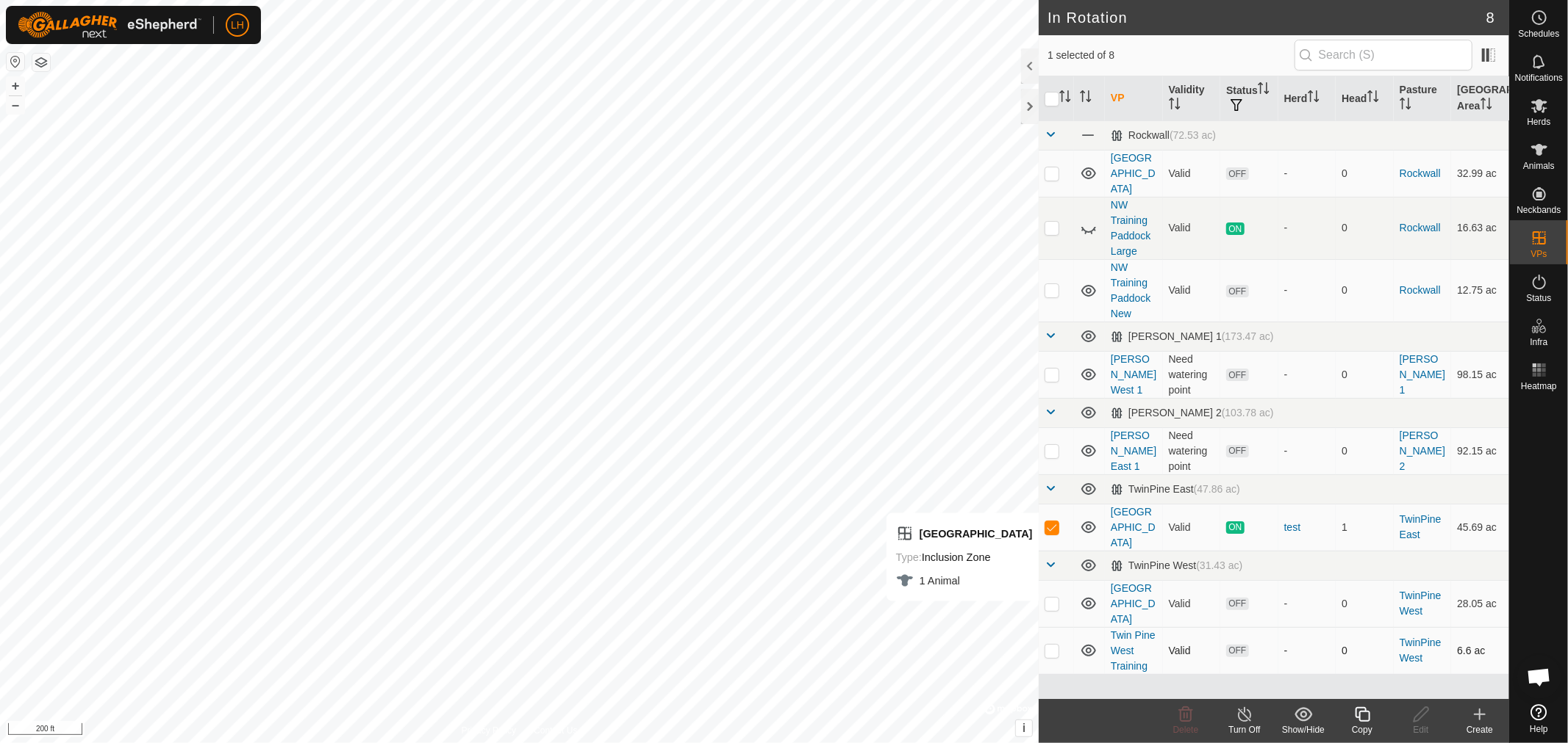
click at [1050, 645] on p-checkbox at bounding box center [1051, 651] width 15 height 12
click at [1121, 627] on td "Twin Pine West Training" at bounding box center [1133, 650] width 58 height 47
click at [1422, 725] on div "Edit" at bounding box center [1421, 730] width 59 height 13
click at [1051, 645] on p-checkbox at bounding box center [1051, 651] width 15 height 12
checkbox input "false"
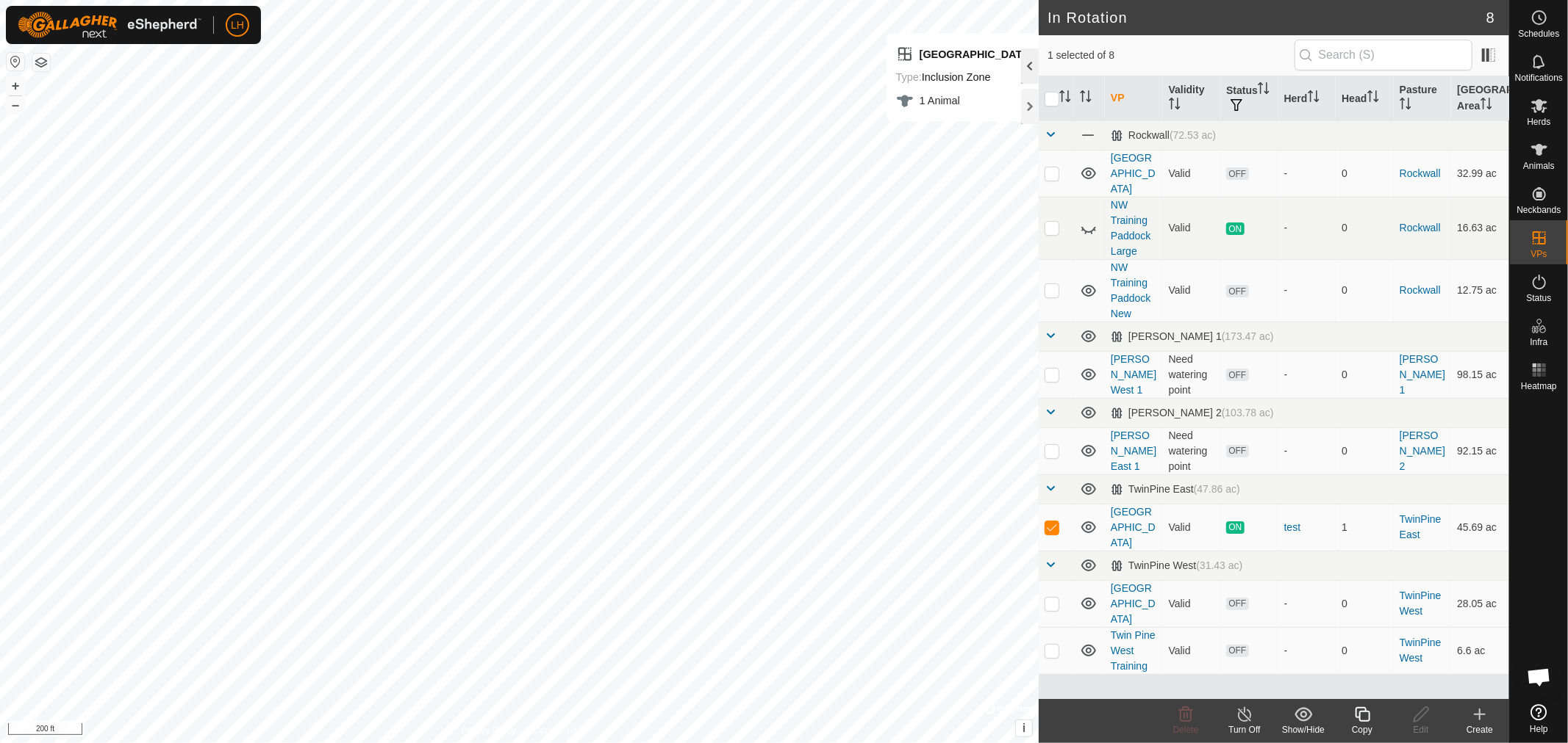
click at [1023, 56] on div at bounding box center [1030, 66] width 17 height 35
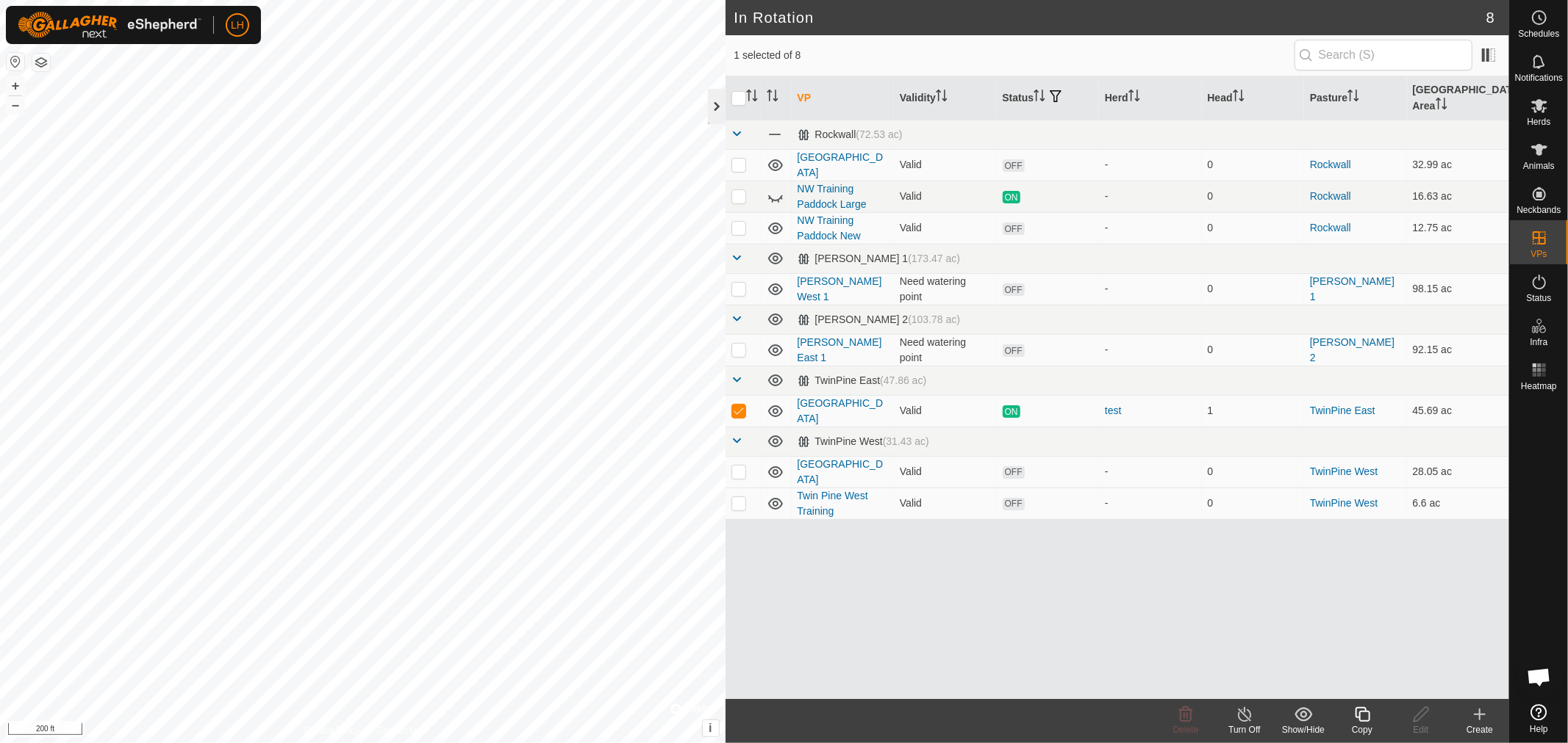
click at [713, 106] on div at bounding box center [717, 106] width 17 height 35
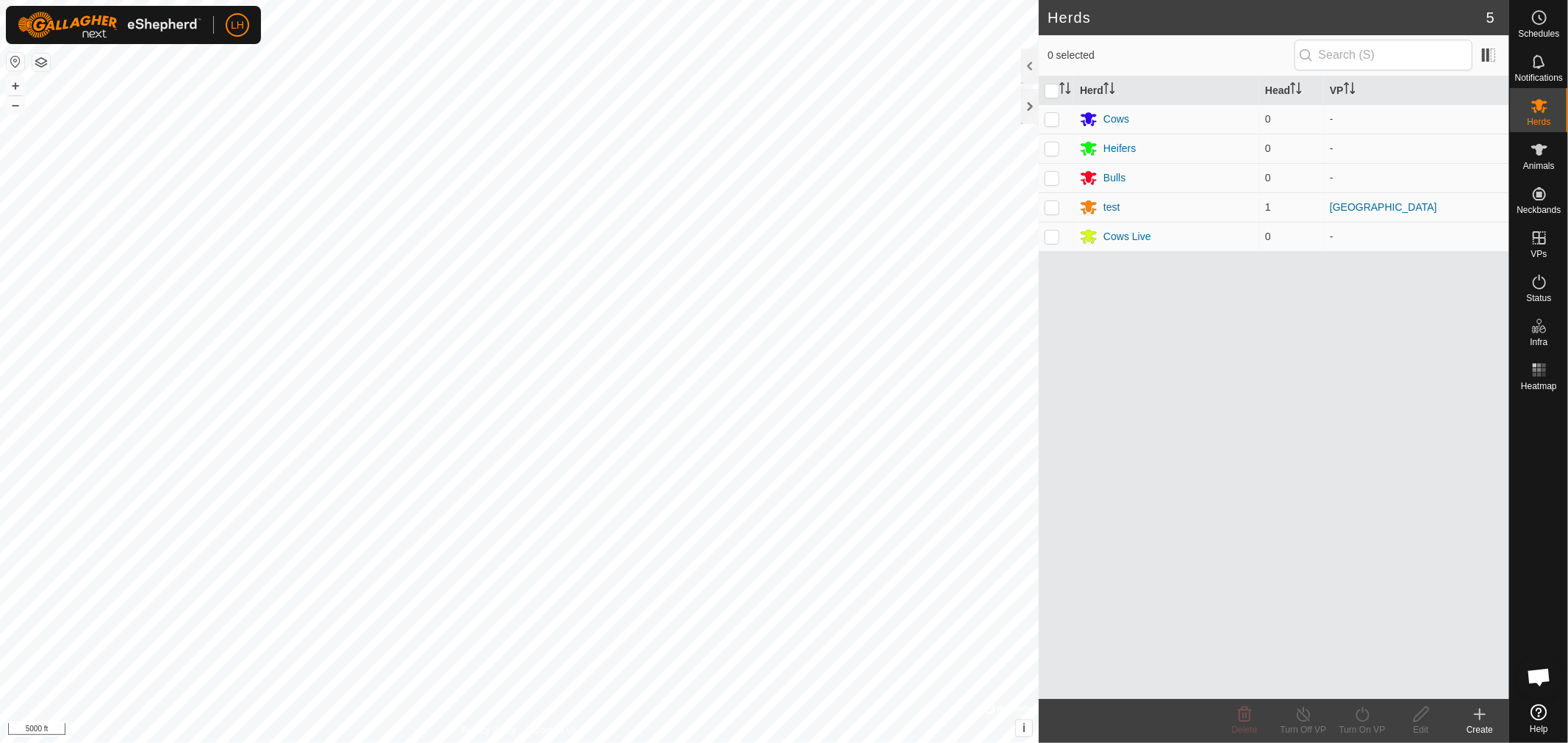
scroll to position [10759, 0]
click at [1027, 100] on div at bounding box center [1030, 106] width 17 height 35
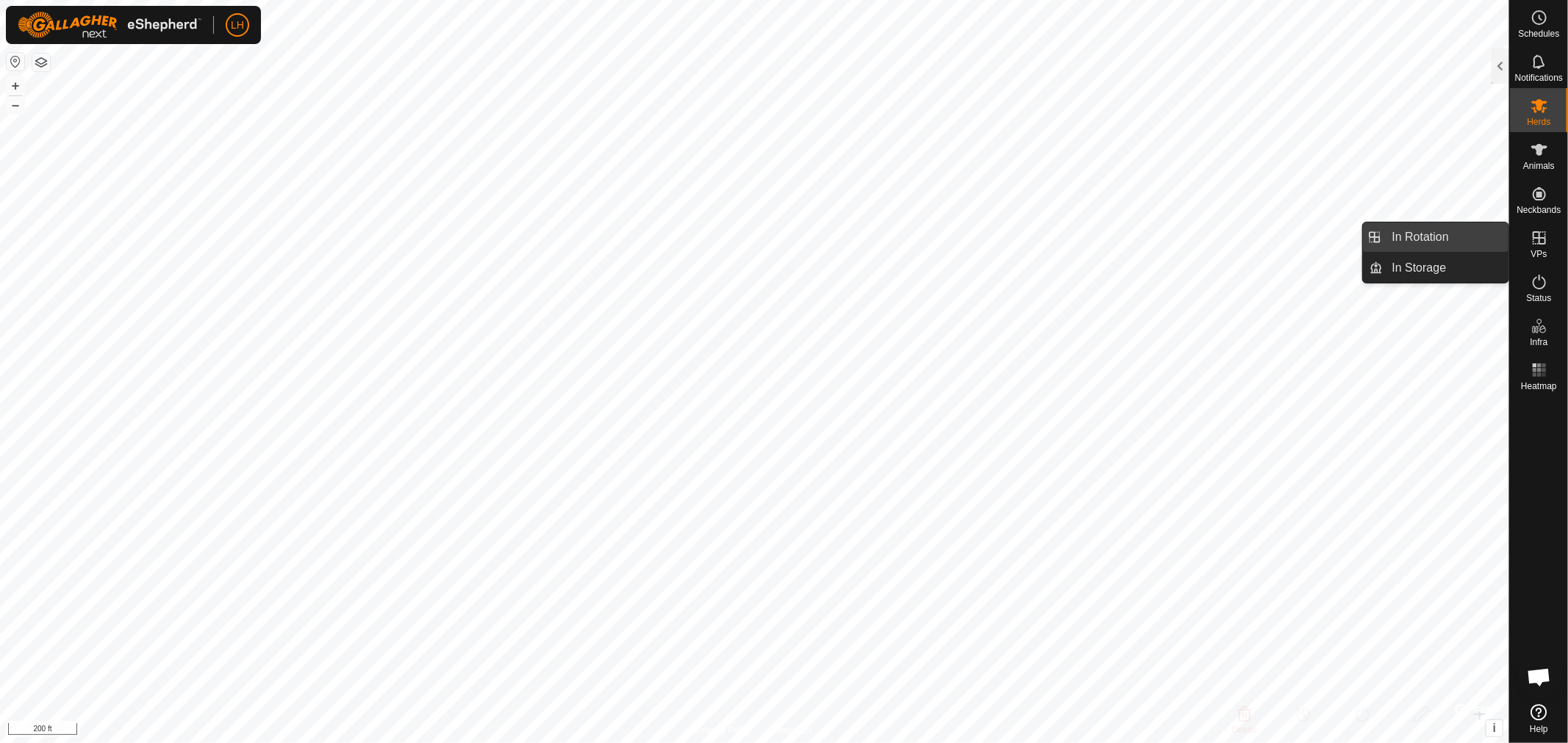
click at [1435, 234] on link "In Rotation" at bounding box center [1445, 237] width 125 height 29
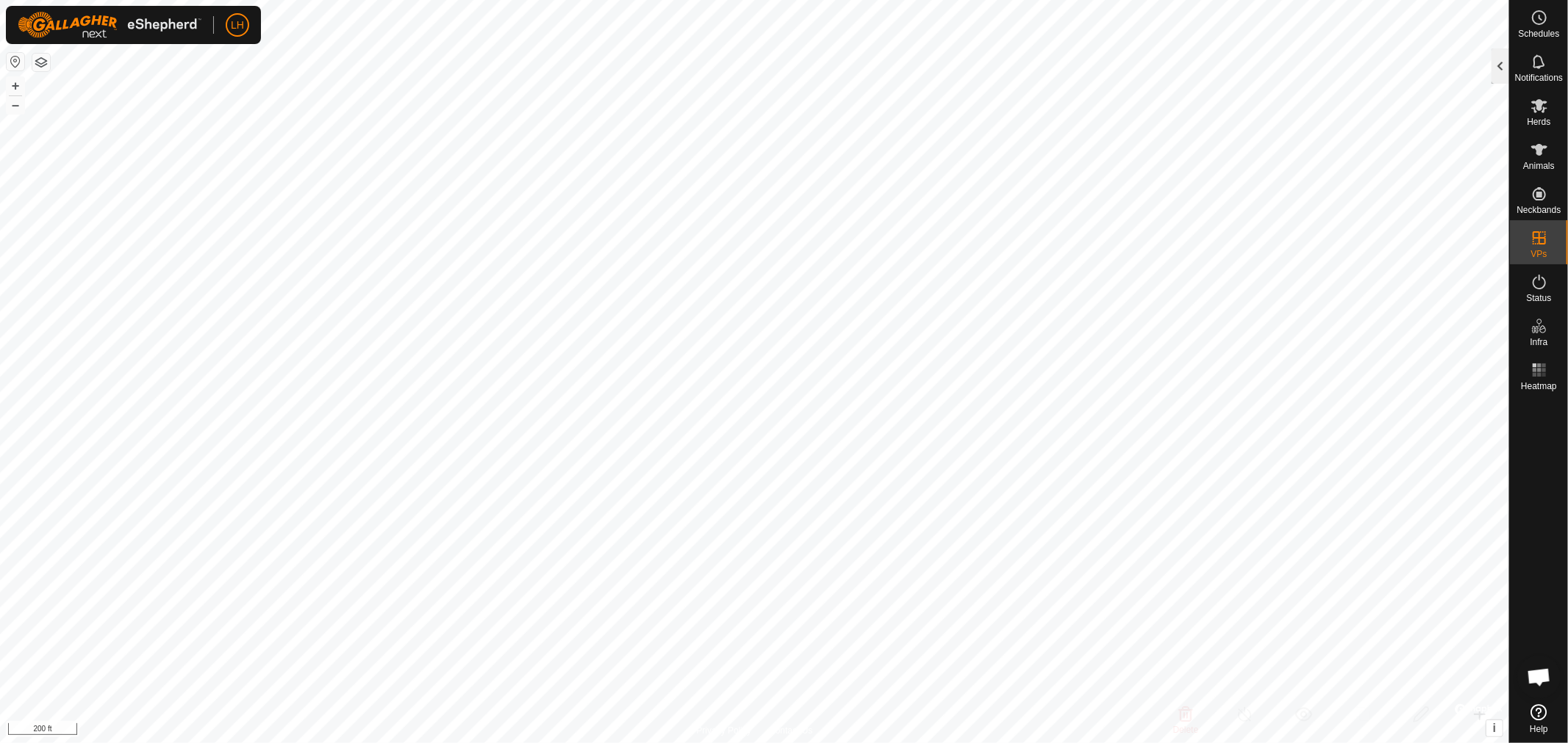
click at [1501, 59] on div at bounding box center [1500, 66] width 17 height 35
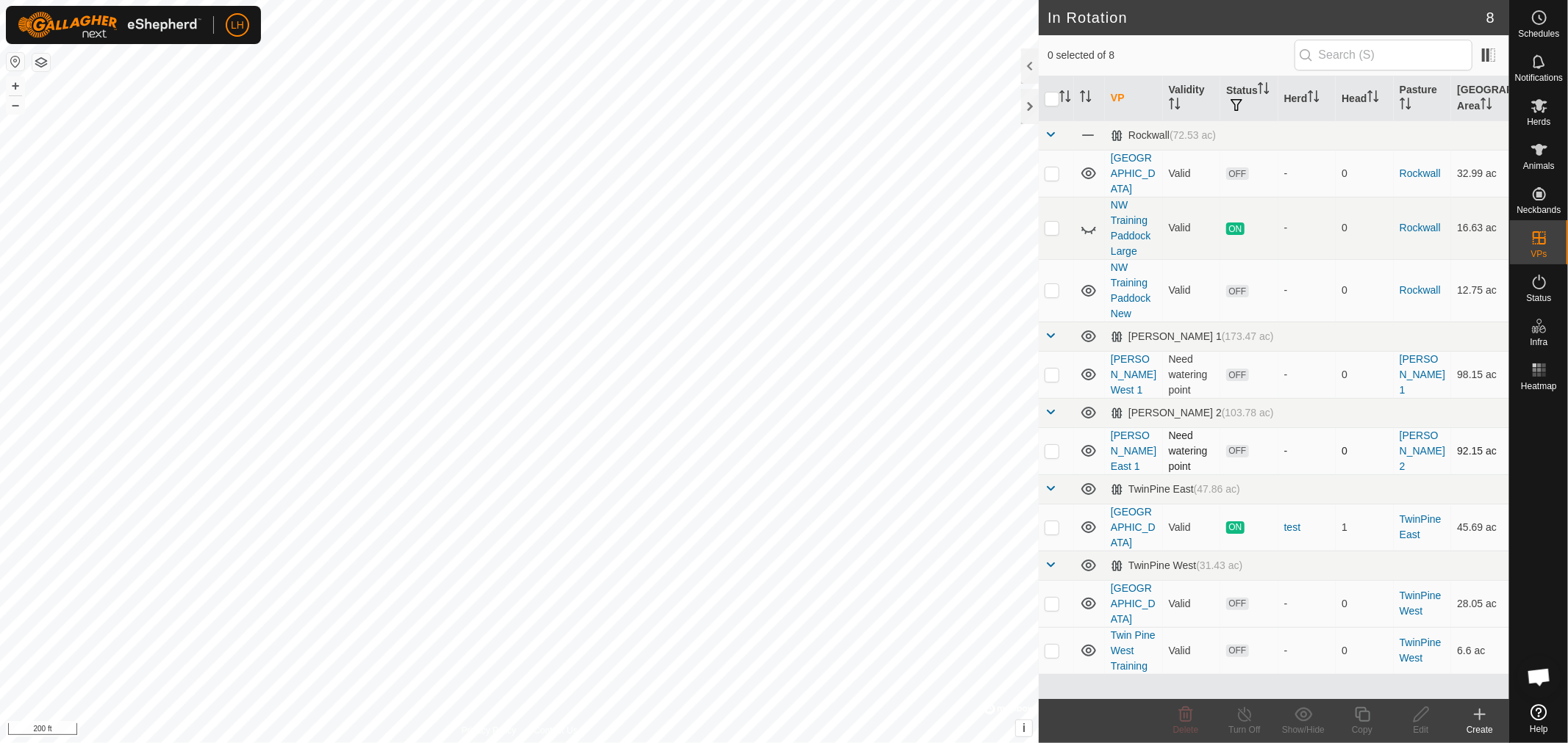
click at [1054, 445] on p-checkbox at bounding box center [1051, 452] width 15 height 12
checkbox input "false"
click at [1047, 645] on p-checkbox at bounding box center [1051, 651] width 15 height 12
checkbox input "true"
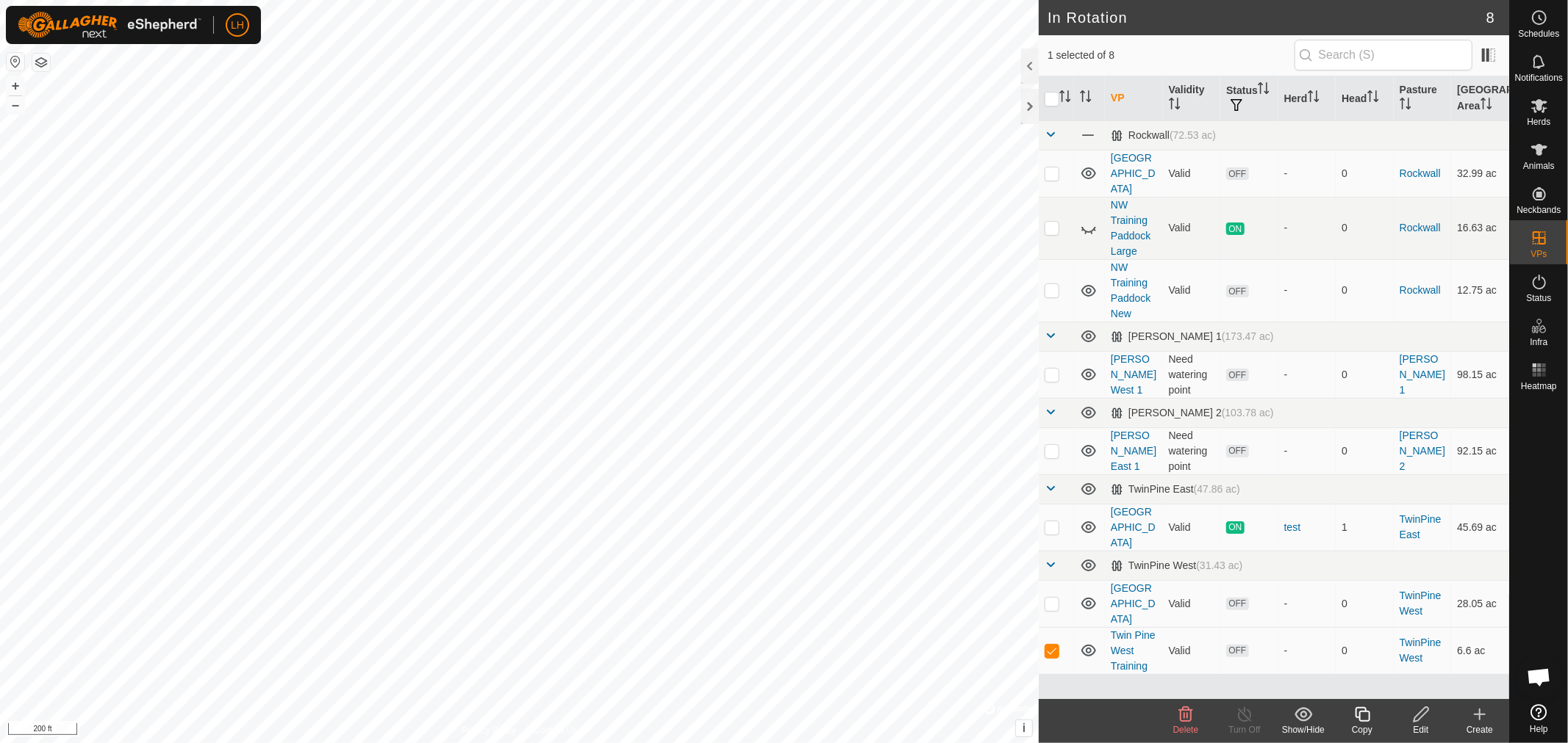
click at [1415, 719] on icon at bounding box center [1420, 714] width 18 height 17
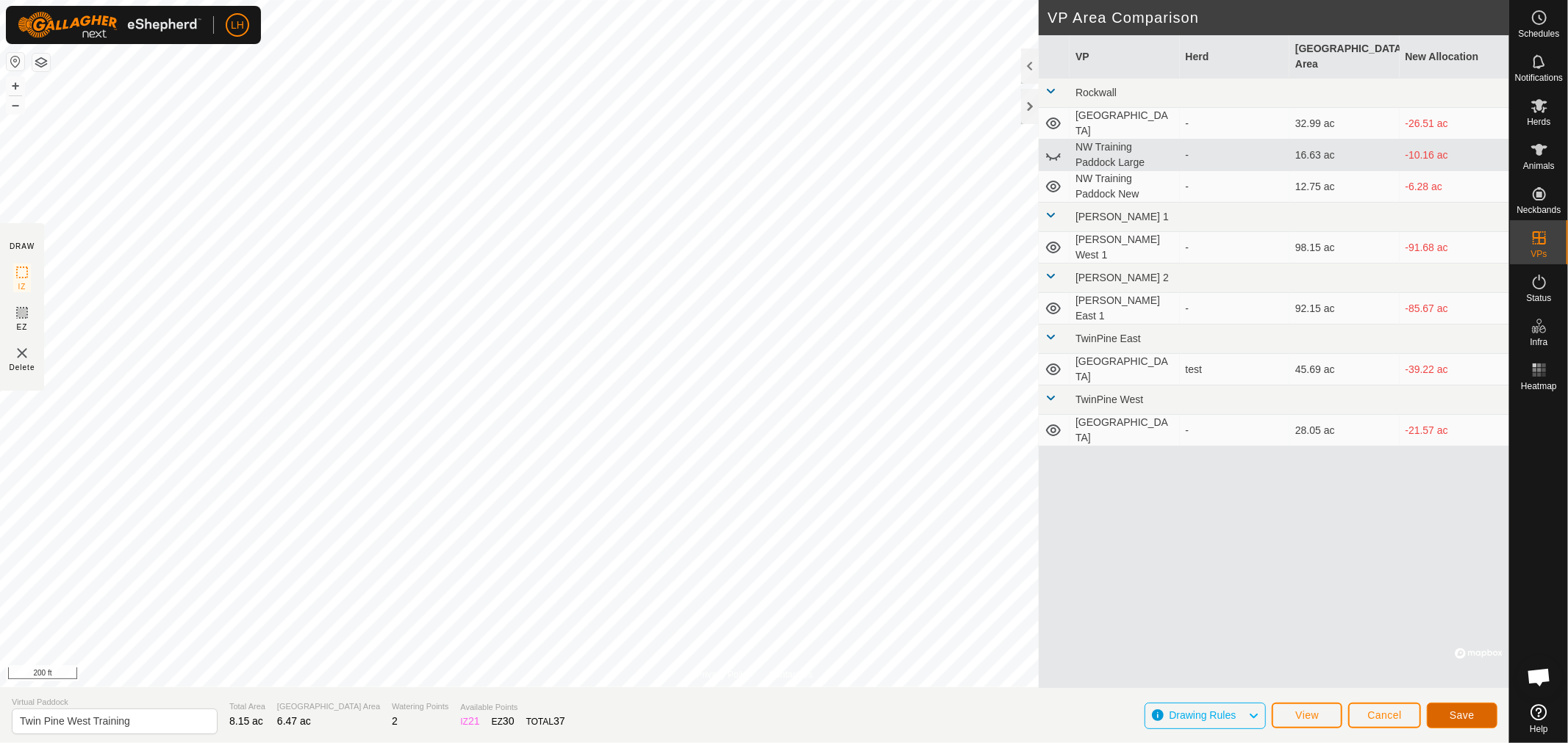
click at [1463, 717] on span "Save" at bounding box center [1462, 715] width 25 height 12
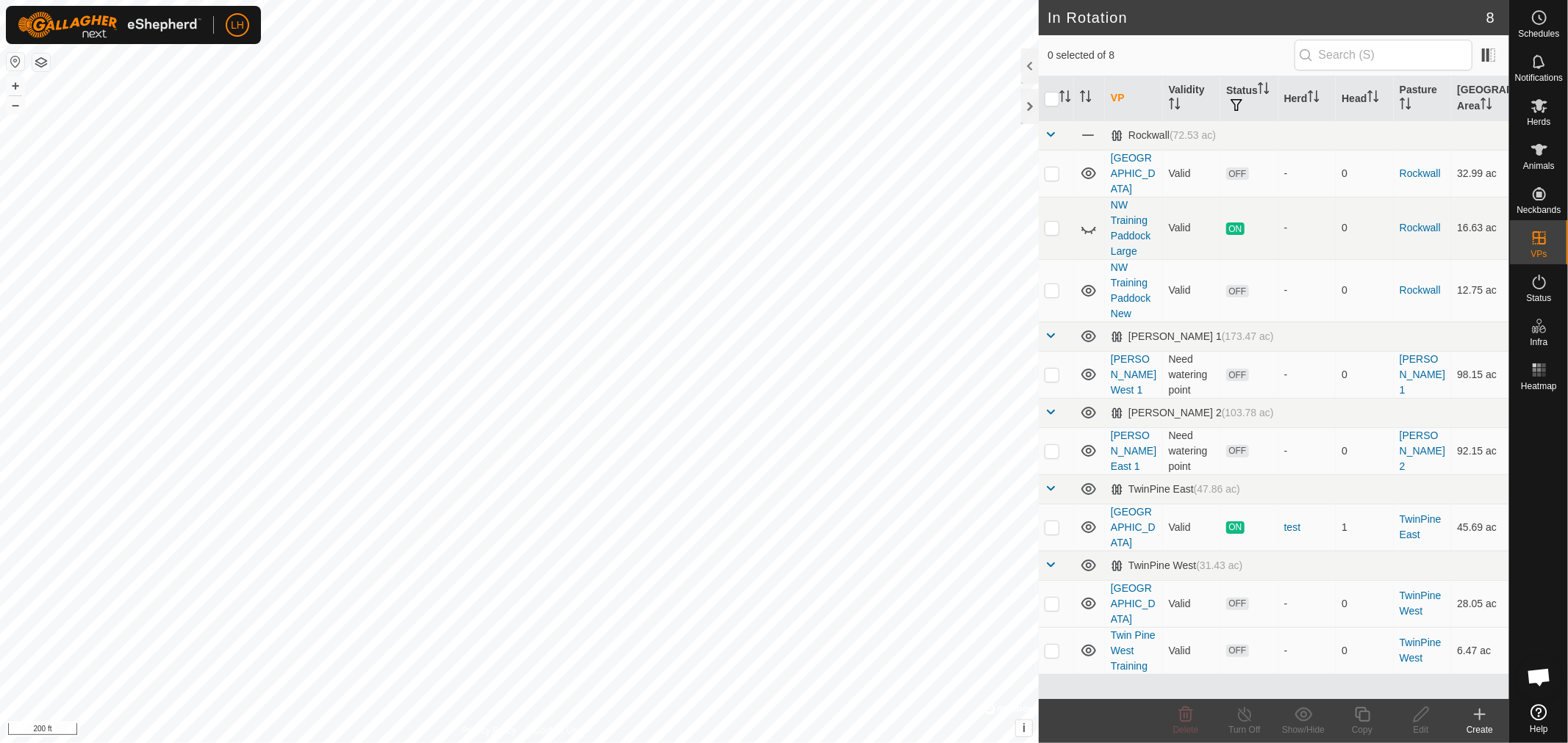
checkbox input "true"
click at [1419, 724] on div "Edit" at bounding box center [1421, 730] width 59 height 13
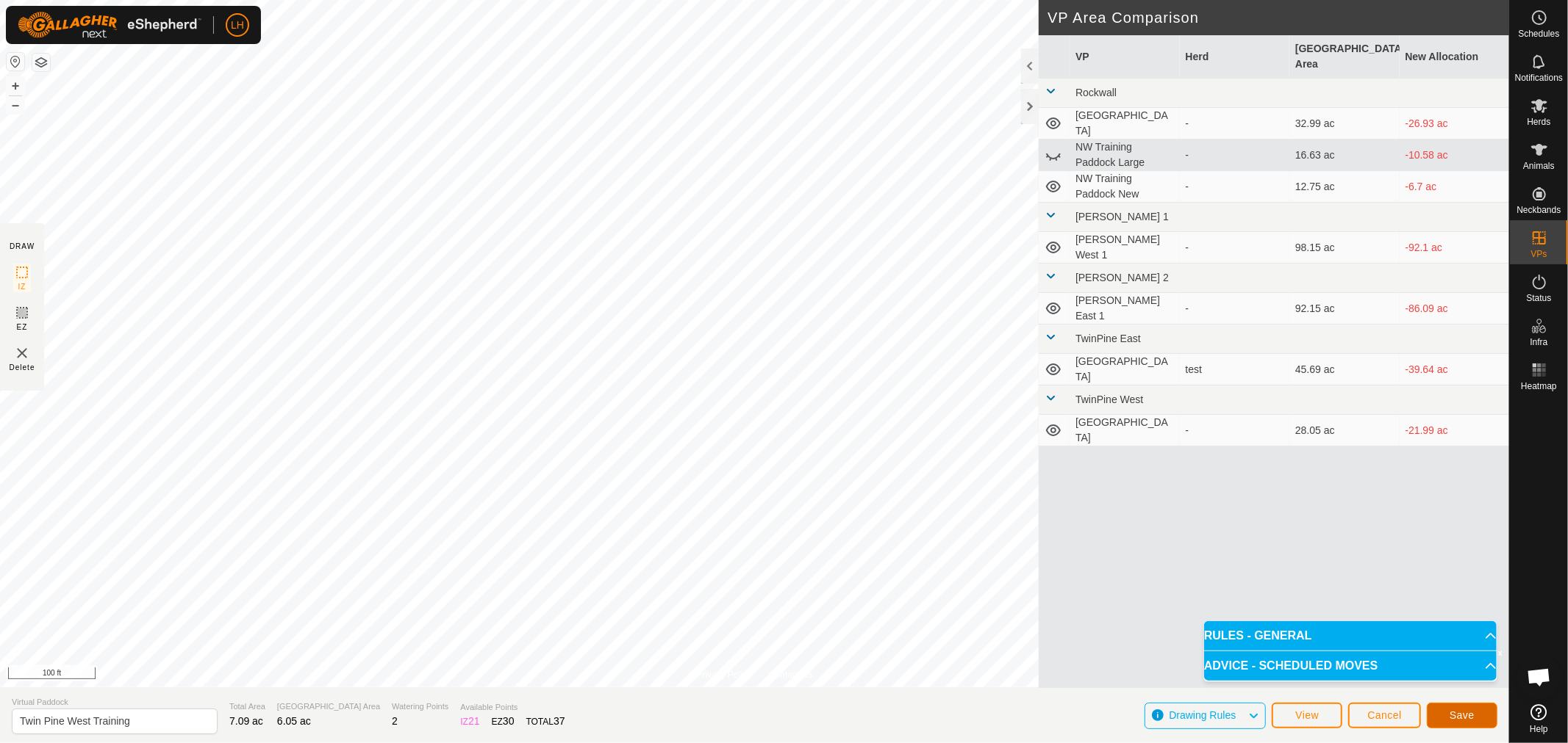
click at [1475, 714] on button "Save" at bounding box center [1462, 716] width 71 height 26
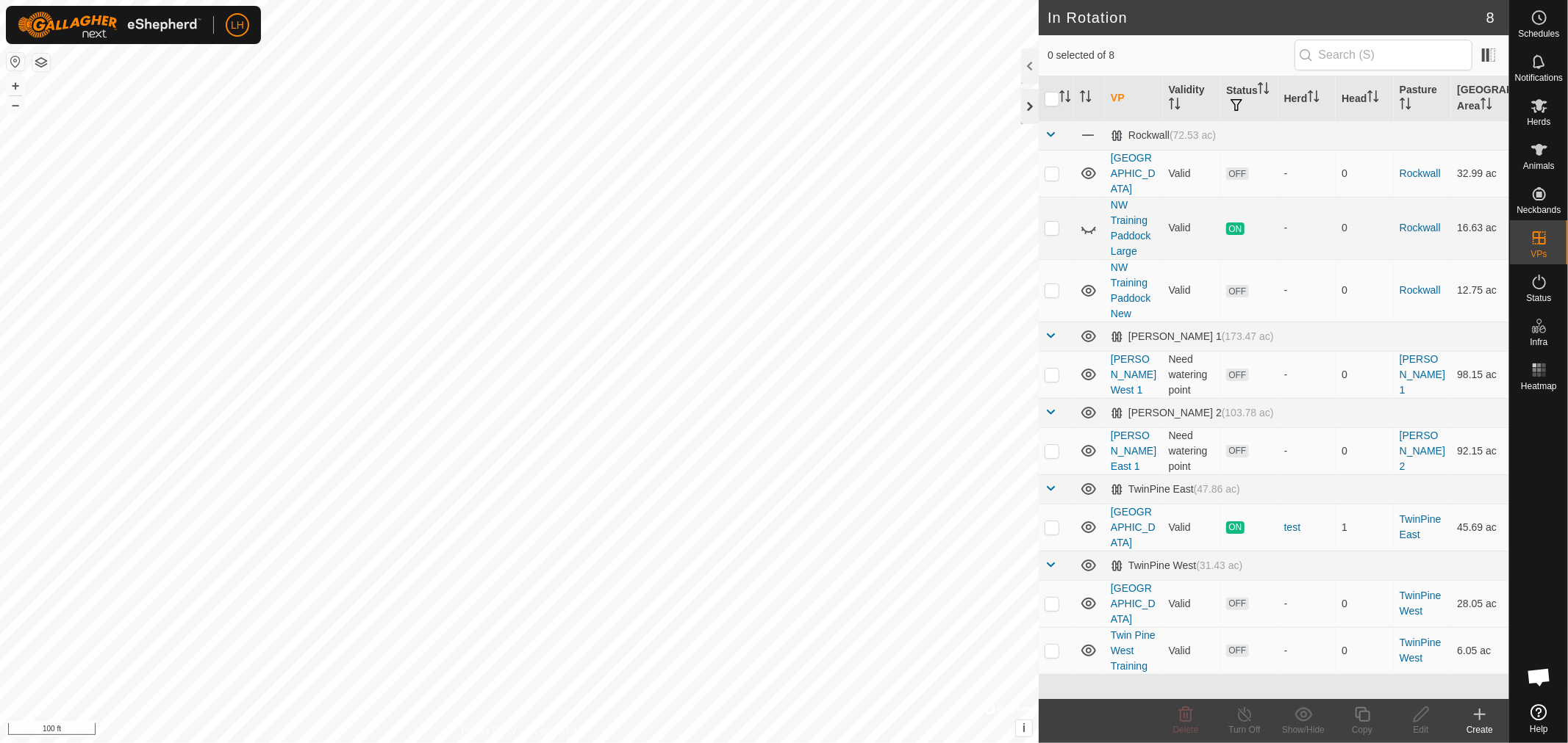
click at [1026, 99] on div at bounding box center [1030, 106] width 17 height 35
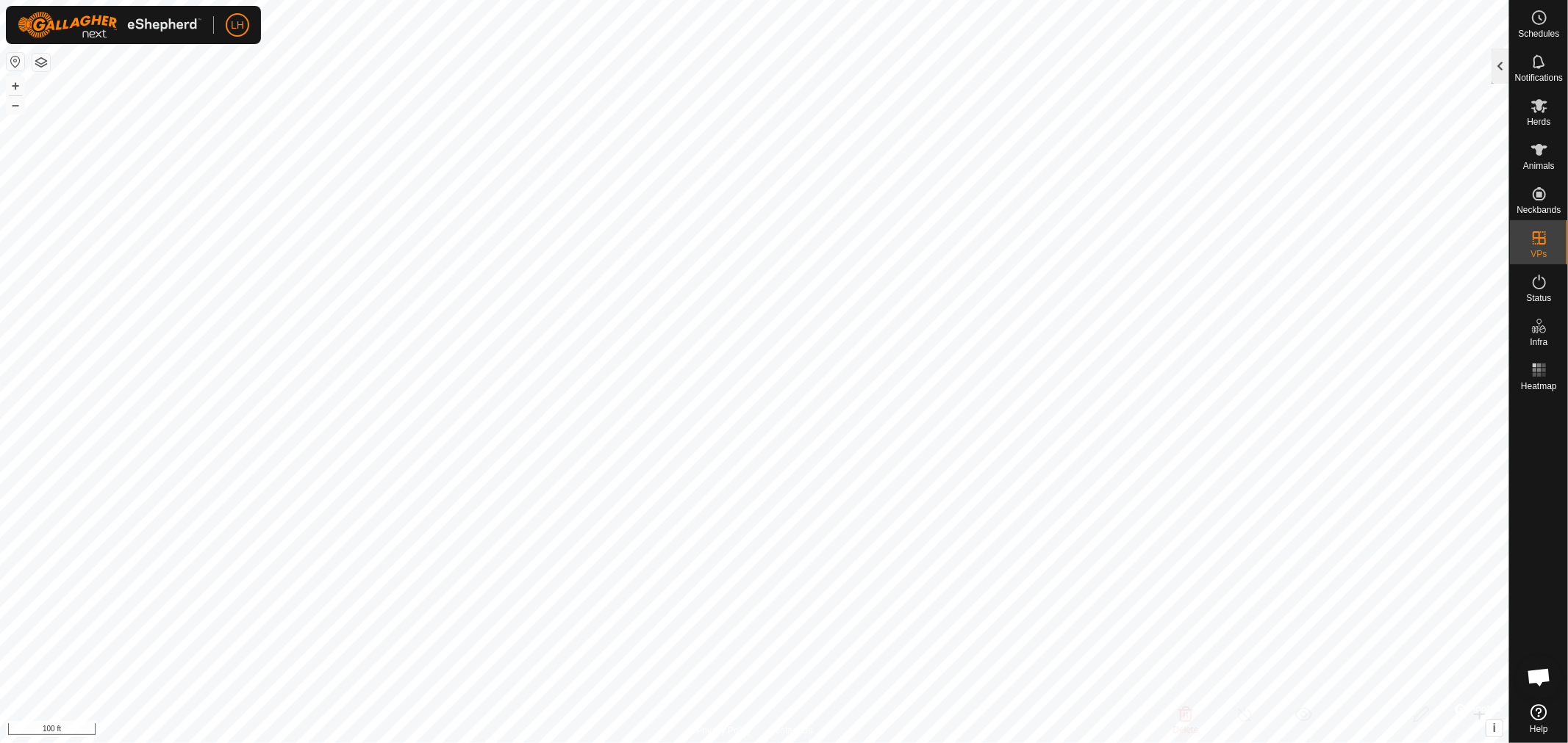
click at [1494, 70] on div at bounding box center [1500, 66] width 17 height 35
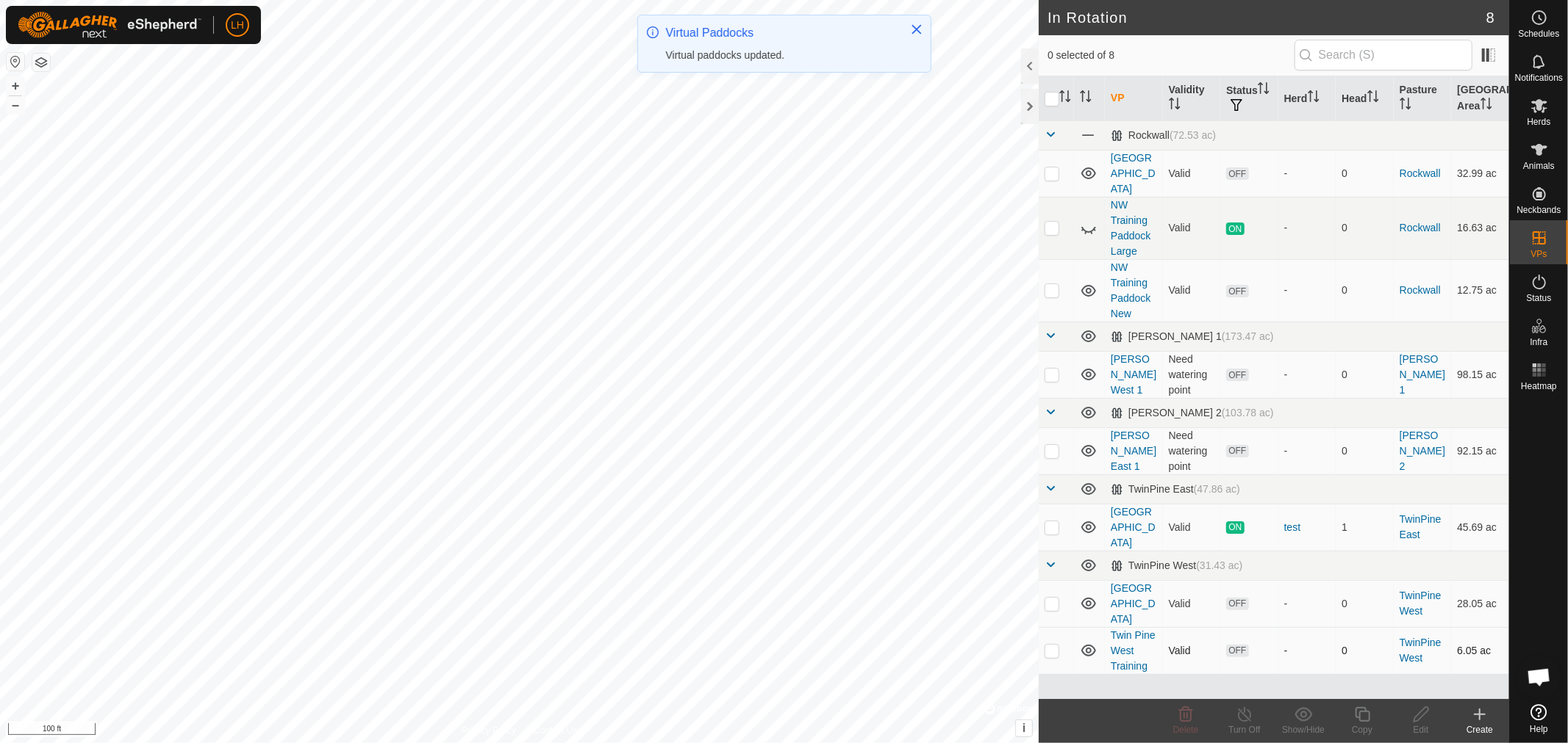
click at [1051, 645] on p-checkbox at bounding box center [1051, 651] width 15 height 12
checkbox input "true"
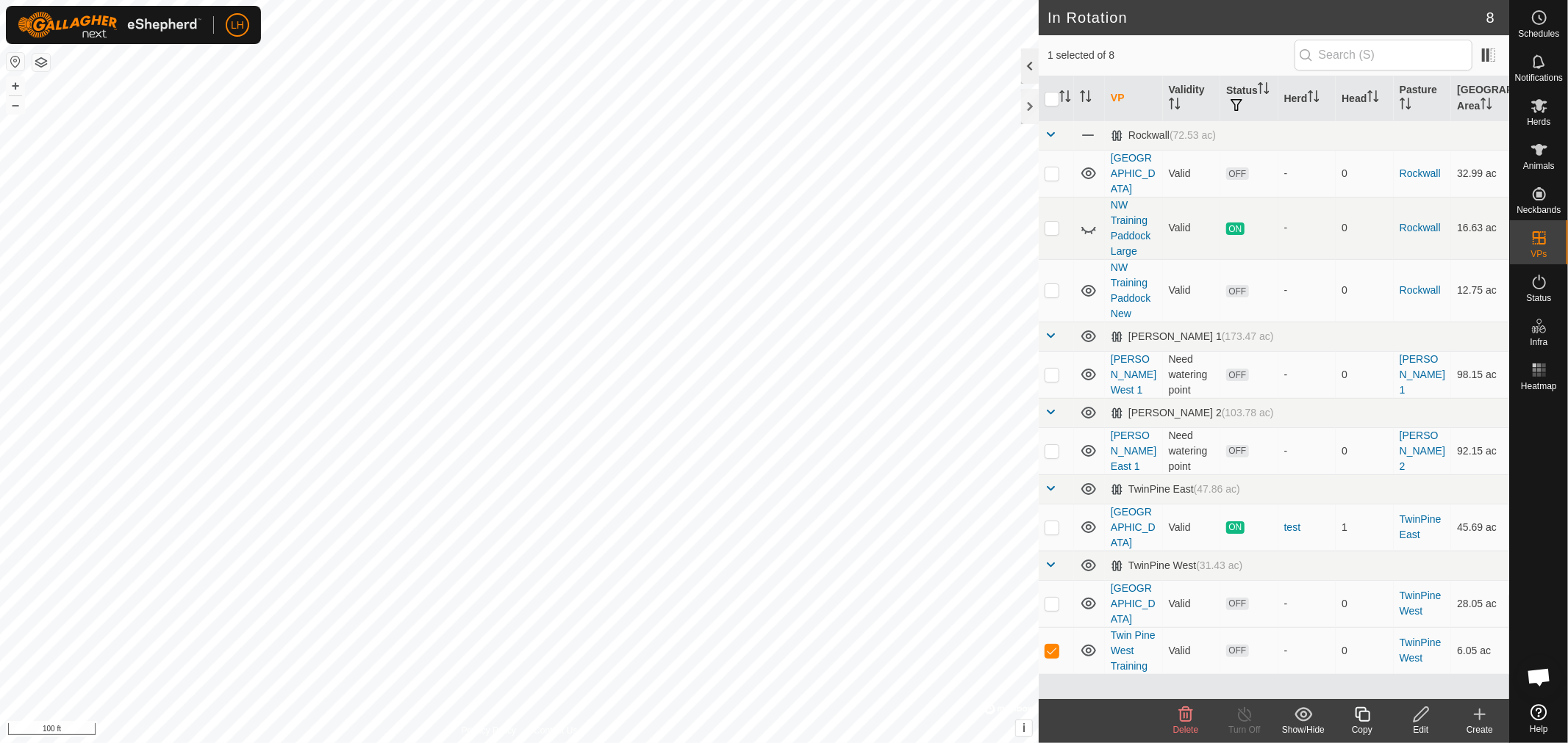
click at [1025, 67] on div at bounding box center [1030, 66] width 17 height 35
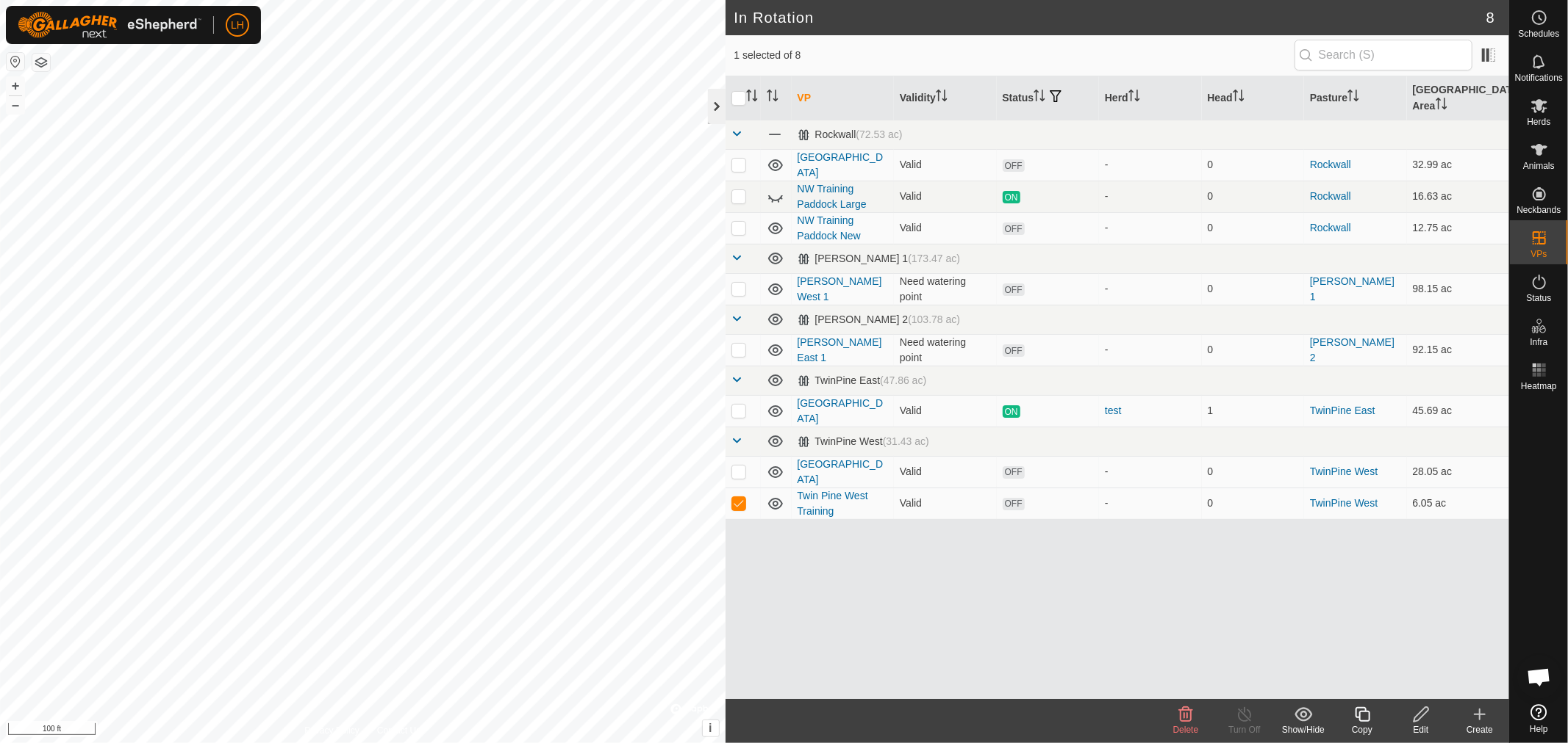
click at [710, 101] on div at bounding box center [717, 106] width 17 height 35
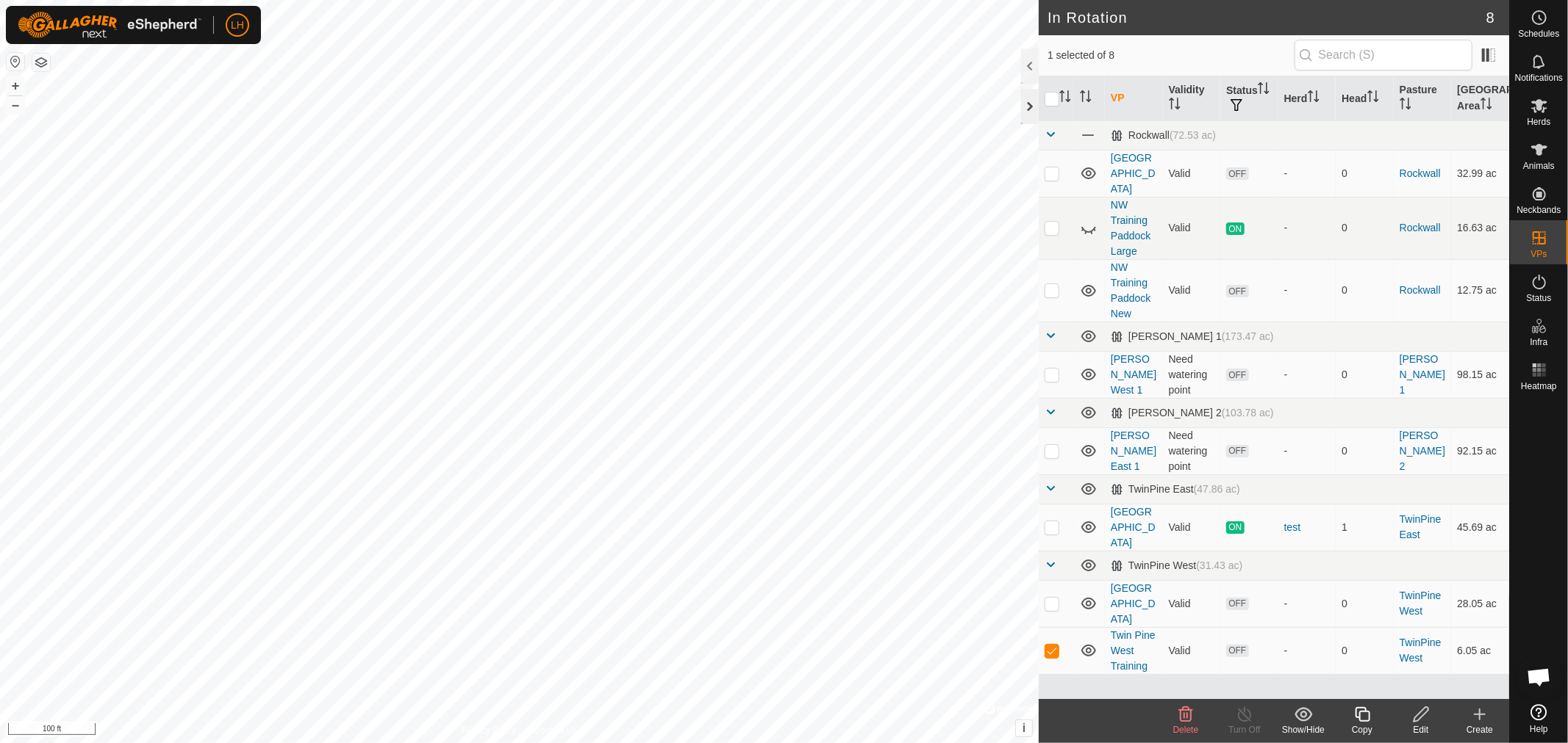
click at [1022, 101] on div at bounding box center [1030, 106] width 17 height 35
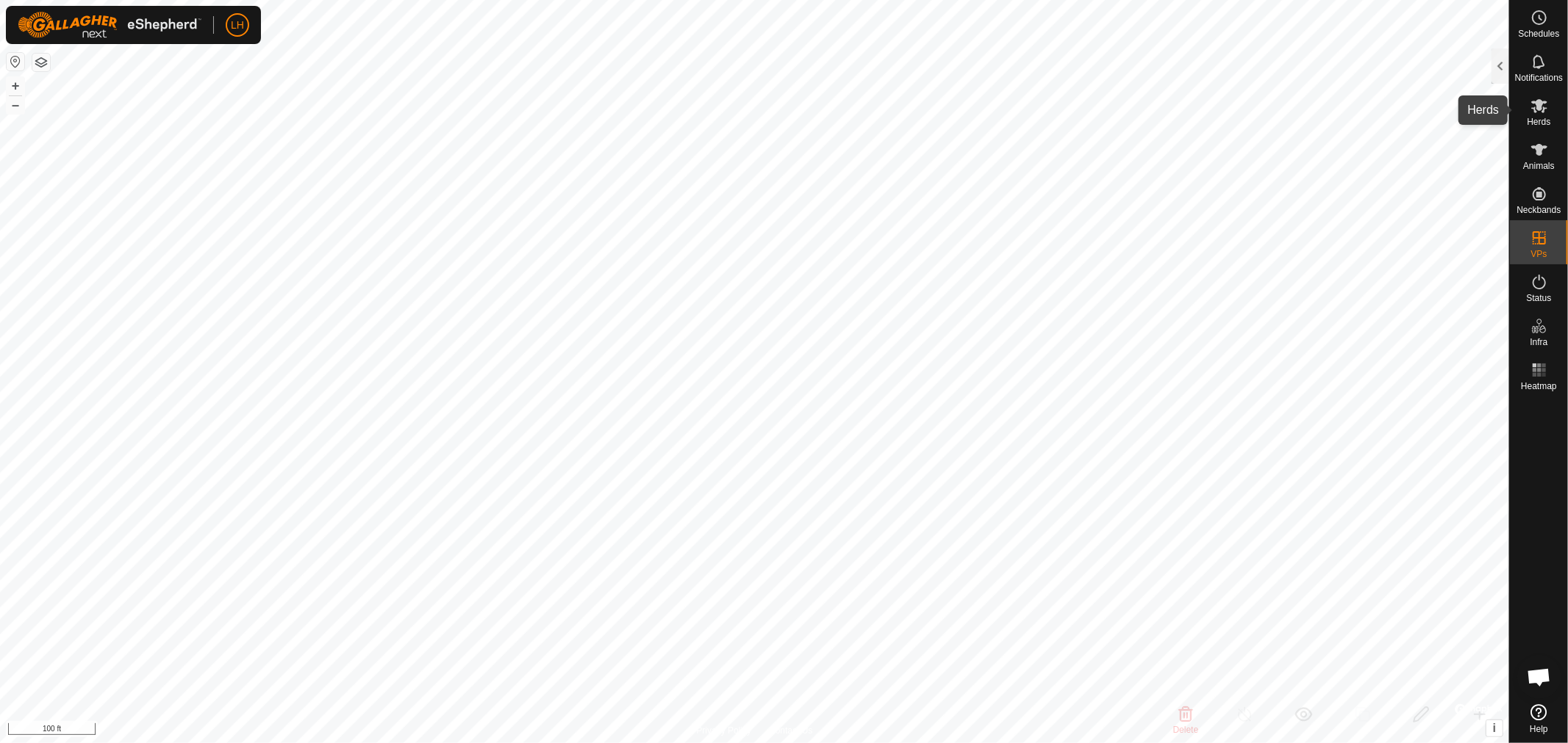
click at [1533, 107] on icon at bounding box center [1539, 106] width 16 height 14
click at [1507, 69] on div at bounding box center [1500, 66] width 17 height 35
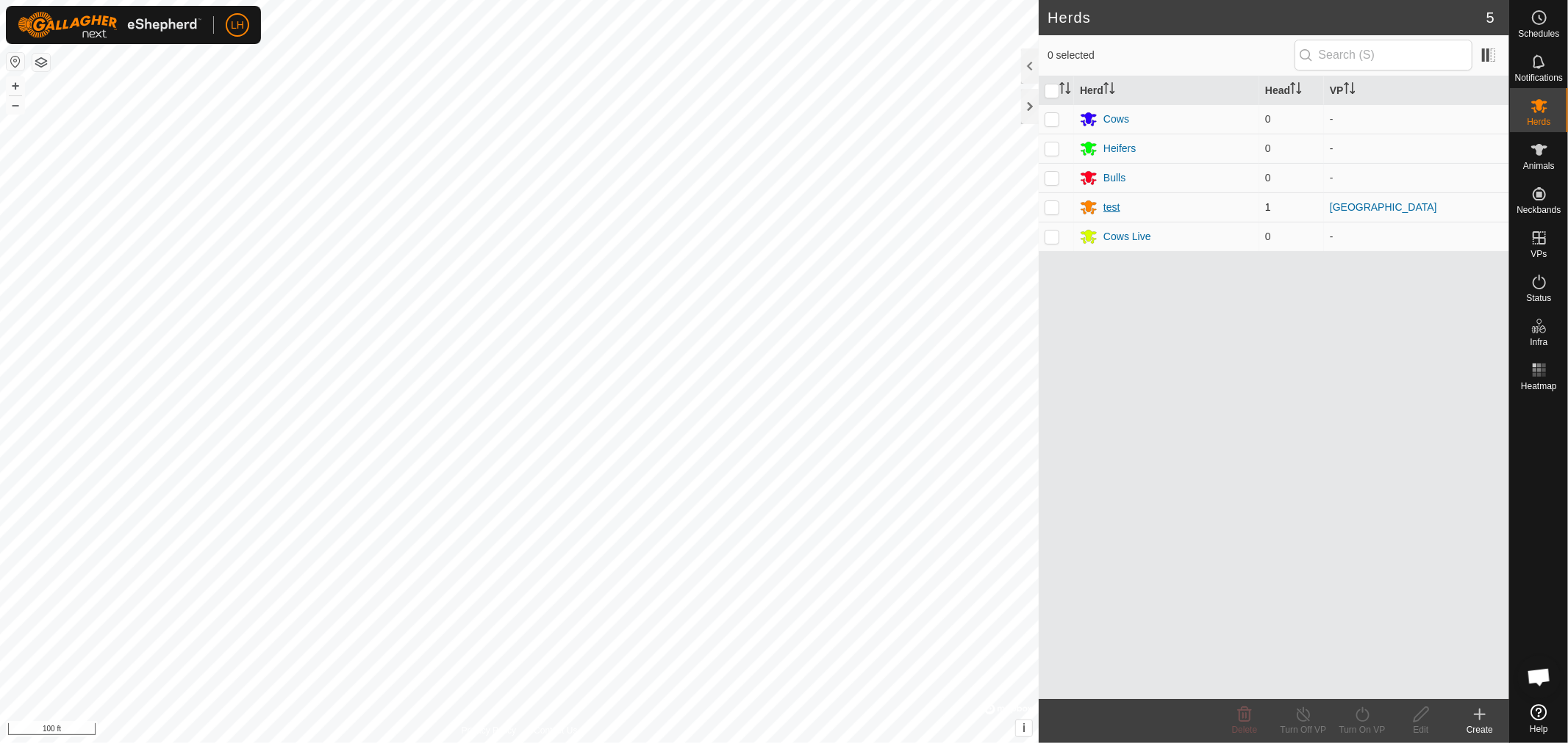
click at [1110, 210] on div "test" at bounding box center [1112, 208] width 17 height 16
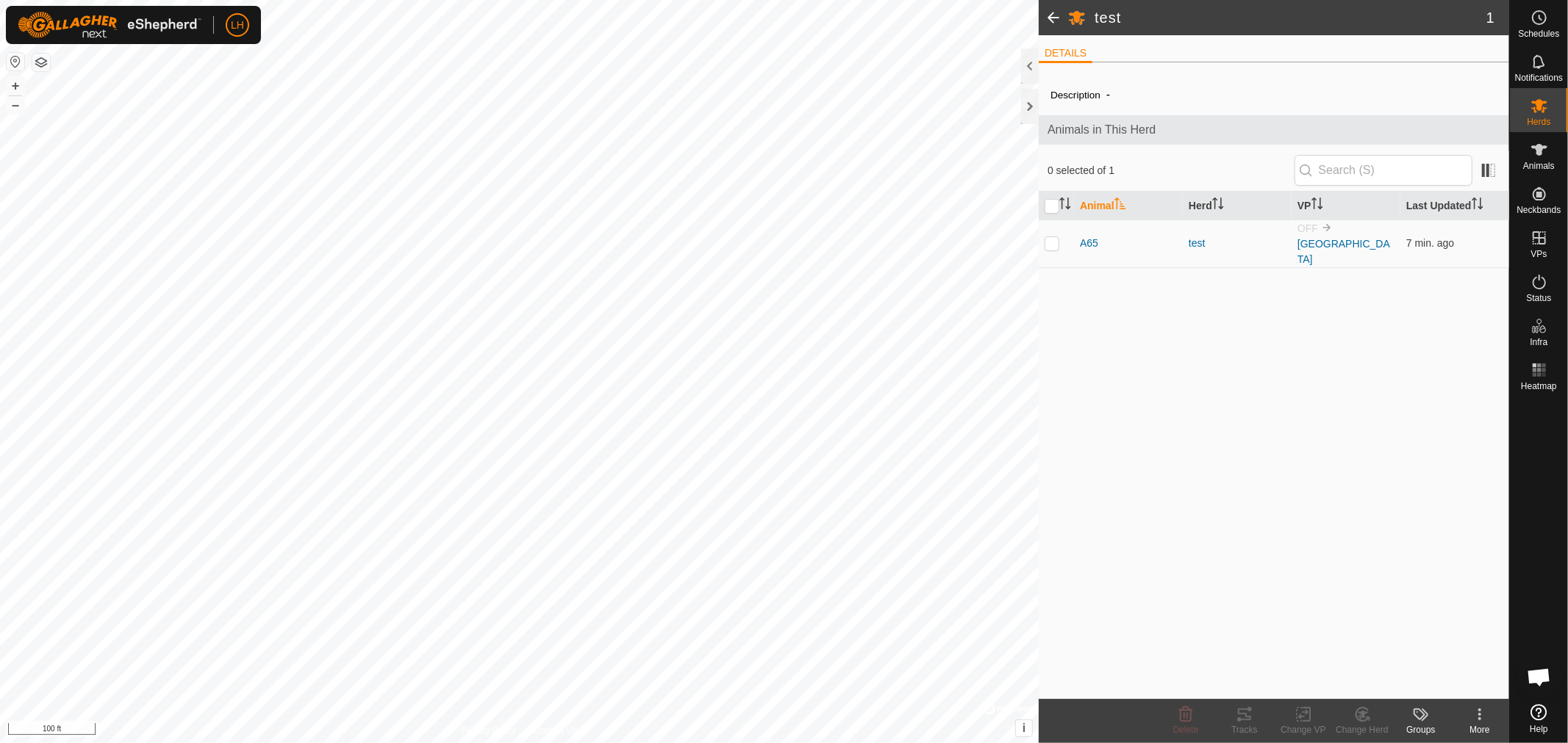
click at [1097, 10] on h2 "test" at bounding box center [1290, 17] width 392 height 17
click at [1055, 17] on span at bounding box center [1053, 17] width 29 height 35
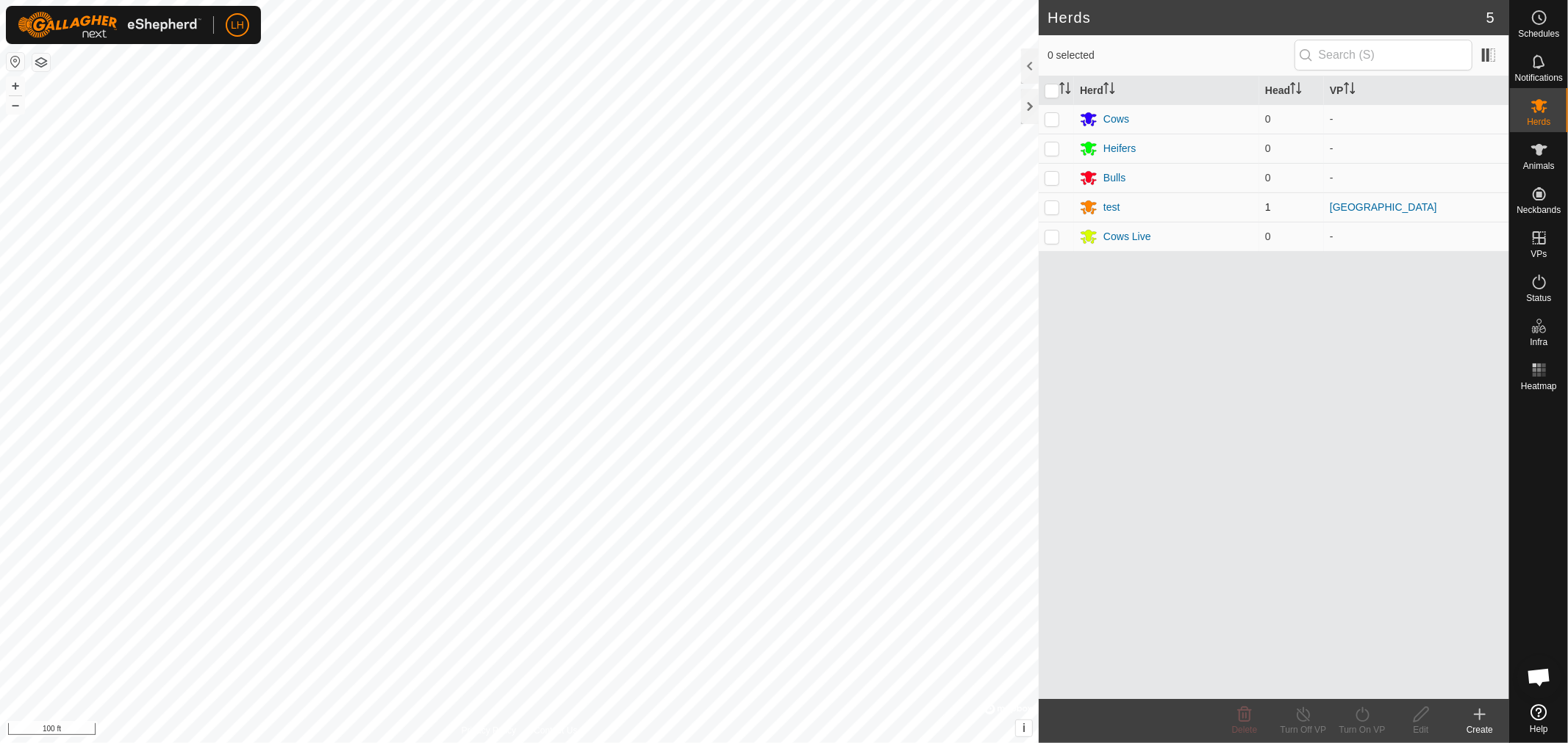
click at [1046, 206] on p-checkbox at bounding box center [1051, 208] width 15 height 12
checkbox input "true"
click at [1360, 716] on icon at bounding box center [1362, 714] width 18 height 17
click at [1356, 684] on link "Now" at bounding box center [1406, 682] width 145 height 29
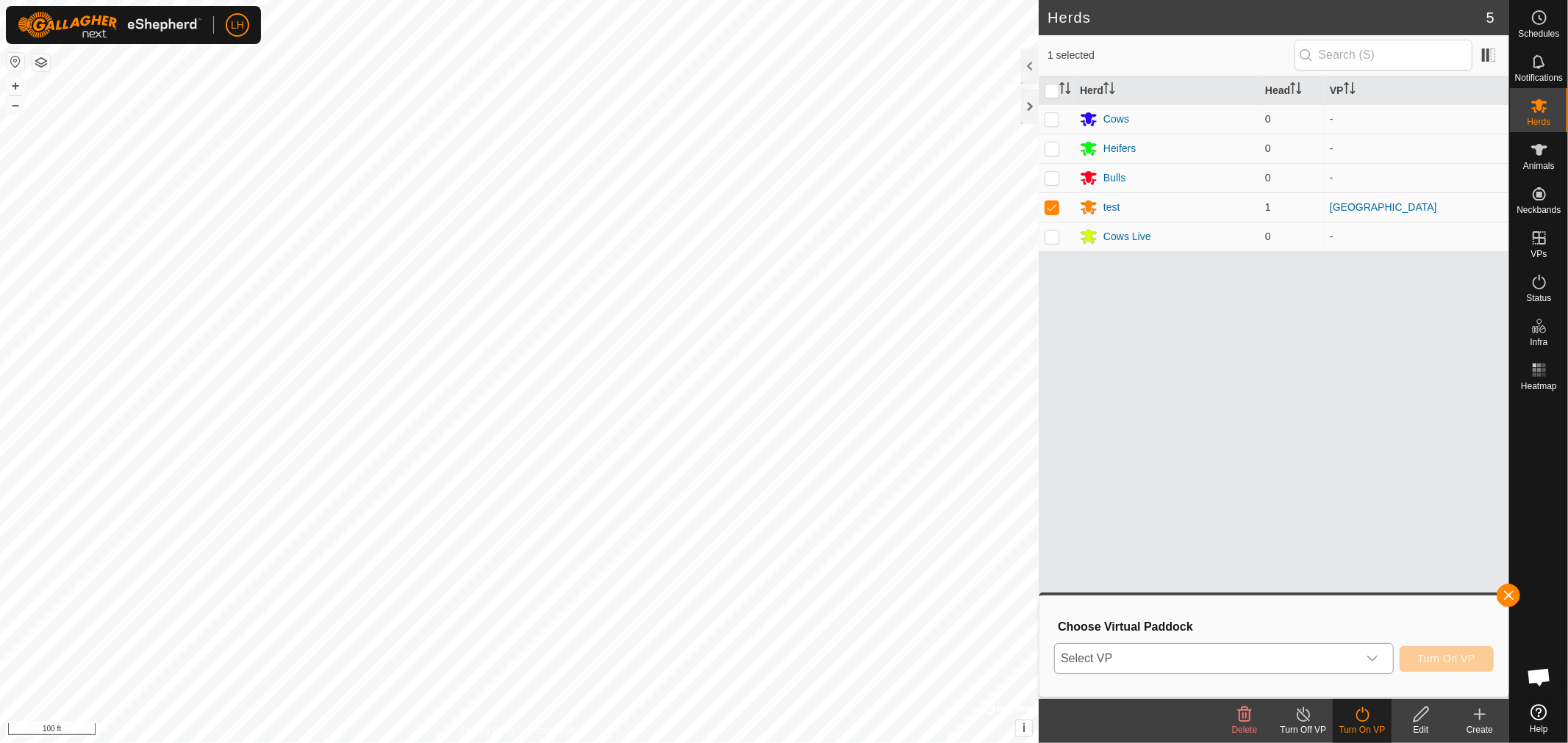
click at [1378, 658] on icon "dropdown trigger" at bounding box center [1372, 659] width 12 height 12
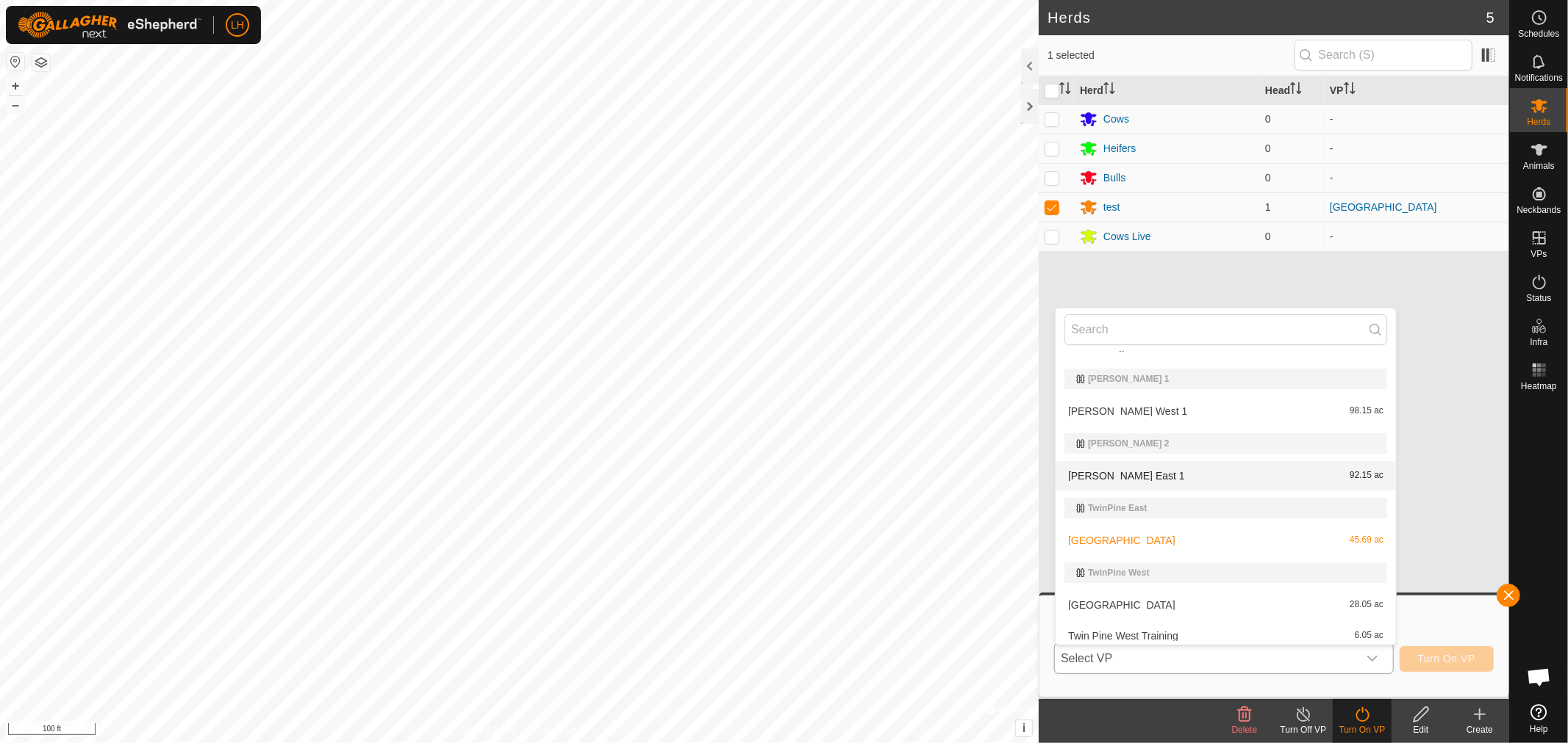
scroll to position [119, 0]
click at [1163, 631] on li "Twin Pine West Training 6.05 ac" at bounding box center [1225, 631] width 340 height 29
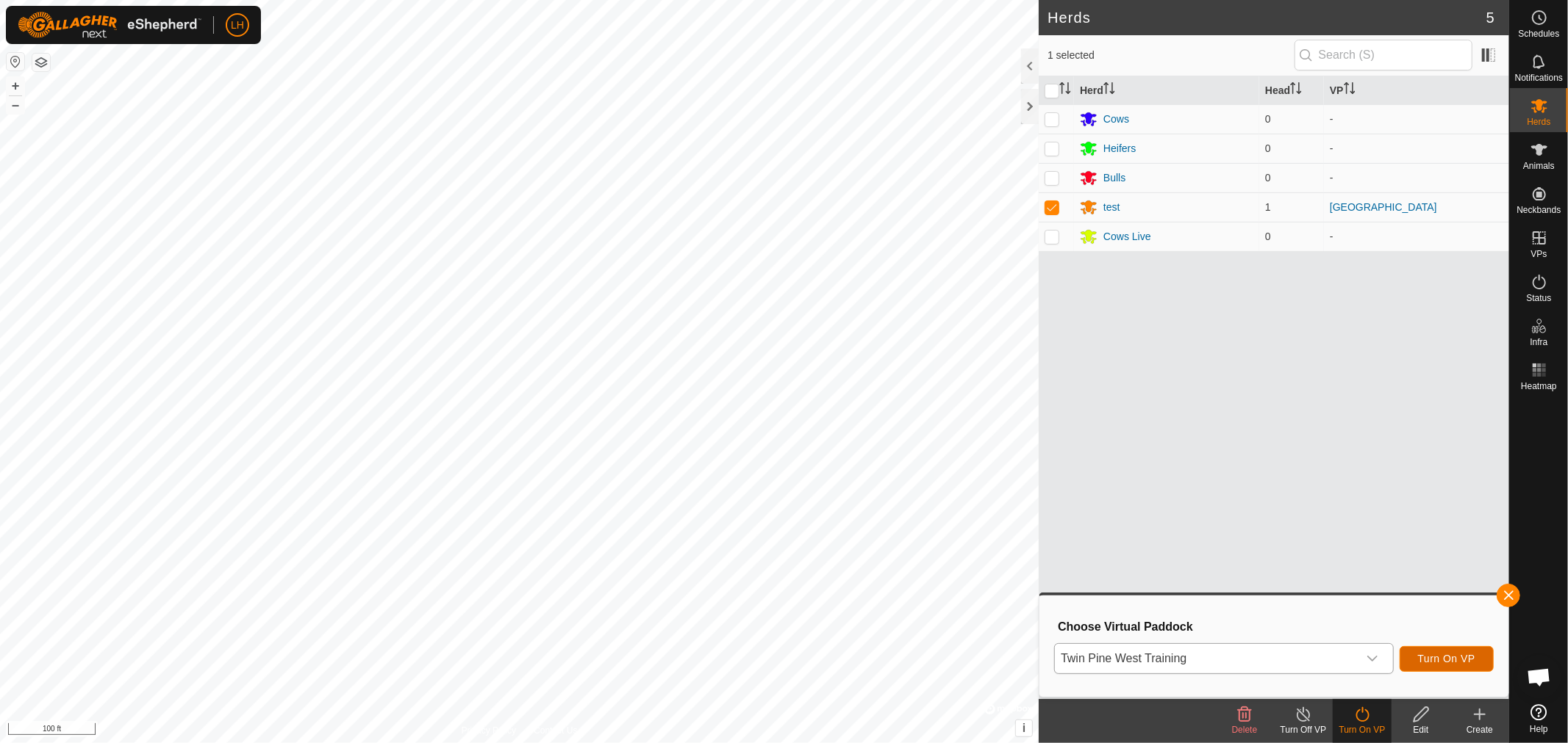
click at [1456, 657] on span "Turn On VP" at bounding box center [1446, 659] width 57 height 12
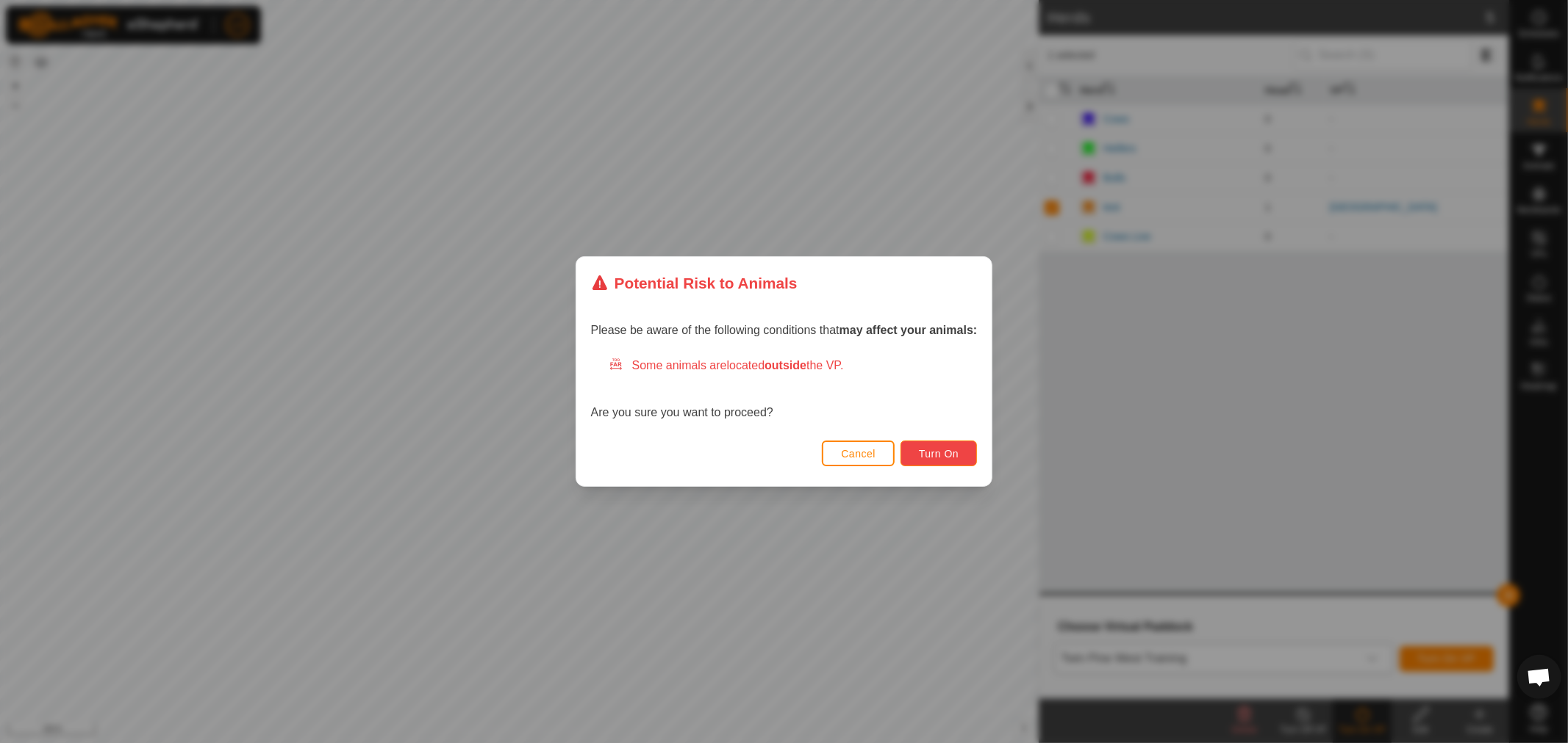
click at [944, 457] on span "Turn On" at bounding box center [939, 454] width 40 height 12
